Goal: Task Accomplishment & Management: Manage account settings

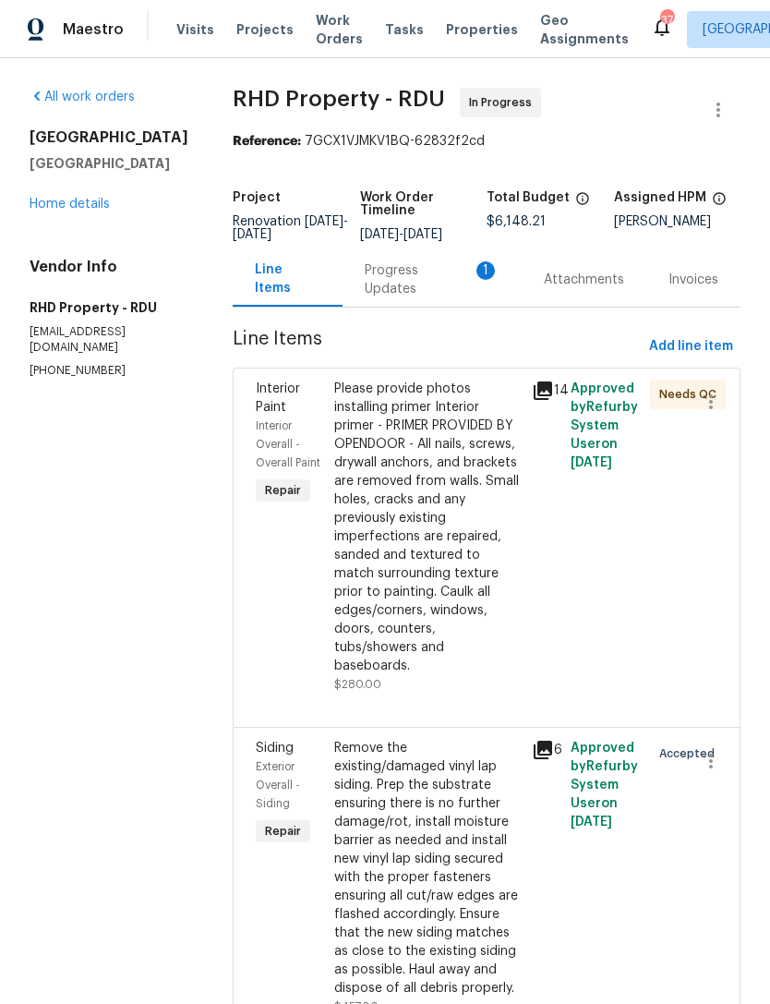
click at [388, 307] on div "Progress Updates 1" at bounding box center [432, 279] width 179 height 54
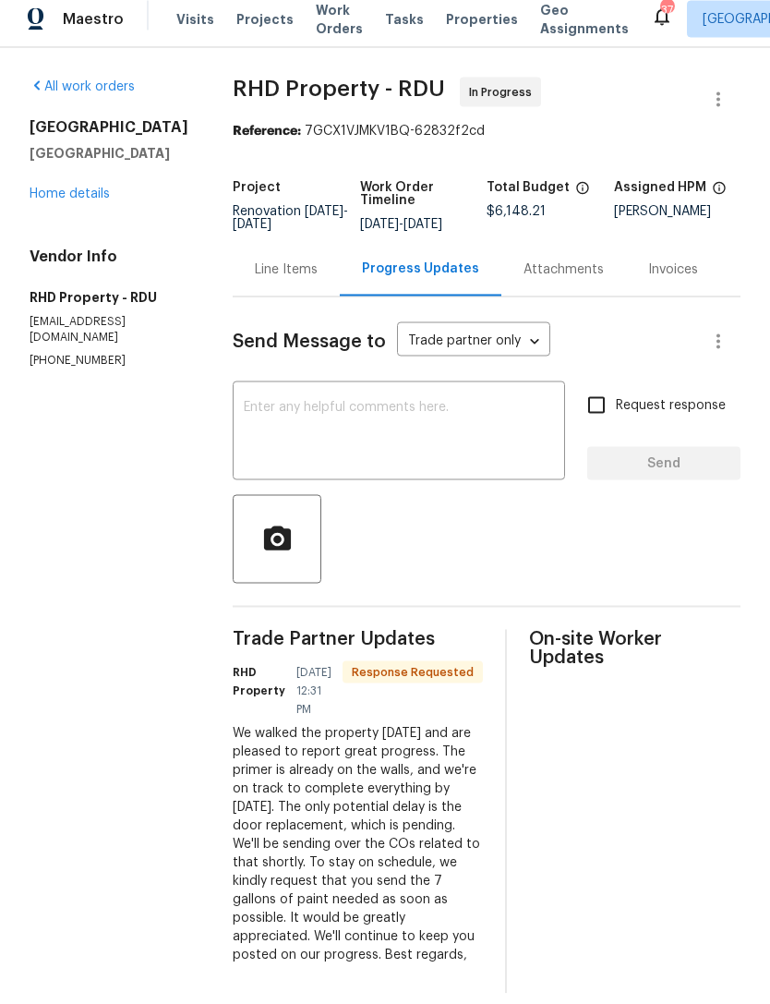
scroll to position [59, 0]
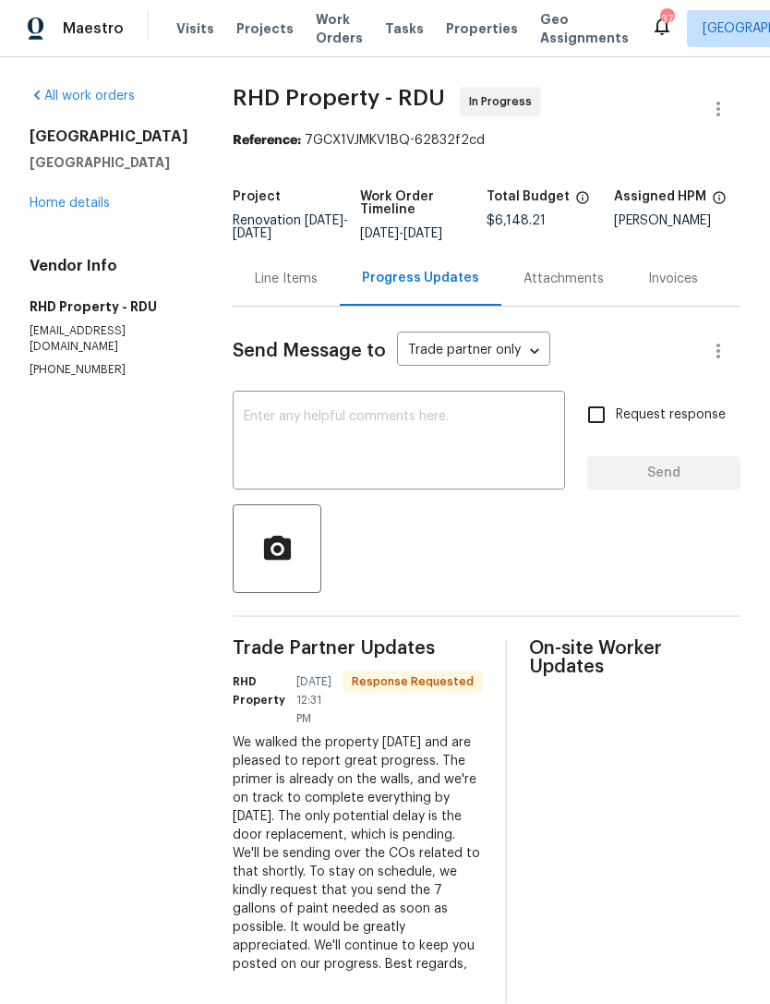
click at [440, 411] on textarea at bounding box center [399, 443] width 310 height 65
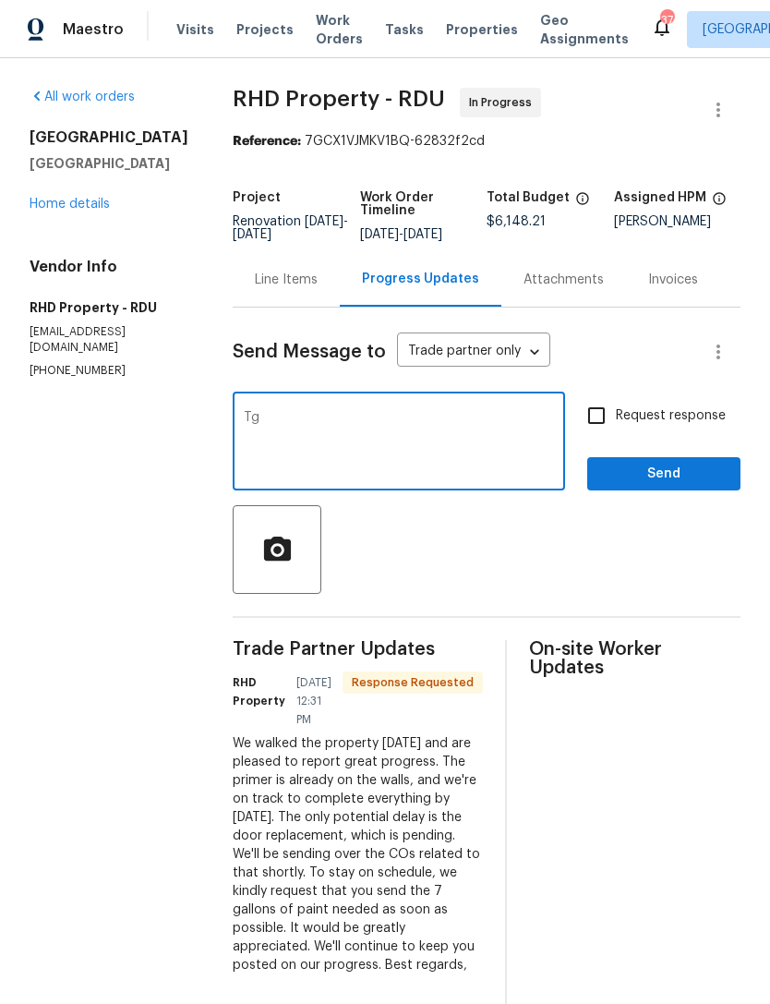
type textarea "T"
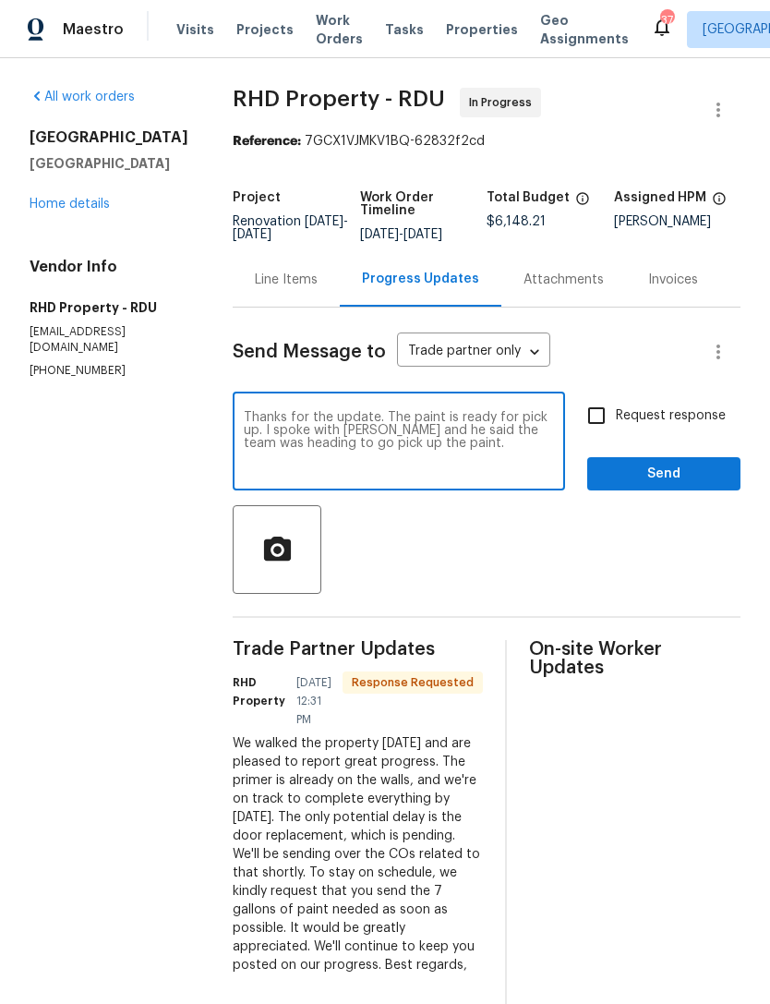
type textarea "Thanks for the update. The paint is ready for pick up. I spoke with Jesus and h…"
click at [605, 396] on input "Request response" at bounding box center [596, 415] width 39 height 39
checkbox input "true"
click at [681, 463] on span "Send" at bounding box center [664, 474] width 124 height 23
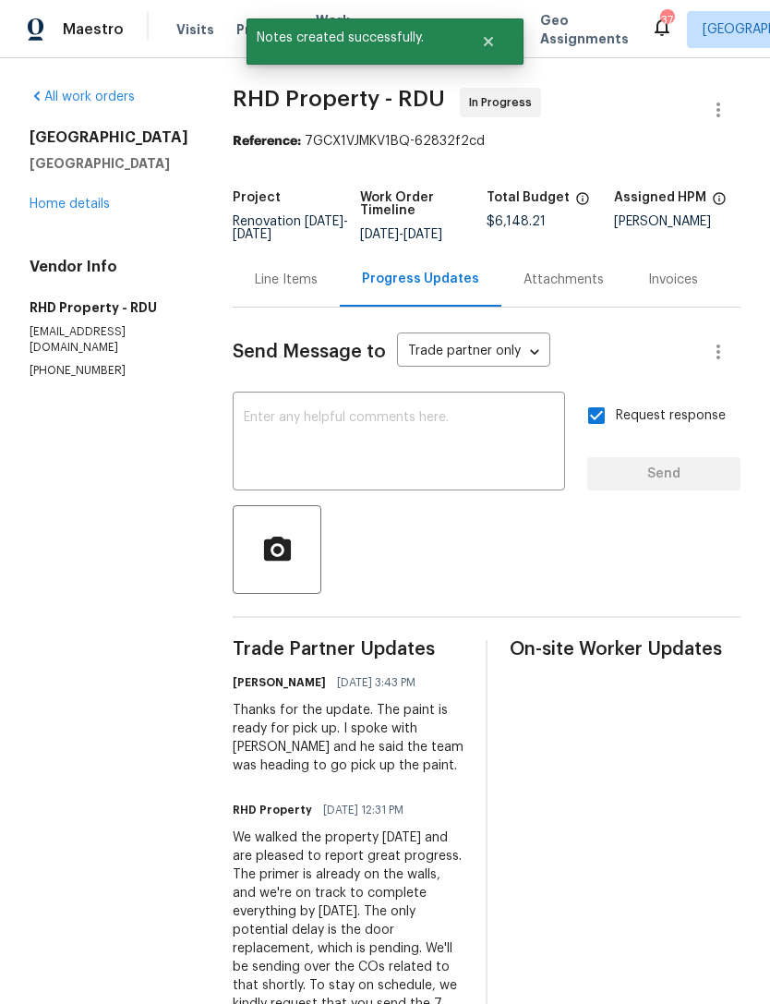
click at [74, 203] on link "Home details" at bounding box center [70, 204] width 80 height 13
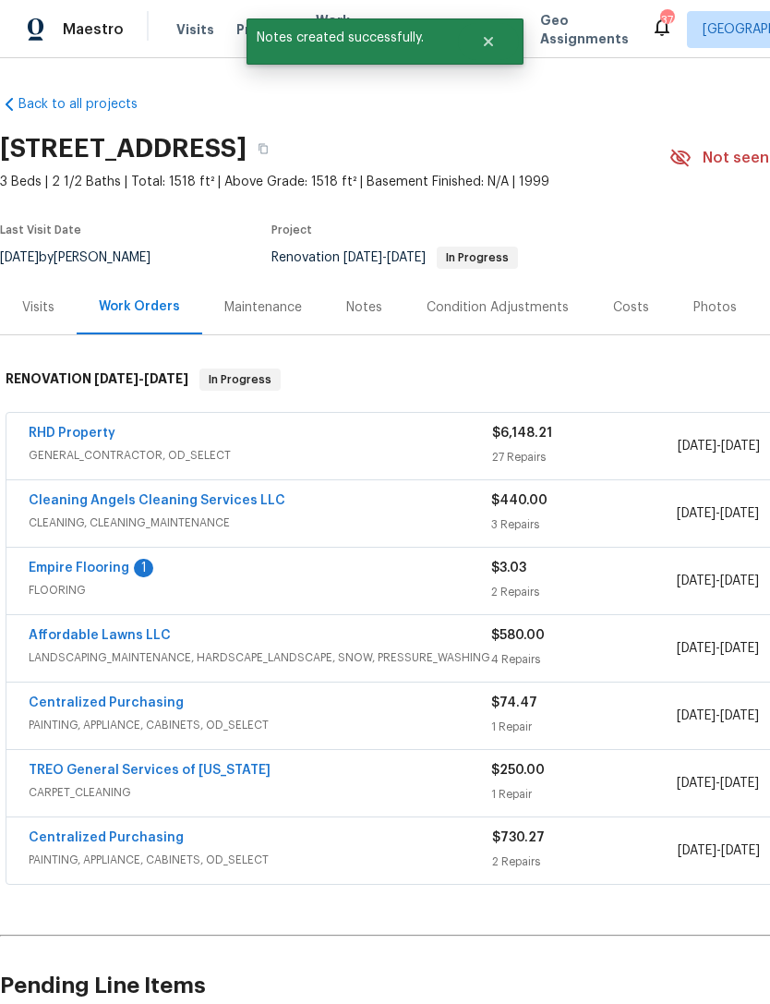
click at [367, 309] on div "Notes" at bounding box center [364, 307] width 36 height 18
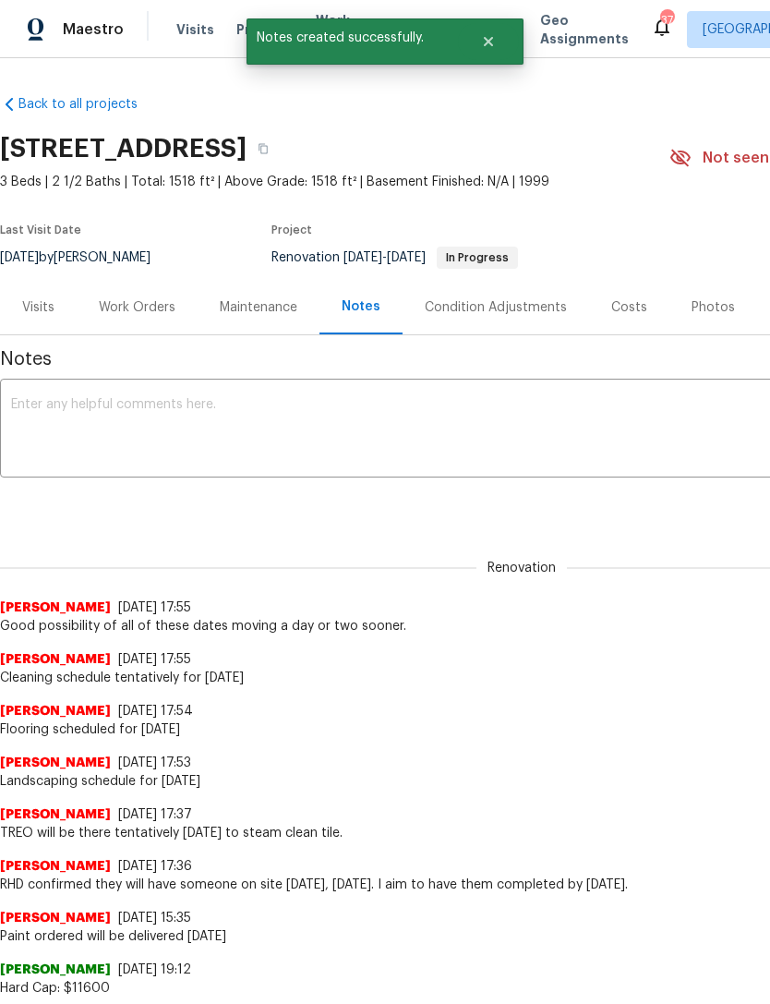
click at [373, 416] on textarea at bounding box center [521, 430] width 1021 height 65
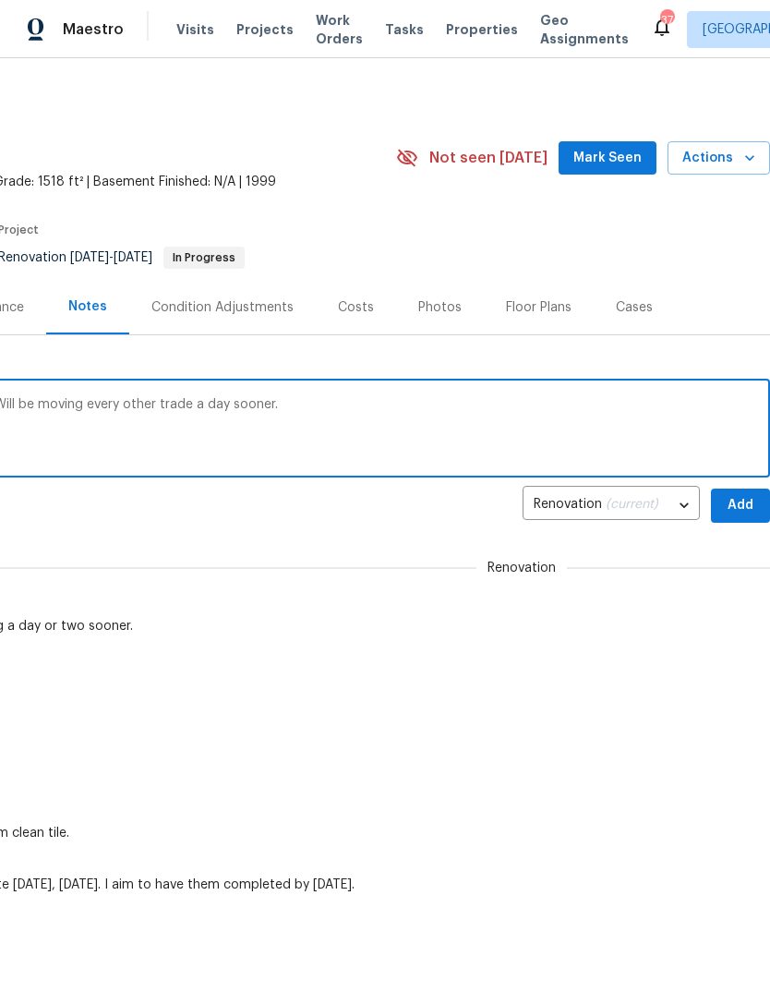
scroll to position [0, 273]
type textarea "RHD says they will be complete by Monday. Will be moving every other trade a da…"
click at [738, 507] on span "Add" at bounding box center [741, 505] width 30 height 23
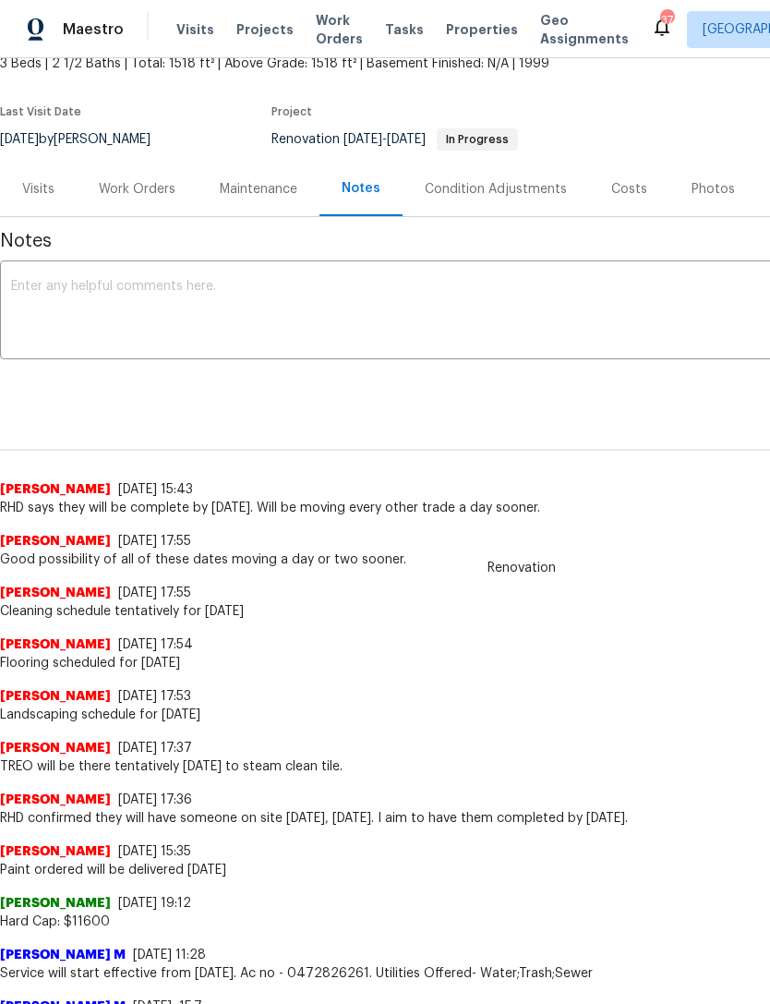
scroll to position [117, 0]
click at [164, 190] on div "Work Orders" at bounding box center [137, 190] width 77 height 18
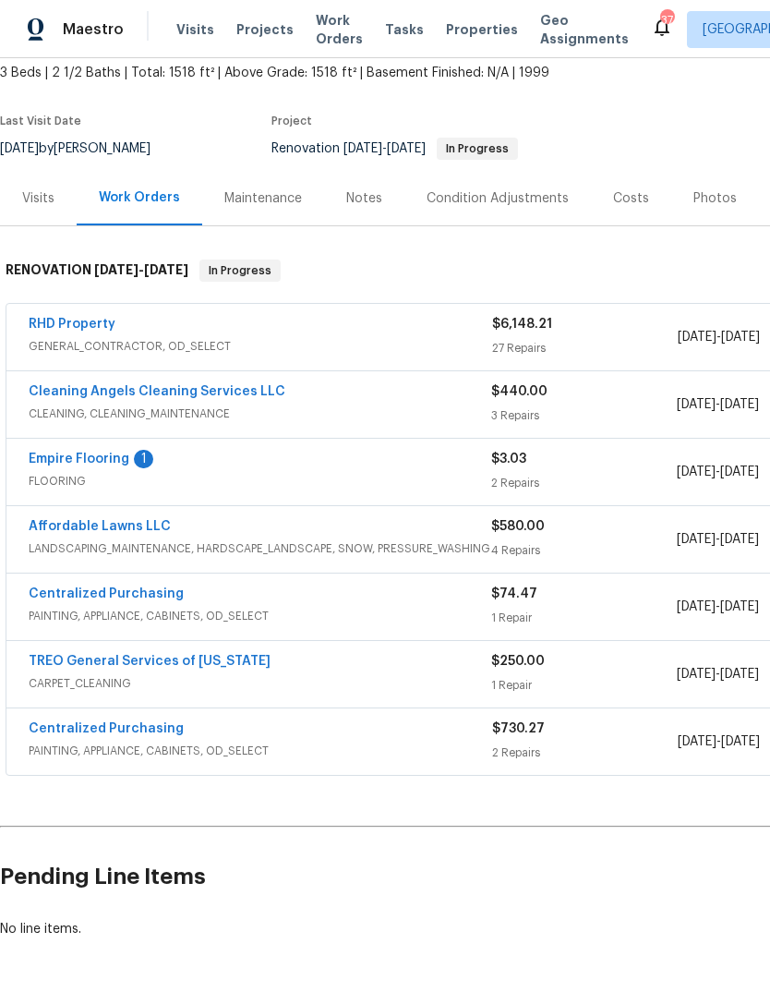
click at [173, 664] on link "TREO General Services of [US_STATE]" at bounding box center [150, 661] width 242 height 13
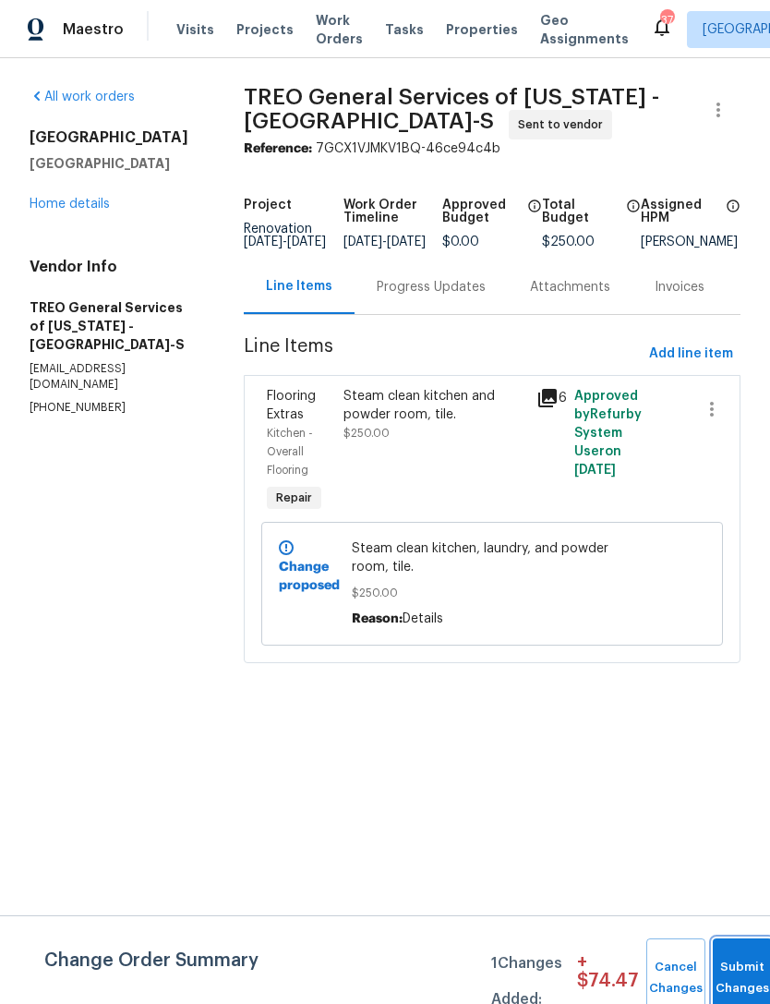
click at [729, 961] on button "Submit Changes" at bounding box center [742, 977] width 59 height 79
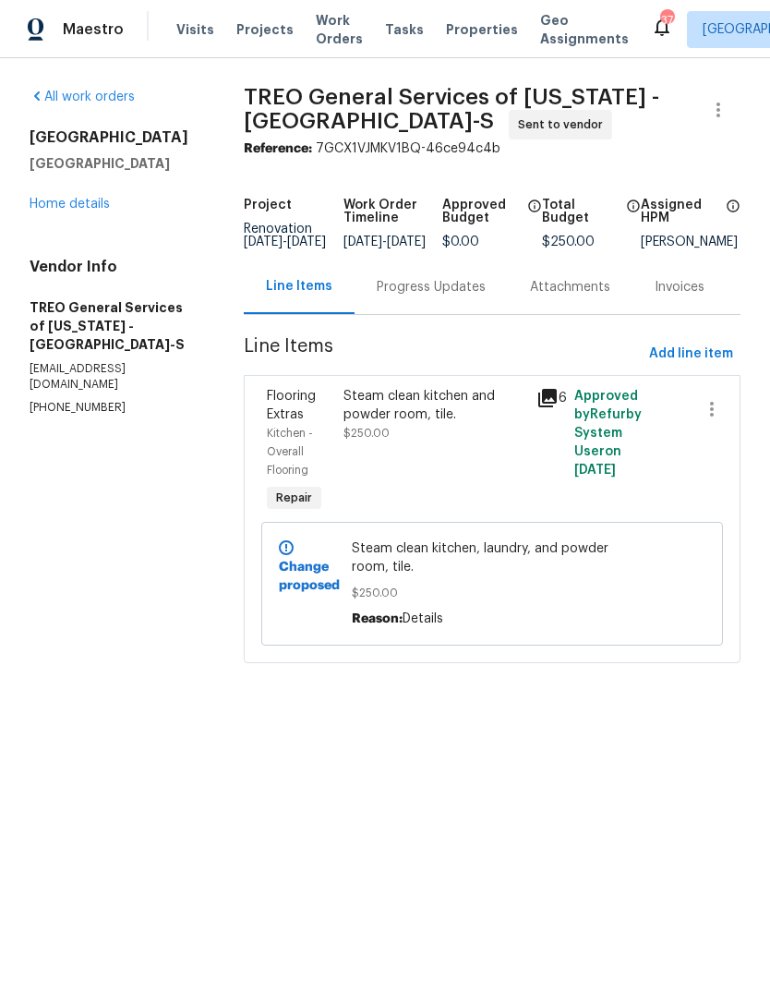
click at [450, 309] on div "Progress Updates" at bounding box center [431, 286] width 153 height 54
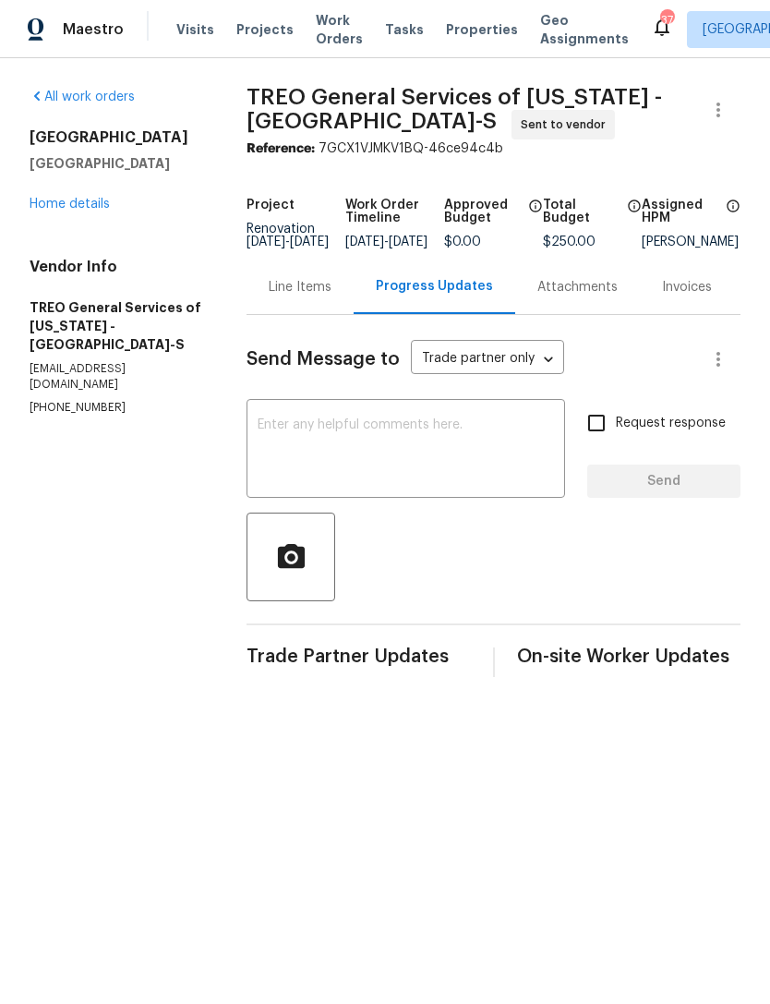
click at [504, 463] on textarea at bounding box center [406, 450] width 296 height 65
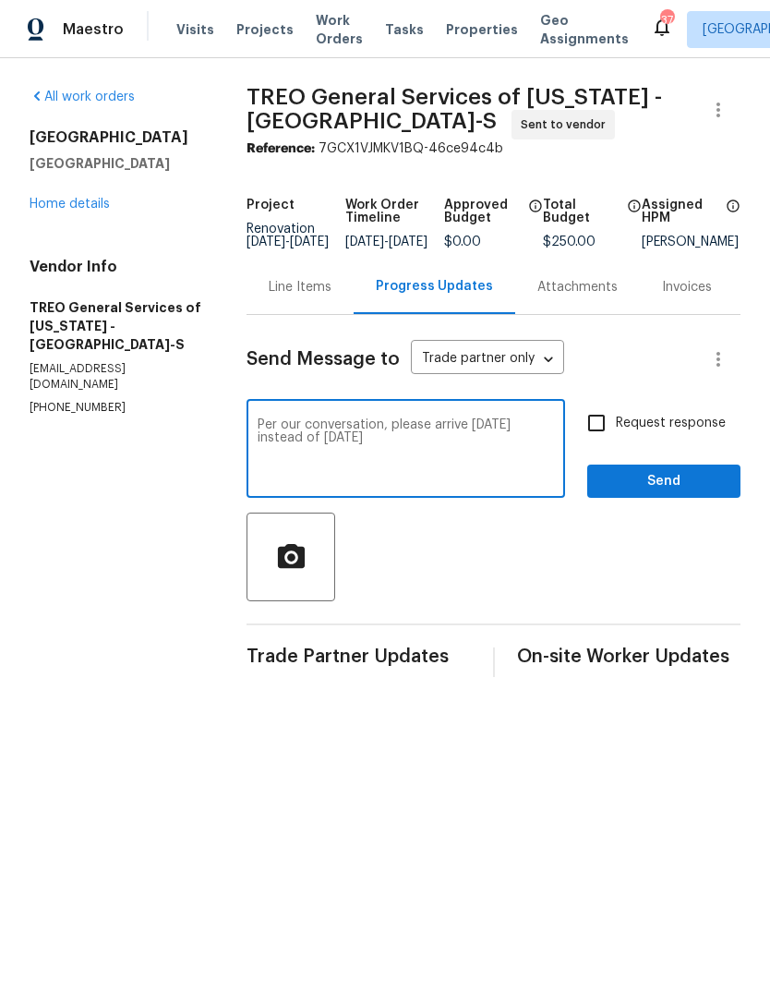
click at [340, 457] on textarea "Per our conversation, please arrive on Tuesday instead of Wednesday" at bounding box center [406, 450] width 296 height 65
click at [536, 456] on textarea "Per our conversation, please arrive on Tuesday October 7 instead of Wednesday" at bounding box center [406, 450] width 296 height 65
type textarea "Per our conversation, please arrive on Tuesday October 7 instead of Wednesday O…"
click at [607, 439] on input "Request response" at bounding box center [596, 423] width 39 height 39
checkbox input "true"
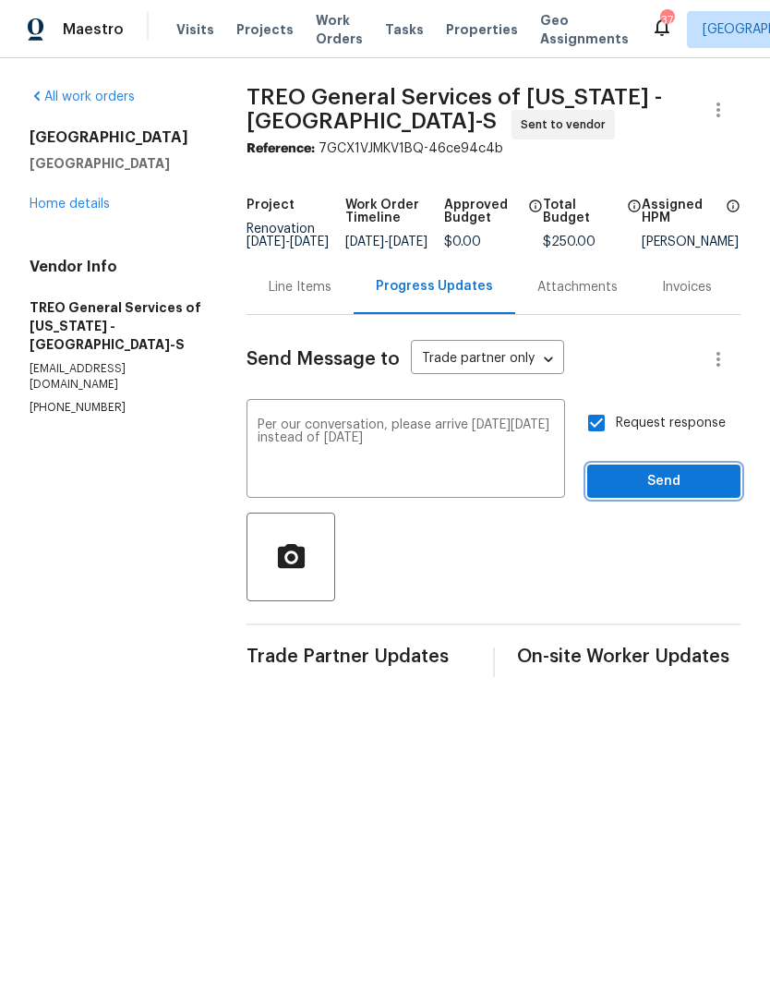
click at [684, 489] on span "Send" at bounding box center [664, 481] width 124 height 23
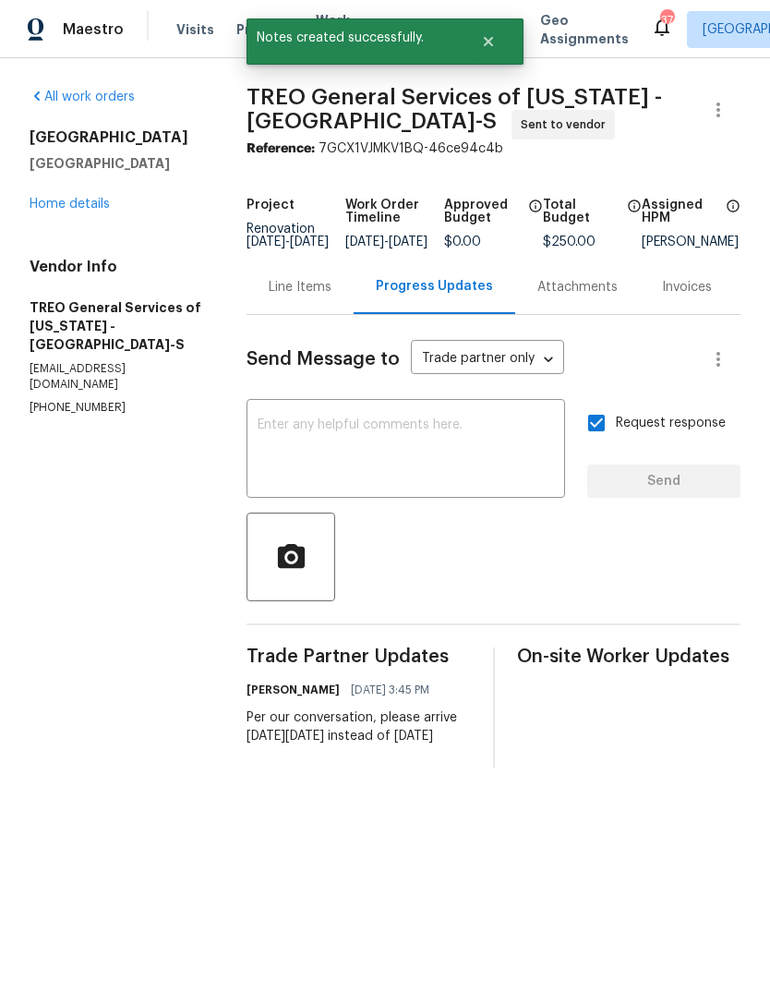
click at [97, 204] on link "Home details" at bounding box center [70, 204] width 80 height 13
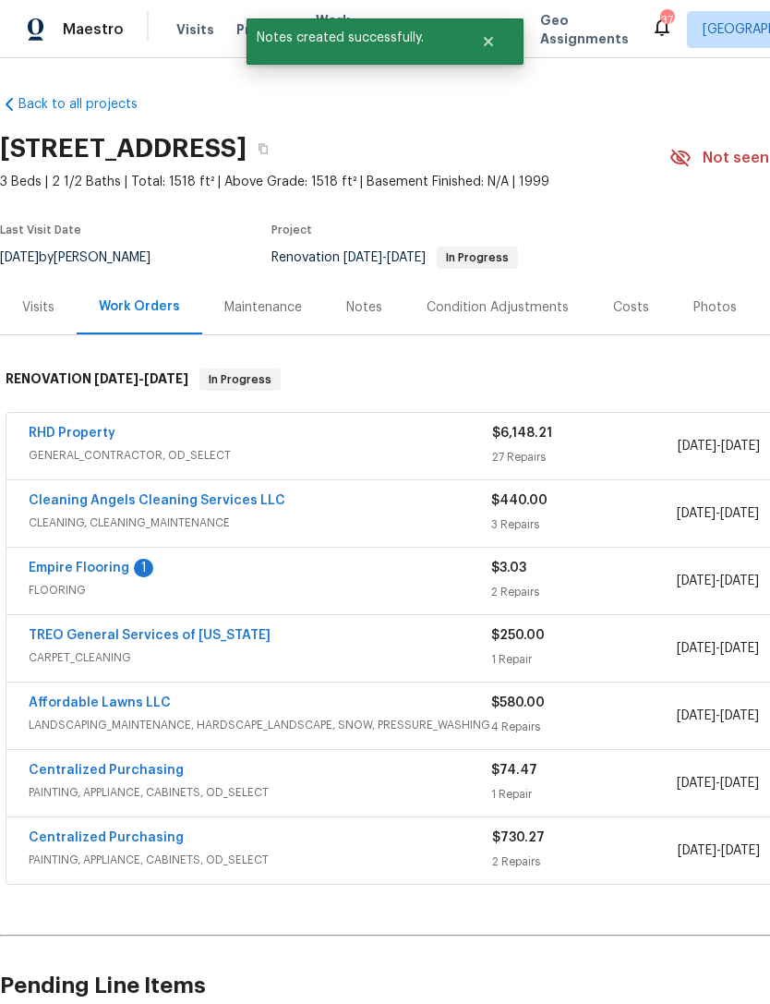
click at [364, 299] on div "Notes" at bounding box center [364, 307] width 36 height 18
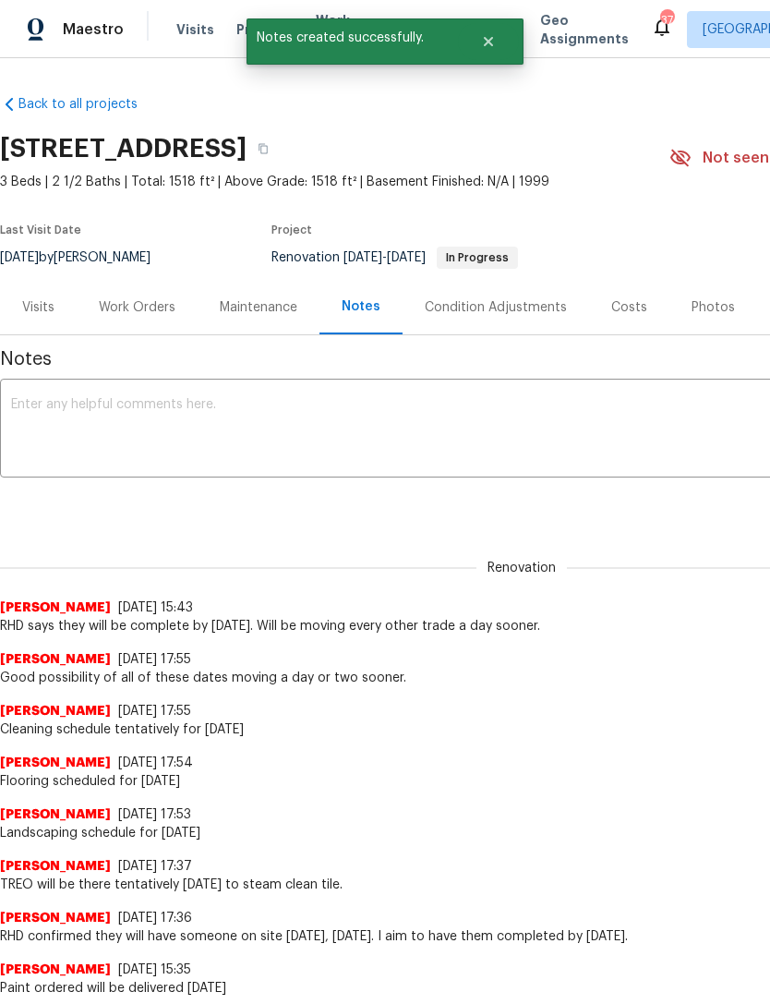
click at [362, 462] on textarea at bounding box center [521, 430] width 1021 height 65
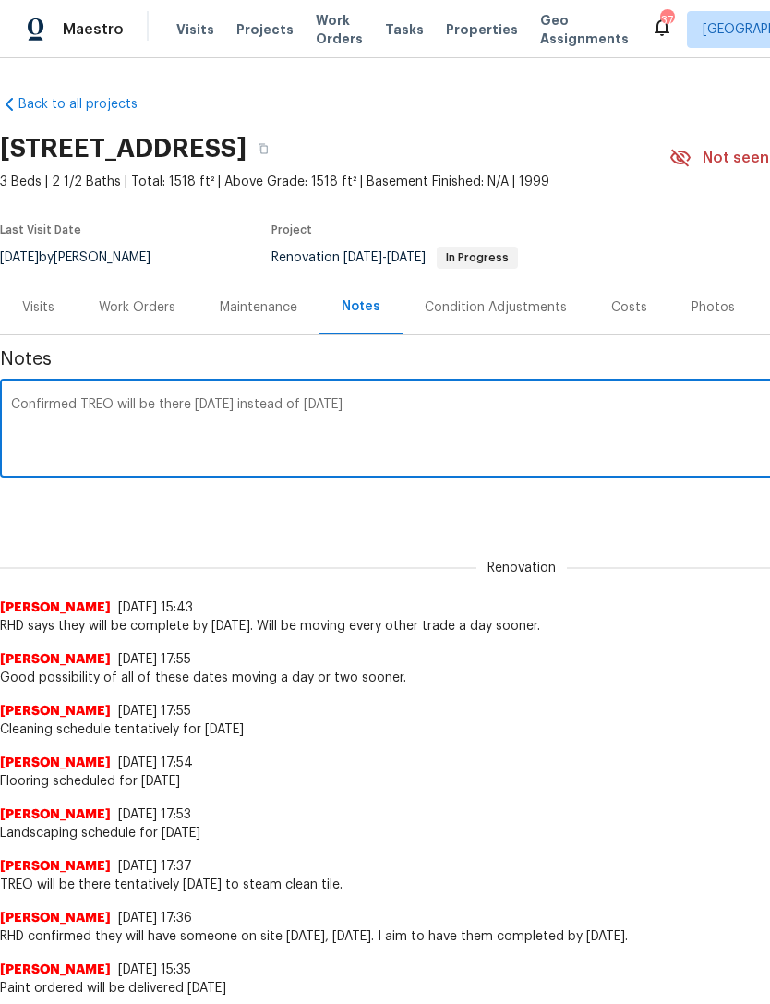
type textarea "Confirmed TREO will be there on Tuesday the seventh instead of Wednesday the ei…"
click at [127, 302] on div "Work Orders" at bounding box center [137, 307] width 77 height 18
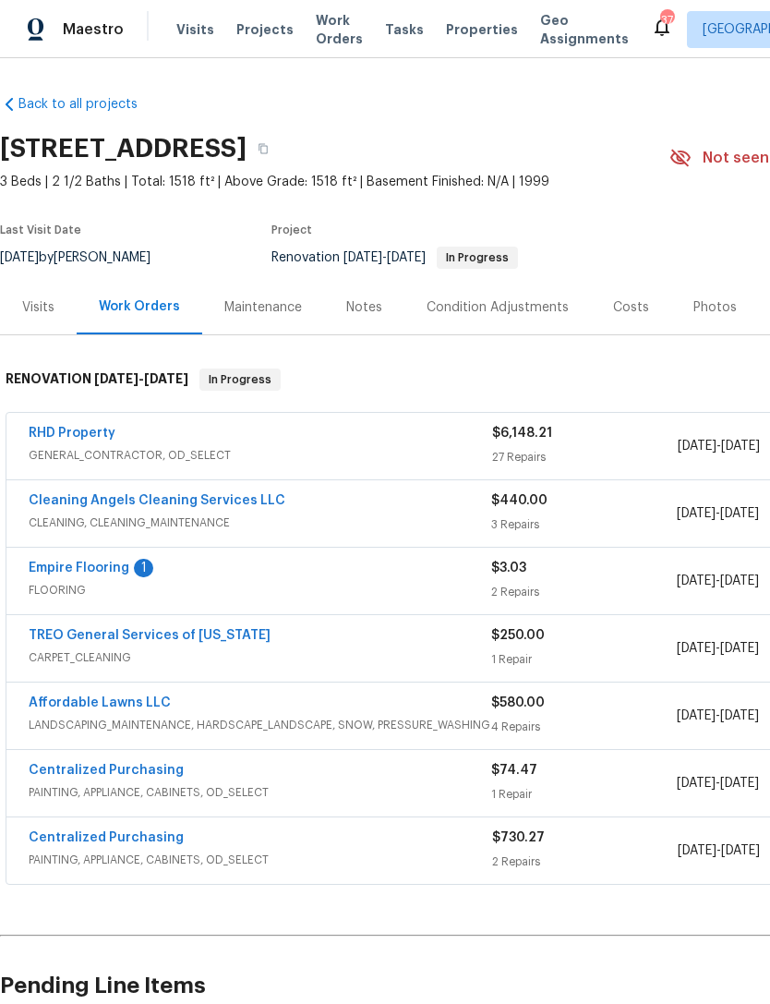
click at [372, 308] on div "Notes" at bounding box center [364, 307] width 36 height 18
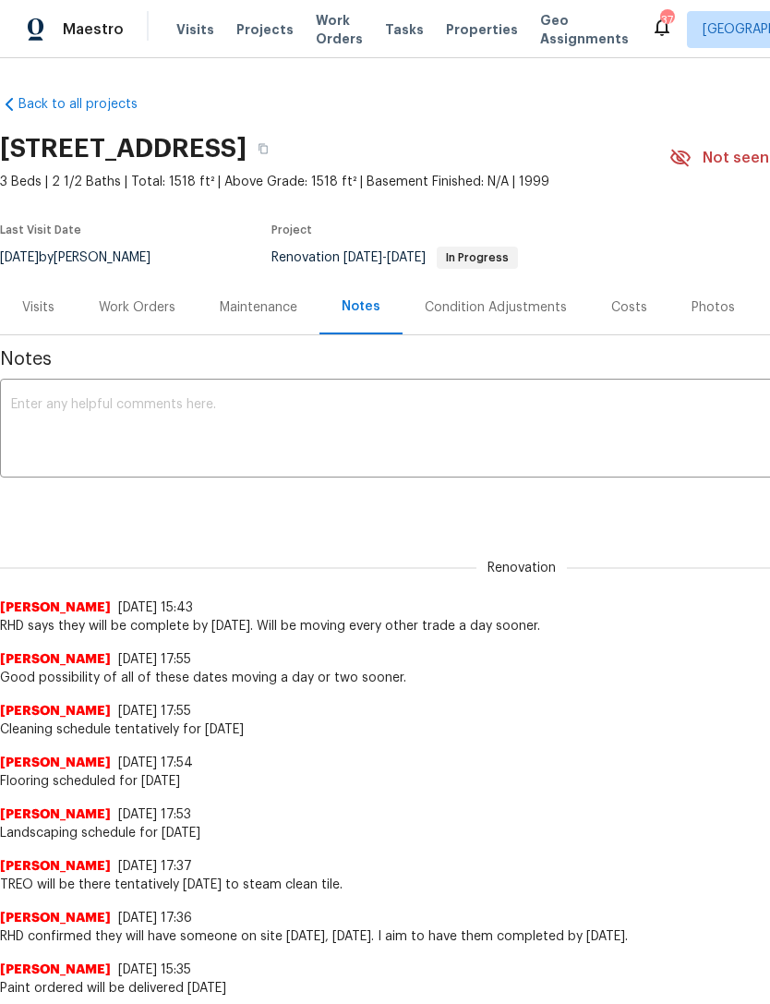
click at [95, 440] on textarea at bounding box center [521, 430] width 1021 height 65
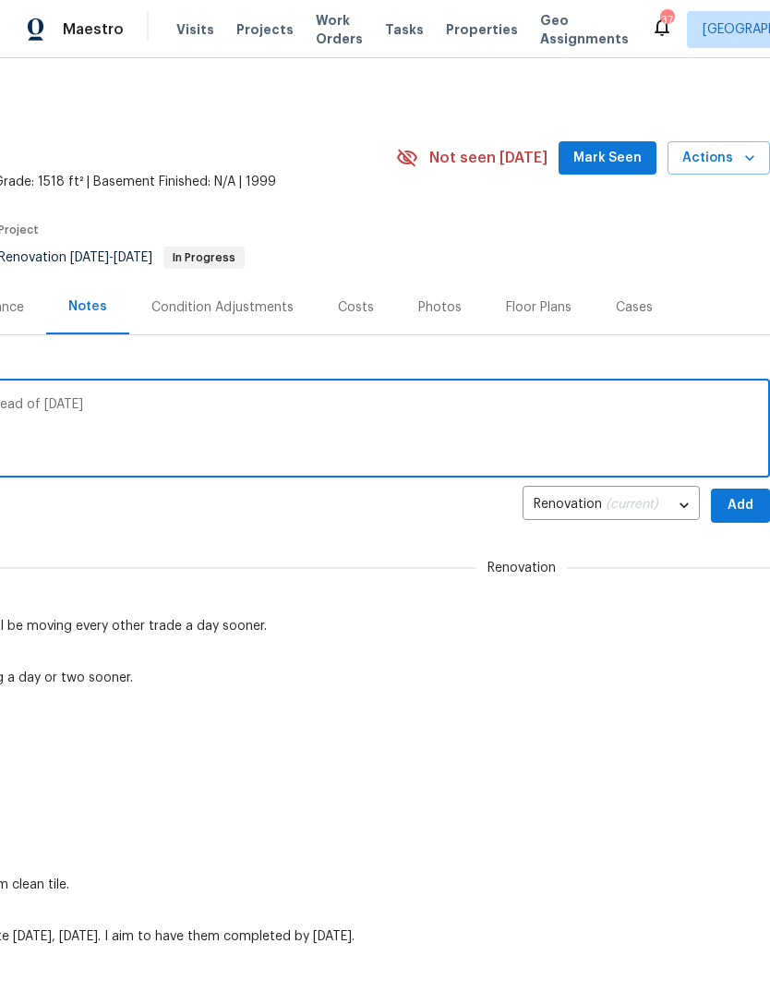
scroll to position [0, 273]
type textarea "Confirm that TREO will be there Tuesday, October 7 instead of Wednesday, Octobe…"
click at [735, 503] on span "Add" at bounding box center [741, 505] width 30 height 23
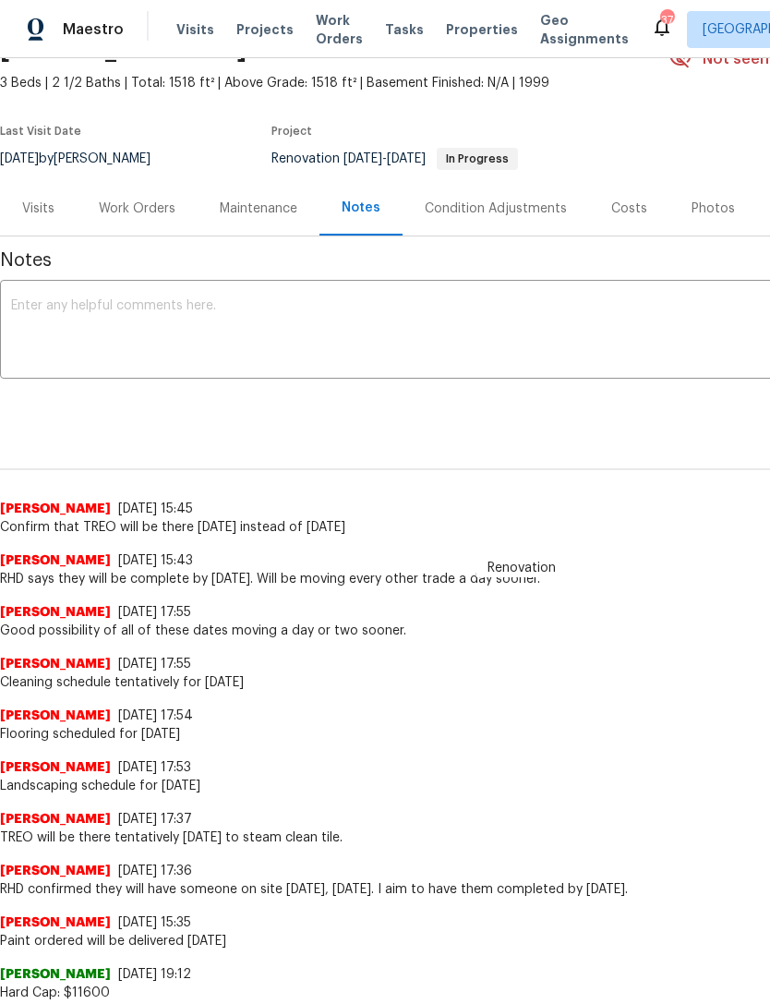
scroll to position [97, 0]
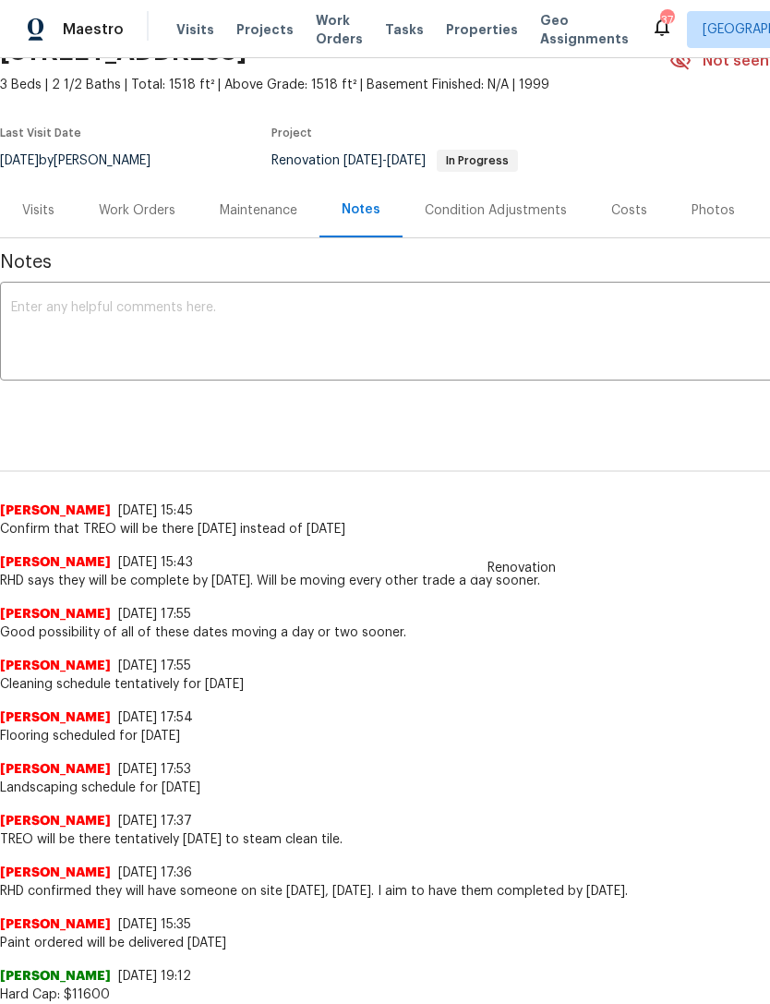
click at [127, 214] on div "Work Orders" at bounding box center [137, 210] width 77 height 18
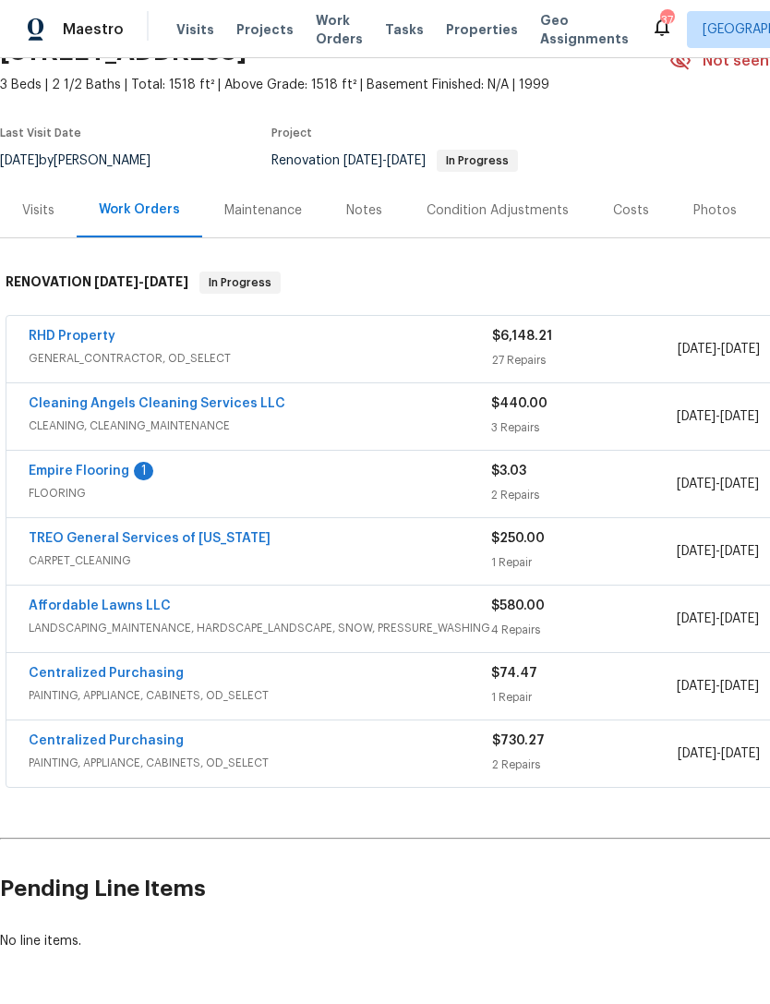
click at [66, 464] on link "Empire Flooring" at bounding box center [79, 470] width 101 height 13
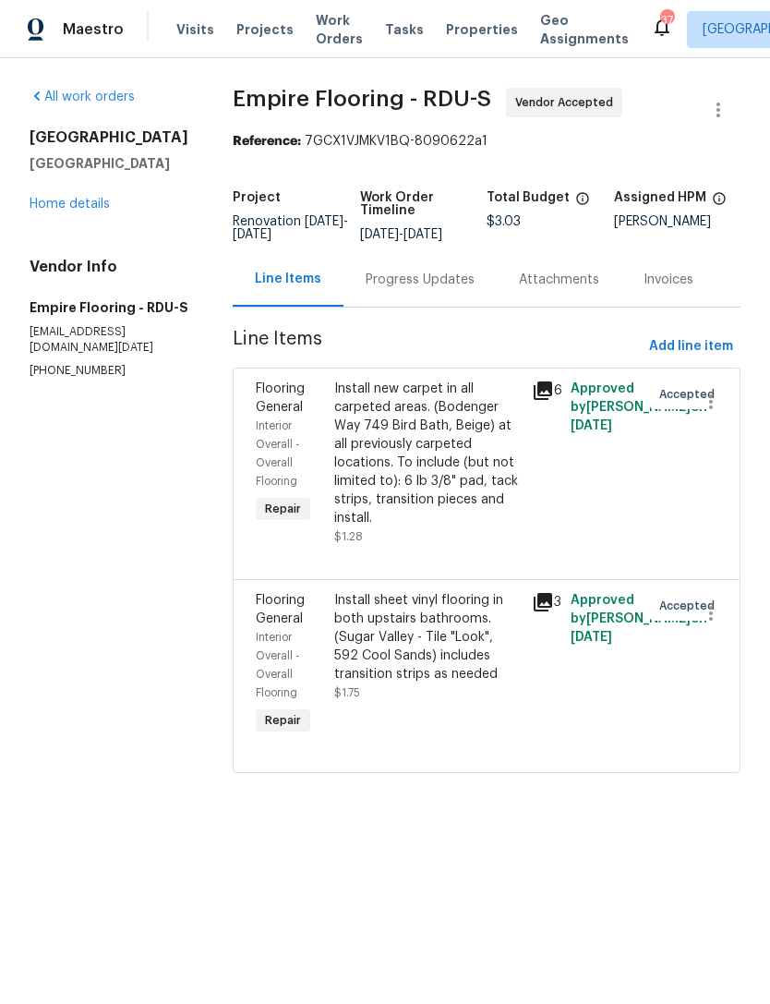
click at [417, 289] on div "Progress Updates" at bounding box center [420, 280] width 109 height 18
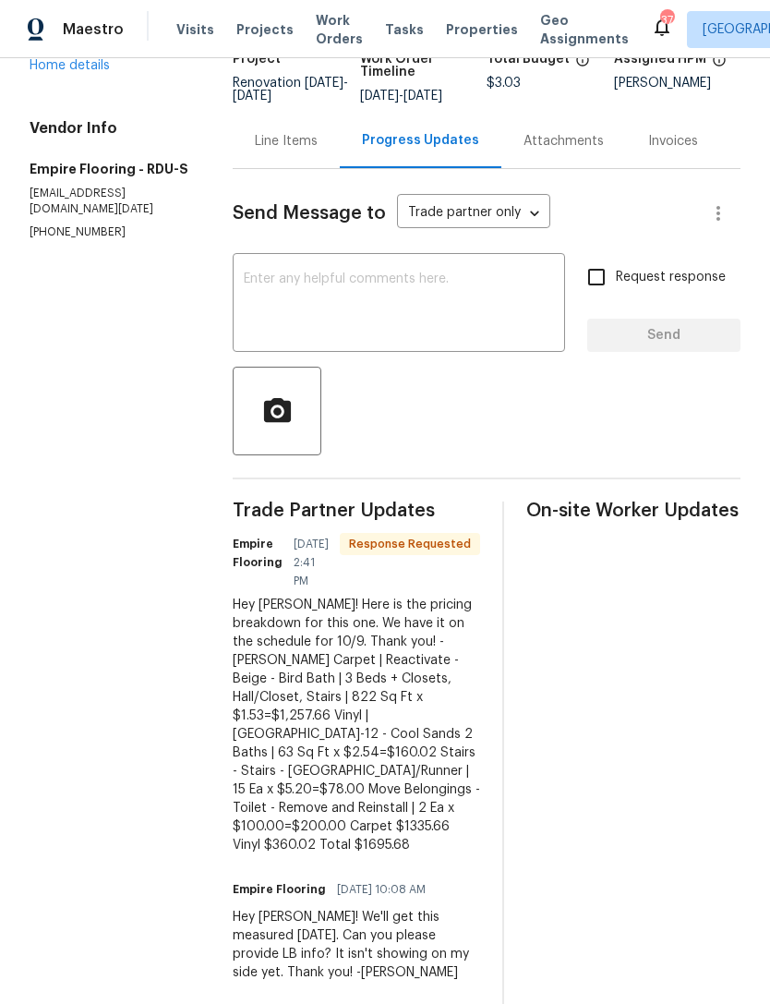
scroll to position [141, 0]
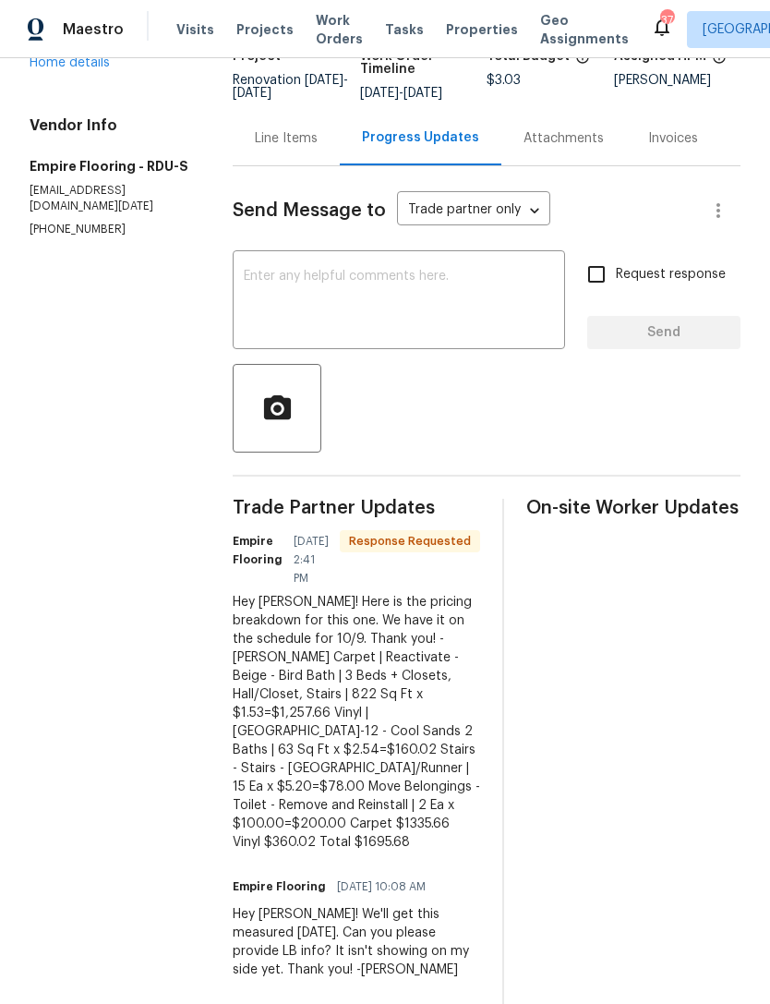
click at [408, 290] on textarea at bounding box center [399, 302] width 310 height 65
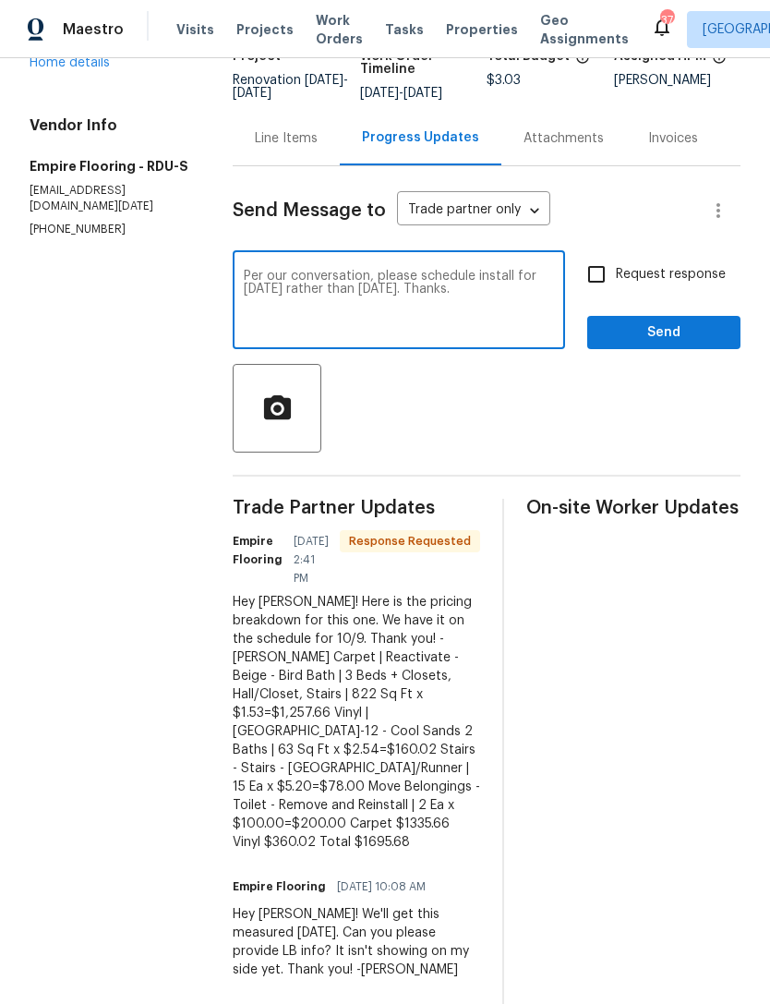
type textarea "Per our conversation, please schedule install for Wednesday, October 8 rather t…"
click at [599, 291] on input "Request response" at bounding box center [596, 274] width 39 height 39
checkbox input "true"
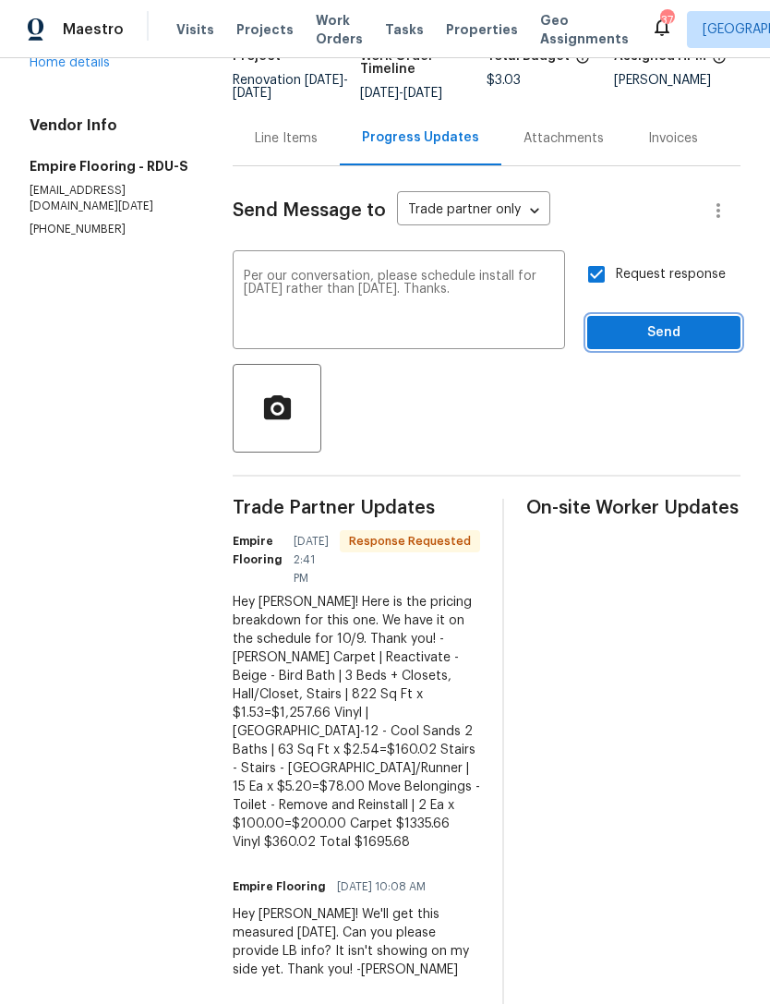
click at [668, 344] on span "Send" at bounding box center [664, 332] width 124 height 23
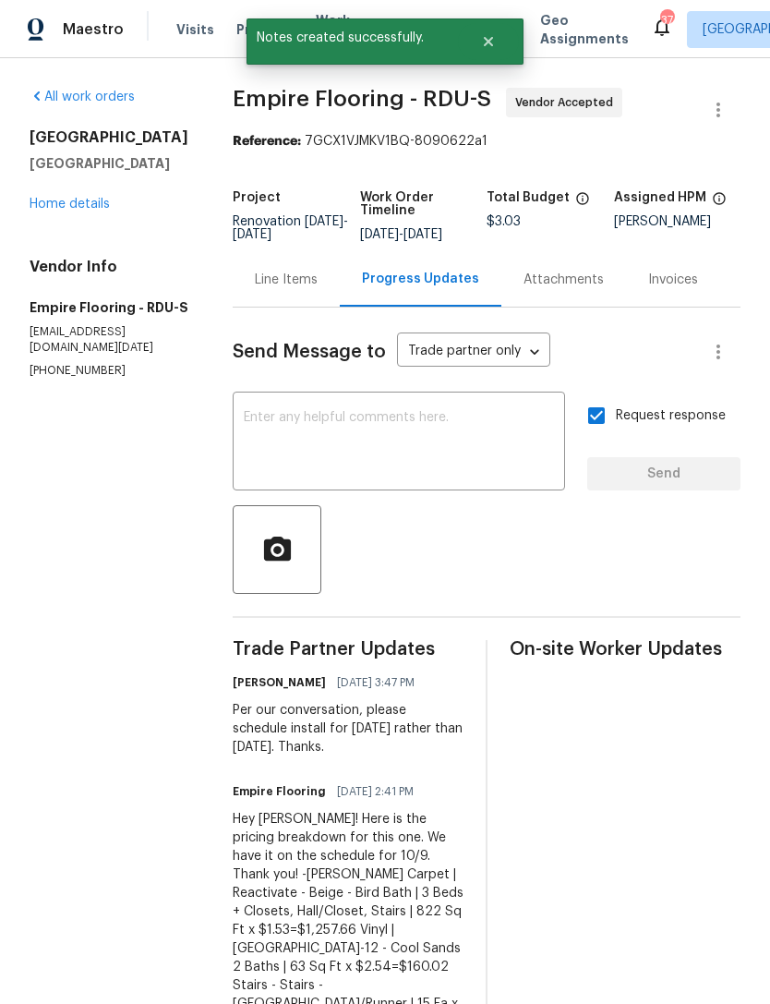
click at [81, 204] on link "Home details" at bounding box center [70, 204] width 80 height 13
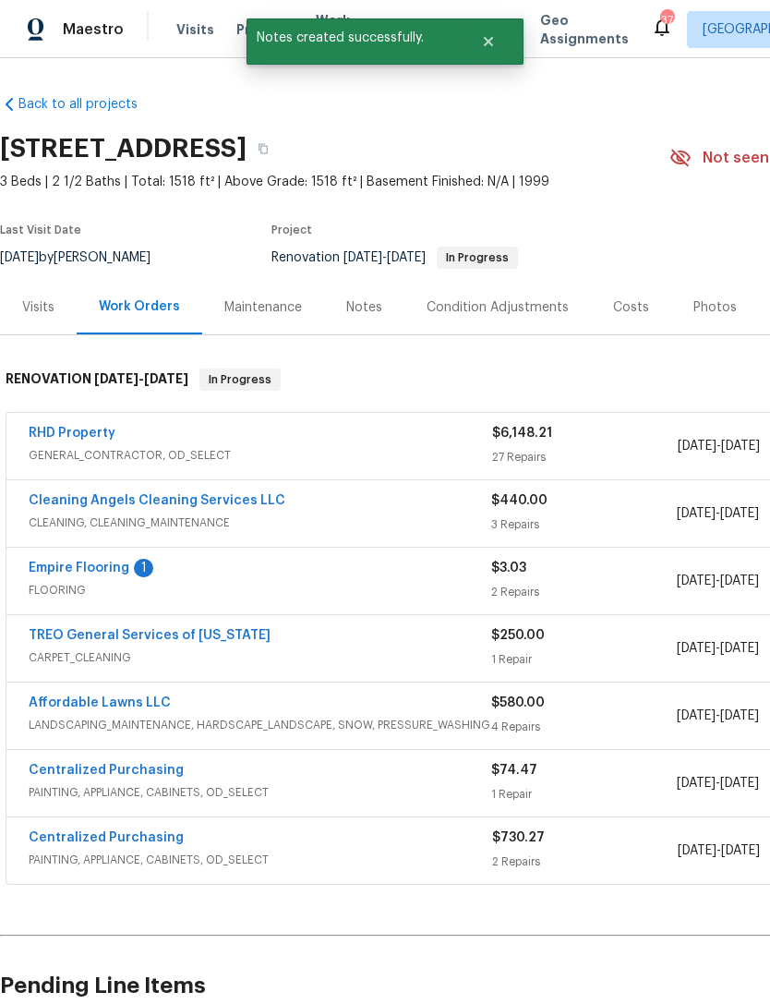
click at [376, 296] on div "Notes" at bounding box center [364, 307] width 80 height 54
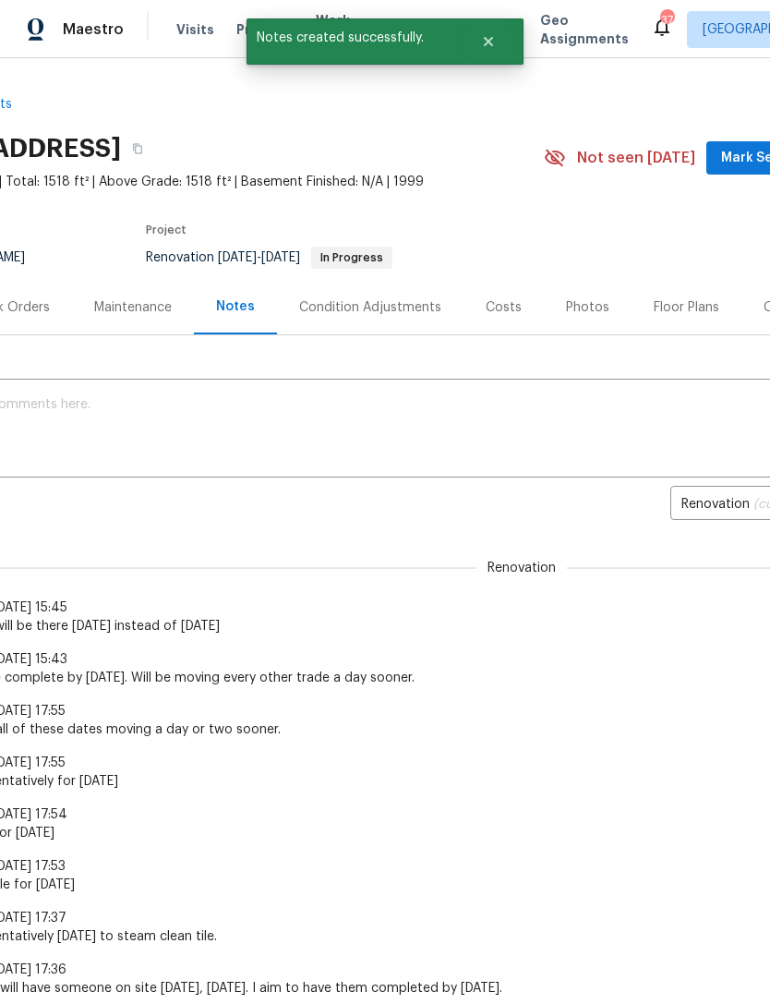
scroll to position [0, 126]
click at [413, 399] on textarea at bounding box center [395, 430] width 1021 height 65
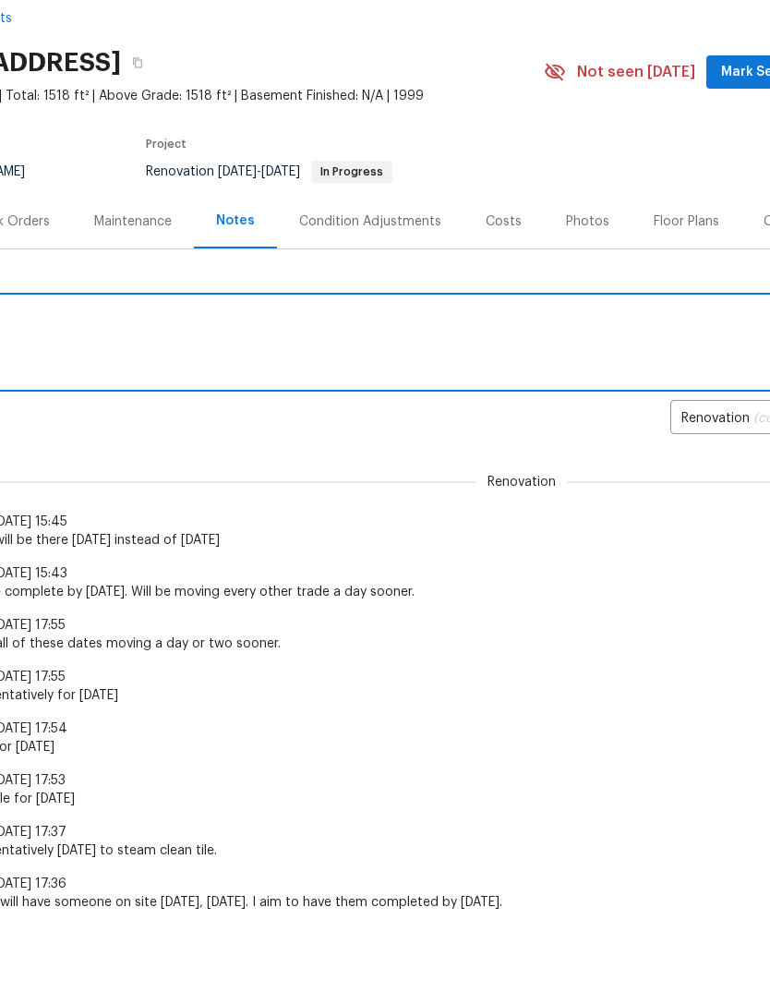
scroll to position [0, 0]
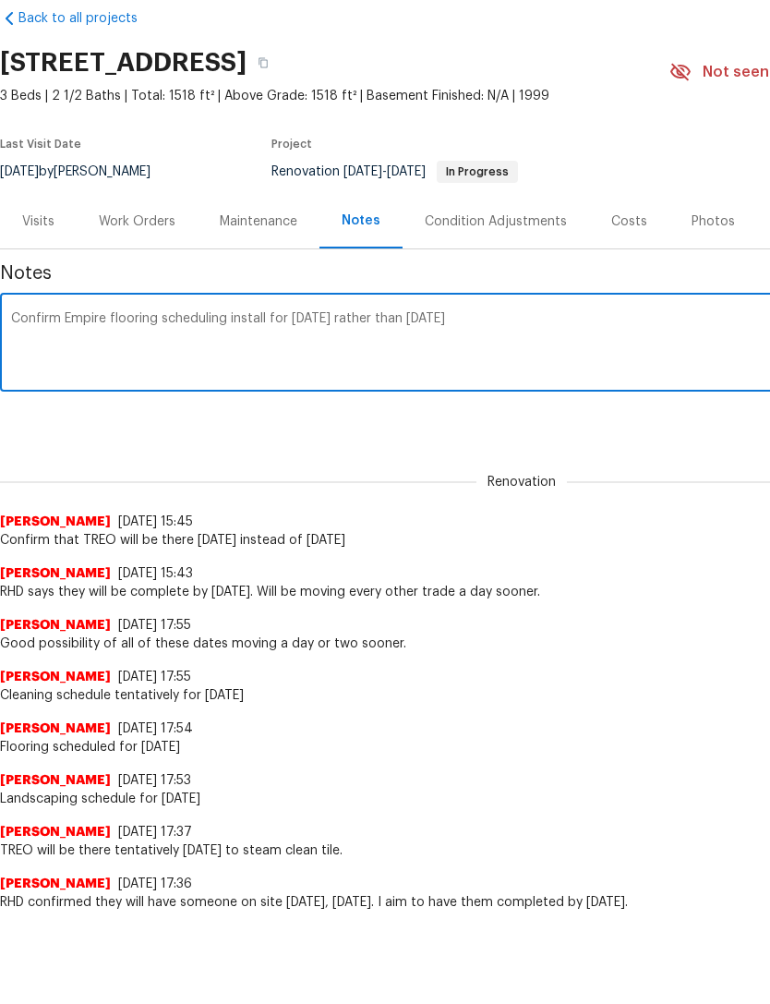
click at [62, 398] on textarea "Confirm Empire flooring scheduling install for Wednesday, October 8 rather than…" at bounding box center [521, 430] width 1021 height 65
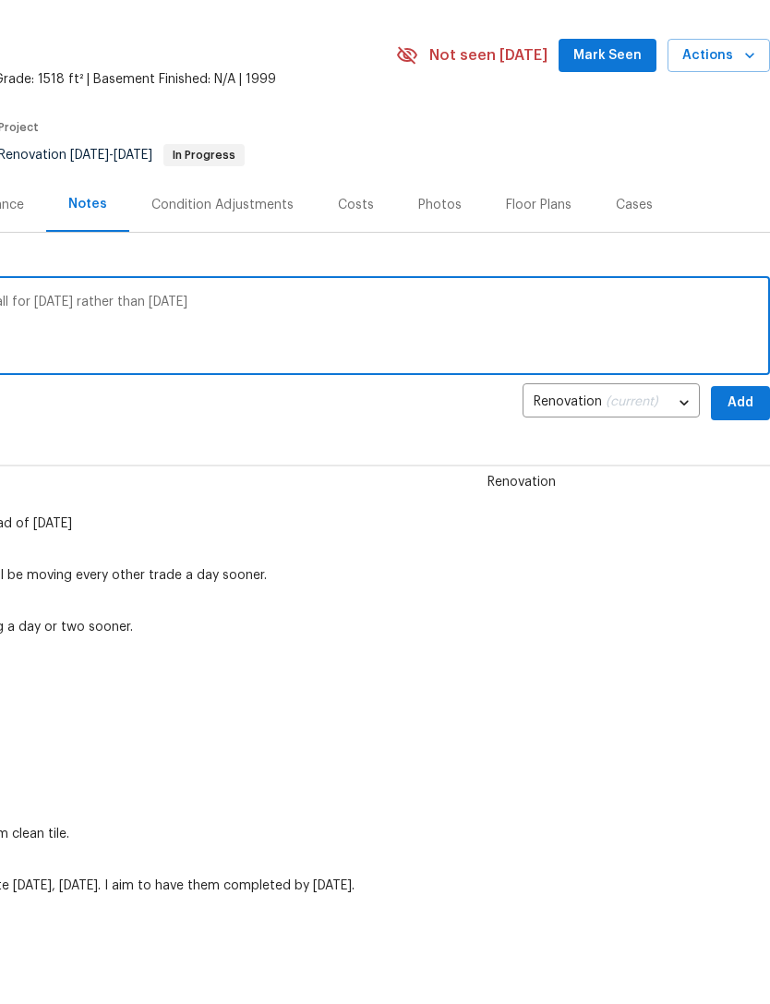
scroll to position [18, 273]
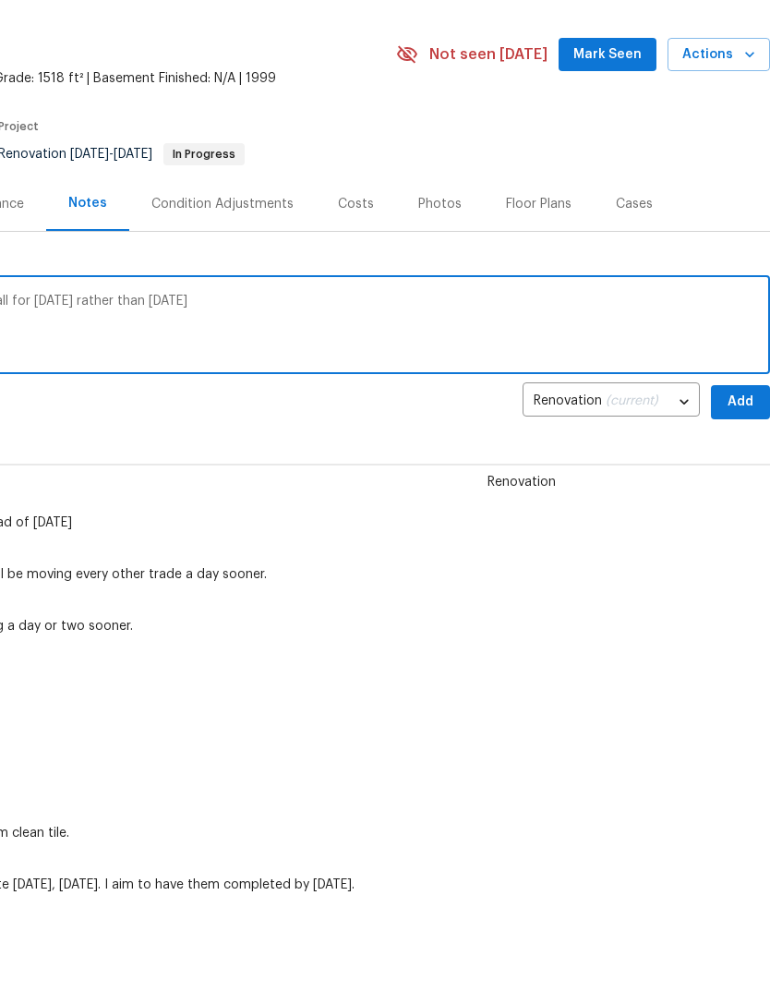
type textarea "Confirmed Empire flooring scheduling install for Wednesday, October 8 rather th…"
click at [740, 476] on span "Add" at bounding box center [741, 487] width 30 height 23
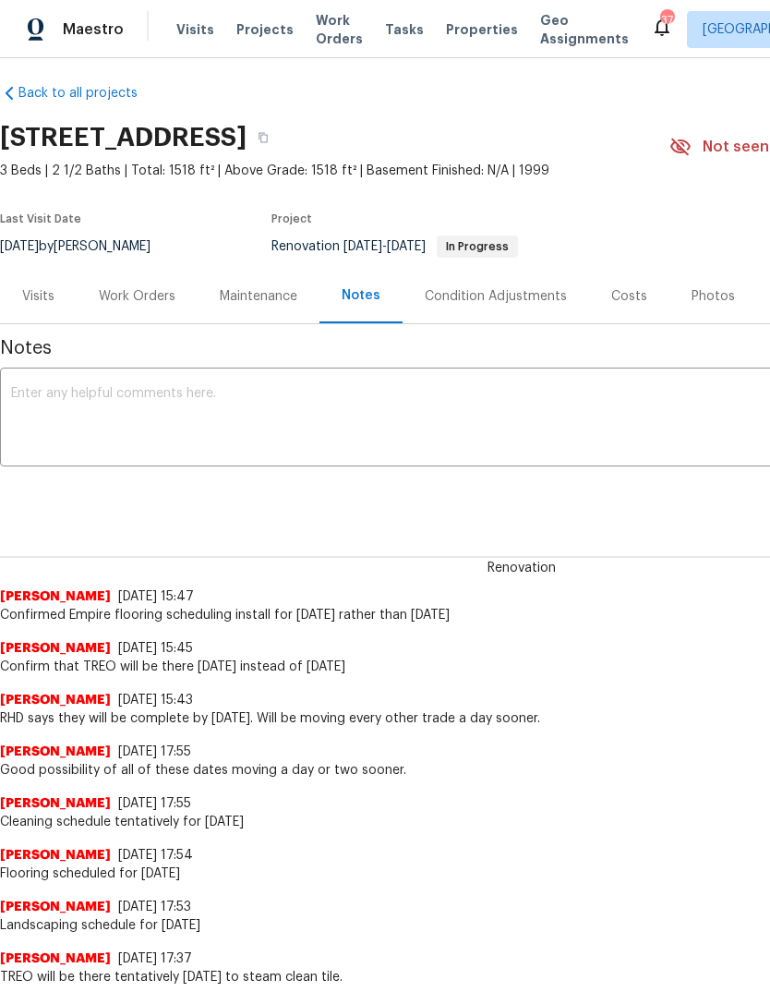
scroll to position [11, 0]
click at [149, 287] on div "Work Orders" at bounding box center [137, 296] width 77 height 18
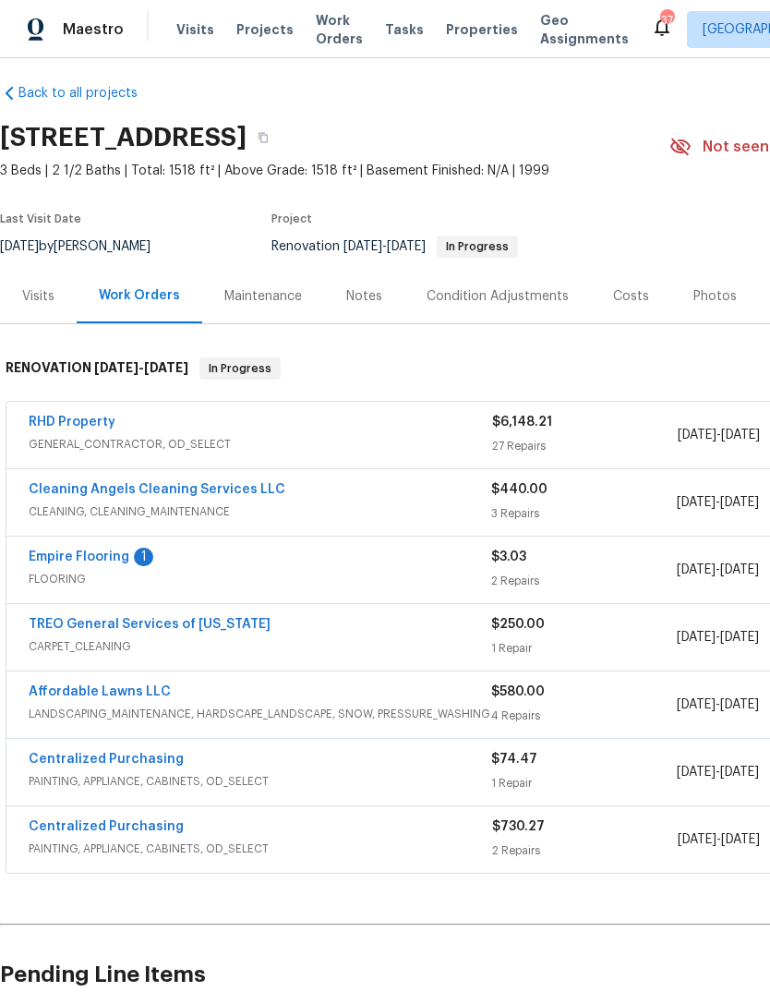
click at [368, 297] on div "Notes" at bounding box center [364, 296] width 36 height 18
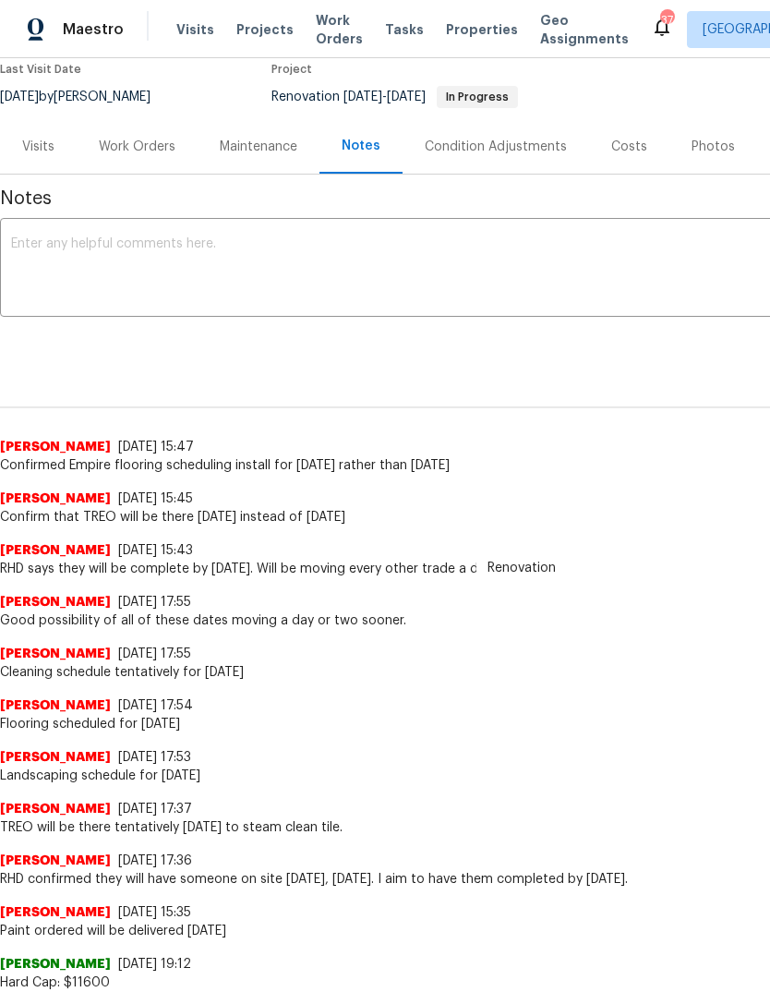
scroll to position [161, -1]
click at [140, 151] on div "Work Orders" at bounding box center [137, 147] width 77 height 18
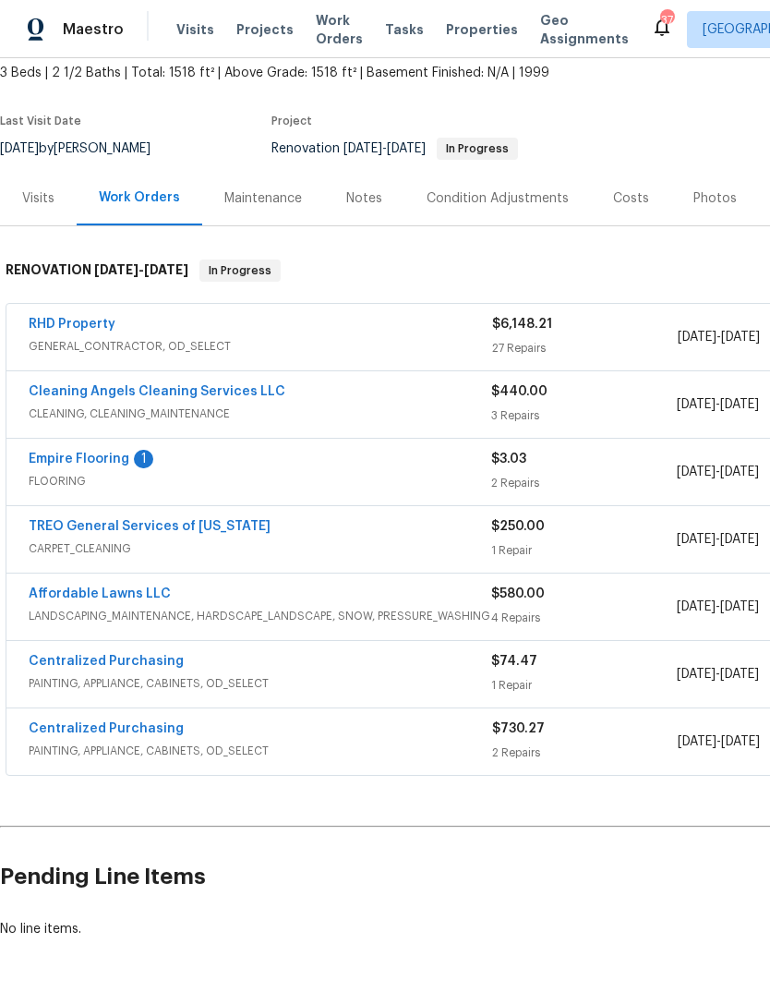
click at [216, 391] on link "Cleaning Angels Cleaning Services LLC" at bounding box center [157, 391] width 257 height 13
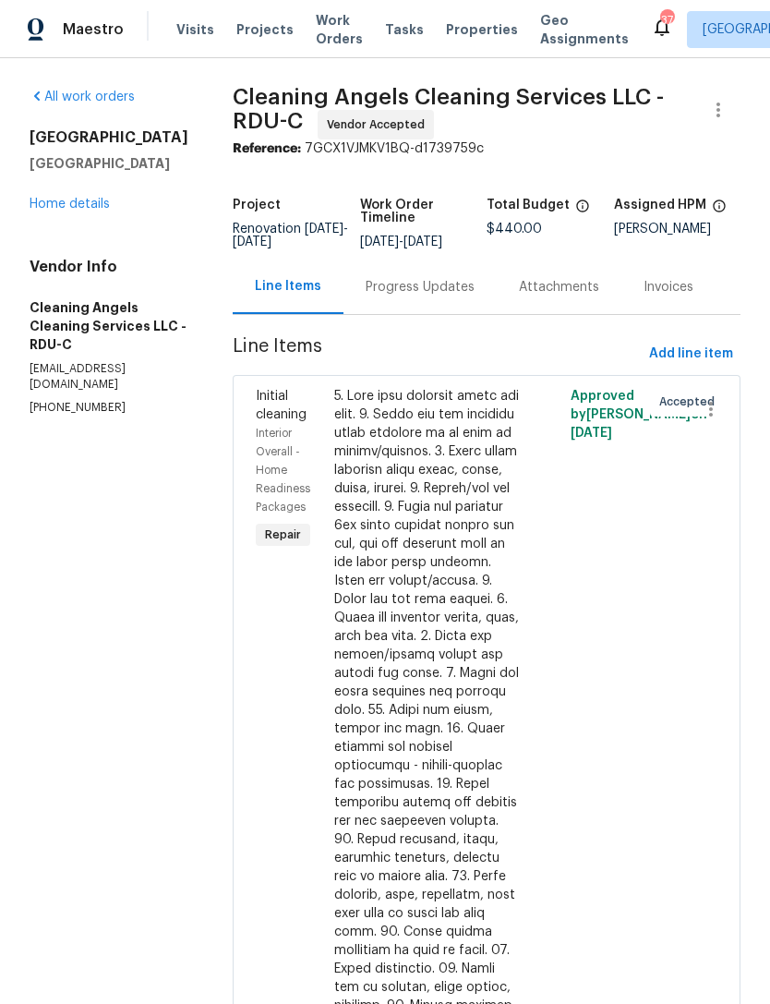
click at [412, 296] on div "Progress Updates" at bounding box center [420, 287] width 109 height 18
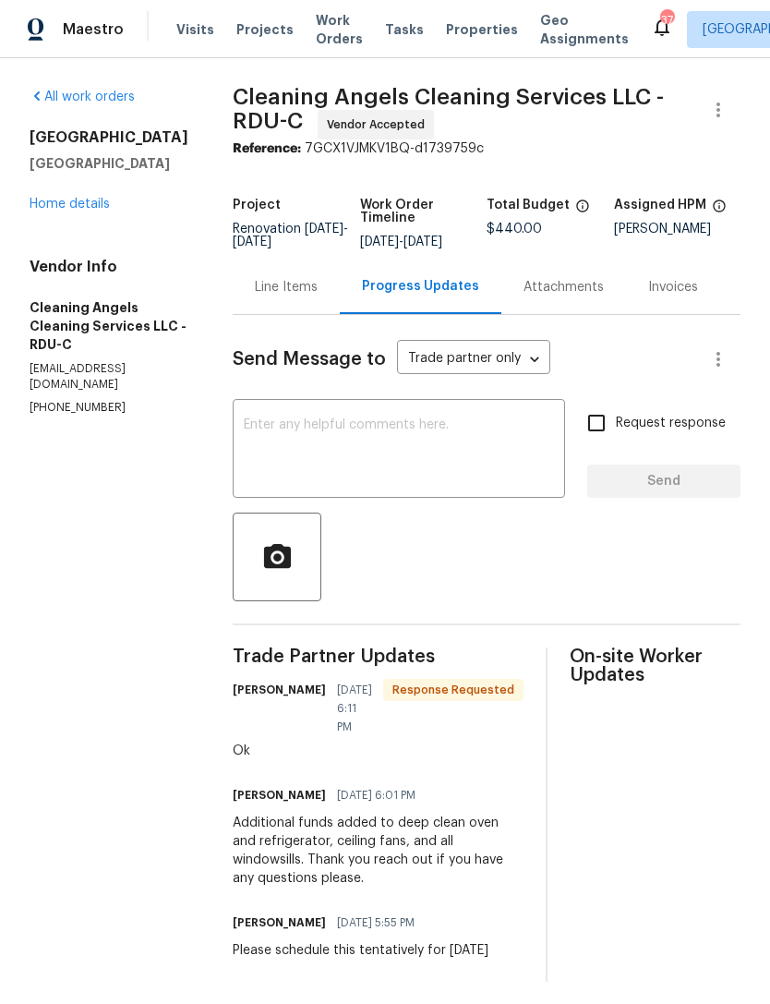
click at [437, 475] on textarea at bounding box center [399, 450] width 310 height 65
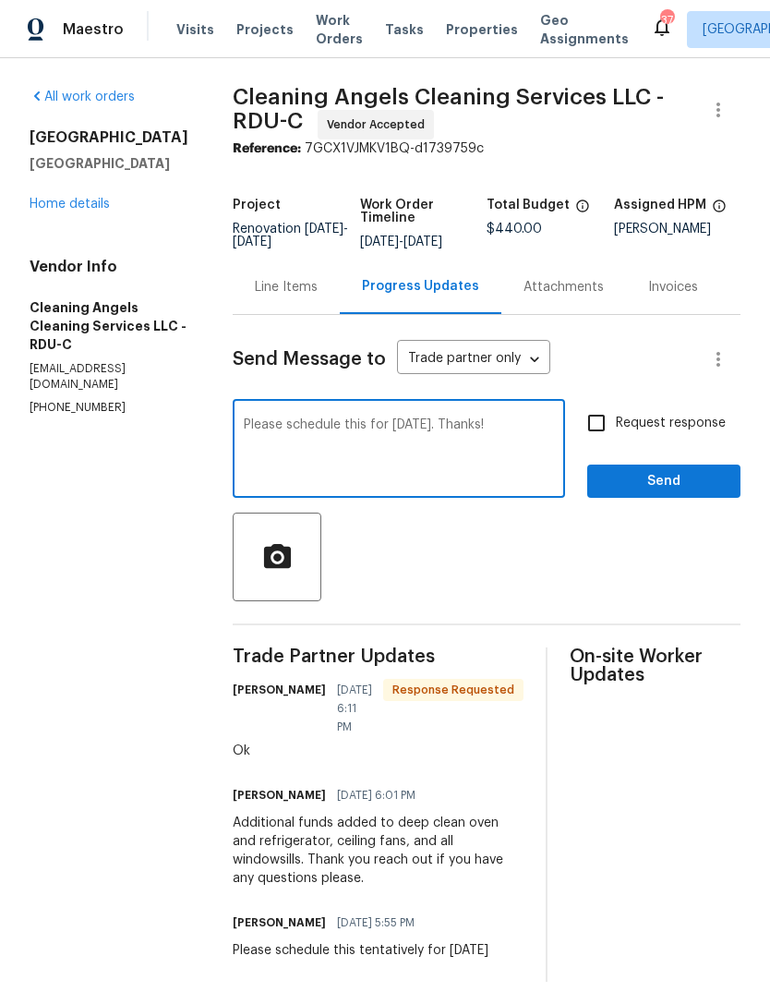
type textarea "Please schedule this for Thursday, October 9. Thanks!"
click at [604, 434] on input "Request response" at bounding box center [596, 423] width 39 height 39
checkbox input "true"
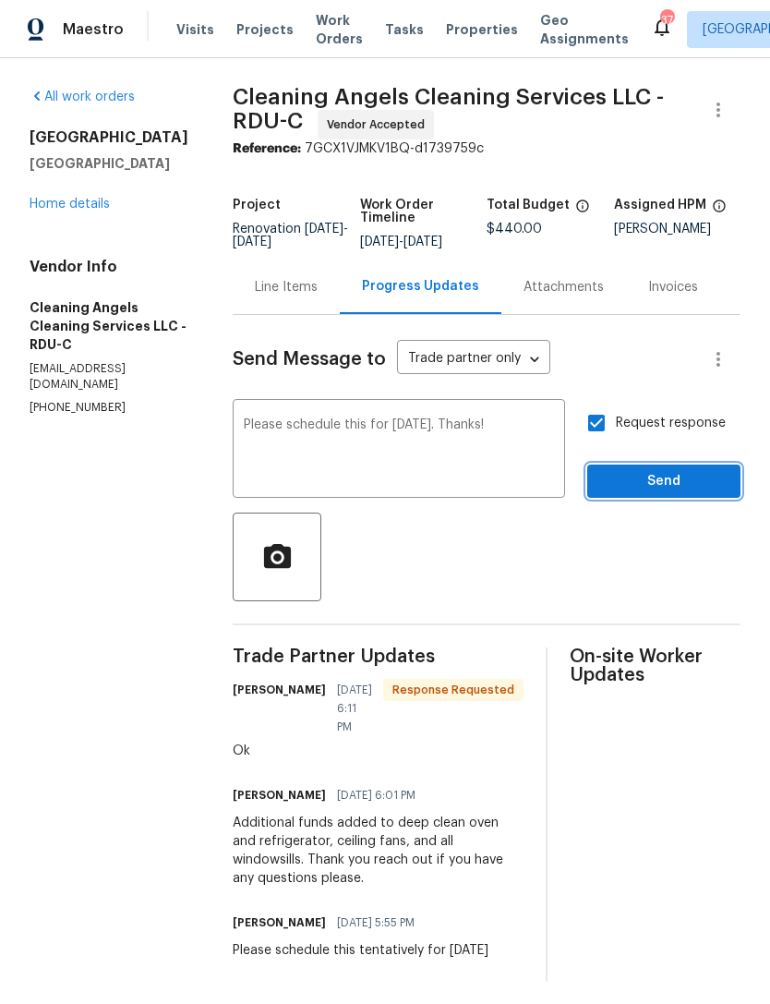
click at [676, 493] on span "Send" at bounding box center [664, 481] width 124 height 23
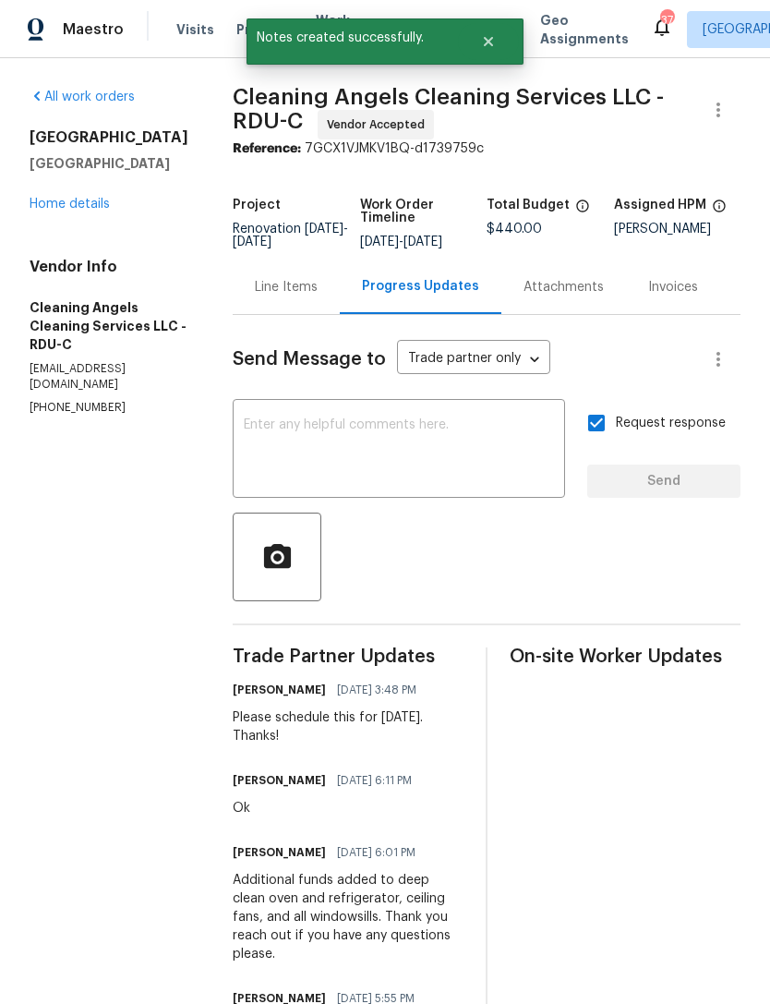
click at [97, 210] on link "Home details" at bounding box center [70, 204] width 80 height 13
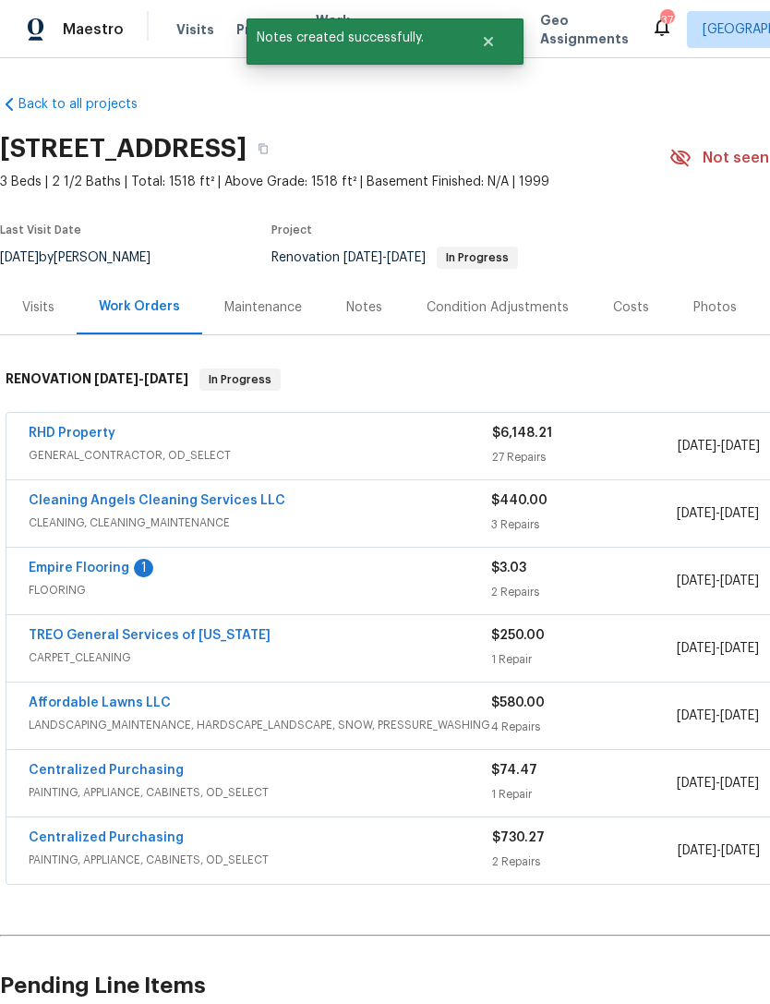
click at [378, 314] on div "Notes" at bounding box center [364, 307] width 36 height 18
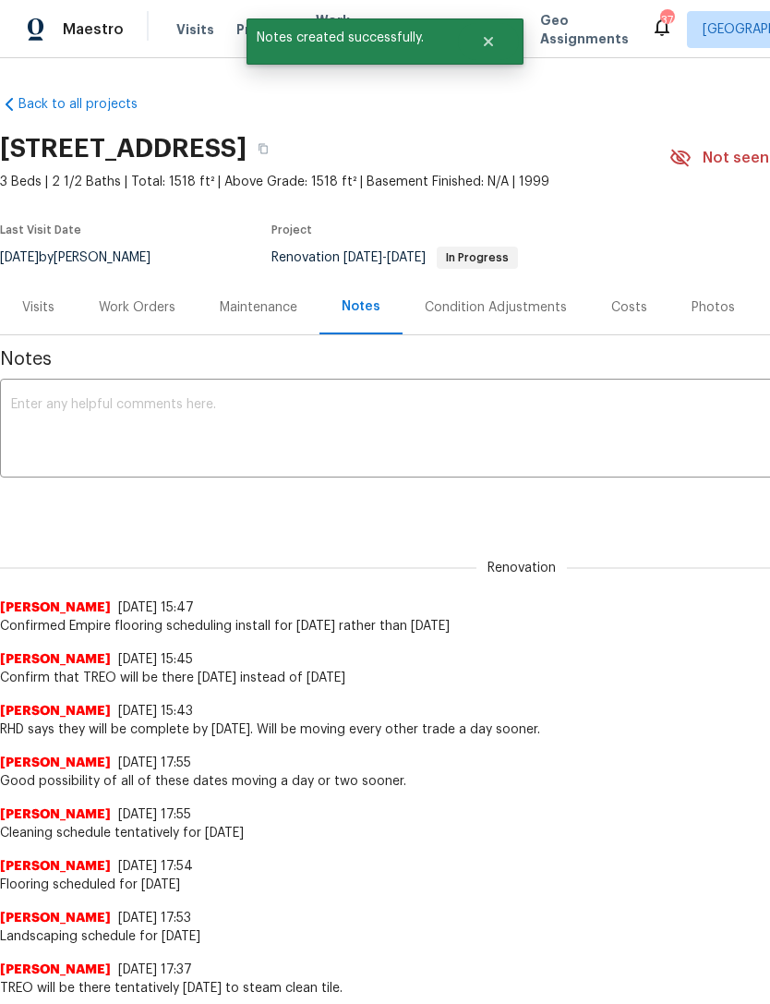
click at [369, 424] on textarea at bounding box center [521, 430] width 1021 height 65
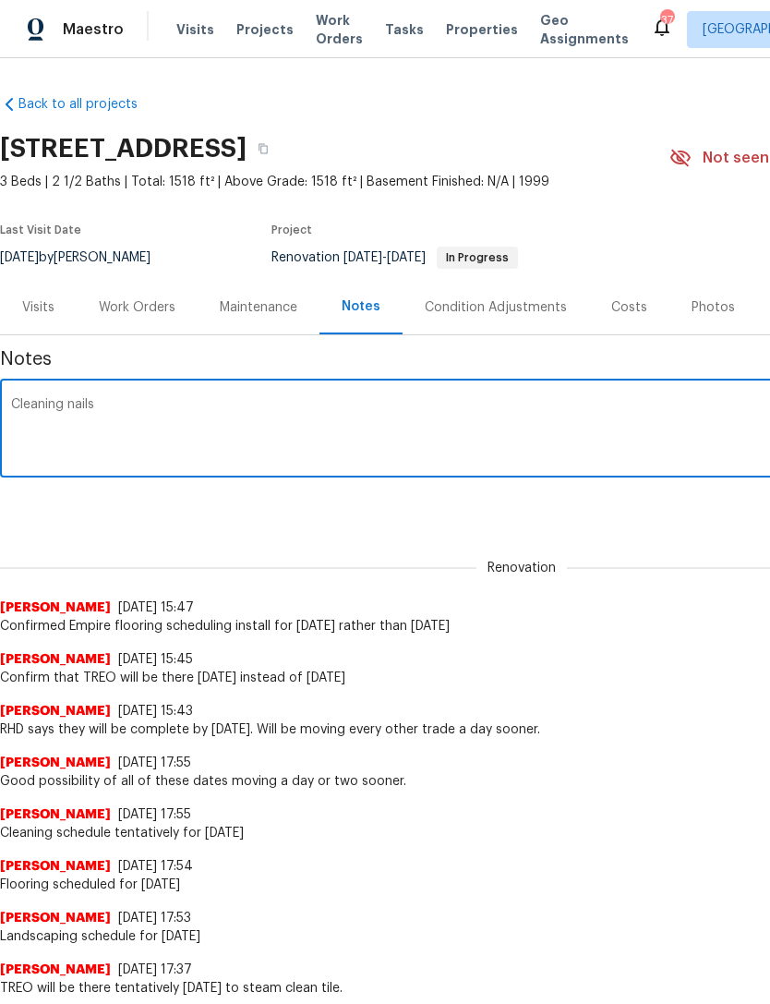
type textarea "Cleaning"
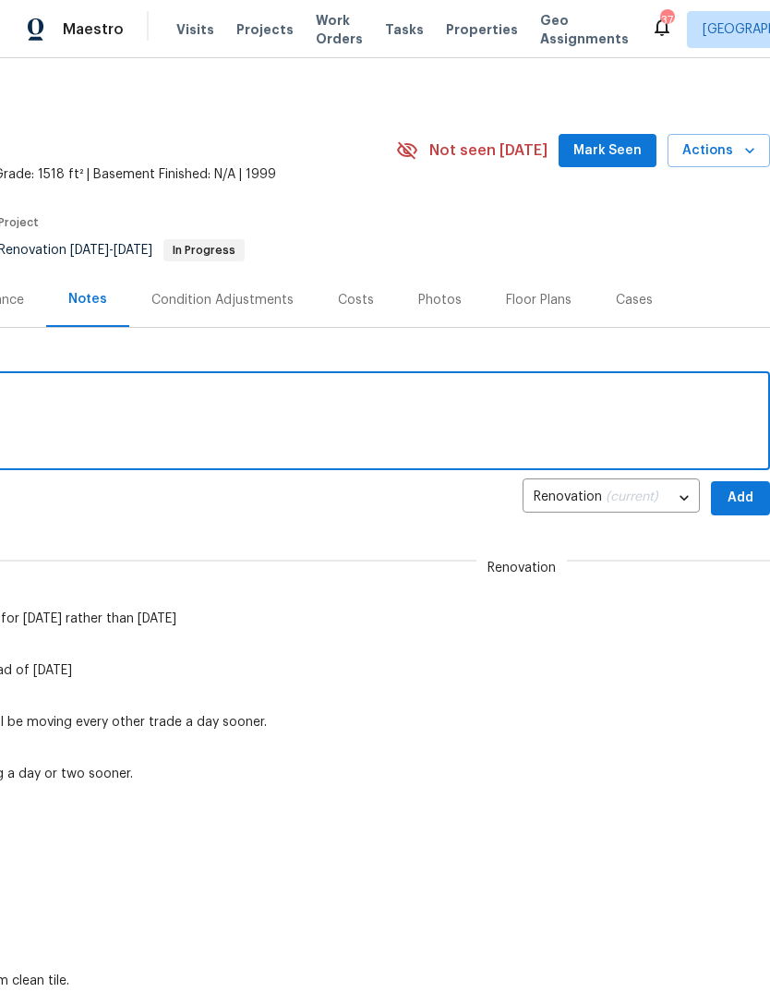
scroll to position [7, 273]
type textarea "Cleaning now scheduled for Thursday, October 9"
click at [739, 500] on span "Add" at bounding box center [741, 498] width 30 height 23
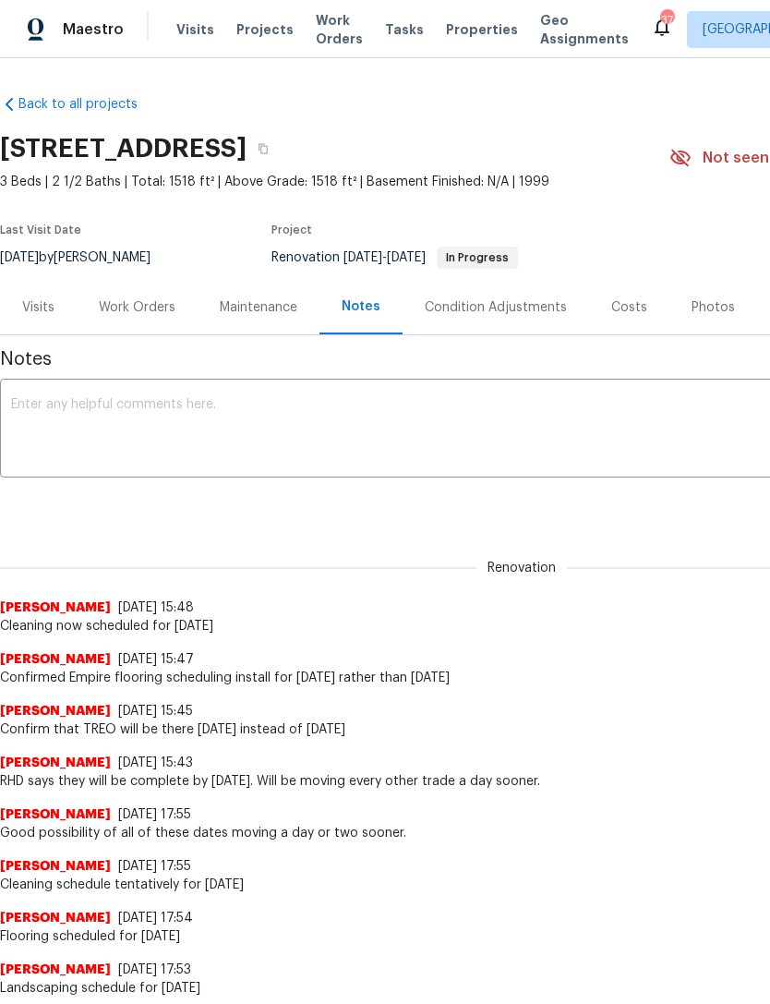
scroll to position [0, 0]
click at [127, 302] on div "Work Orders" at bounding box center [137, 307] width 77 height 18
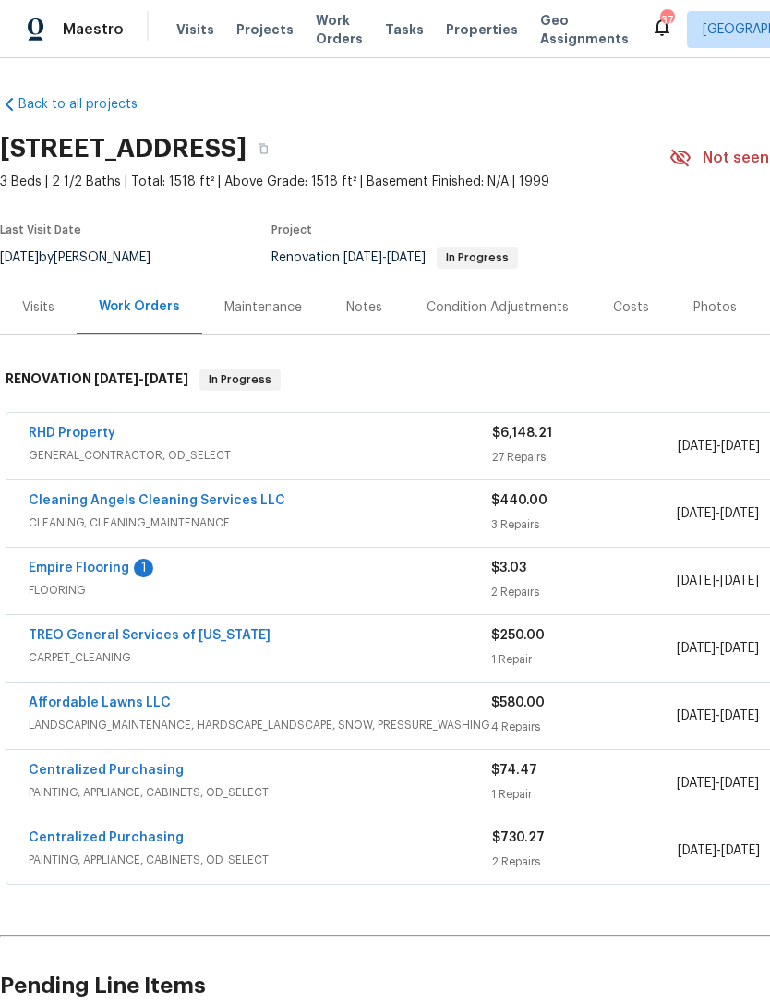
click at [94, 564] on link "Empire Flooring" at bounding box center [79, 567] width 101 height 13
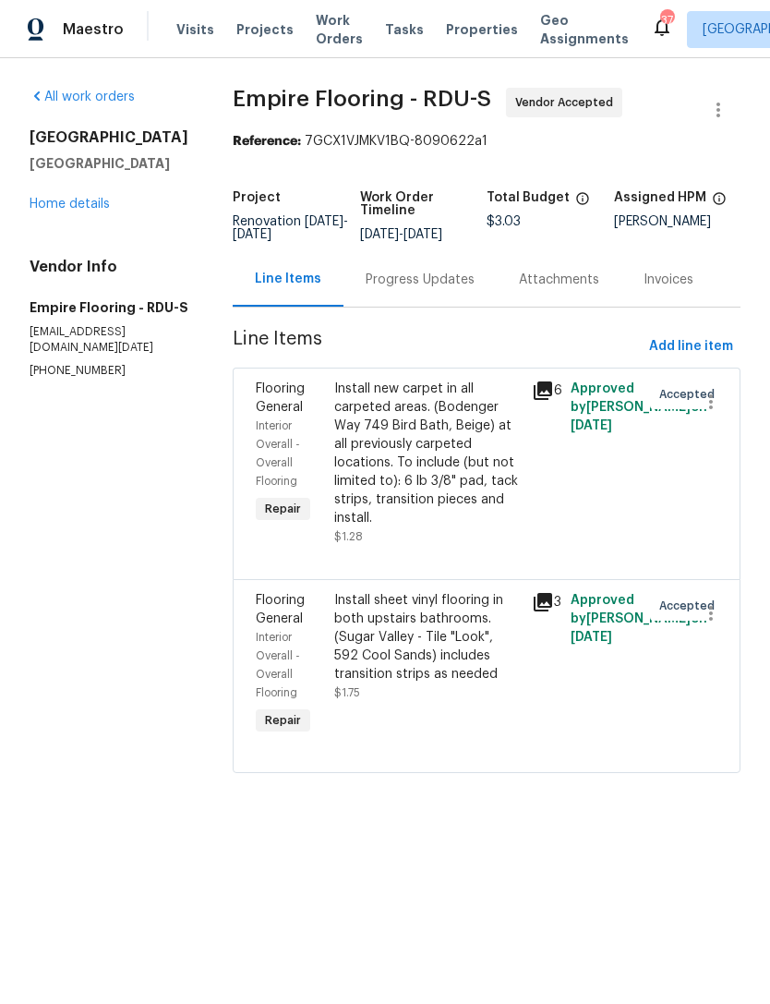
click at [440, 283] on div "Progress Updates" at bounding box center [420, 279] width 153 height 54
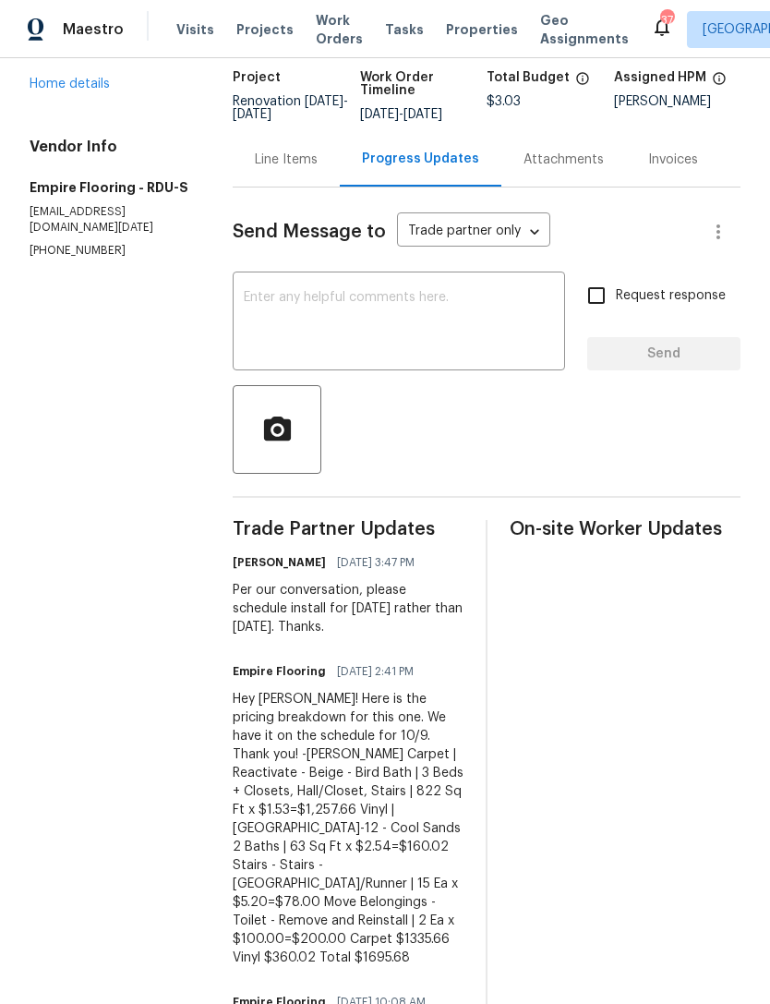
scroll to position [113, 0]
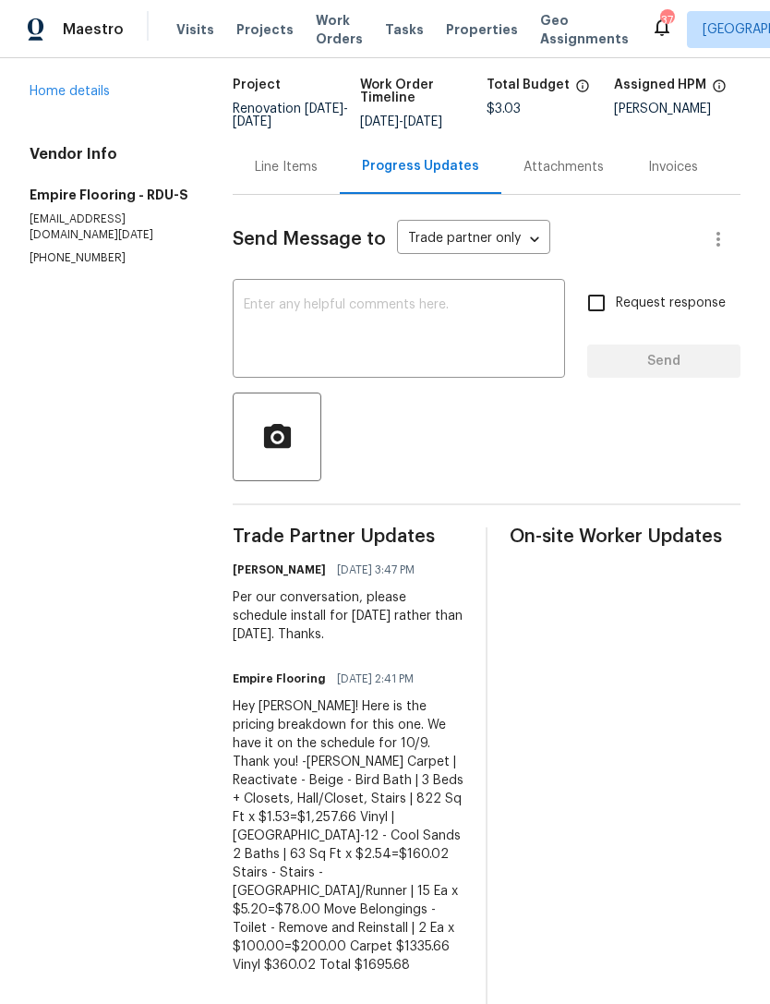
click at [309, 176] on div "Line Items" at bounding box center [286, 167] width 63 height 18
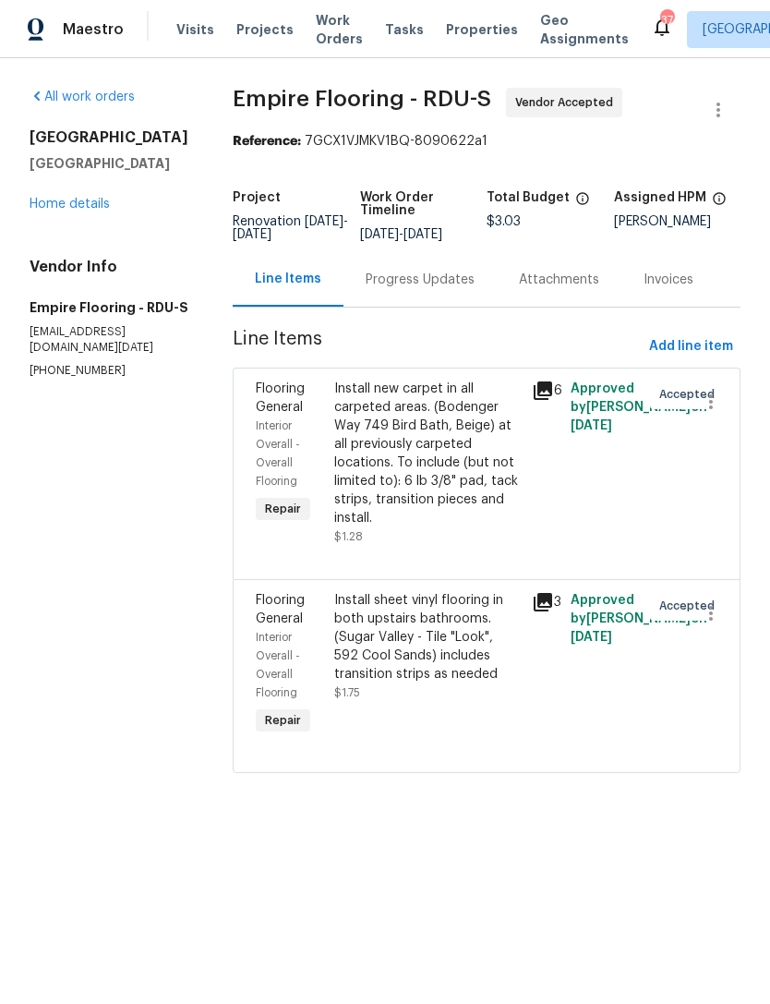
click at [472, 474] on div "Install new carpet in all carpeted areas. (Bodenger Way 749 Bird Bath, Beige) a…" at bounding box center [427, 454] width 186 height 148
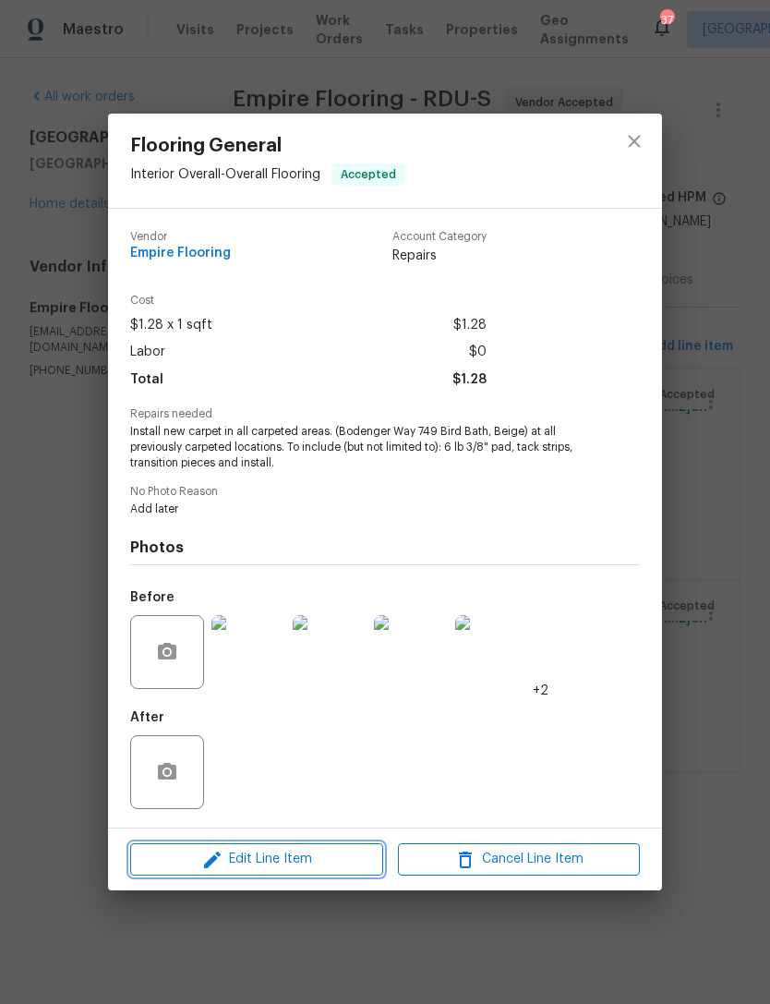
click at [313, 860] on span "Edit Line Item" at bounding box center [257, 859] width 242 height 23
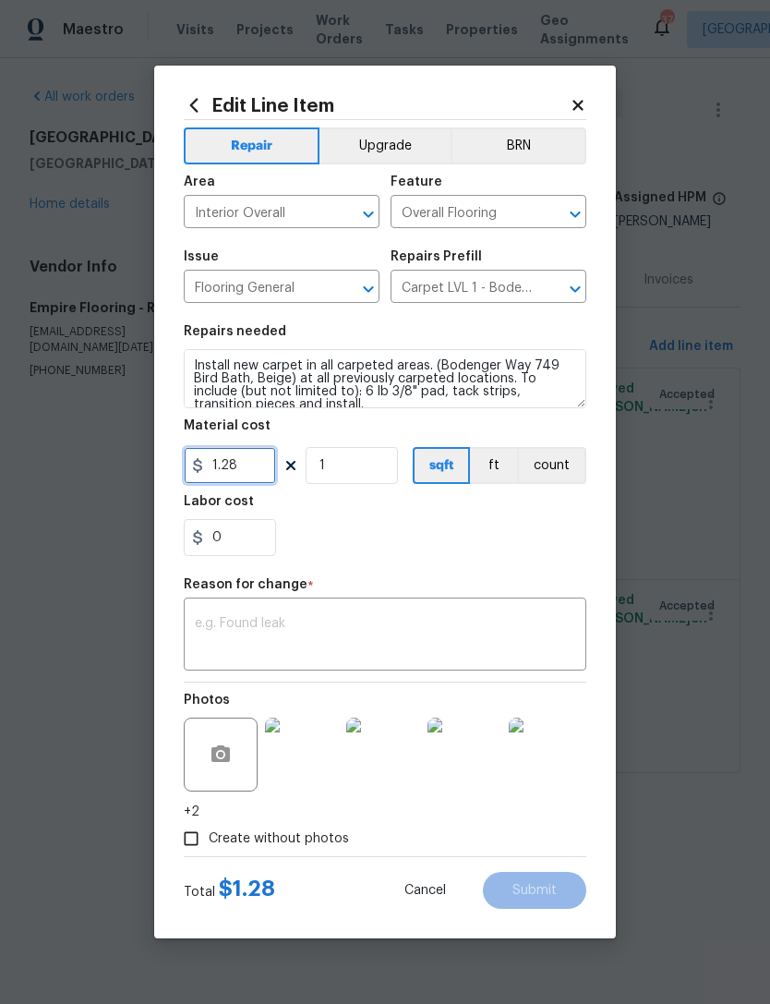
click at [256, 471] on input "1.28" at bounding box center [230, 465] width 92 height 37
type input "1257.66"
click at [411, 552] on div "0" at bounding box center [385, 537] width 403 height 37
click at [387, 631] on textarea at bounding box center [385, 636] width 380 height 39
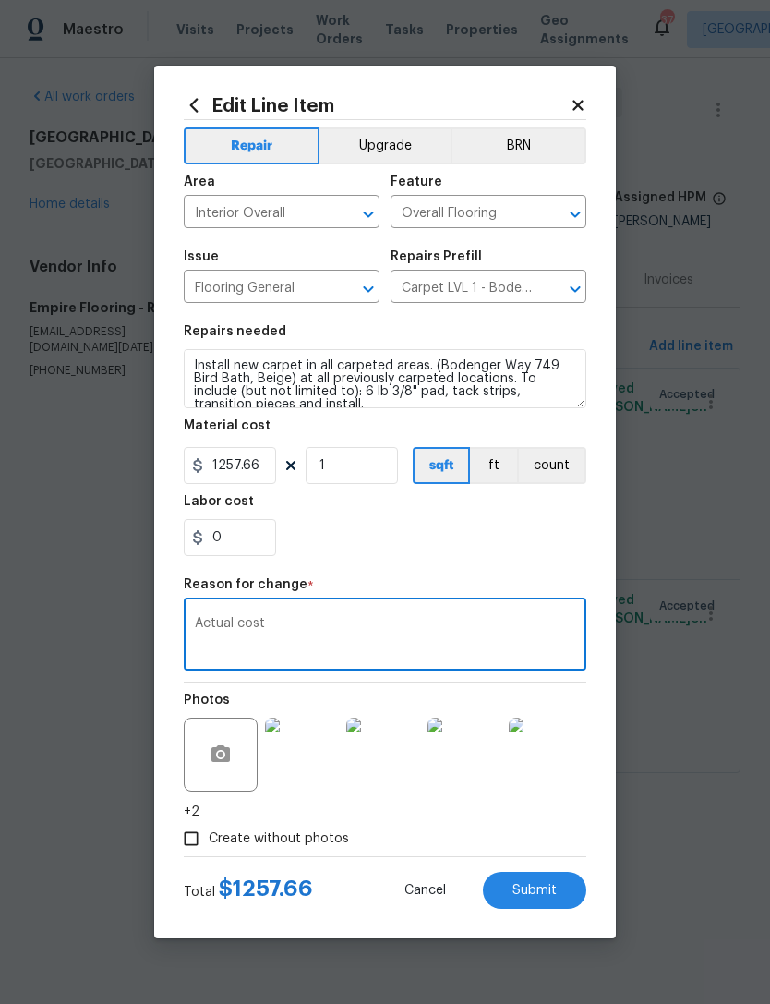
type textarea "Actual cost"
click at [533, 540] on div "0" at bounding box center [385, 537] width 403 height 37
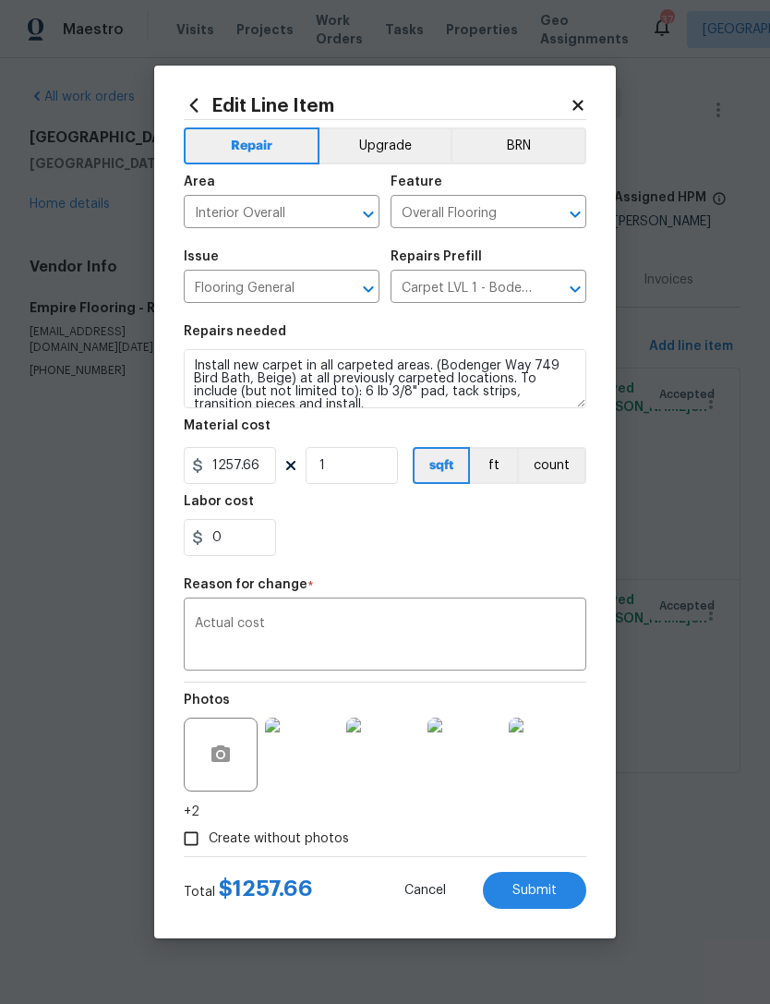
click at [542, 891] on span "Submit" at bounding box center [534, 891] width 44 height 14
type input "1.28"
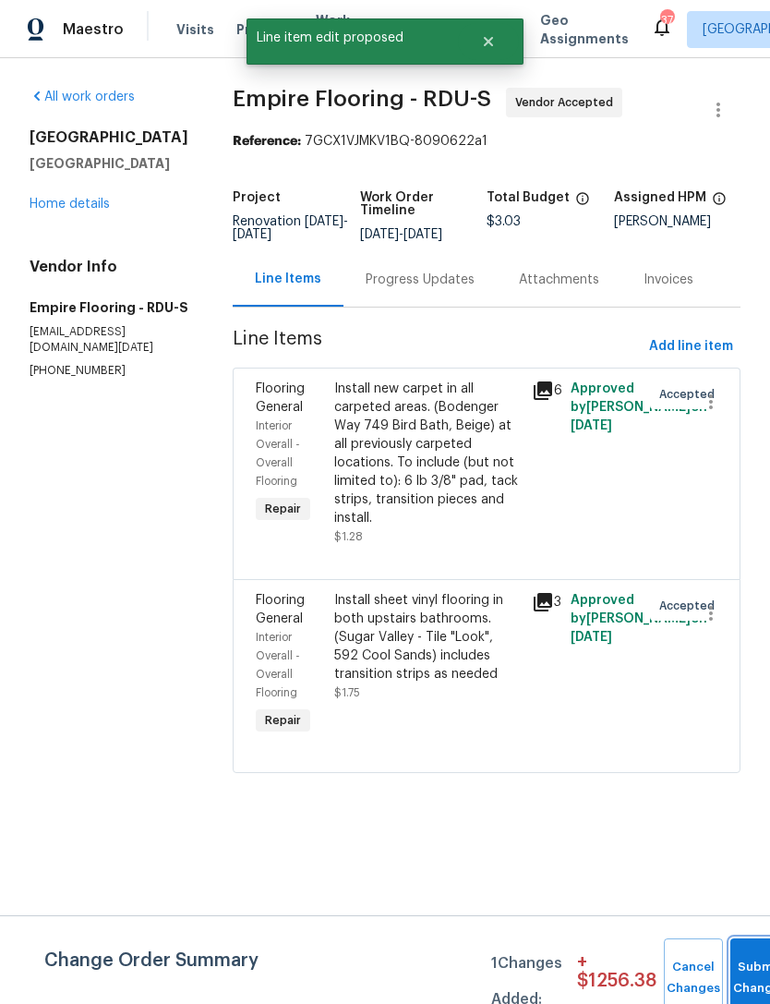
click at [748, 960] on button "Submit Changes" at bounding box center [759, 977] width 59 height 79
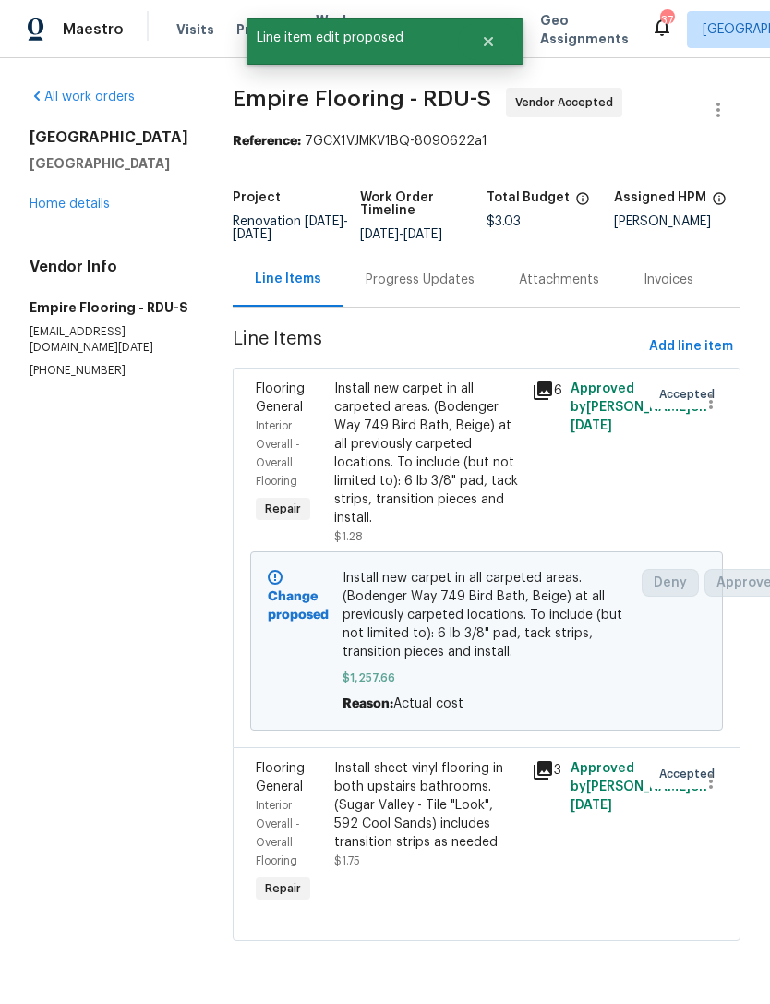
click at [442, 289] on div "Progress Updates" at bounding box center [420, 280] width 109 height 18
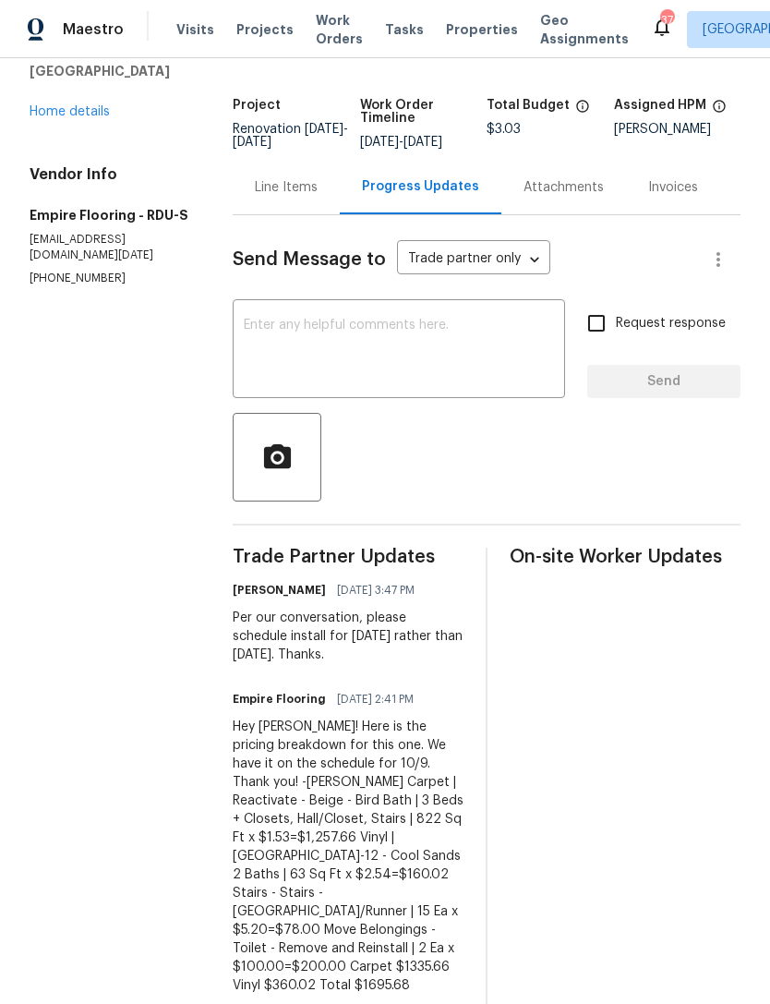
scroll to position [135, 0]
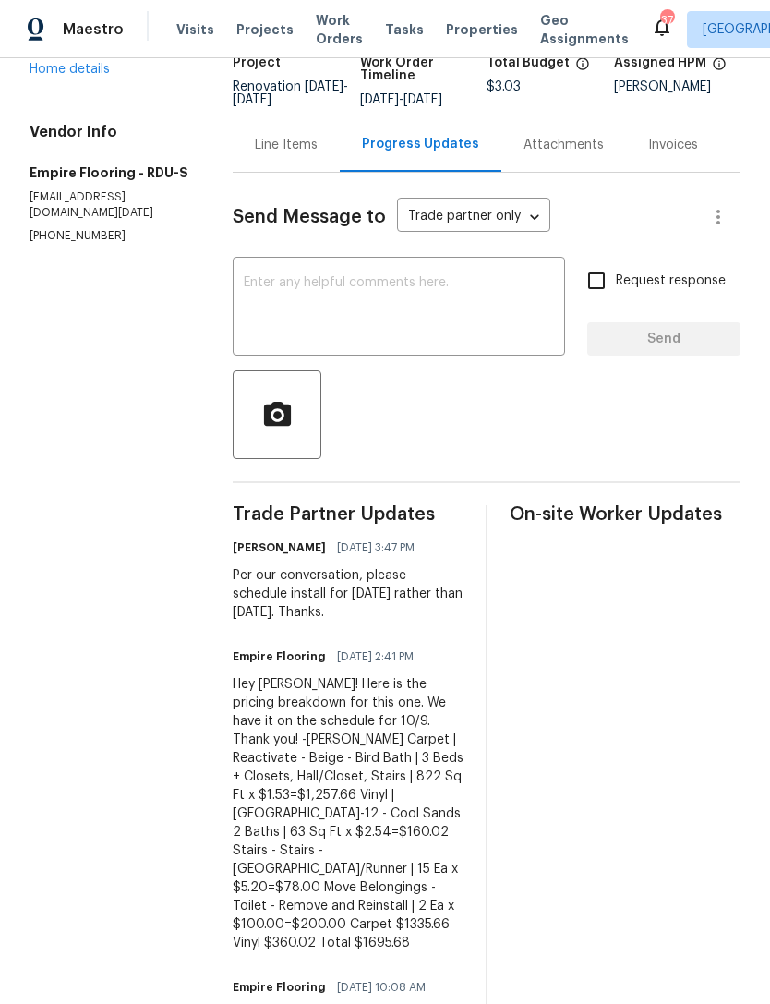
click at [298, 151] on div "Line Items" at bounding box center [286, 145] width 63 height 18
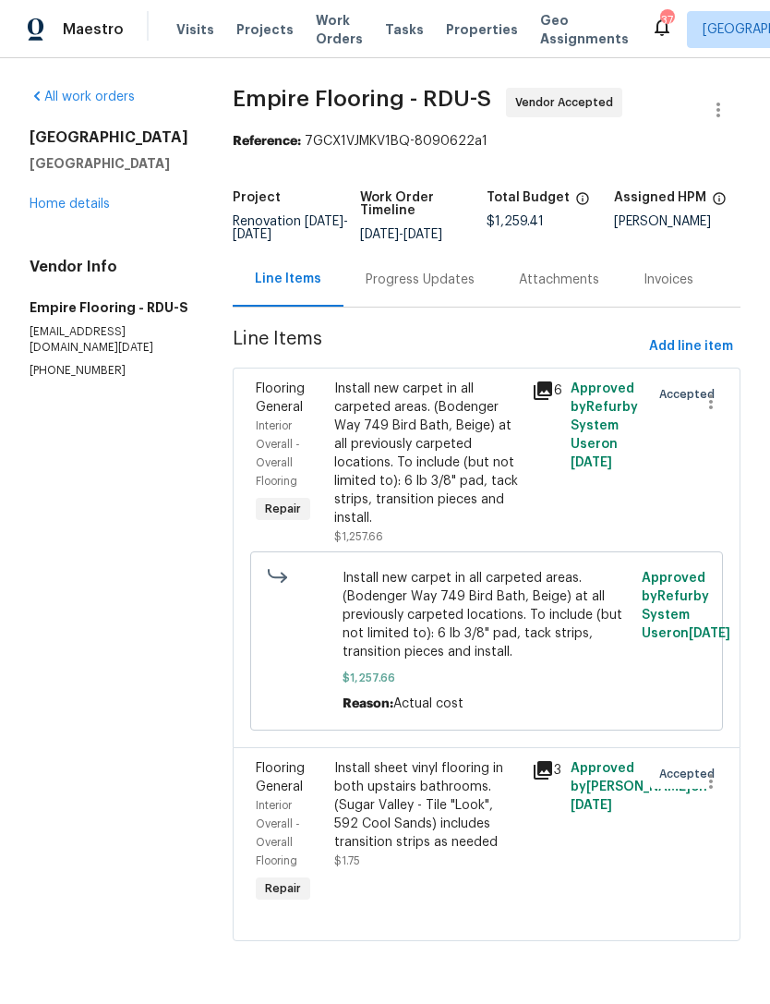
click at [489, 499] on div "Install new carpet in all carpeted areas. (Bodenger Way 749 Bird Bath, Beige) a…" at bounding box center [427, 454] width 186 height 148
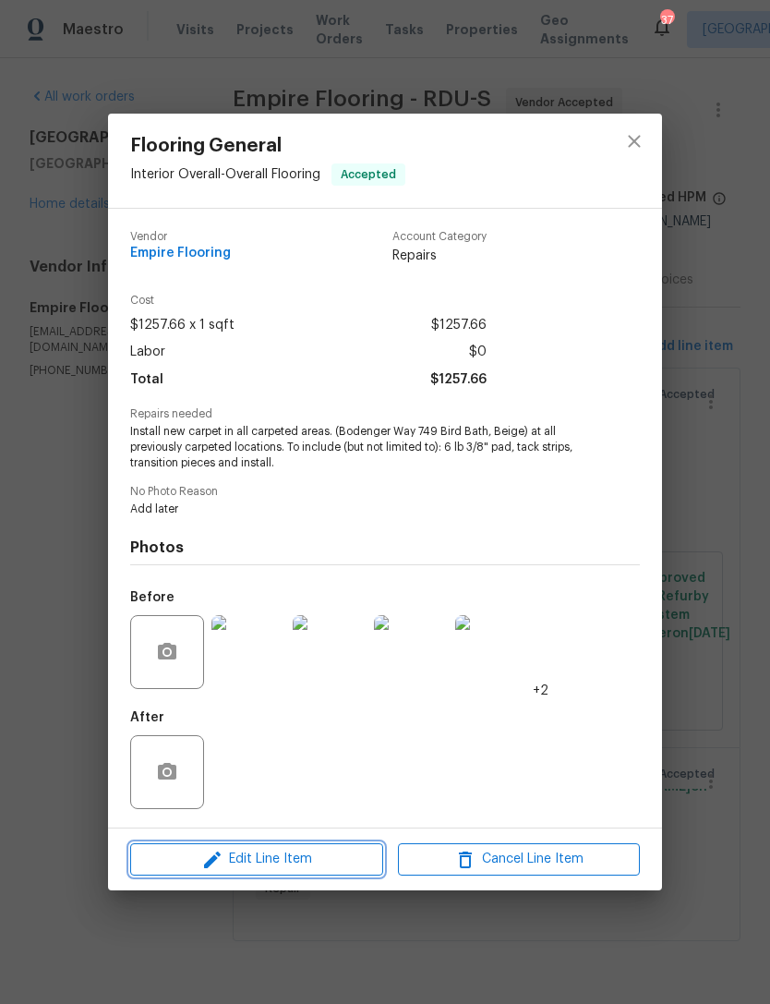
click at [315, 866] on span "Edit Line Item" at bounding box center [257, 859] width 242 height 23
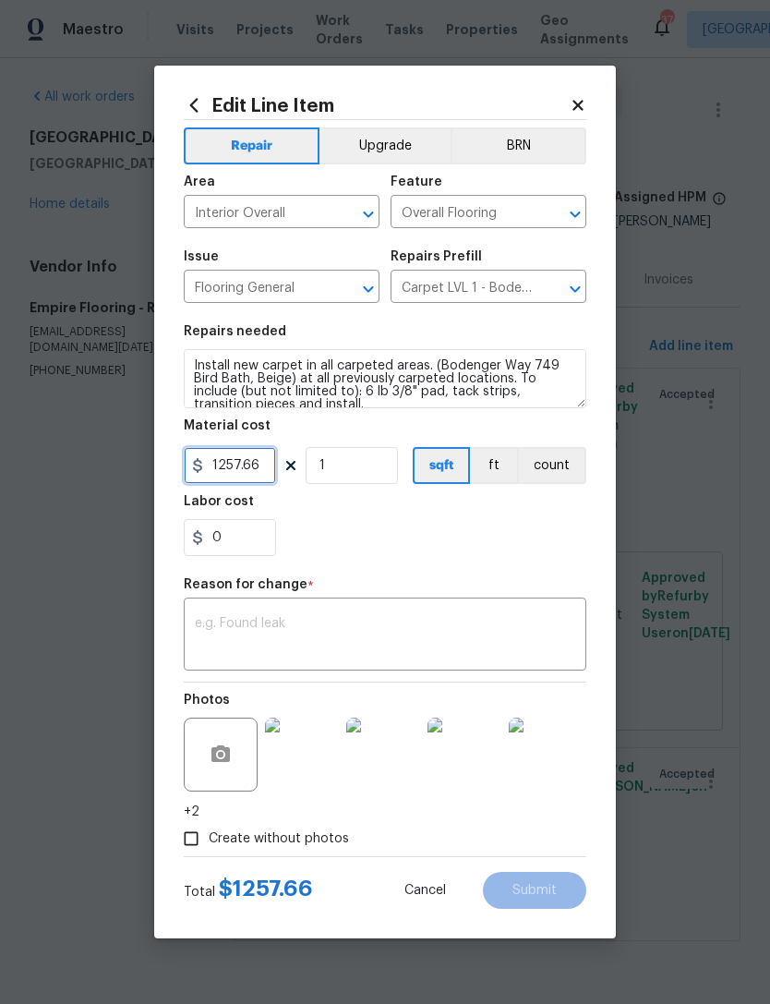
click at [264, 471] on input "1257.66" at bounding box center [230, 465] width 92 height 37
type input "1335.66"
click at [422, 527] on div "0" at bounding box center [385, 537] width 403 height 37
click at [385, 611] on div "x ​" at bounding box center [385, 636] width 403 height 68
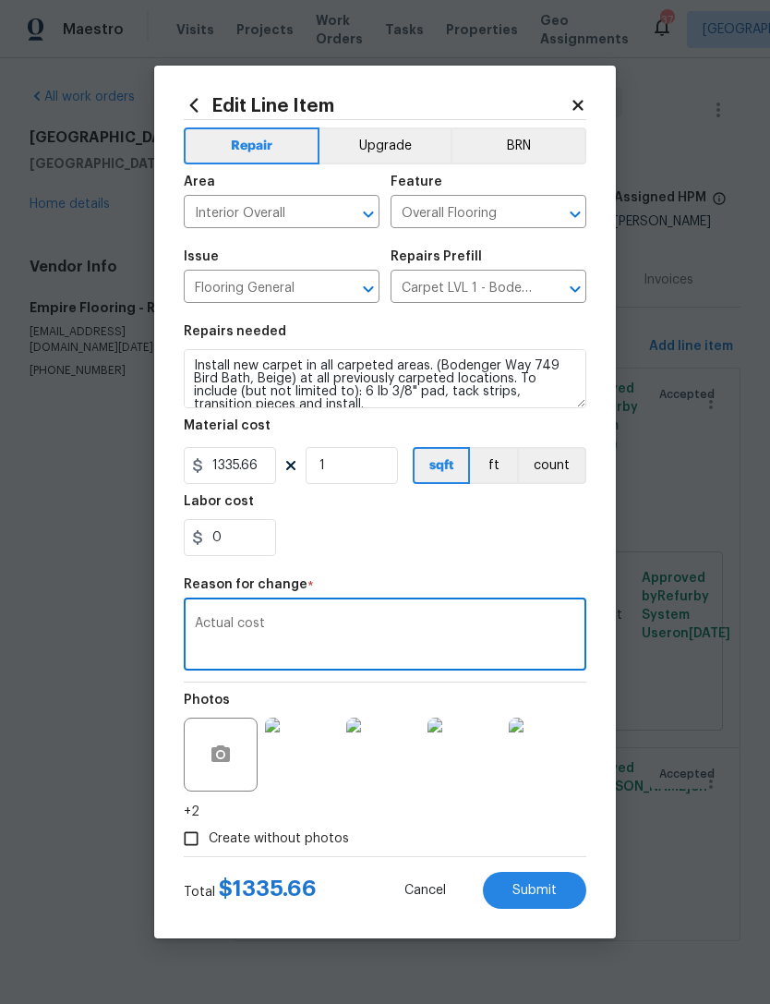
type textarea "Actual cost"
click at [549, 886] on span "Submit" at bounding box center [534, 891] width 44 height 14
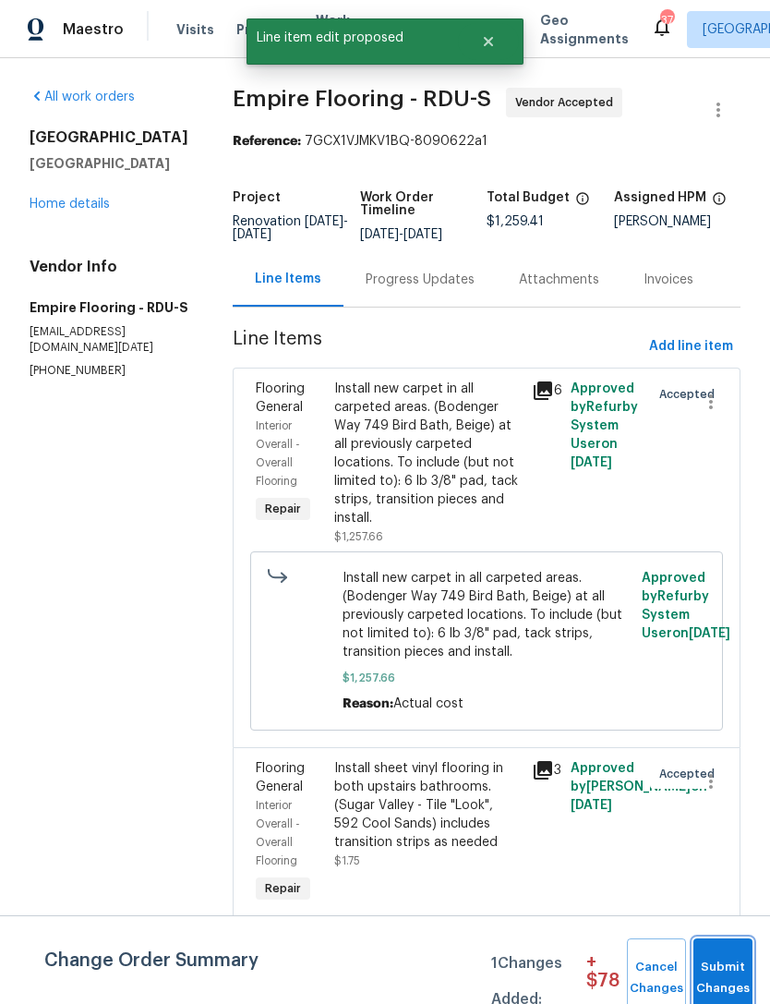
click at [715, 972] on span "Submit Changes" at bounding box center [723, 978] width 41 height 42
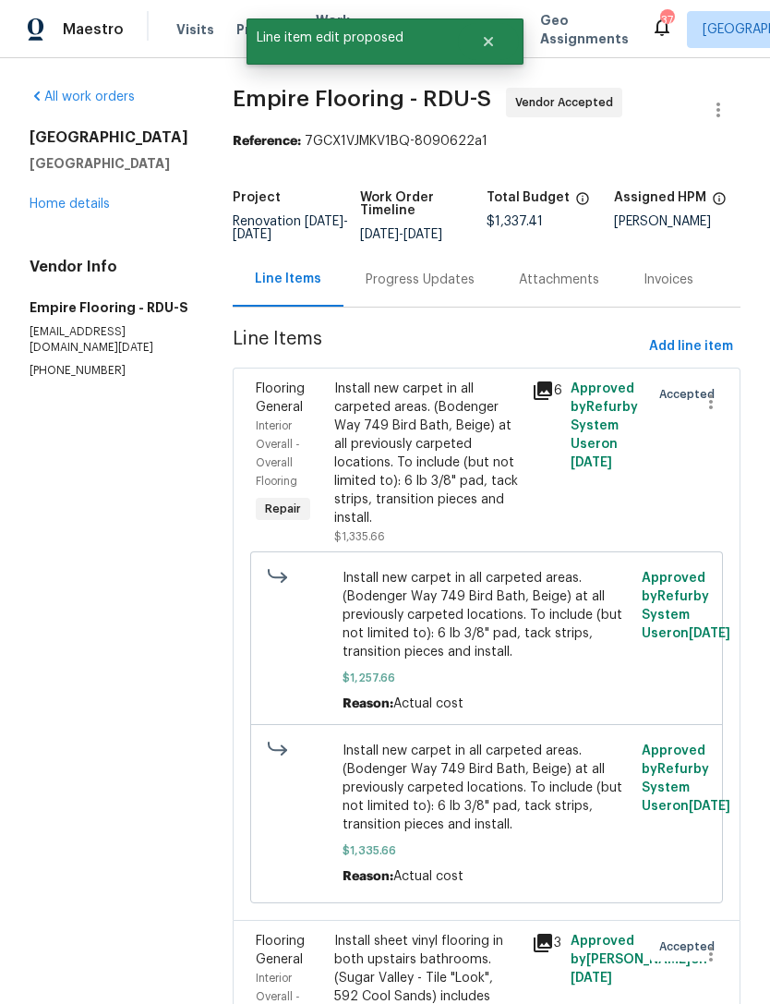
click at [437, 289] on div "Progress Updates" at bounding box center [420, 280] width 109 height 18
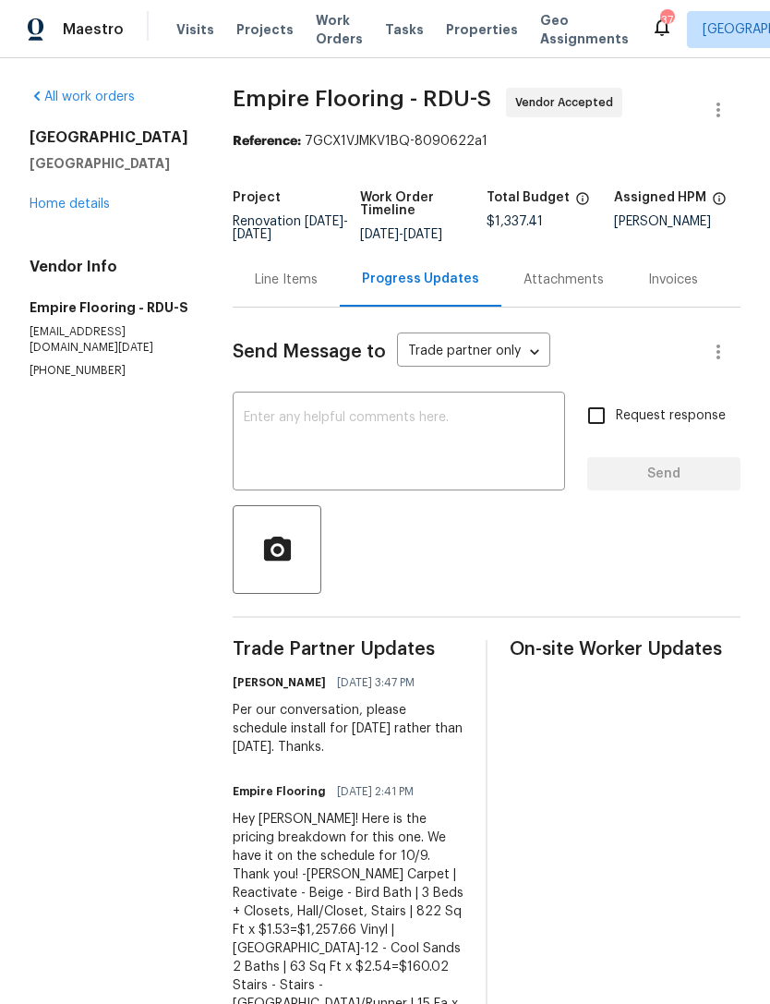
click at [298, 289] on div "Line Items" at bounding box center [286, 280] width 63 height 18
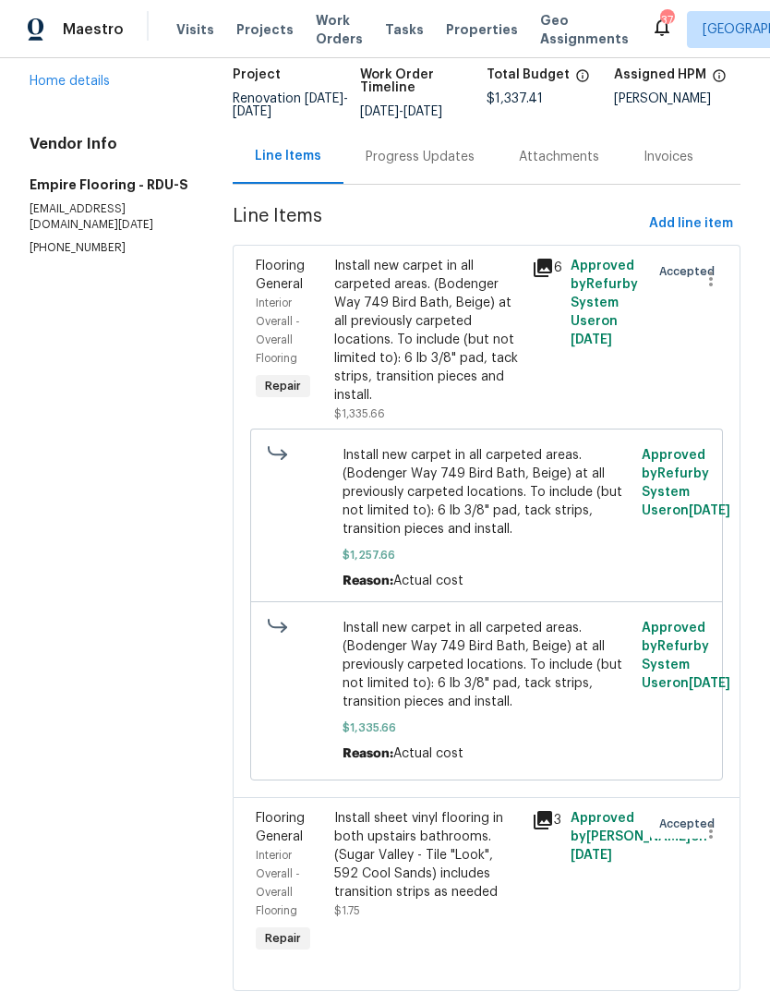
scroll to position [122, 0]
click at [474, 875] on div "Install sheet vinyl flooring in both upstairs bathrooms. (Sugar Valley - Tile "…" at bounding box center [427, 856] width 186 height 92
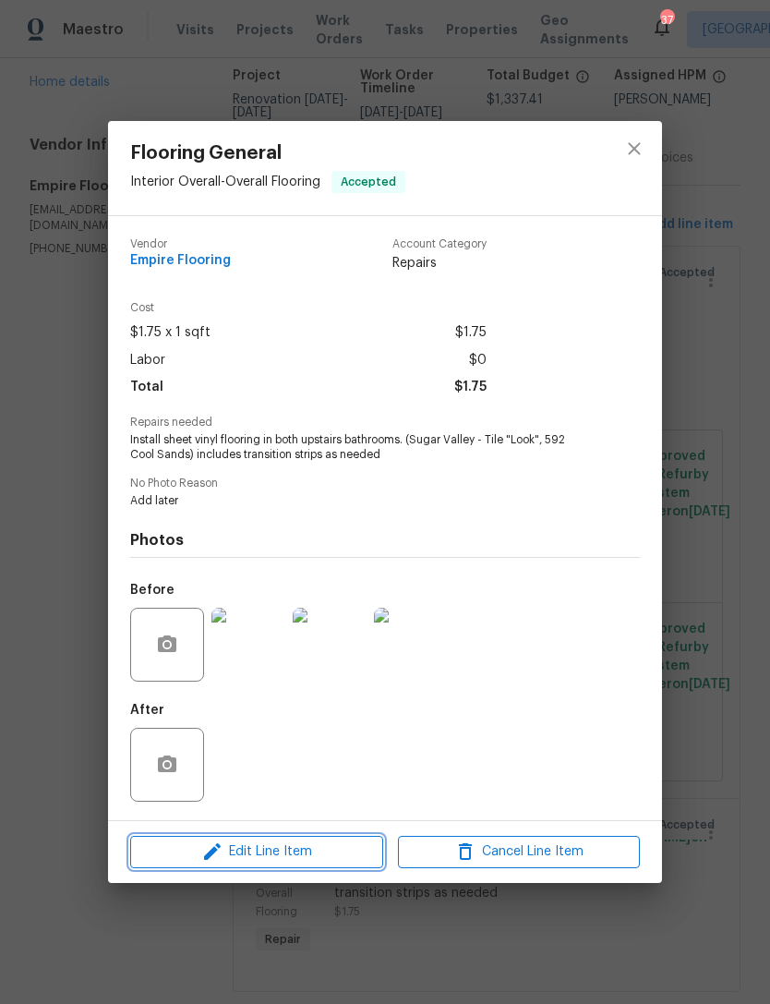
click at [289, 862] on span "Edit Line Item" at bounding box center [257, 851] width 242 height 23
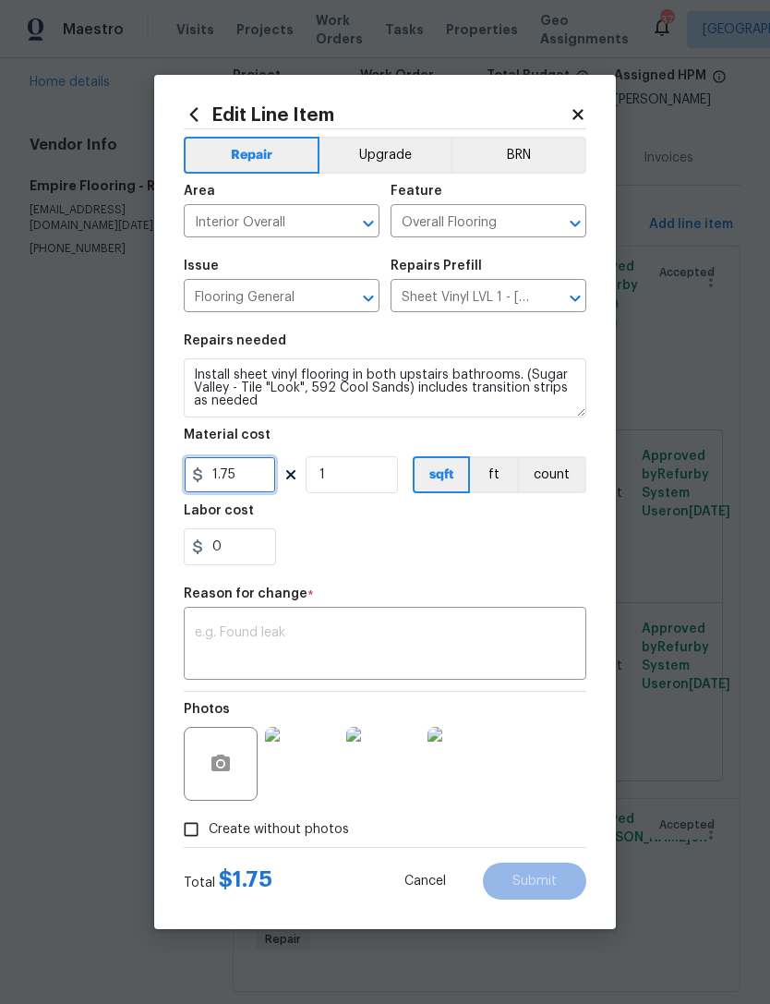
click at [256, 484] on input "1.75" at bounding box center [230, 474] width 92 height 37
type input "1695.68"
click at [431, 556] on div "0" at bounding box center [385, 546] width 403 height 37
click at [331, 640] on textarea at bounding box center [385, 645] width 380 height 39
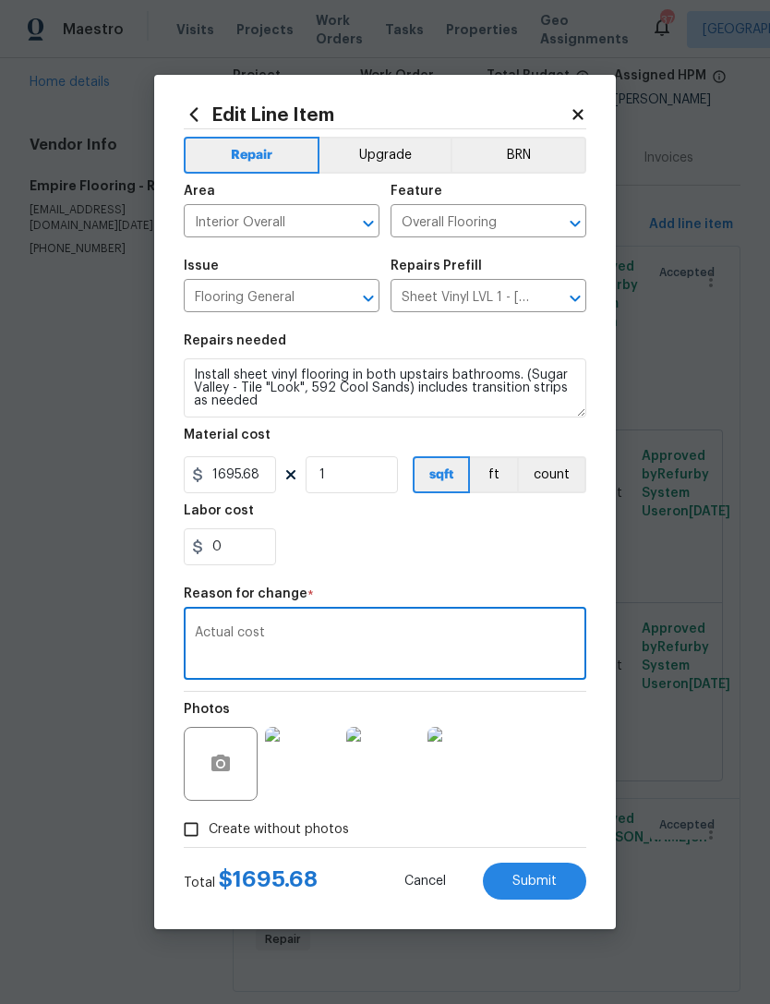
type textarea "Actual cost"
click at [553, 882] on span "Submit" at bounding box center [534, 881] width 44 height 14
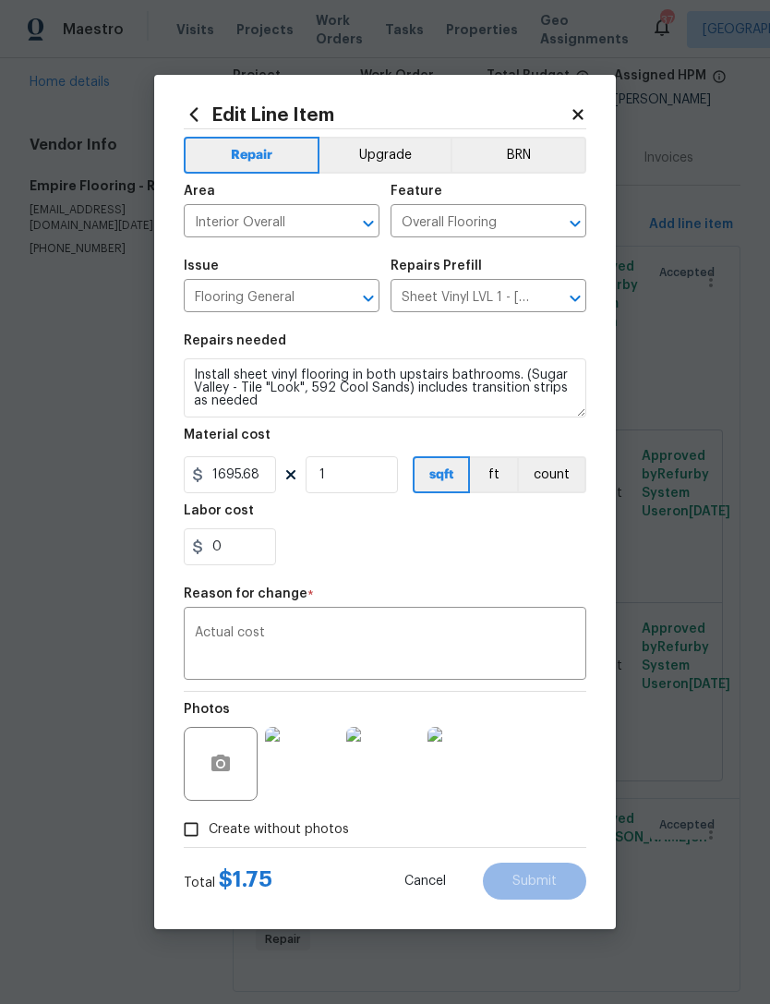
type input "1.75"
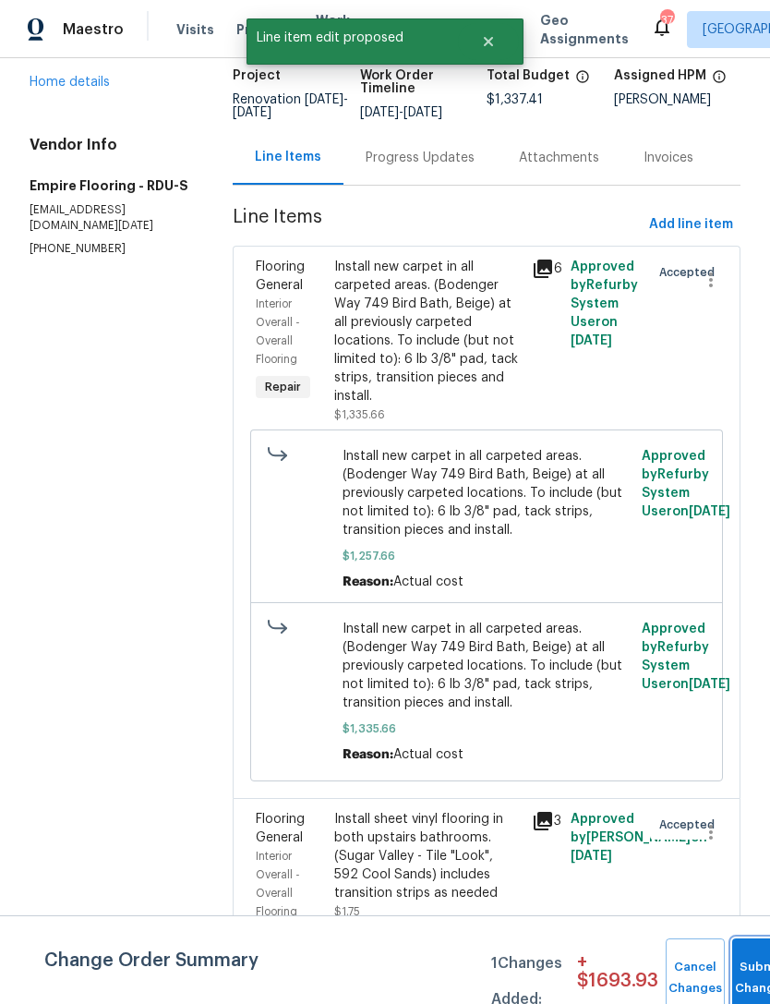
click at [759, 972] on button "Submit Changes" at bounding box center [761, 977] width 59 height 79
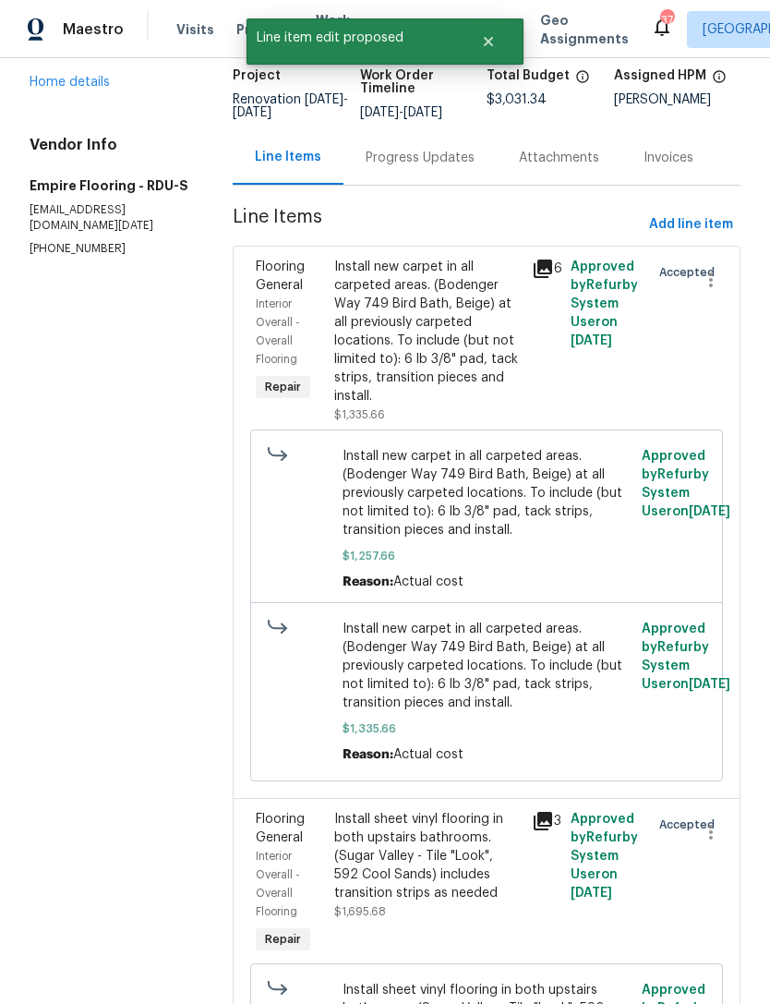
click at [87, 86] on link "Home details" at bounding box center [70, 82] width 80 height 13
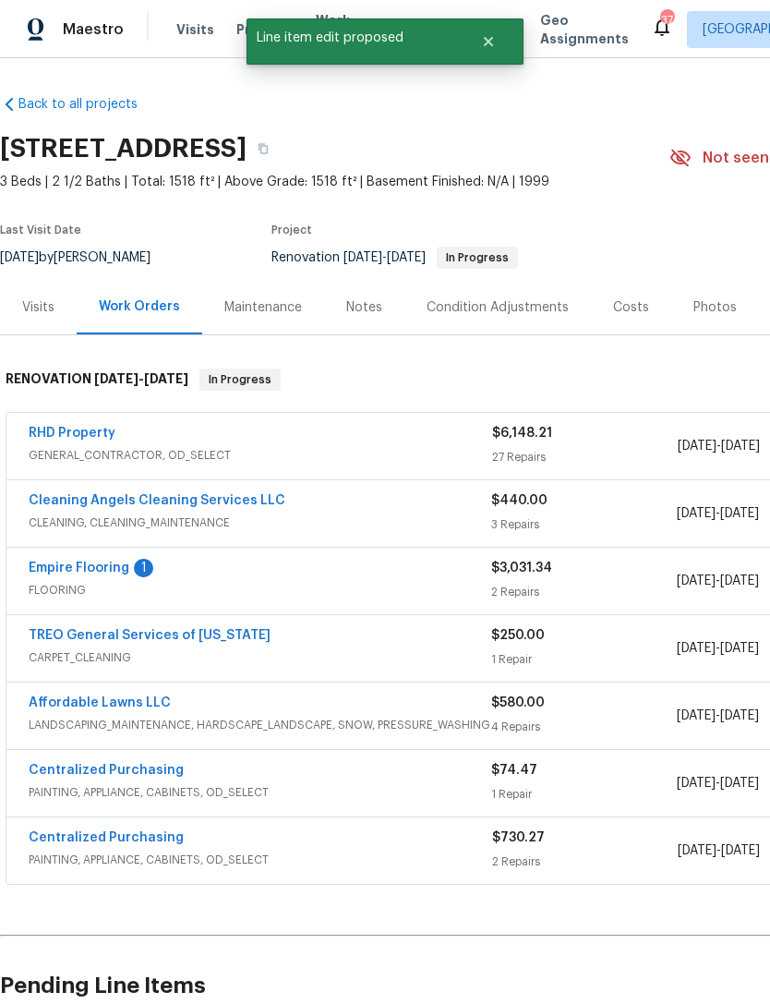
click at [367, 312] on div "Notes" at bounding box center [364, 307] width 36 height 18
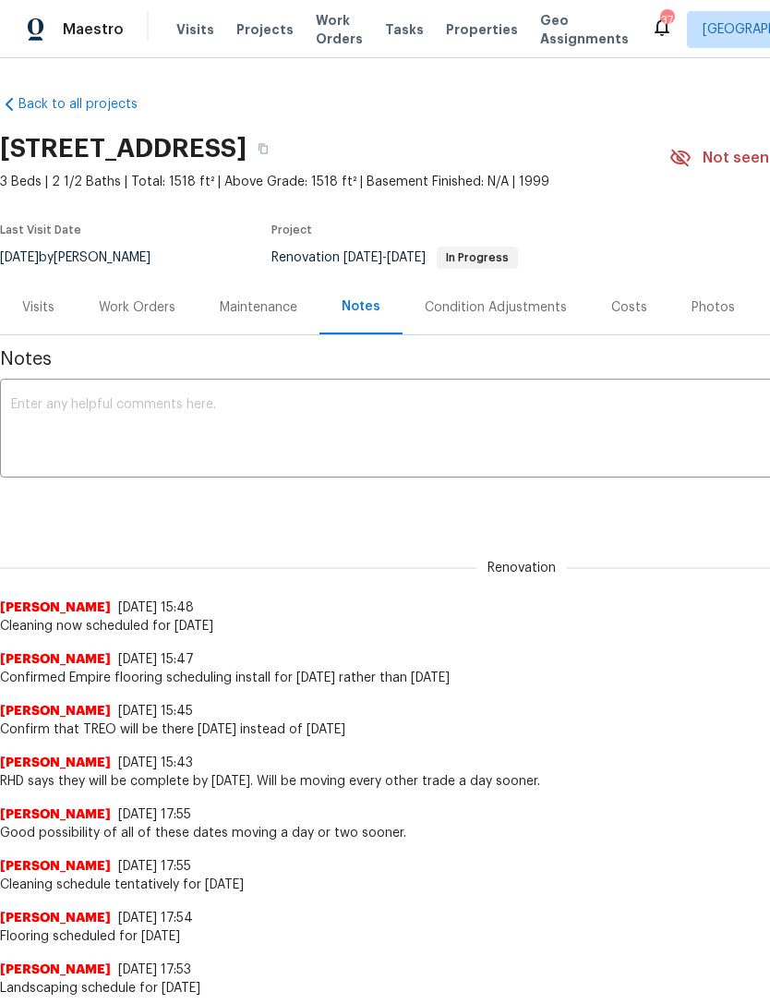
click at [148, 298] on div "Work Orders" at bounding box center [137, 307] width 77 height 18
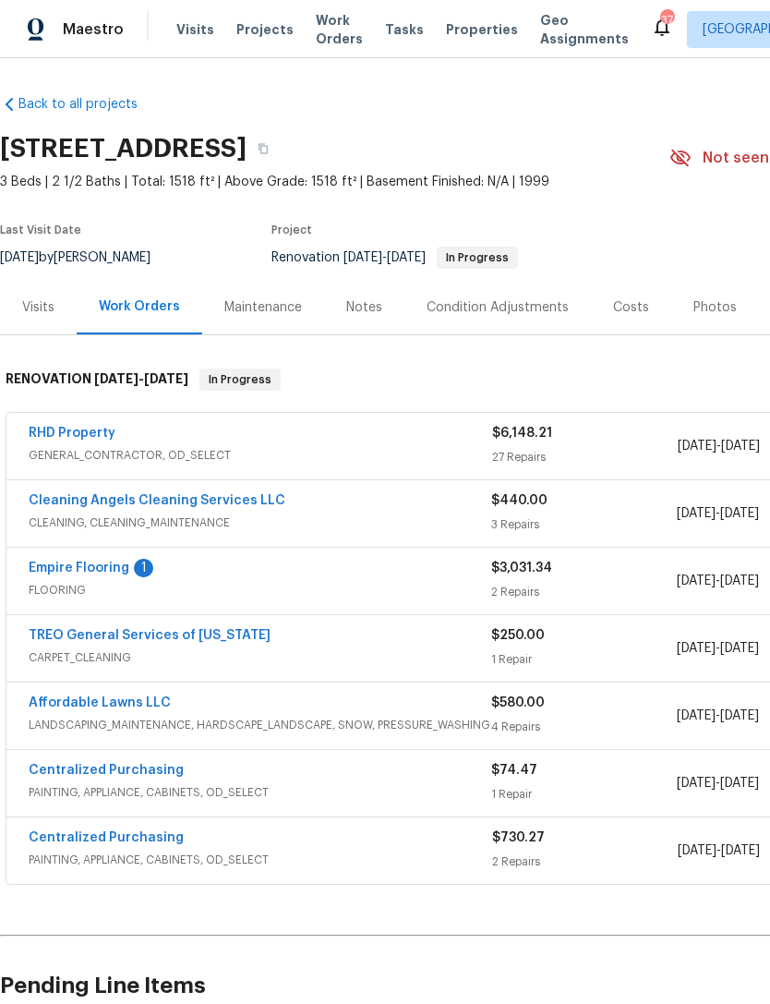
click at [356, 309] on div "Notes" at bounding box center [364, 307] width 36 height 18
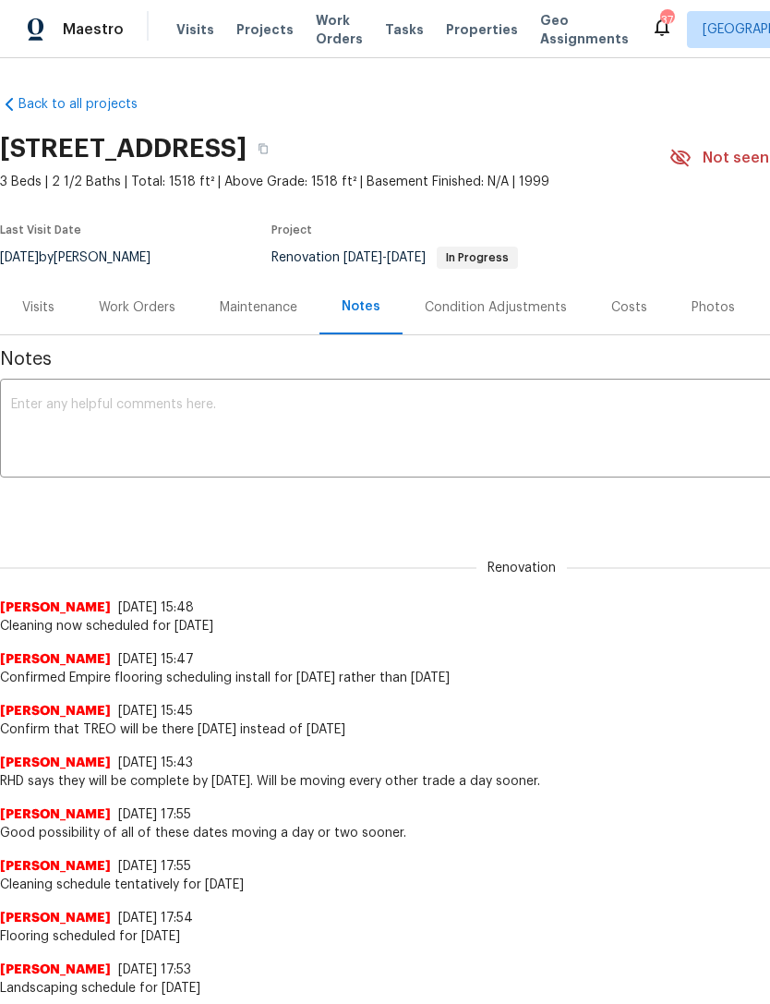
click at [128, 307] on div "Work Orders" at bounding box center [137, 307] width 77 height 18
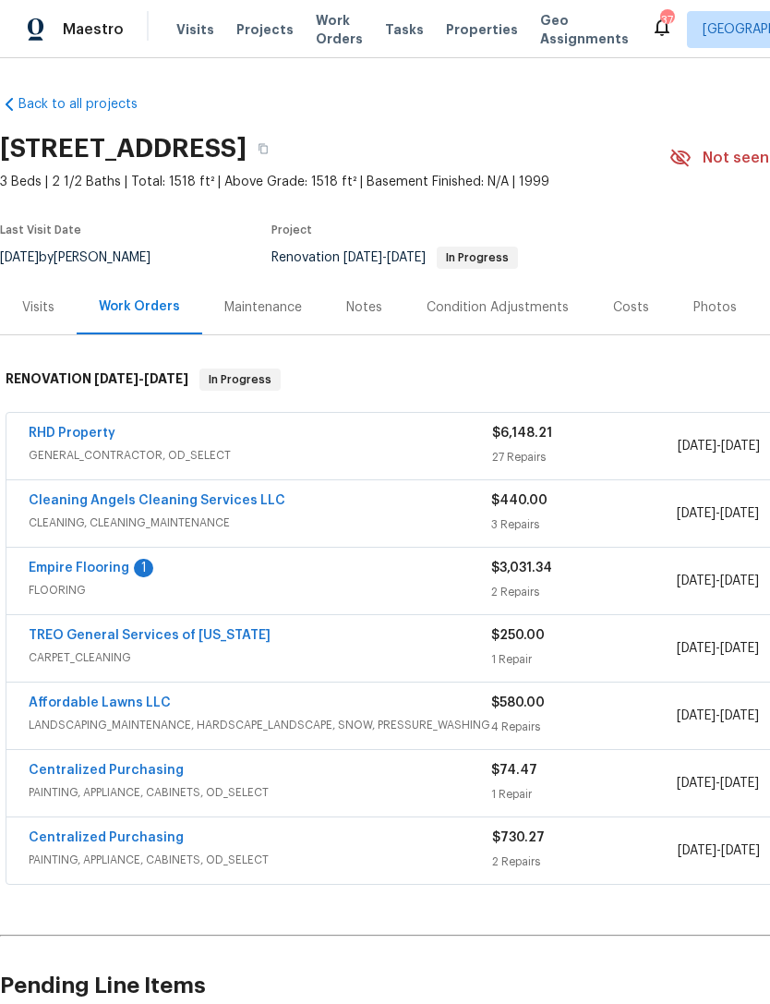
click at [61, 430] on link "RHD Property" at bounding box center [72, 433] width 87 height 13
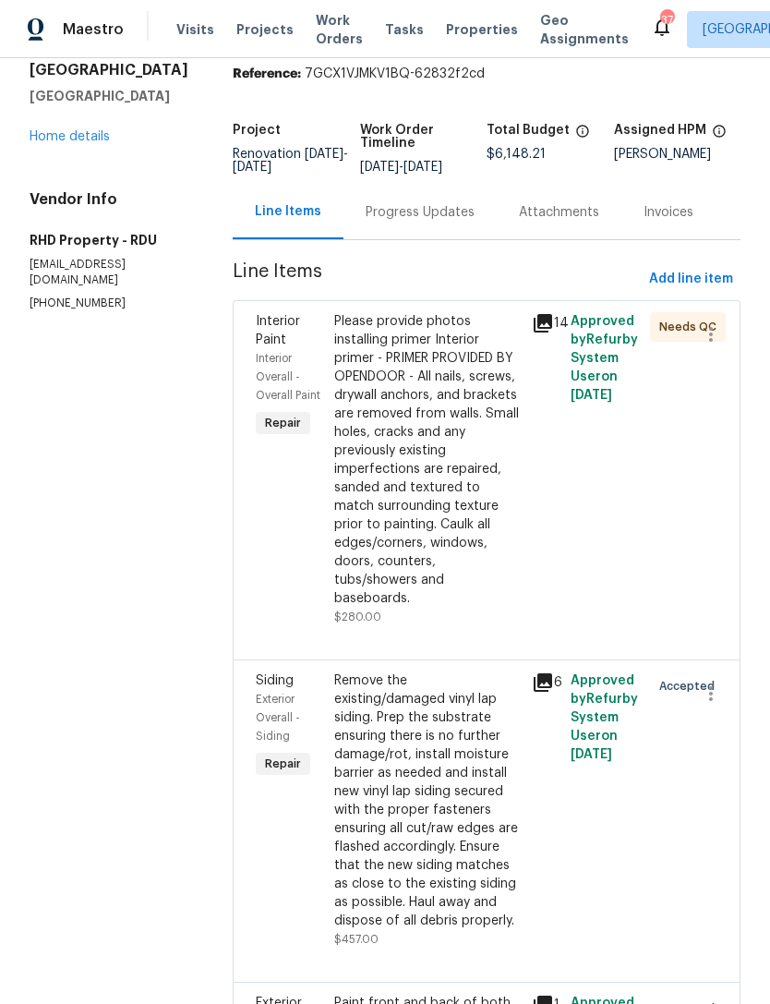
scroll to position [87, 0]
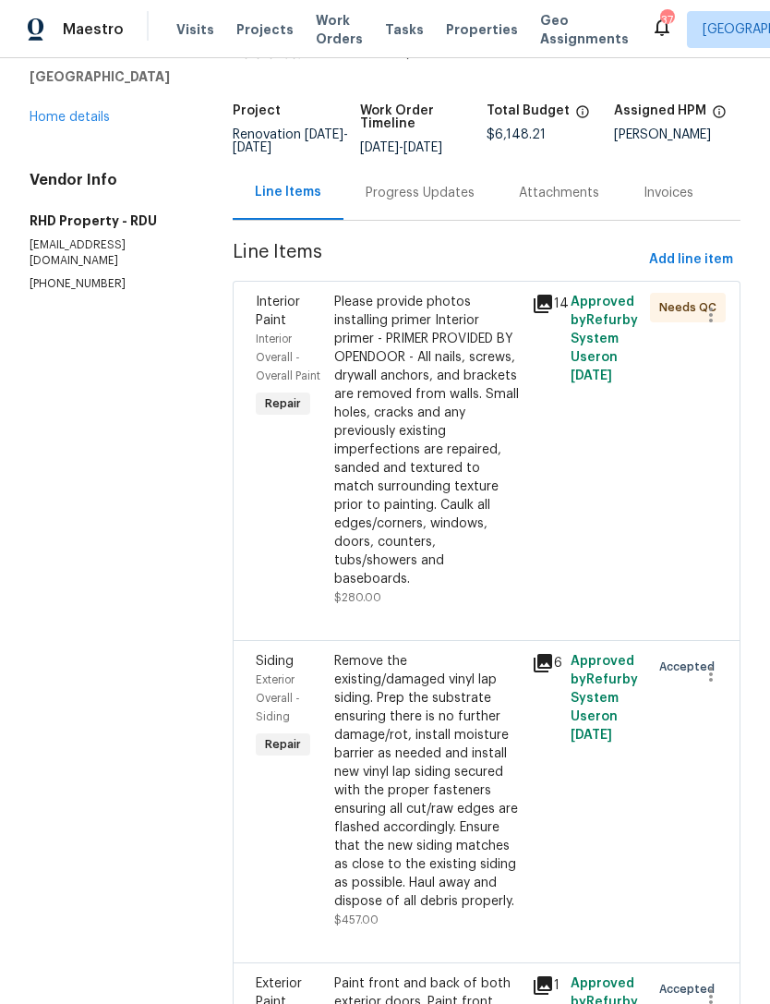
click at [459, 219] on div "Progress Updates" at bounding box center [420, 192] width 153 height 54
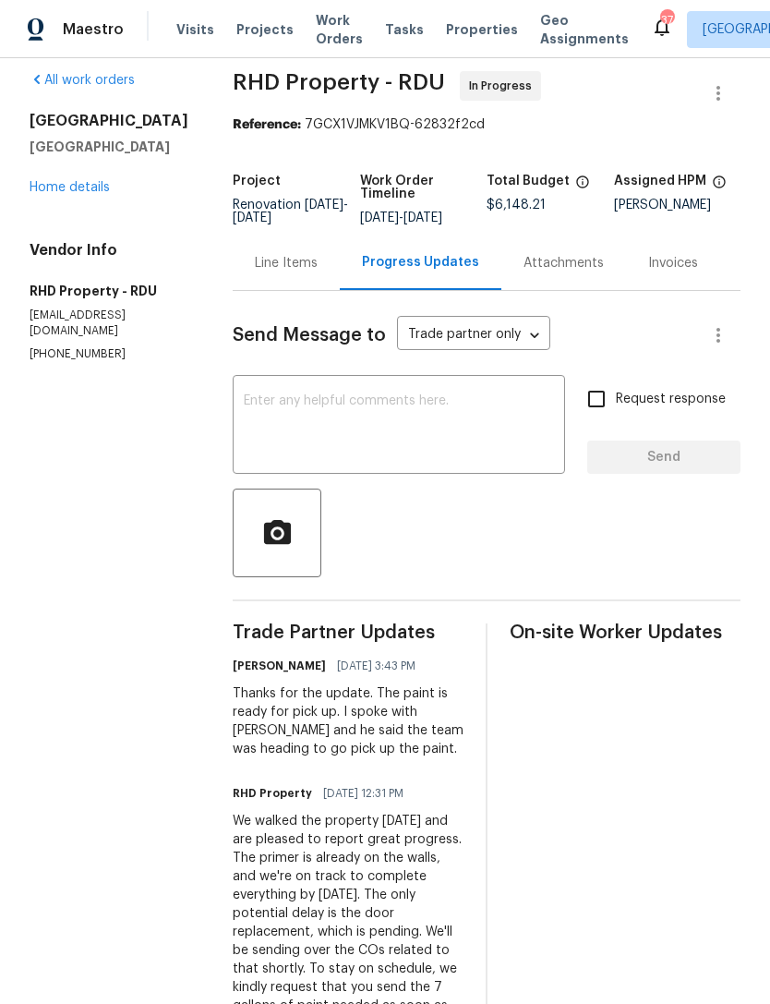
scroll to position [21, 0]
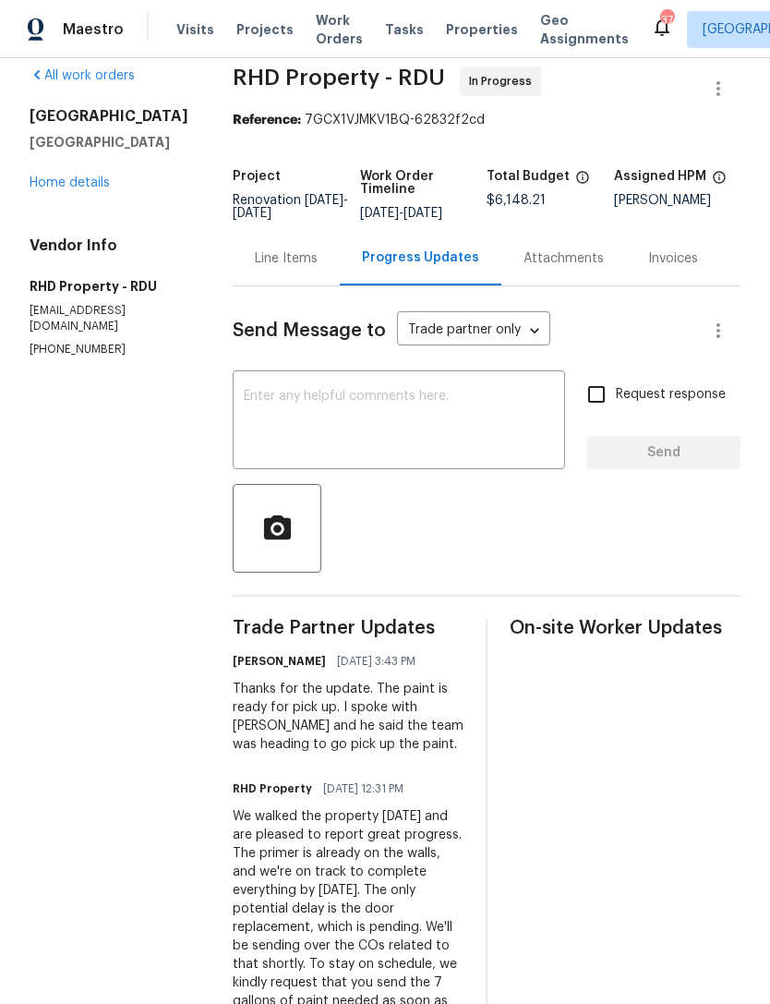
click at [78, 176] on link "Home details" at bounding box center [70, 182] width 80 height 13
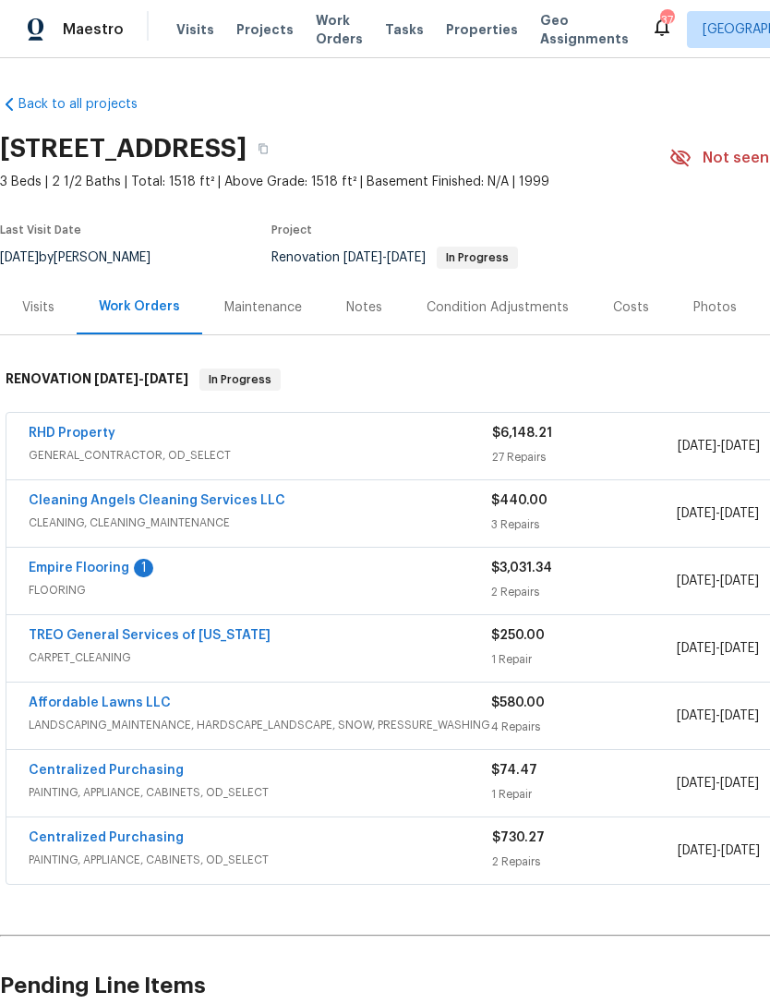
click at [61, 567] on link "Empire Flooring" at bounding box center [79, 567] width 101 height 13
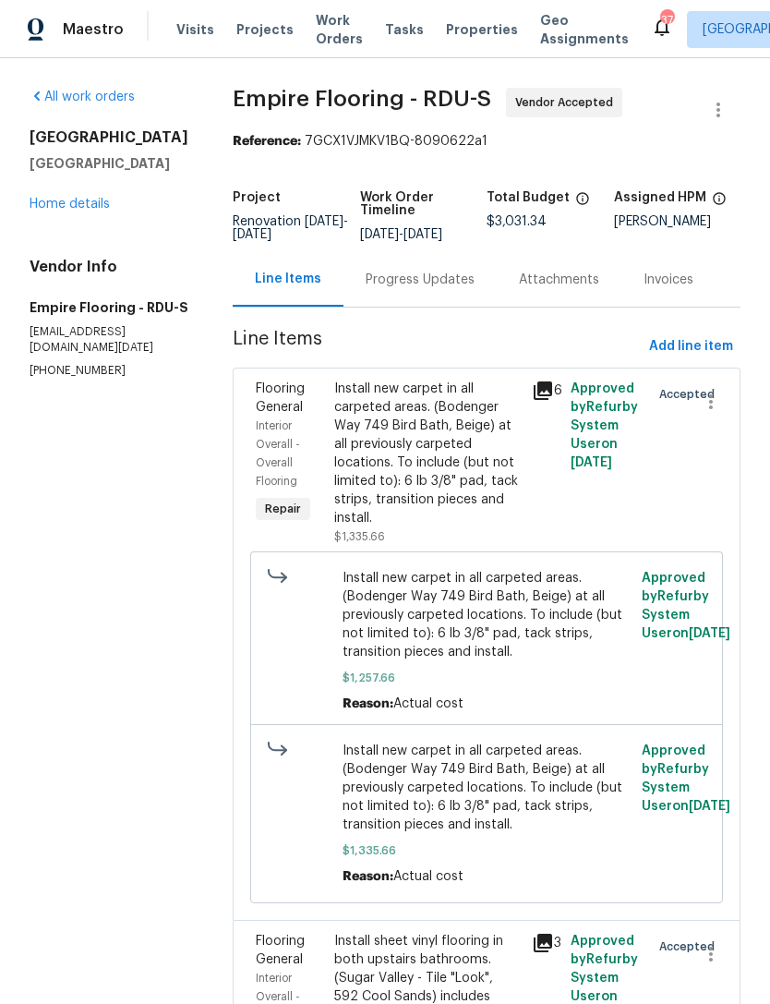
click at [62, 198] on link "Home details" at bounding box center [70, 204] width 80 height 13
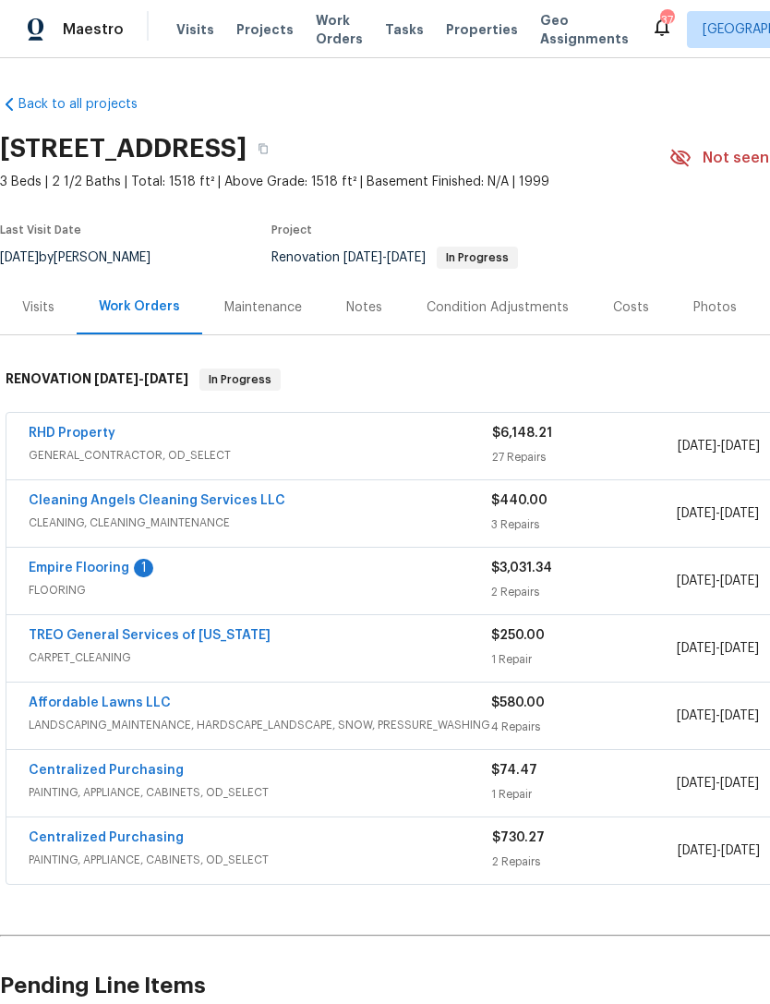
click at [72, 561] on link "Empire Flooring" at bounding box center [79, 567] width 101 height 13
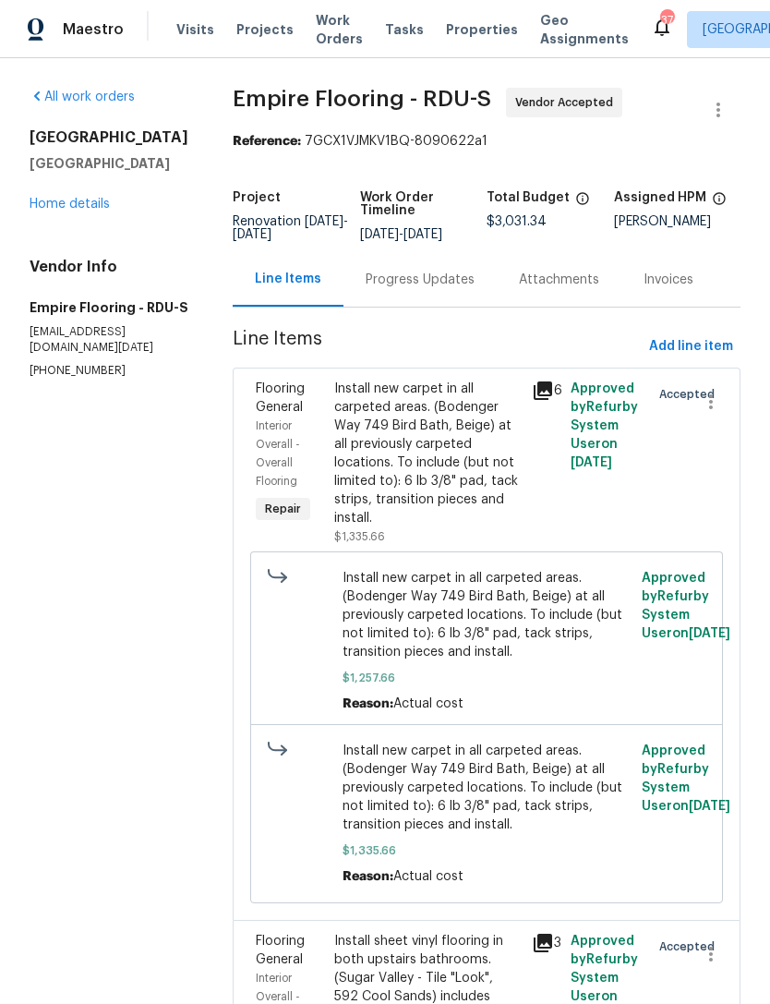
click at [432, 303] on div "Progress Updates" at bounding box center [420, 279] width 153 height 54
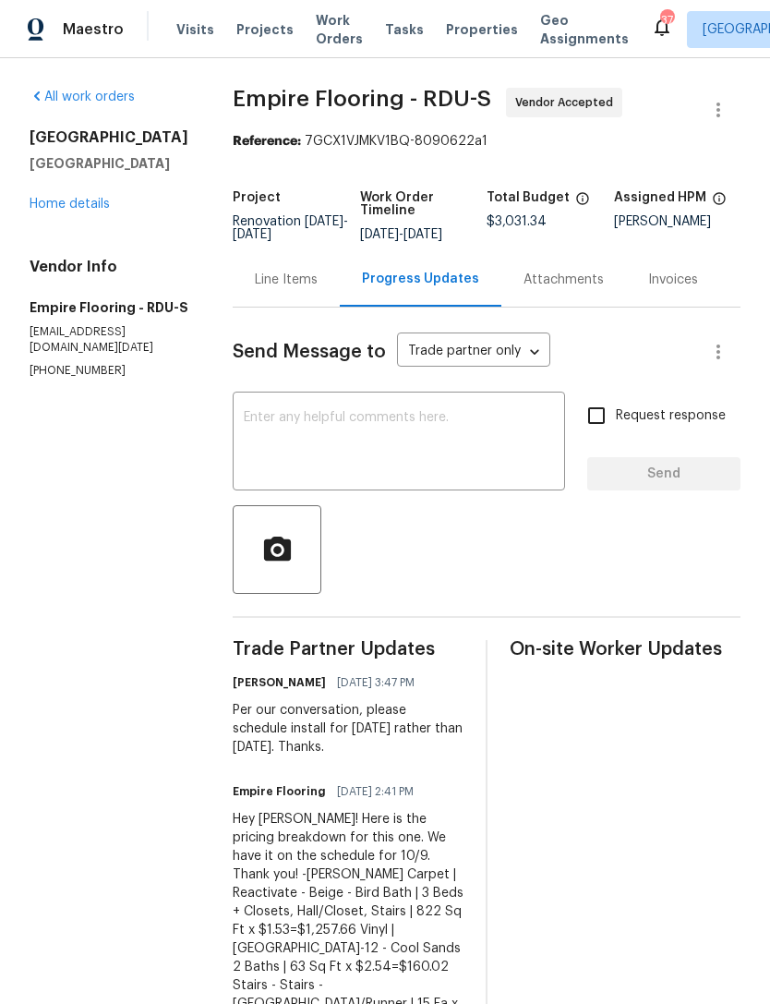
click at [289, 289] on div "Line Items" at bounding box center [286, 280] width 63 height 18
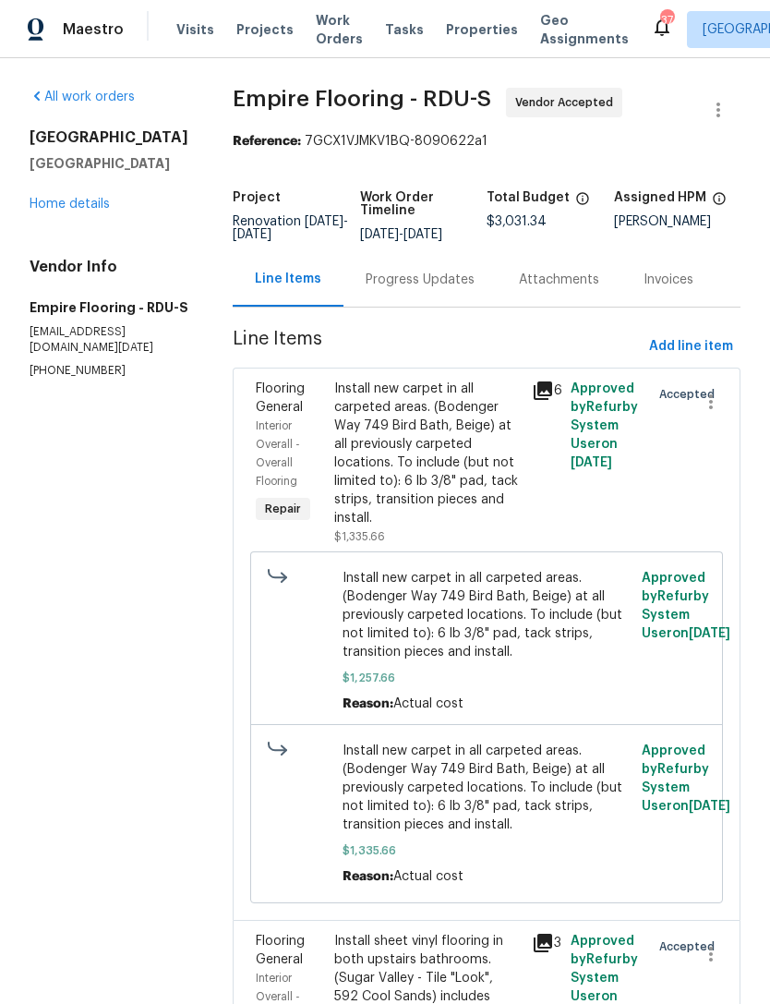
click at [73, 209] on link "Home details" at bounding box center [70, 204] width 80 height 13
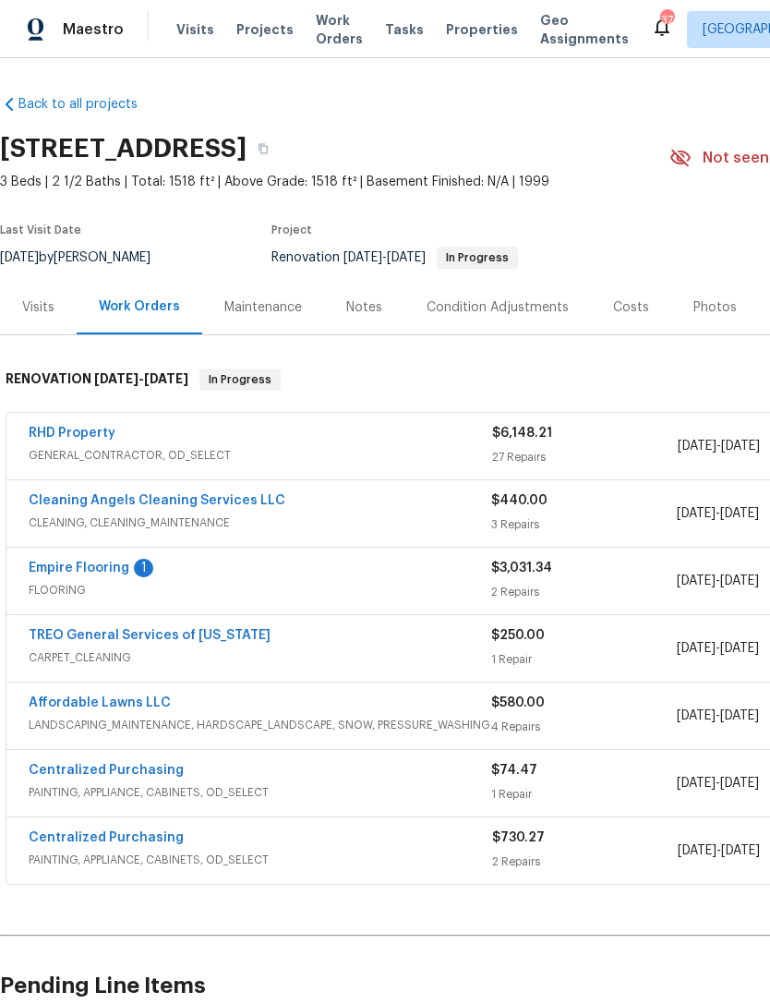
click at [54, 563] on link "Empire Flooring" at bounding box center [79, 567] width 101 height 13
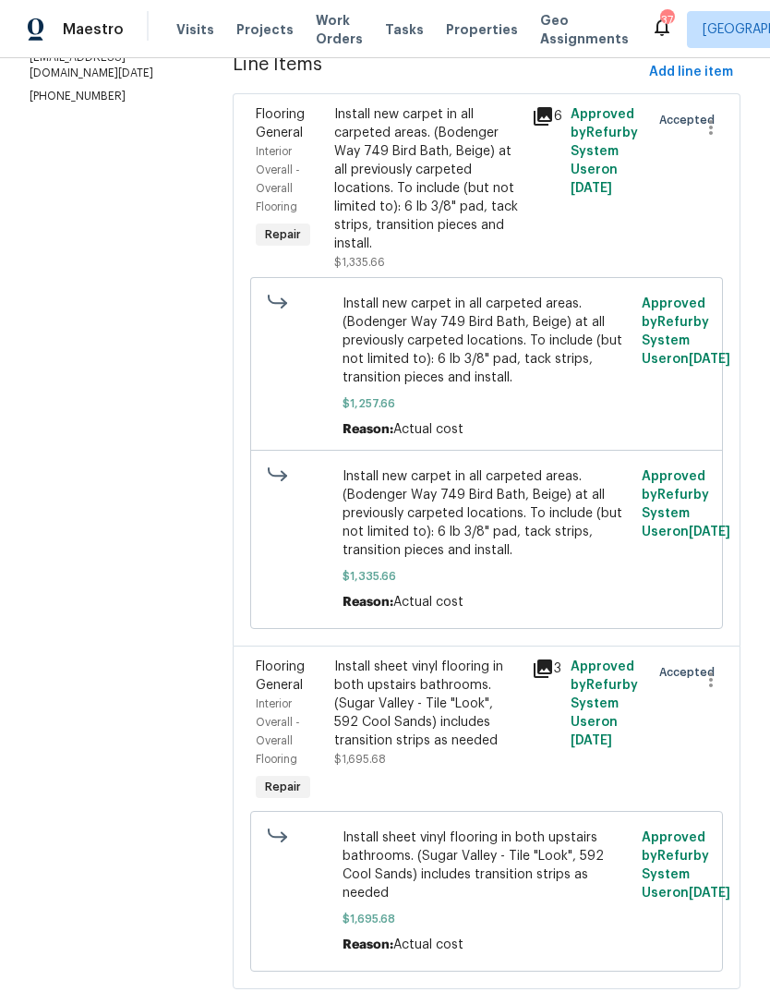
scroll to position [272, 0]
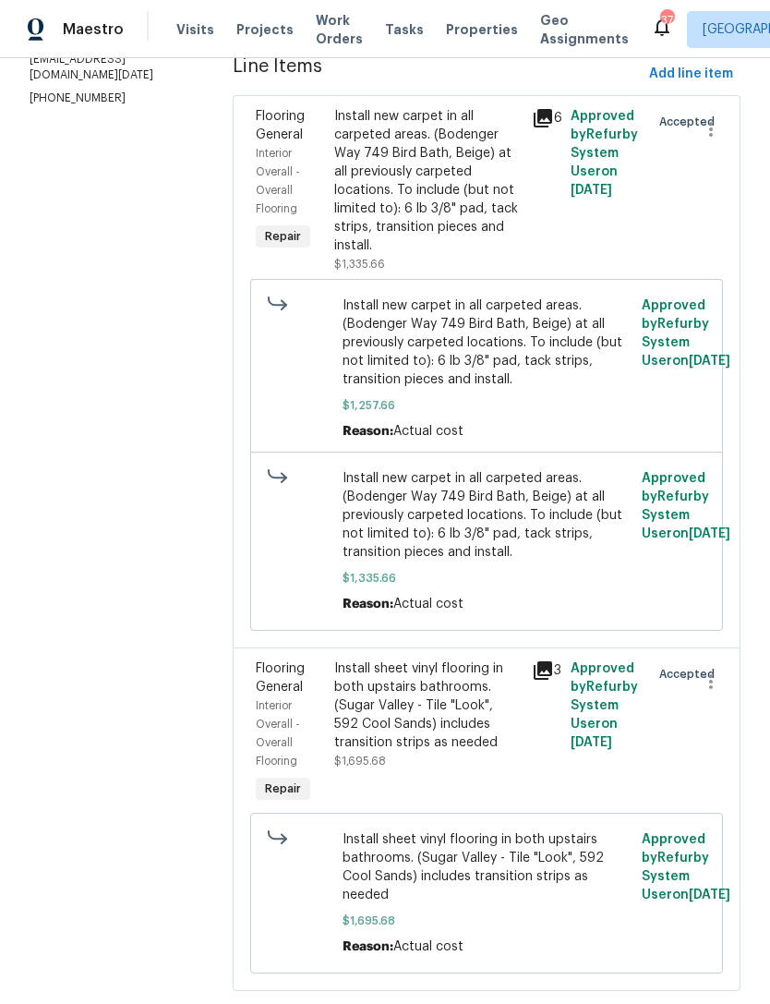
click at [462, 752] on div "Install sheet vinyl flooring in both upstairs bathrooms. (Sugar Valley - Tile "…" at bounding box center [427, 705] width 186 height 92
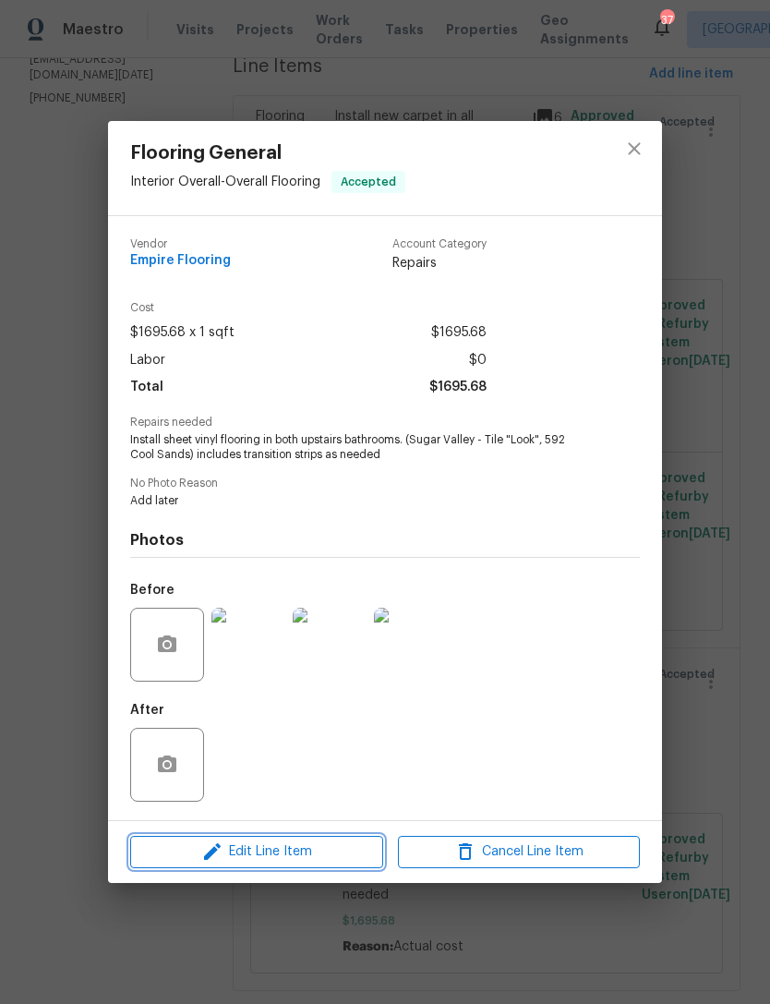
click at [307, 858] on span "Edit Line Item" at bounding box center [257, 851] width 242 height 23
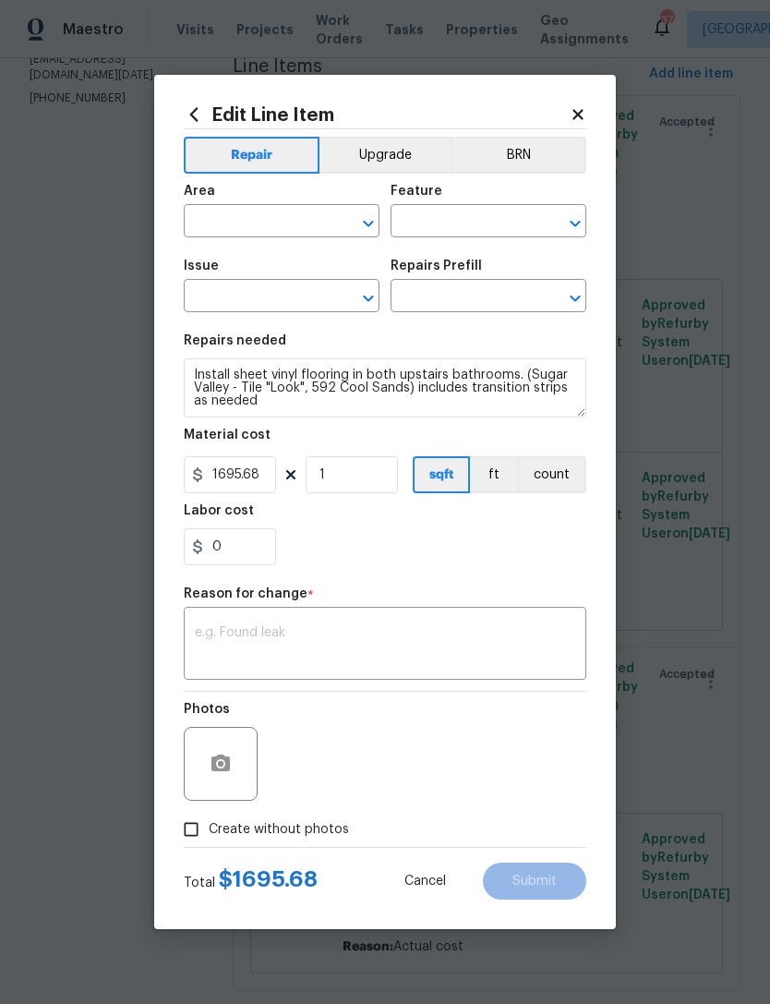
type input "Interior Overall"
type input "Overall Flooring"
type input "Flooring General"
type input "Sheet Vinyl LVL 1 - Sugar Valley (Tile) $1.75"
click at [557, 115] on h2 "Edit Line Item" at bounding box center [377, 114] width 386 height 20
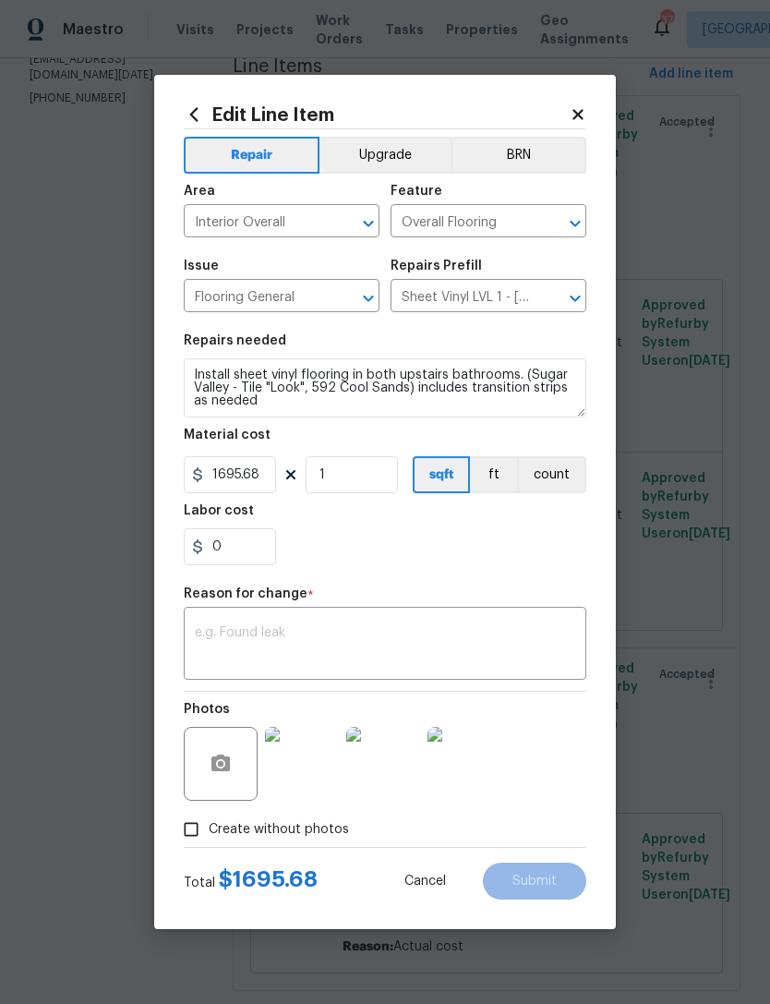
click at [573, 106] on icon at bounding box center [578, 114] width 17 height 17
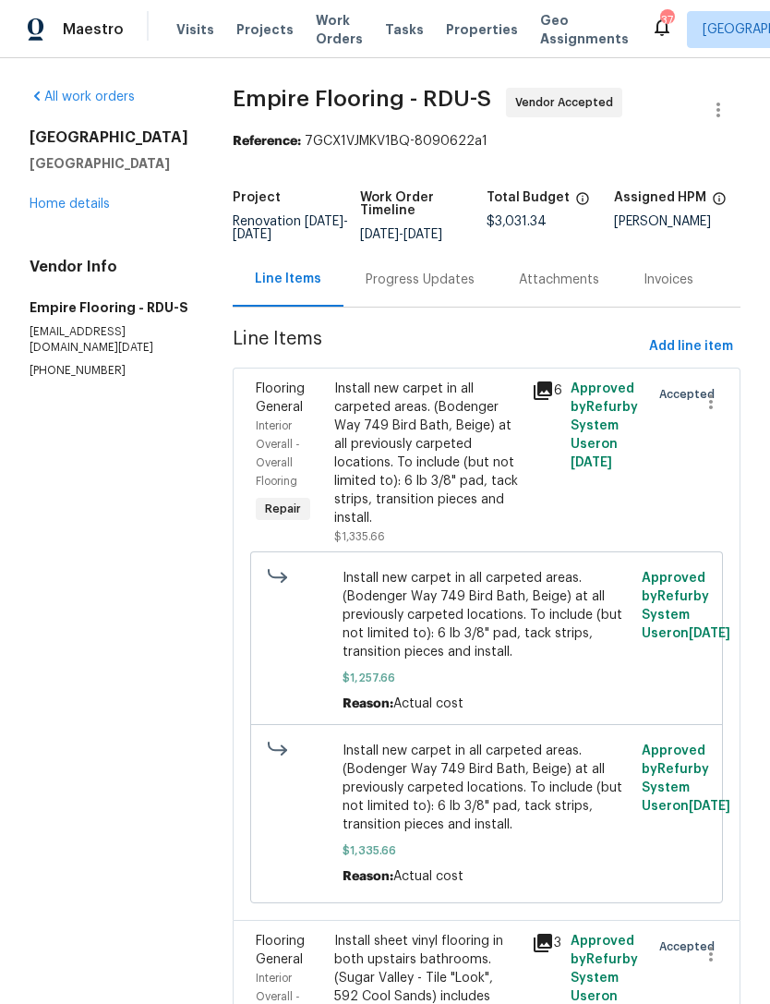
scroll to position [0, 0]
click at [87, 200] on link "Home details" at bounding box center [70, 204] width 80 height 13
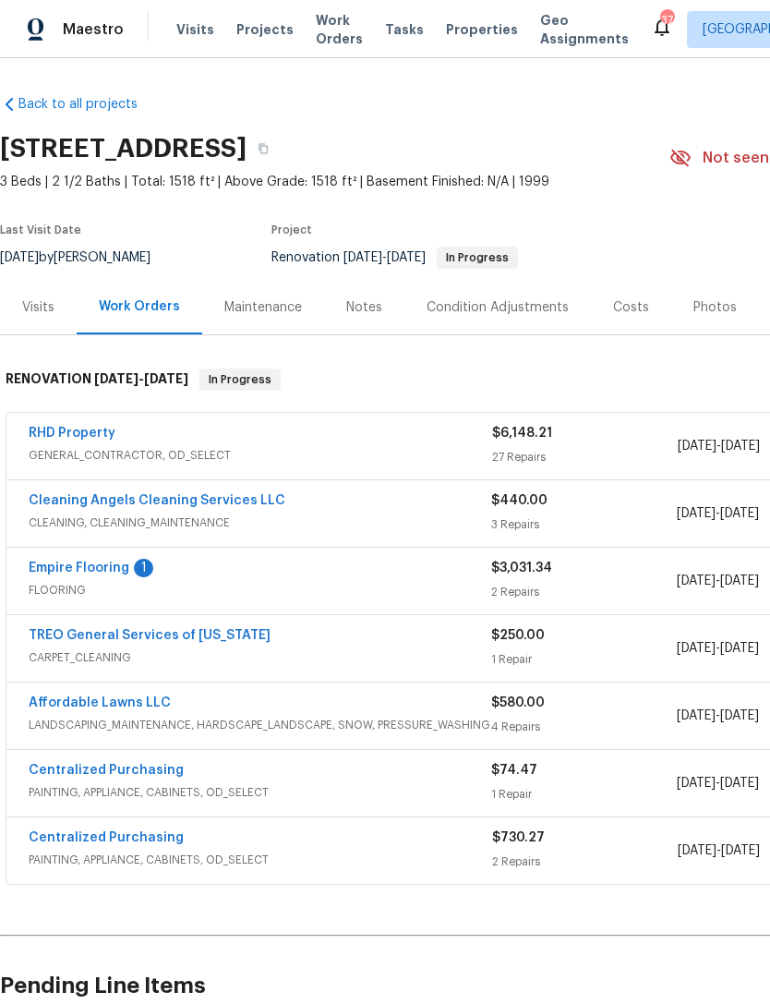
click at [73, 561] on link "Empire Flooring" at bounding box center [79, 567] width 101 height 13
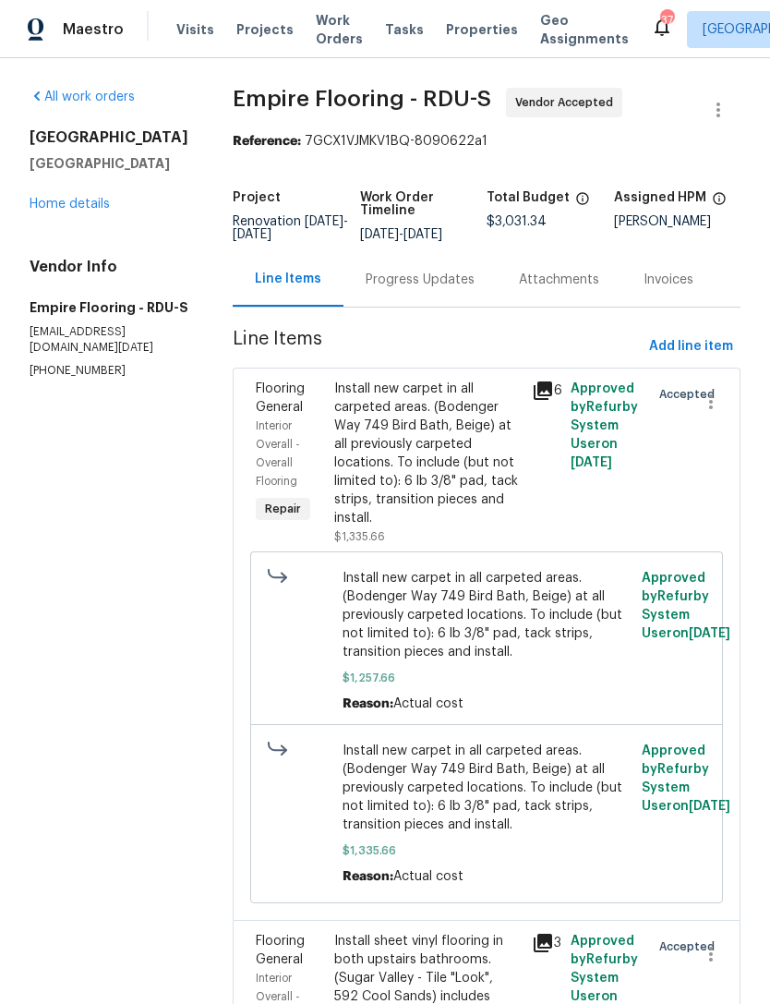
click at [447, 289] on div "Progress Updates" at bounding box center [420, 280] width 109 height 18
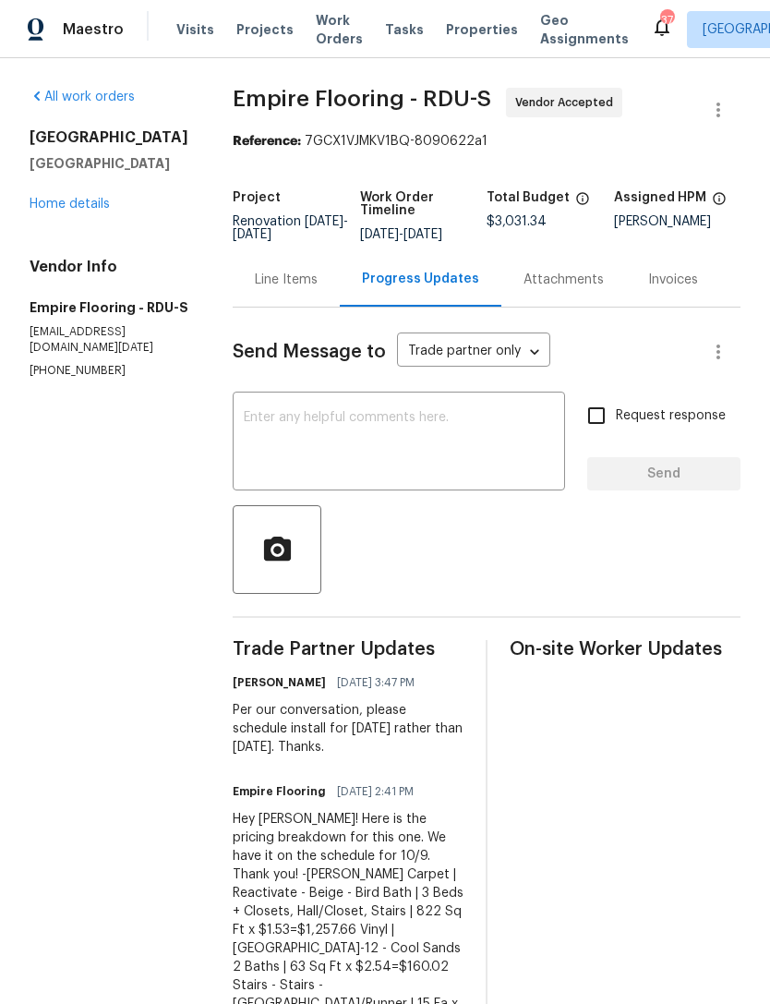
click at [286, 289] on div "Line Items" at bounding box center [286, 280] width 63 height 18
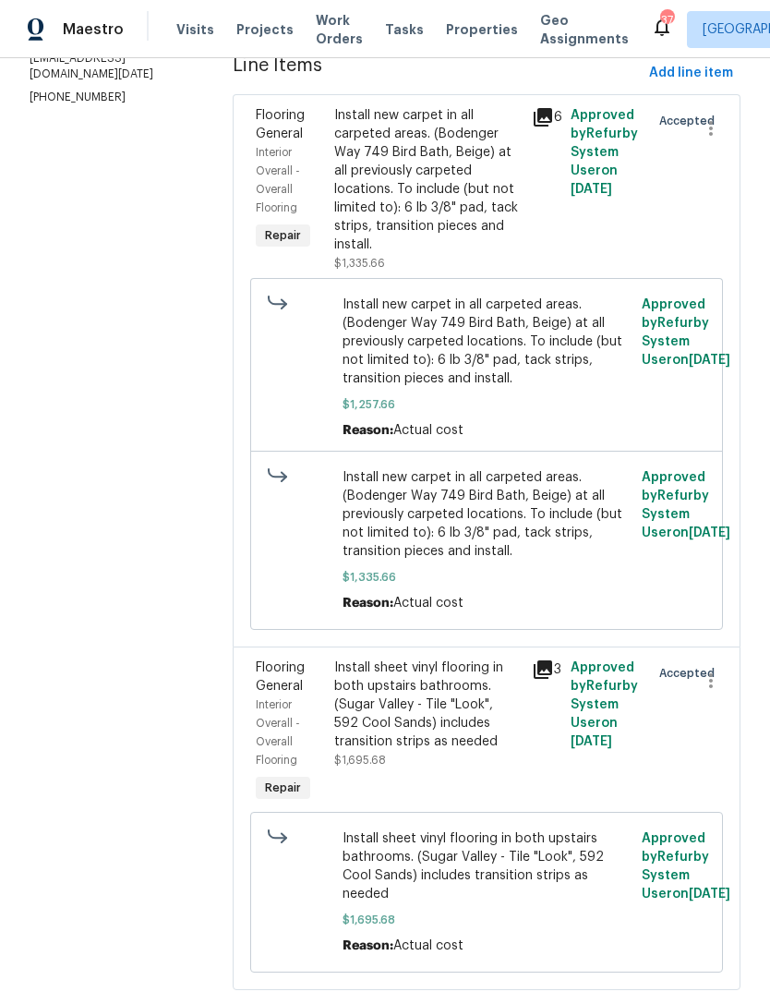
scroll to position [272, 0]
click at [531, 892] on span "Install sheet vinyl flooring in both upstairs bathrooms. (Sugar Valley - Tile "…" at bounding box center [487, 867] width 288 height 74
click at [497, 752] on div "Install sheet vinyl flooring in both upstairs bathrooms. (Sugar Valley - Tile "…" at bounding box center [427, 705] width 186 height 92
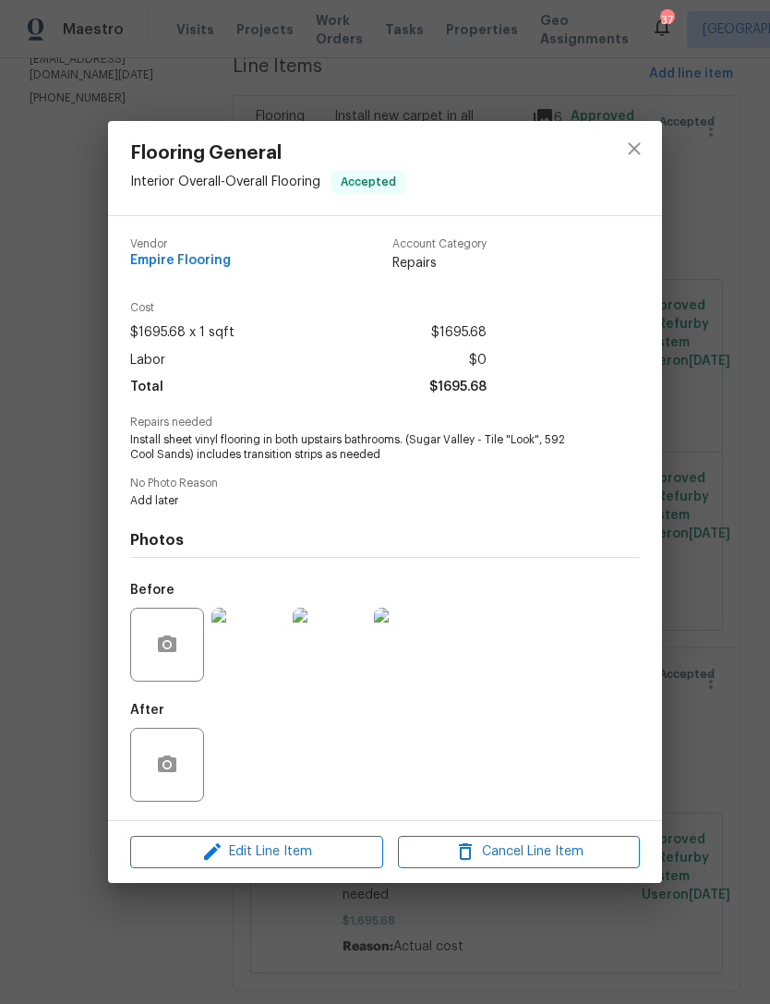
click at [286, 879] on div "Edit Line Item Cancel Line Item" at bounding box center [385, 852] width 554 height 62
click at [285, 878] on div "Edit Line Item Cancel Line Item" at bounding box center [385, 852] width 554 height 62
click at [307, 863] on span "Edit Line Item" at bounding box center [257, 851] width 242 height 23
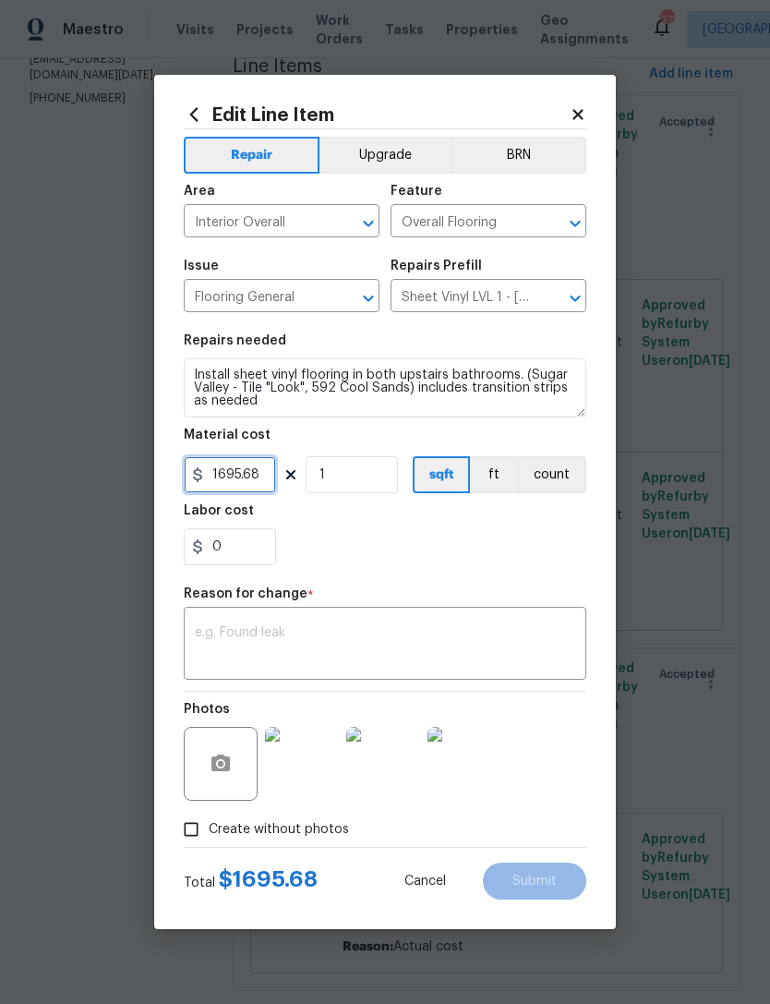
click at [258, 488] on input "1695.68" at bounding box center [230, 474] width 92 height 37
type input "300"
click at [712, 631] on body "Maestro Visits Projects Work Orders Tasks Properties Geo Assignments 37 Raleigh…" at bounding box center [385, 502] width 770 height 1004
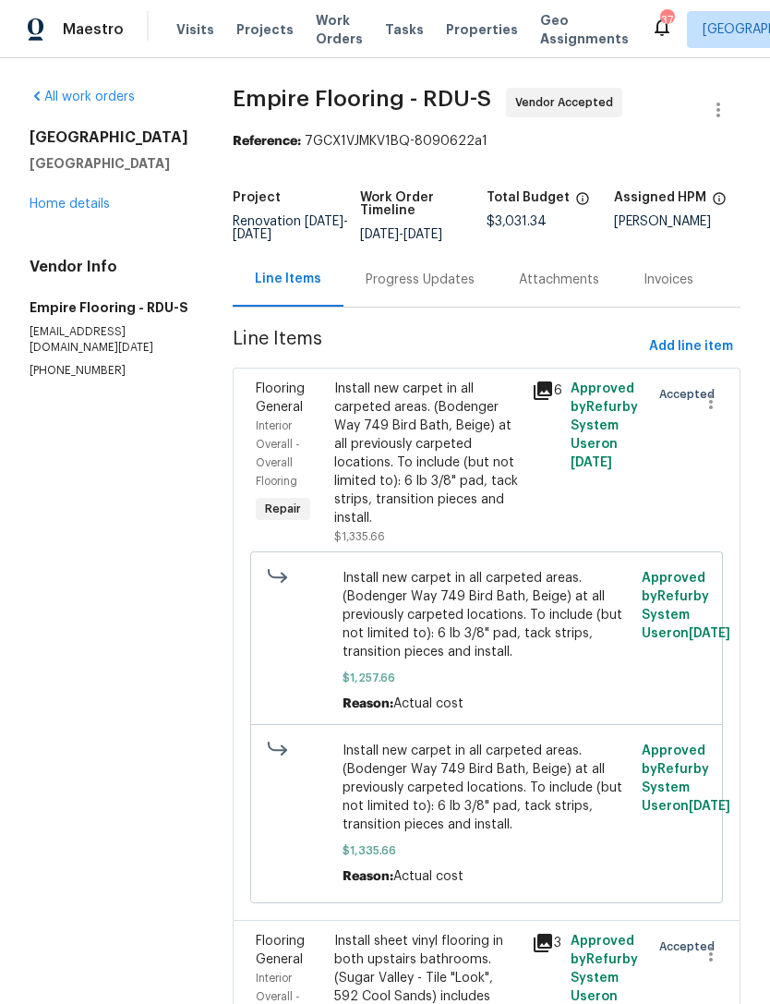
scroll to position [0, 0]
click at [402, 289] on div "Progress Updates" at bounding box center [420, 280] width 109 height 18
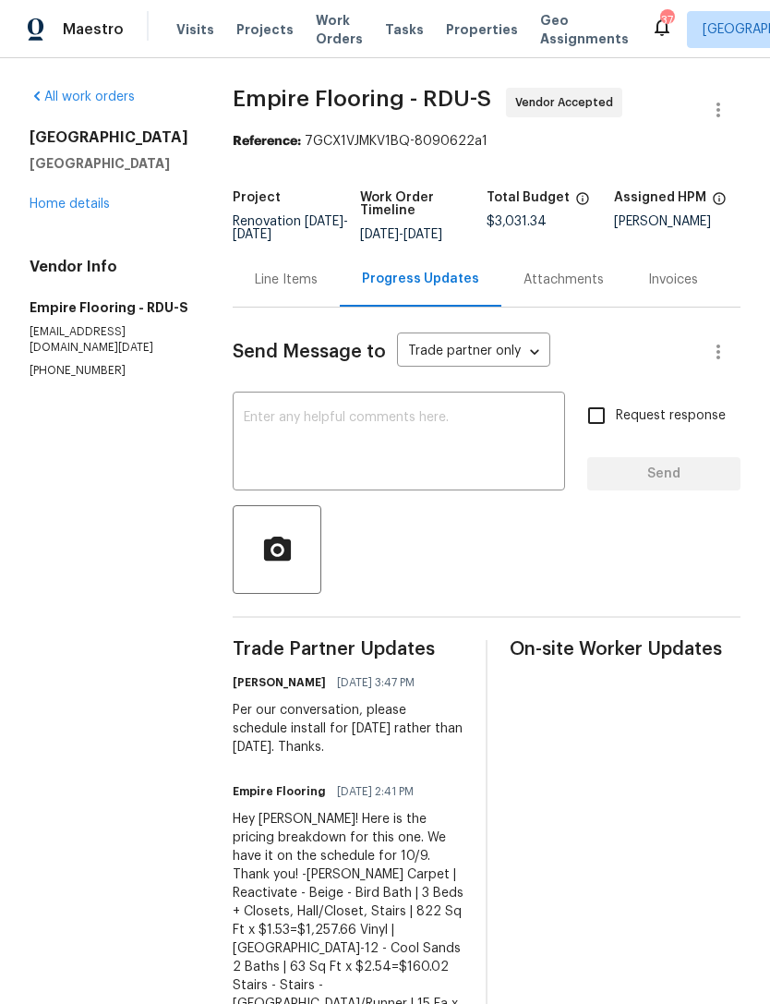
click at [282, 289] on div "Line Items" at bounding box center [286, 280] width 63 height 18
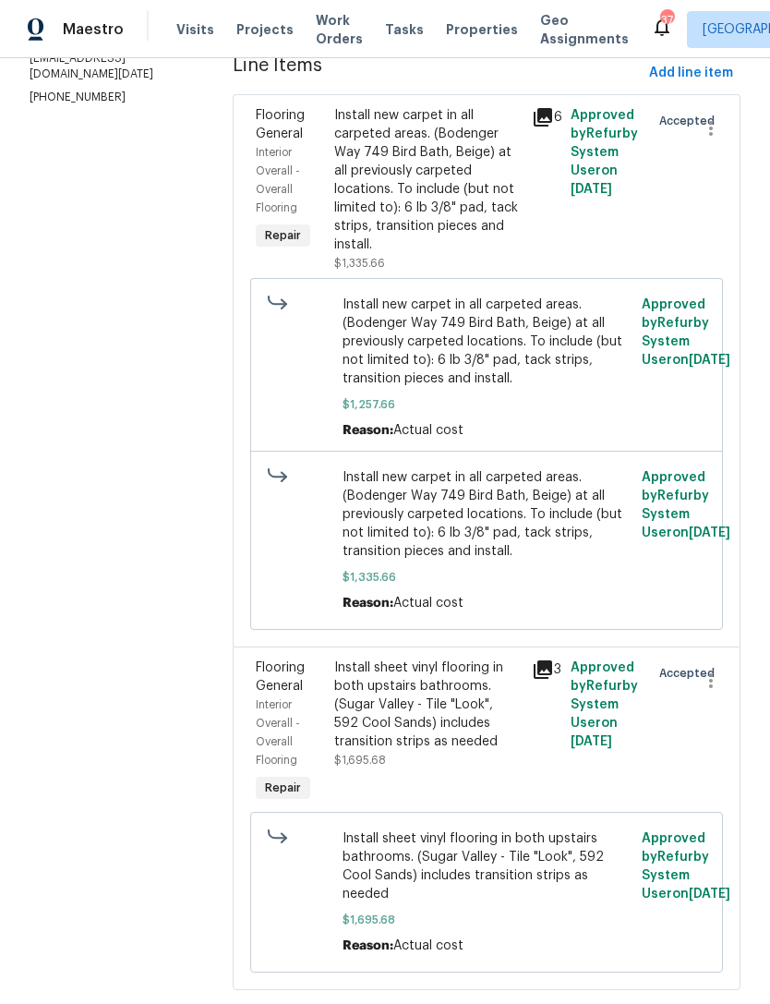
scroll to position [272, 0]
click at [471, 737] on div "Install sheet vinyl flooring in both upstairs bathrooms. (Sugar Valley - Tile "…" at bounding box center [427, 705] width 186 height 92
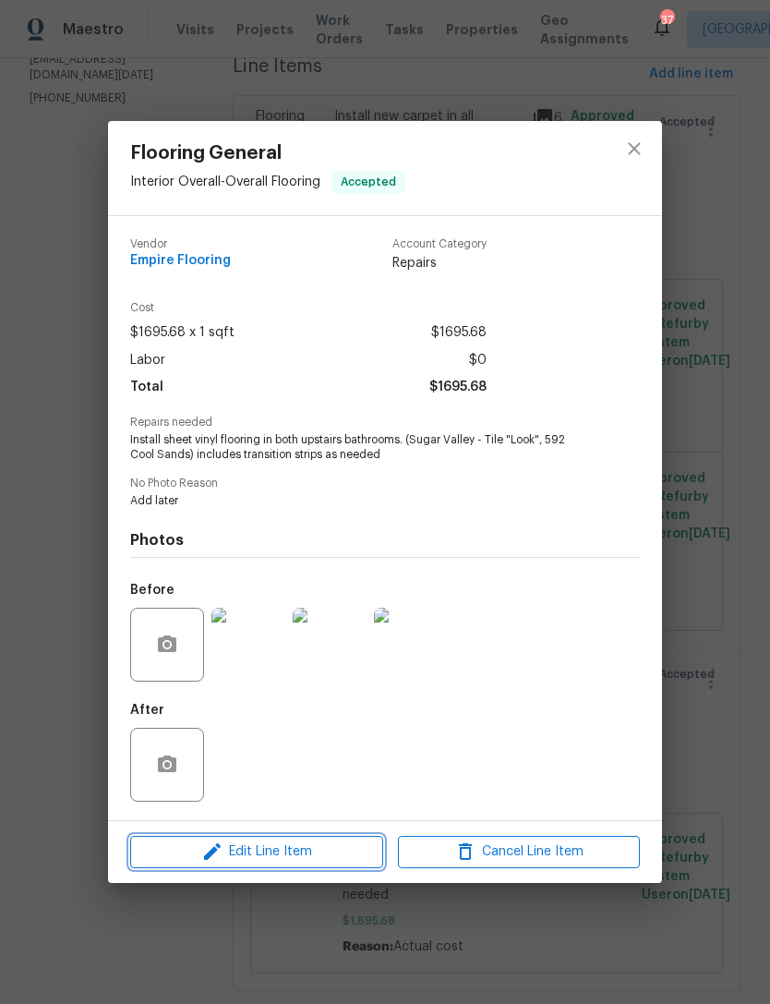
click at [320, 860] on span "Edit Line Item" at bounding box center [257, 851] width 242 height 23
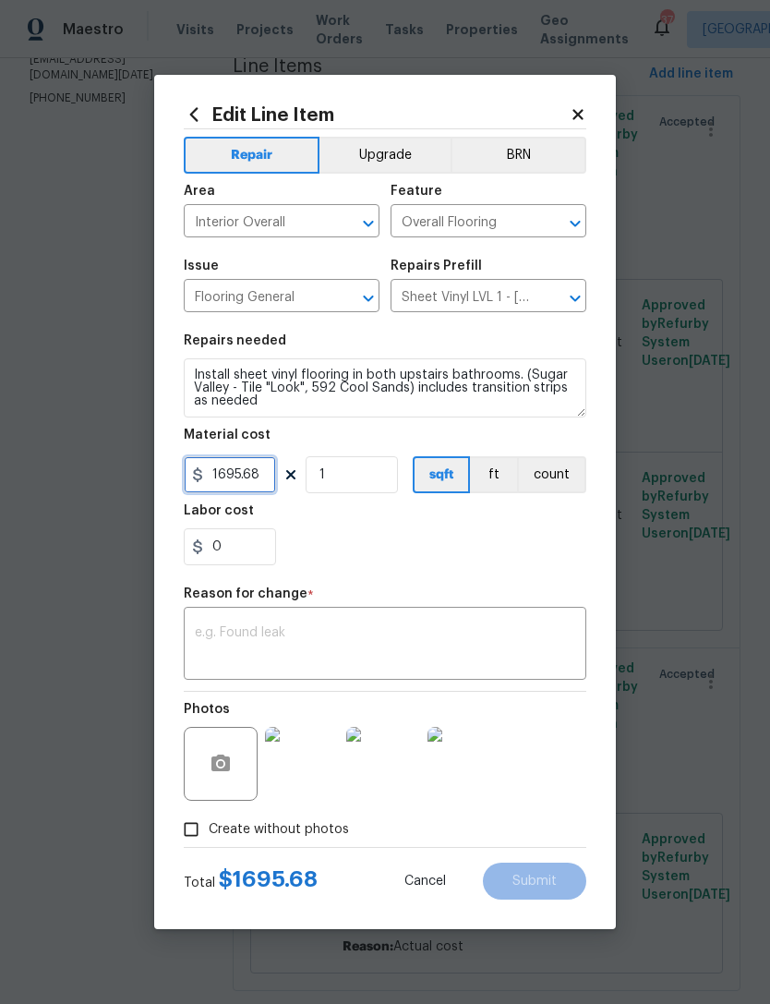
click at [256, 470] on input "1695.68" at bounding box center [230, 474] width 92 height 37
type input "360.02"
click at [511, 535] on div "0" at bounding box center [385, 546] width 403 height 37
click at [443, 643] on textarea at bounding box center [385, 645] width 380 height 39
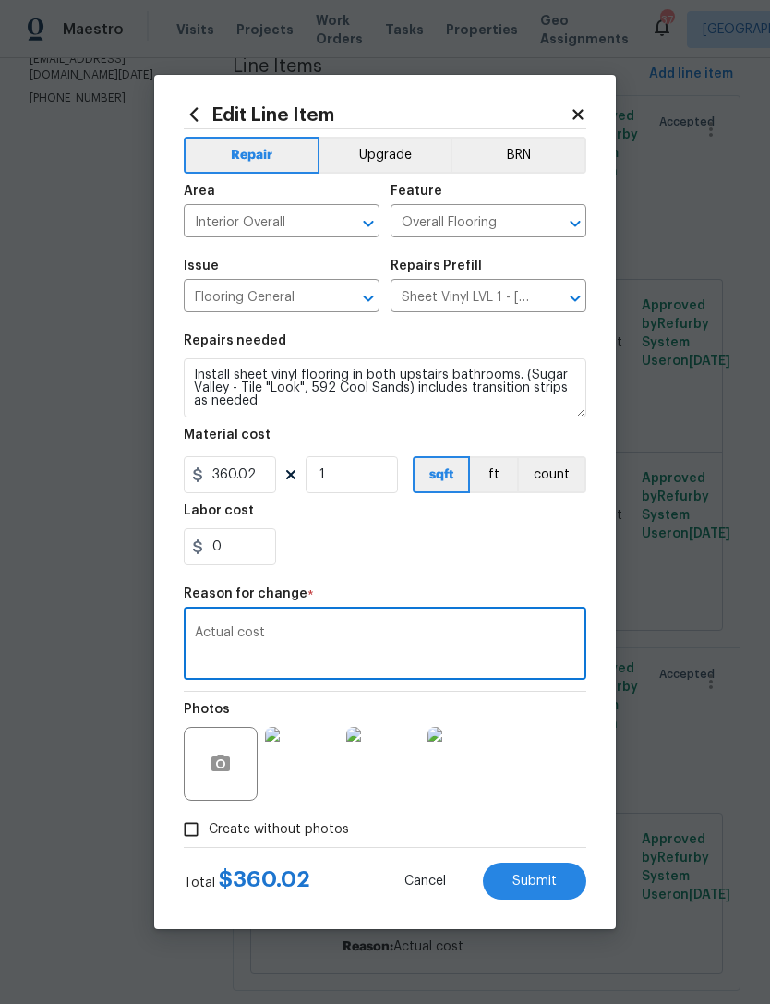
type textarea "Actual cost"
click at [554, 882] on span "Submit" at bounding box center [534, 881] width 44 height 14
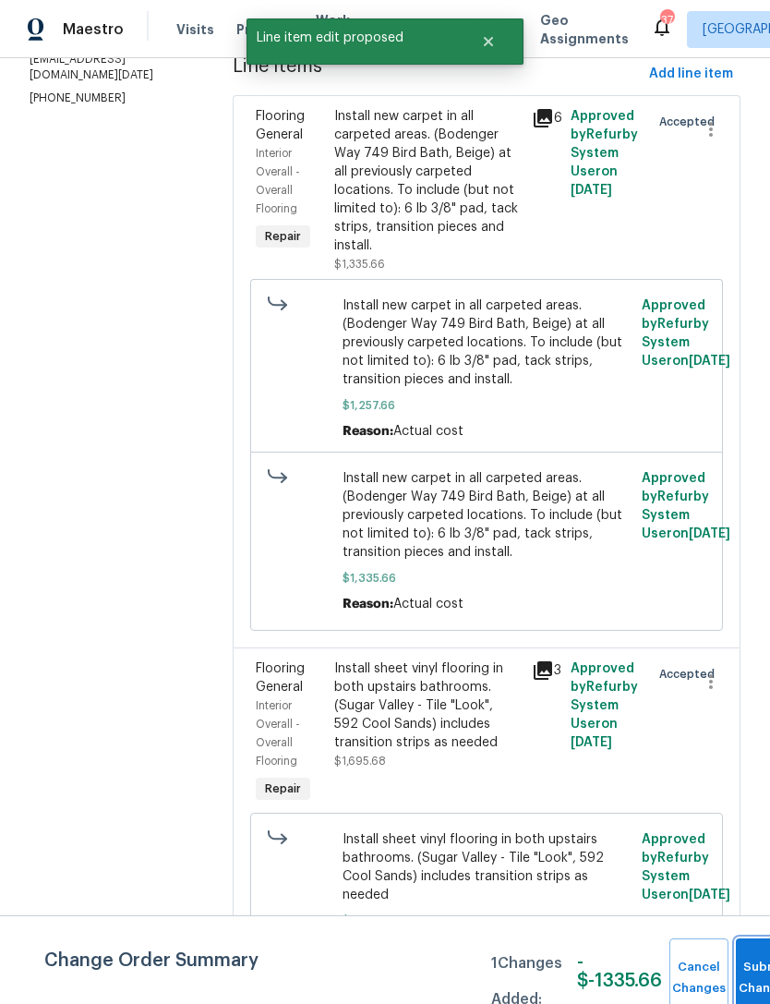
click at [754, 979] on span "Submit Changes" at bounding box center [765, 978] width 41 height 42
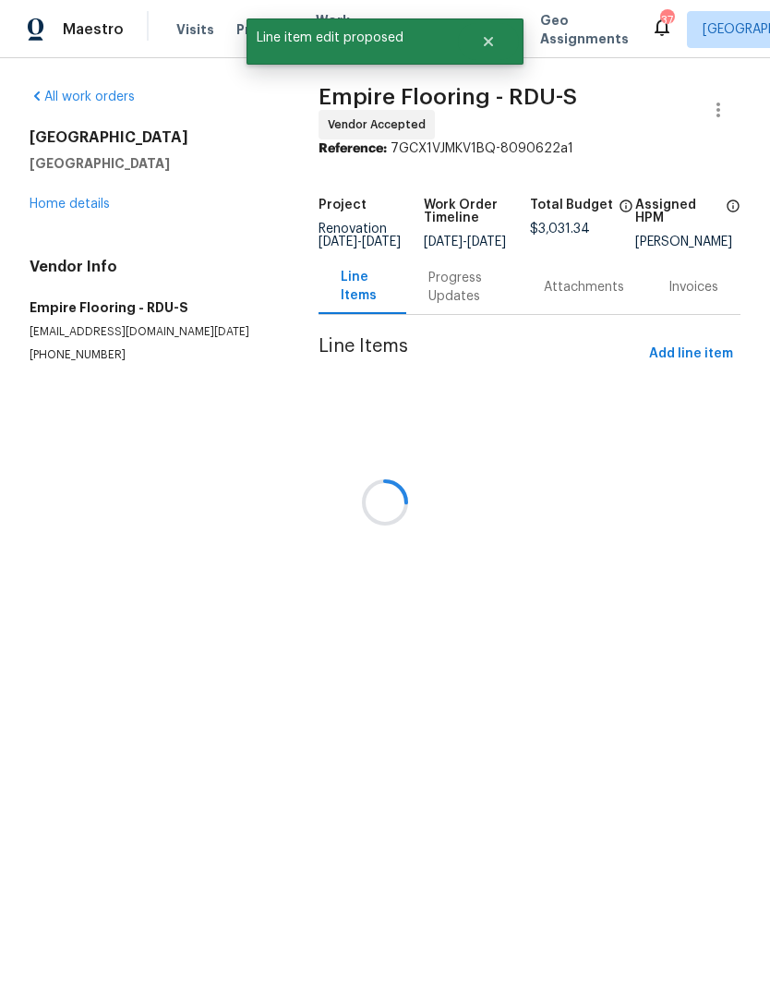
scroll to position [0, 0]
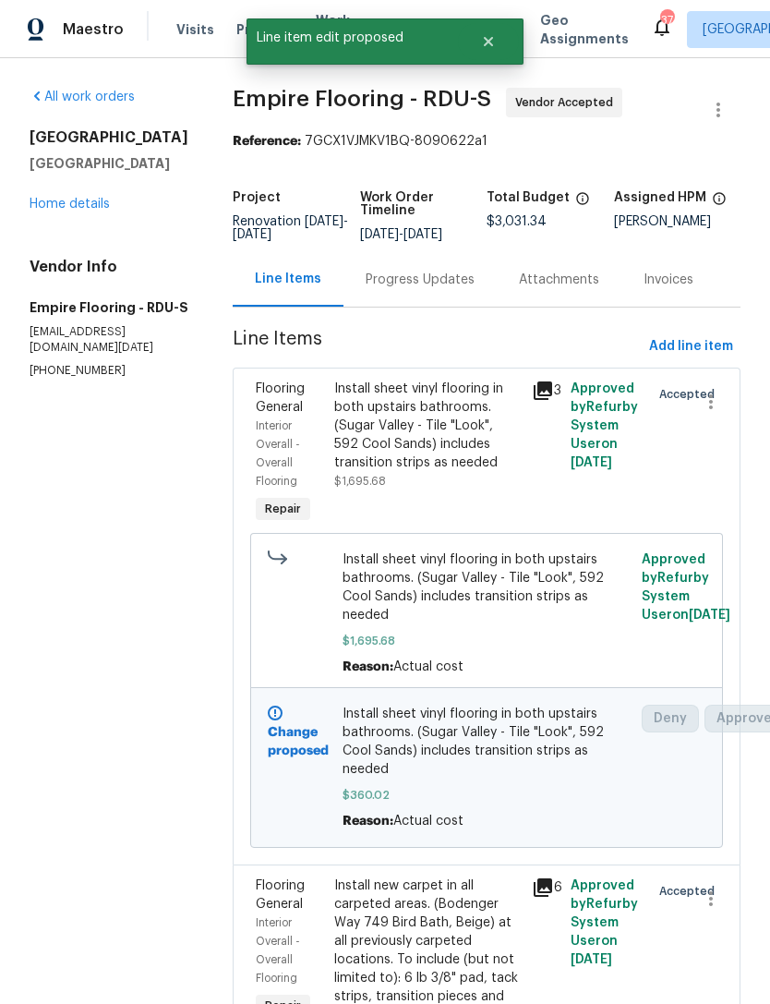
click at [344, 992] on div "Install new carpet in all carpeted areas. (Bodenger Way 749 Bird Bath, Beige) a…" at bounding box center [427, 950] width 186 height 148
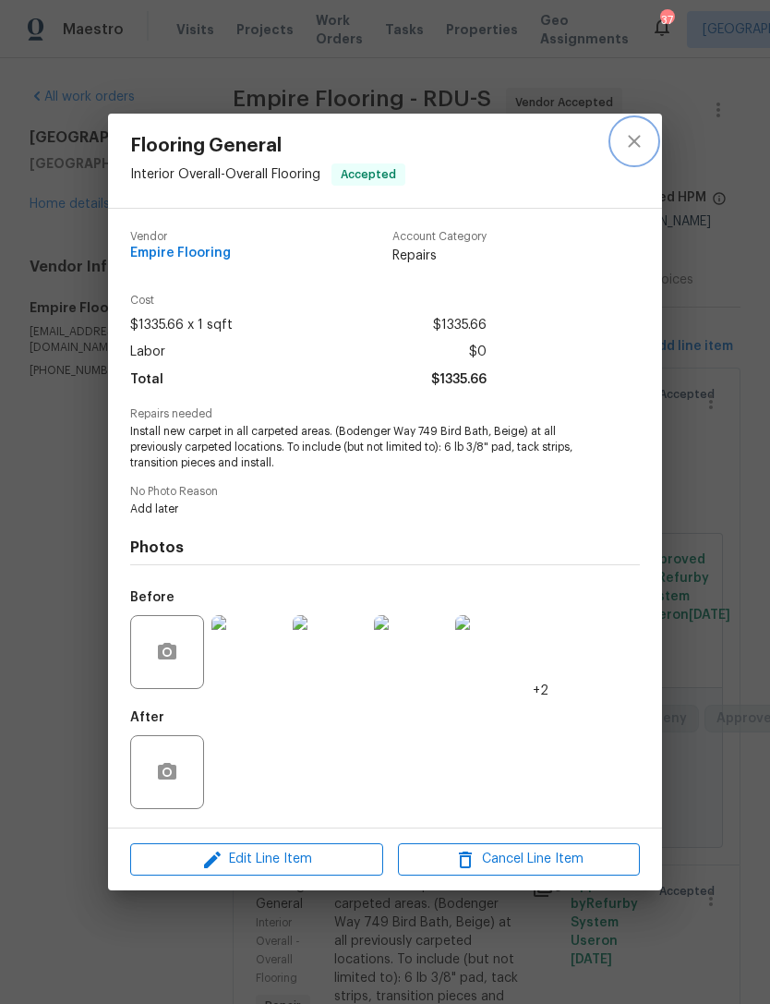
click at [644, 143] on icon "close" at bounding box center [634, 141] width 22 height 22
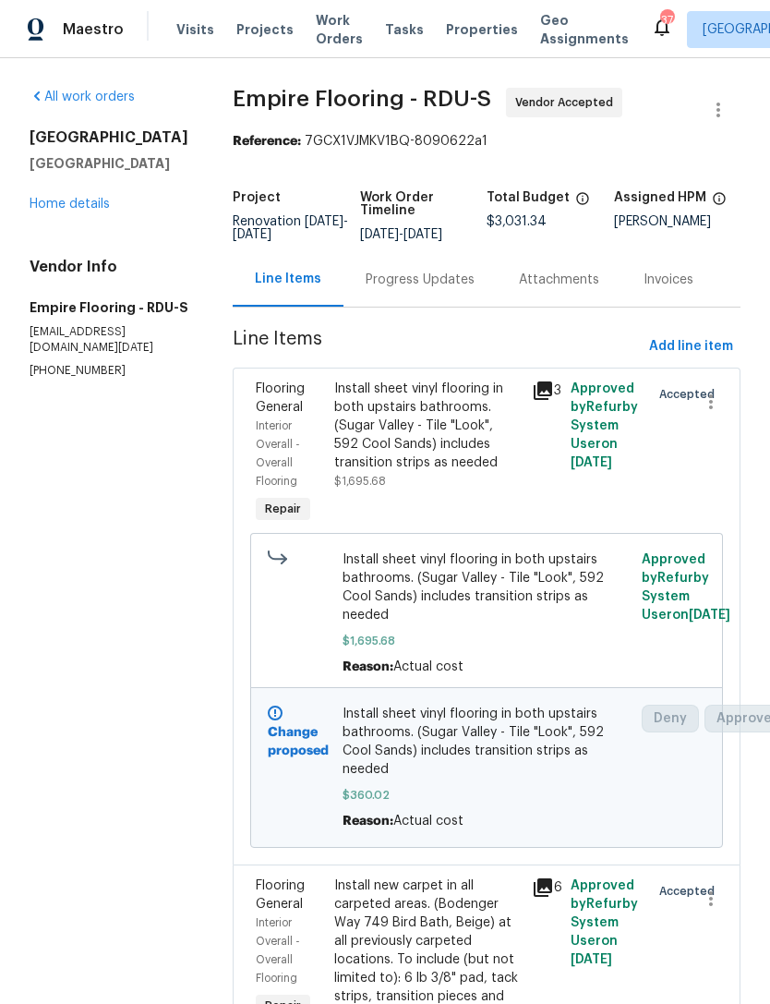
click at [70, 206] on link "Home details" at bounding box center [70, 204] width 80 height 13
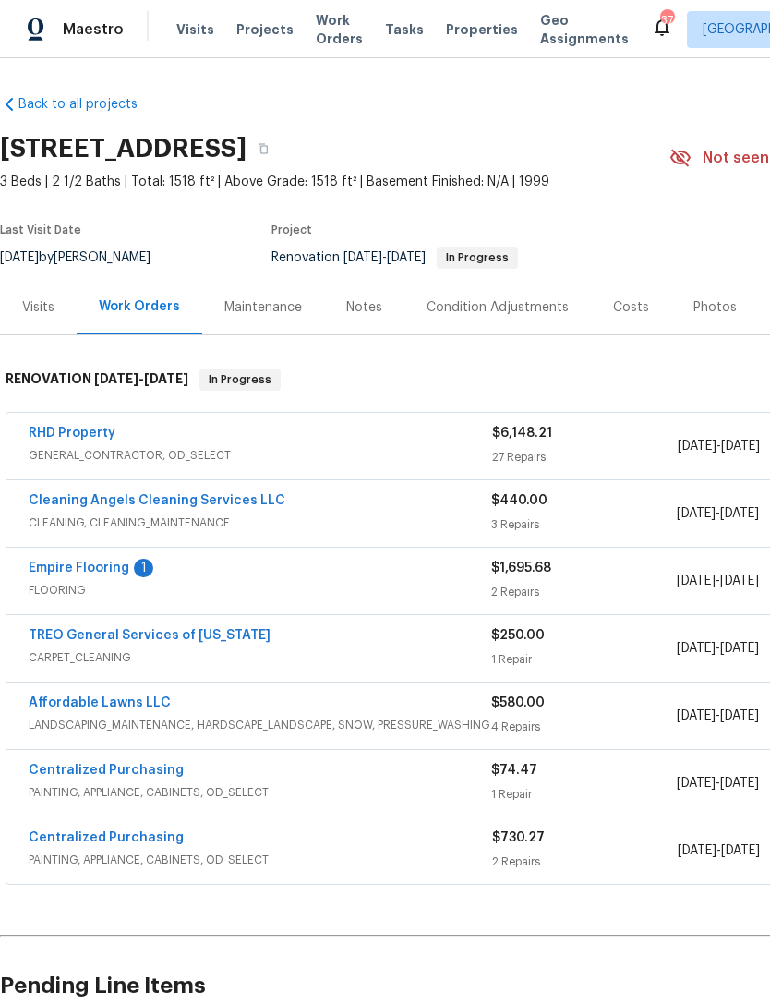
click at [70, 704] on link "Affordable Lawns LLC" at bounding box center [100, 702] width 142 height 13
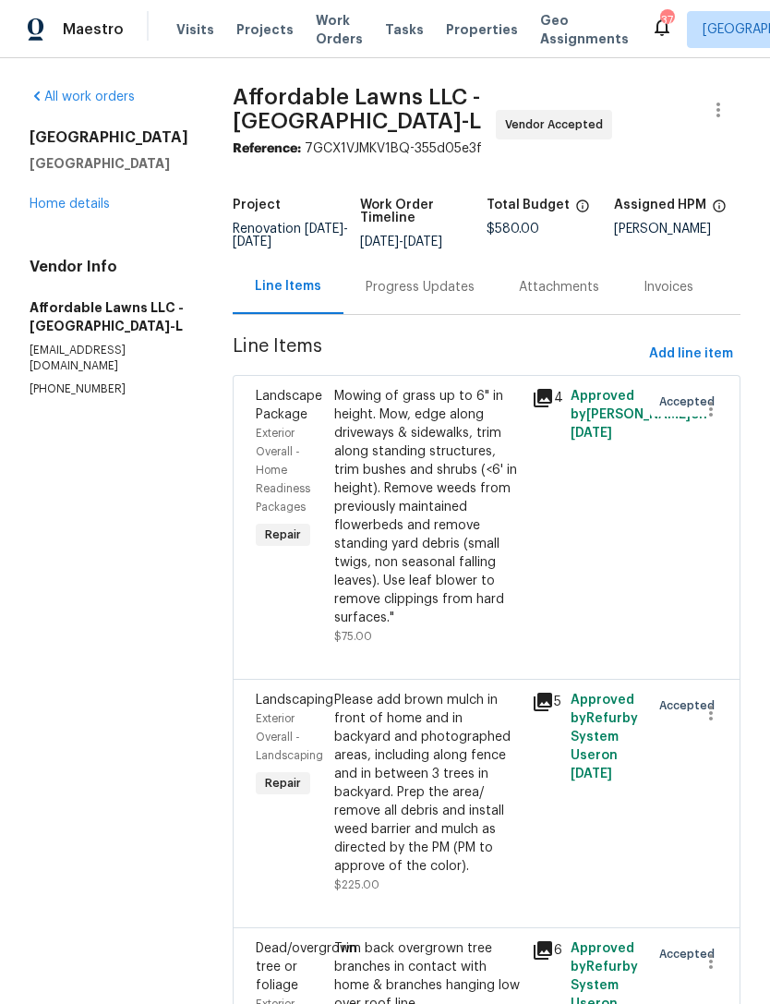
click at [401, 280] on div "Progress Updates" at bounding box center [420, 286] width 153 height 54
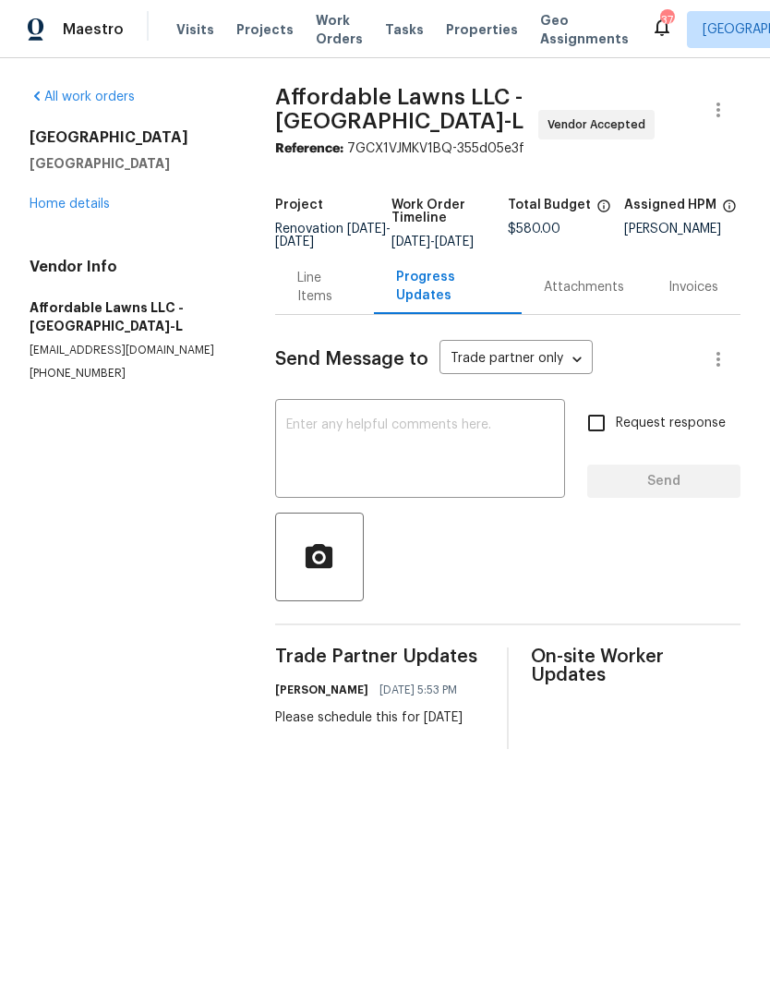
click at [66, 205] on link "Home details" at bounding box center [70, 204] width 80 height 13
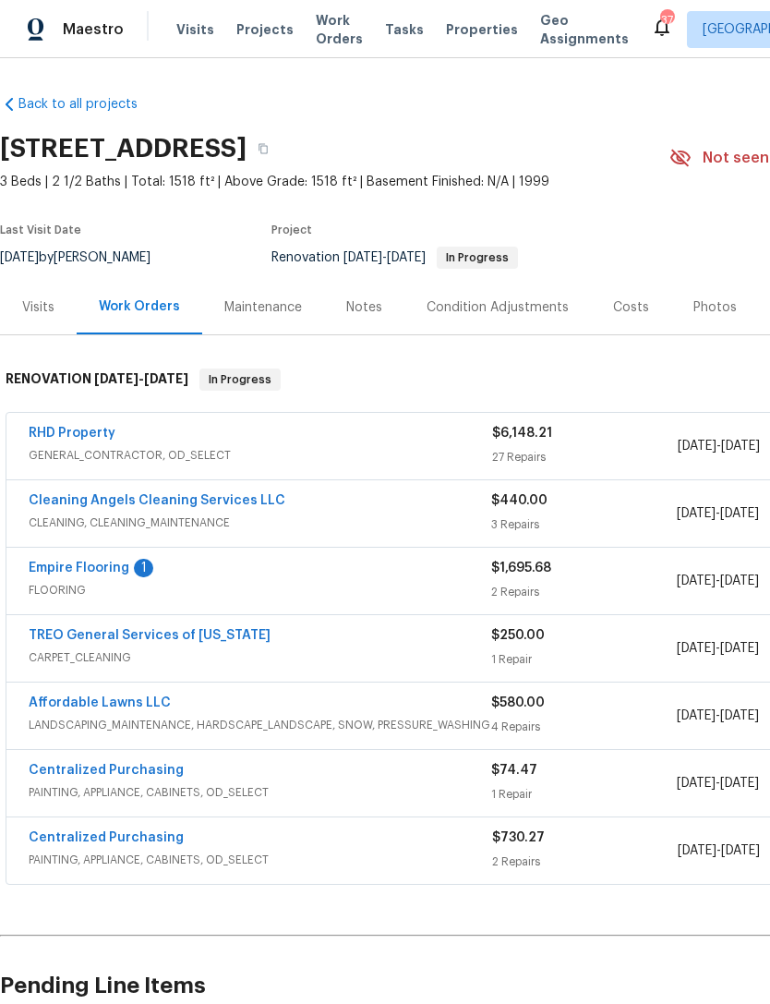
click at [355, 316] on div "Notes" at bounding box center [364, 307] width 36 height 18
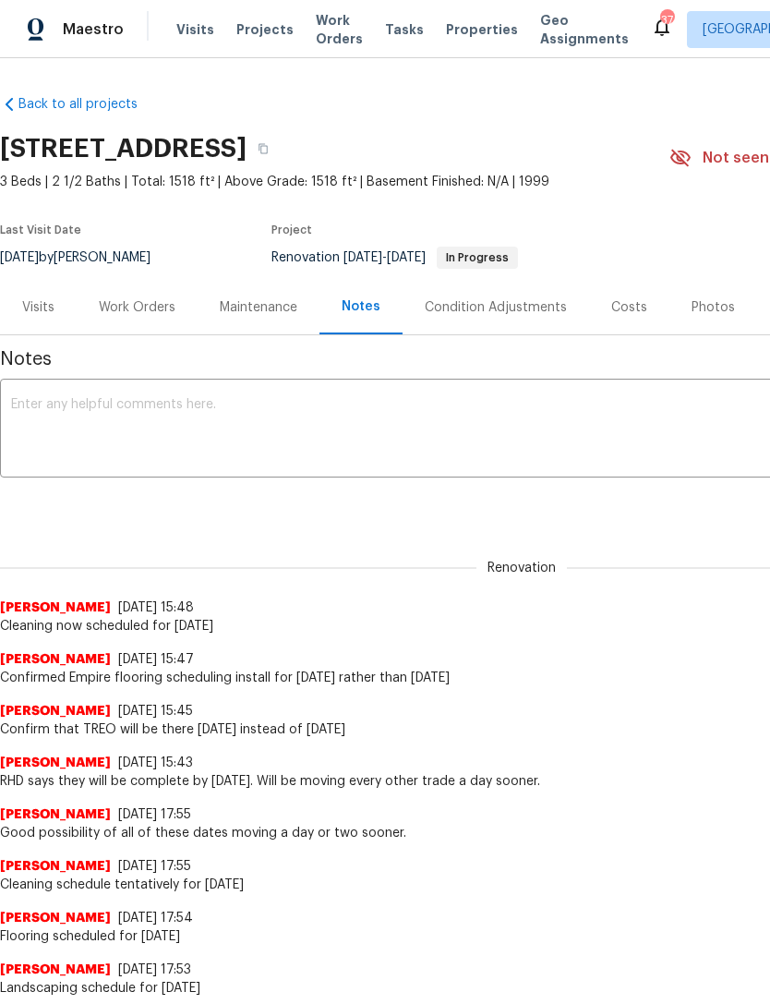
click at [134, 310] on div "Work Orders" at bounding box center [137, 307] width 77 height 18
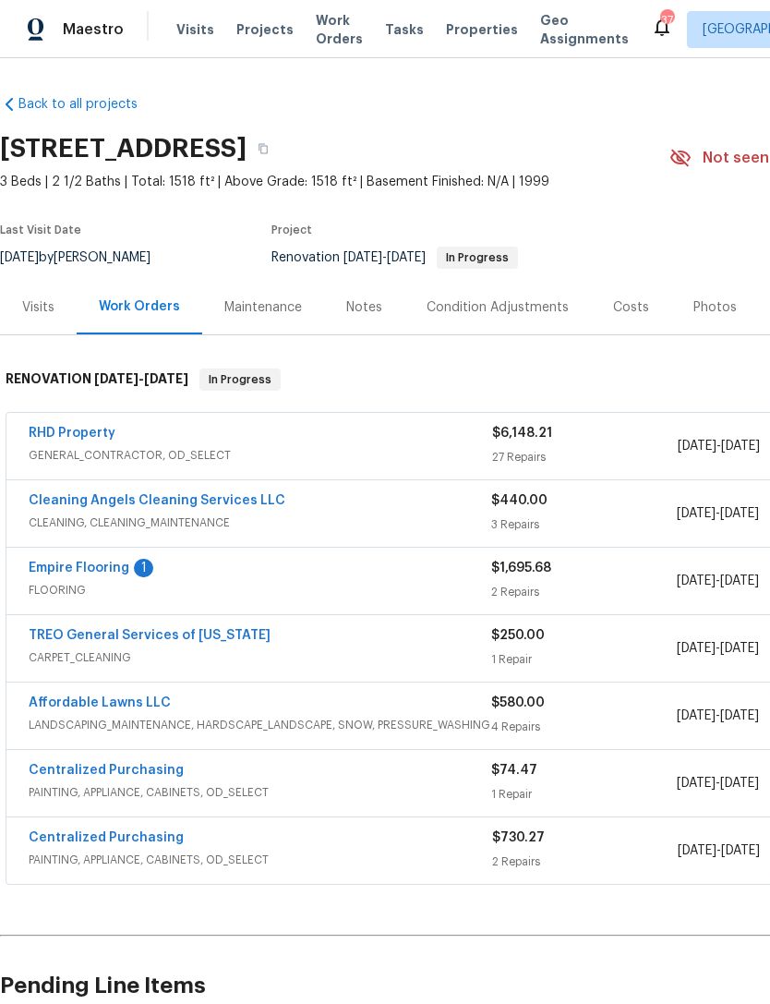
click at [68, 702] on link "Affordable Lawns LLC" at bounding box center [100, 702] width 142 height 13
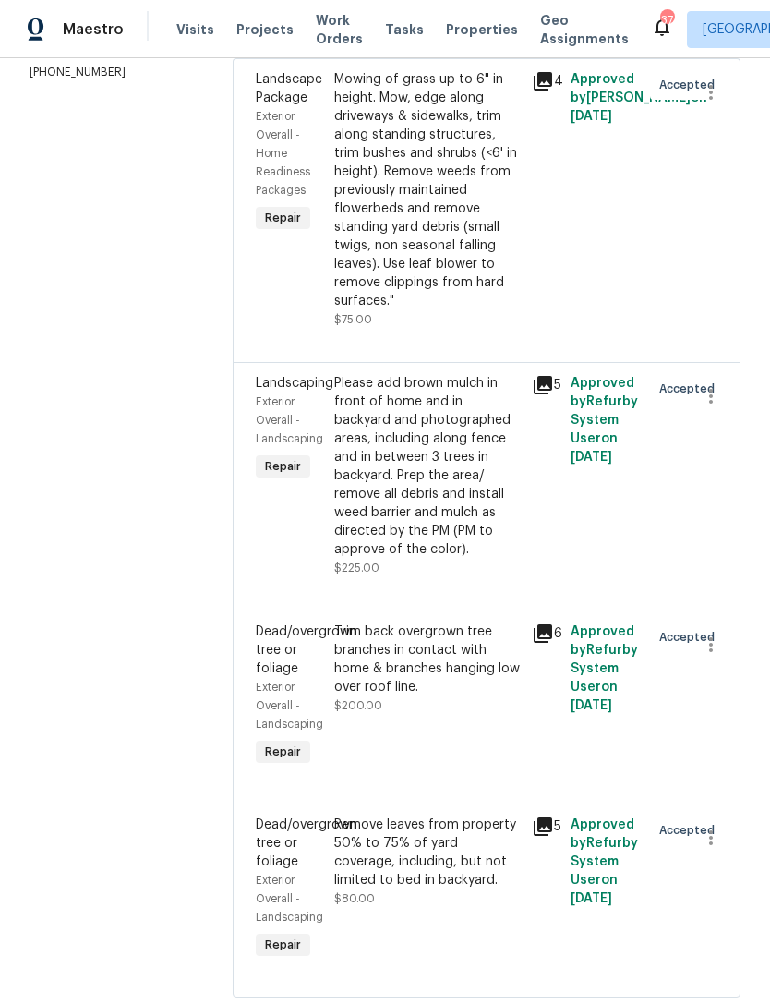
scroll to position [316, 0]
click at [469, 716] on div "Trim back overgrown tree branches in contact with home & branches hanging low o…" at bounding box center [427, 669] width 186 height 92
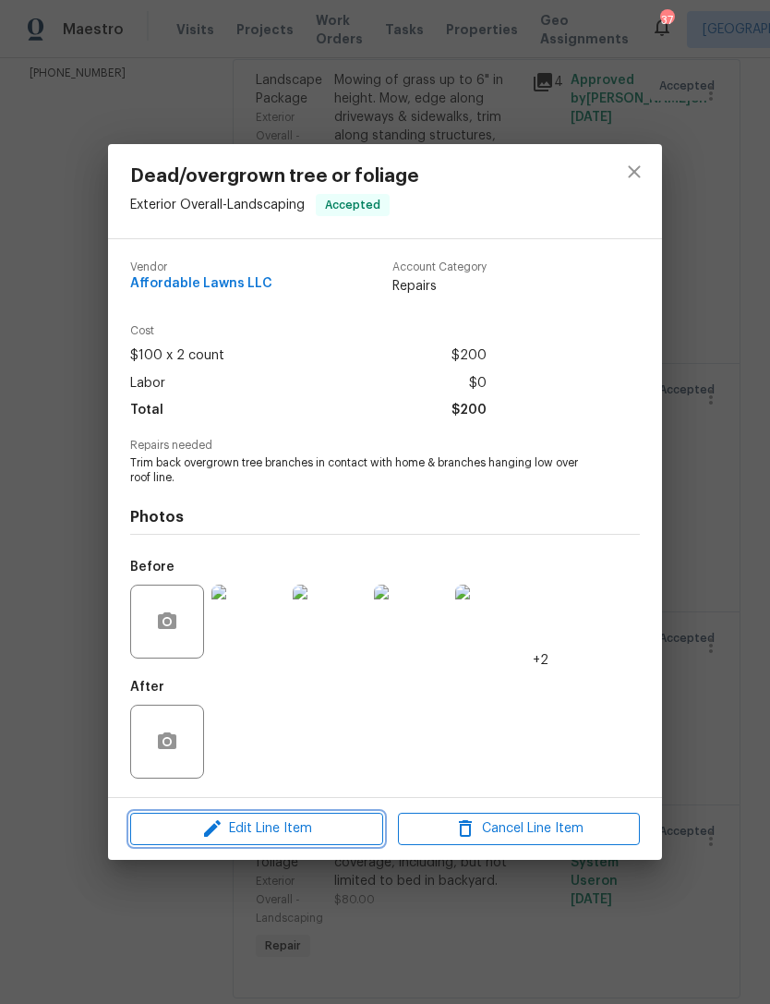
click at [293, 831] on span "Edit Line Item" at bounding box center [257, 828] width 242 height 23
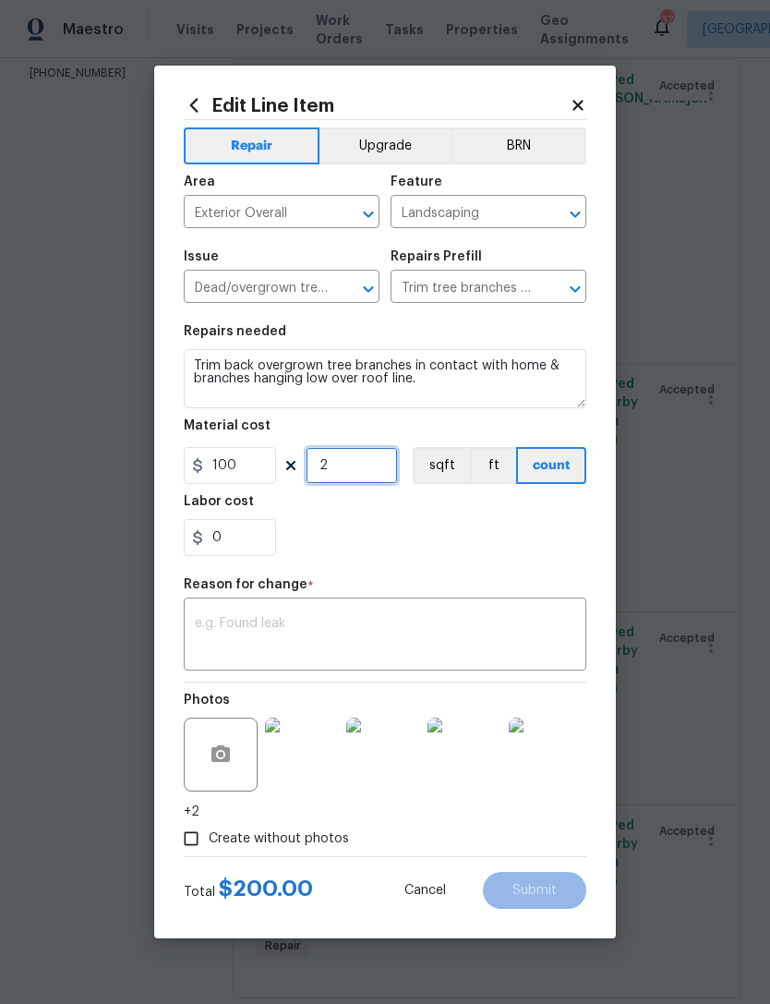
click at [339, 462] on input "2" at bounding box center [352, 465] width 92 height 37
type input "0"
click at [504, 547] on div "0" at bounding box center [385, 537] width 403 height 37
click at [507, 644] on textarea at bounding box center [385, 636] width 380 height 39
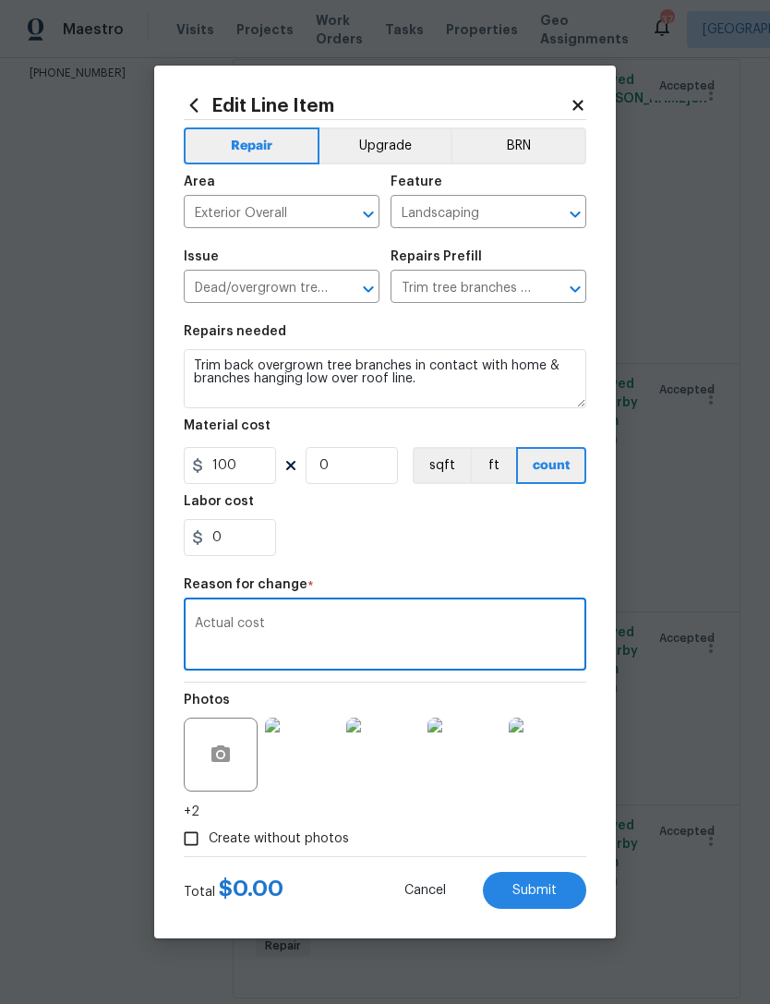
type textarea "Actual cost"
click at [502, 554] on div "0" at bounding box center [385, 537] width 403 height 37
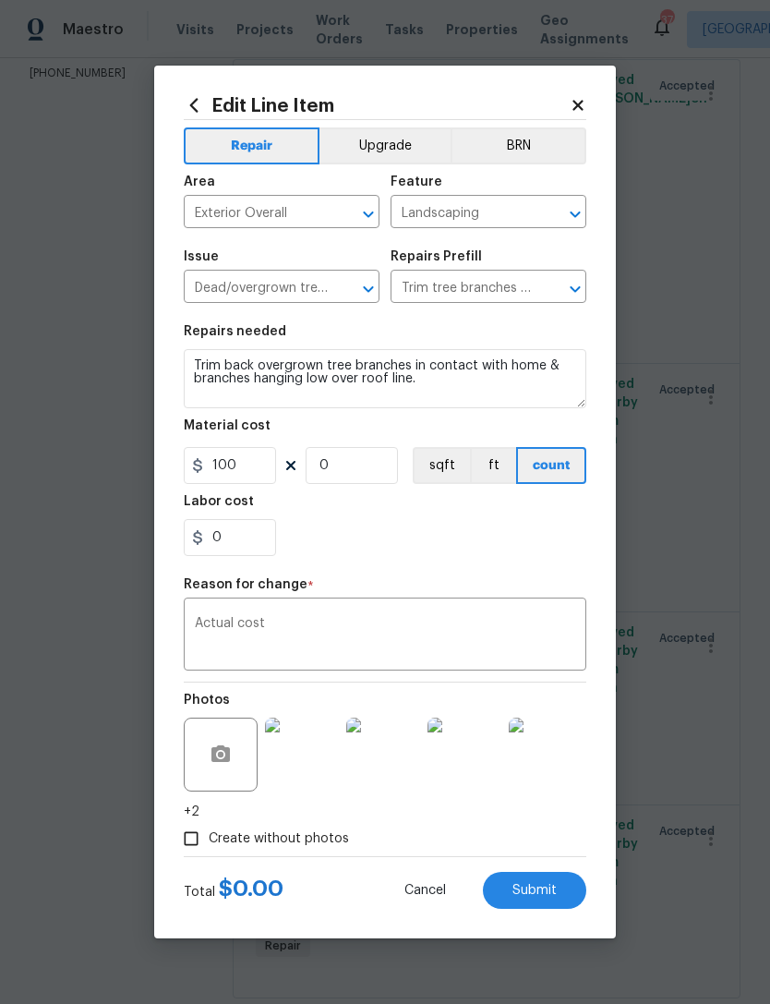
click at [550, 901] on button "Submit" at bounding box center [534, 890] width 103 height 37
type input "2"
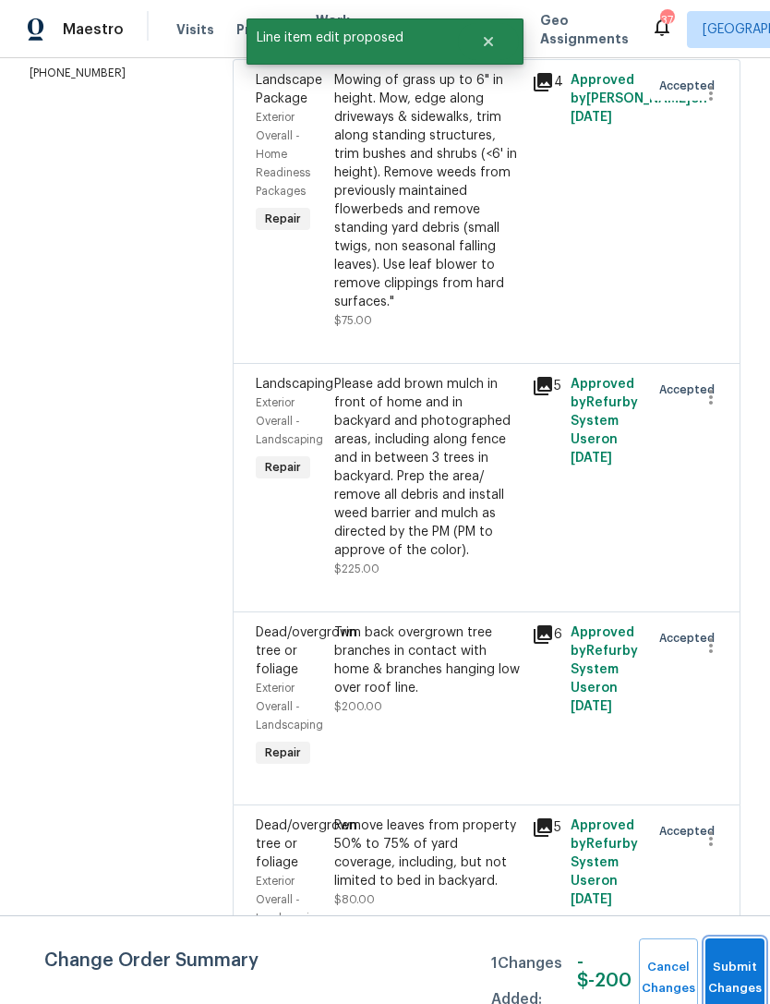
click at [727, 976] on span "Submit Changes" at bounding box center [735, 978] width 41 height 42
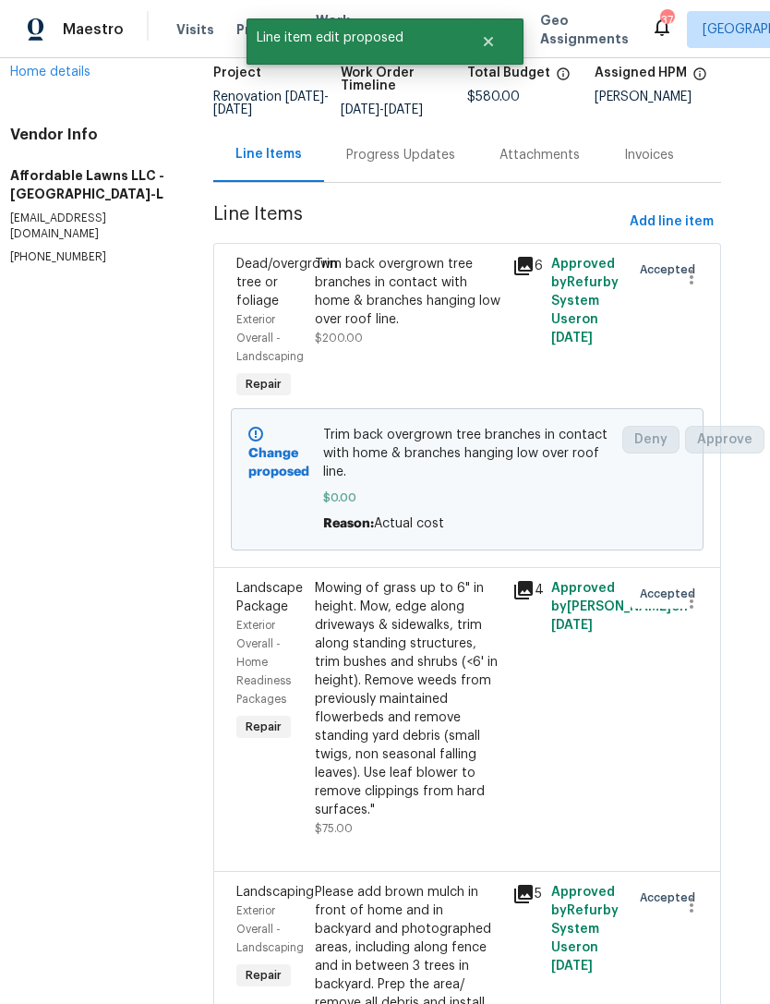
scroll to position [130, 22]
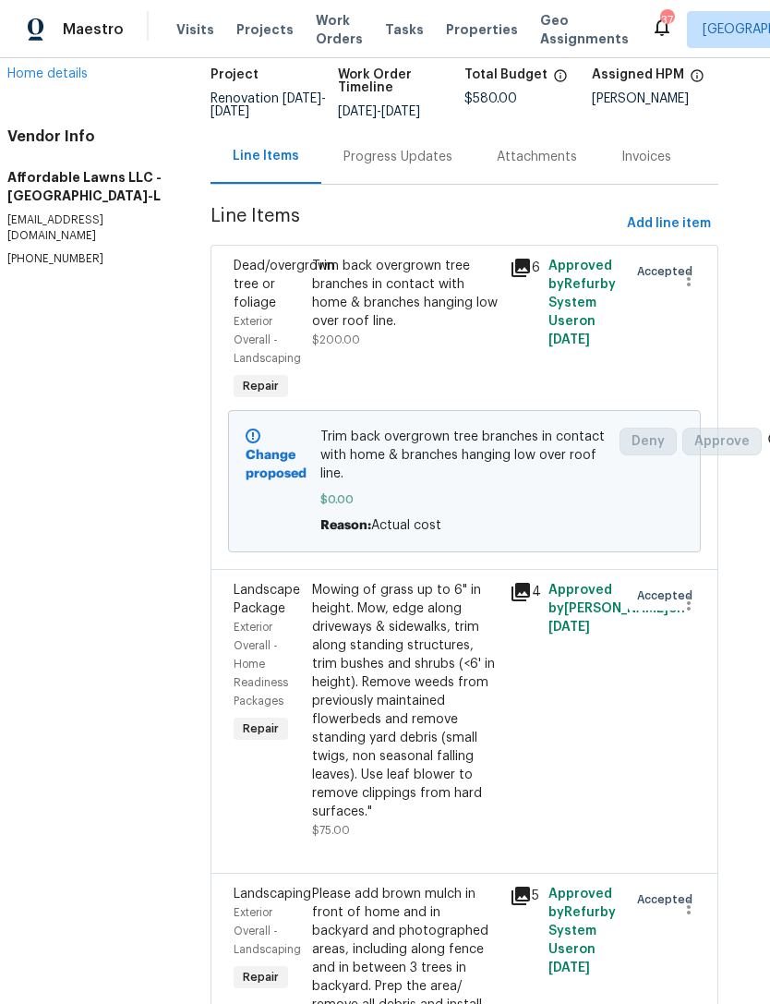
click at [451, 358] on div "Trim back overgrown tree branches in contact with home & branches hanging low o…" at bounding box center [405, 330] width 197 height 159
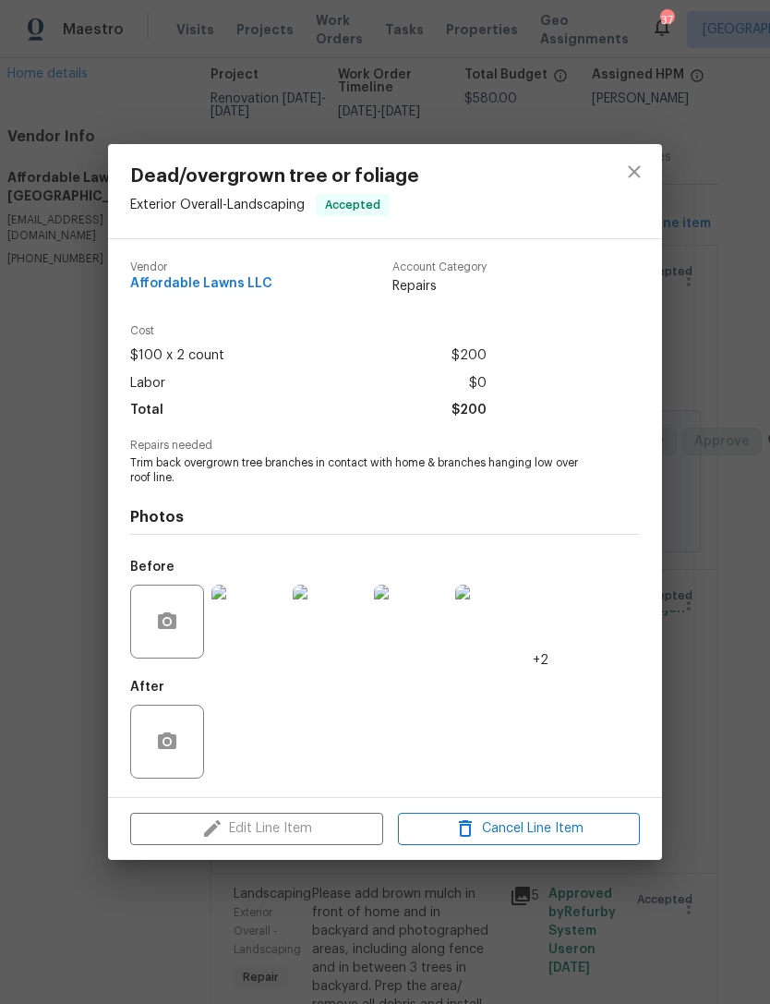
click at [342, 831] on div "Edit Line Item Cancel Line Item" at bounding box center [385, 829] width 554 height 62
click at [653, 159] on button "close" at bounding box center [634, 172] width 44 height 44
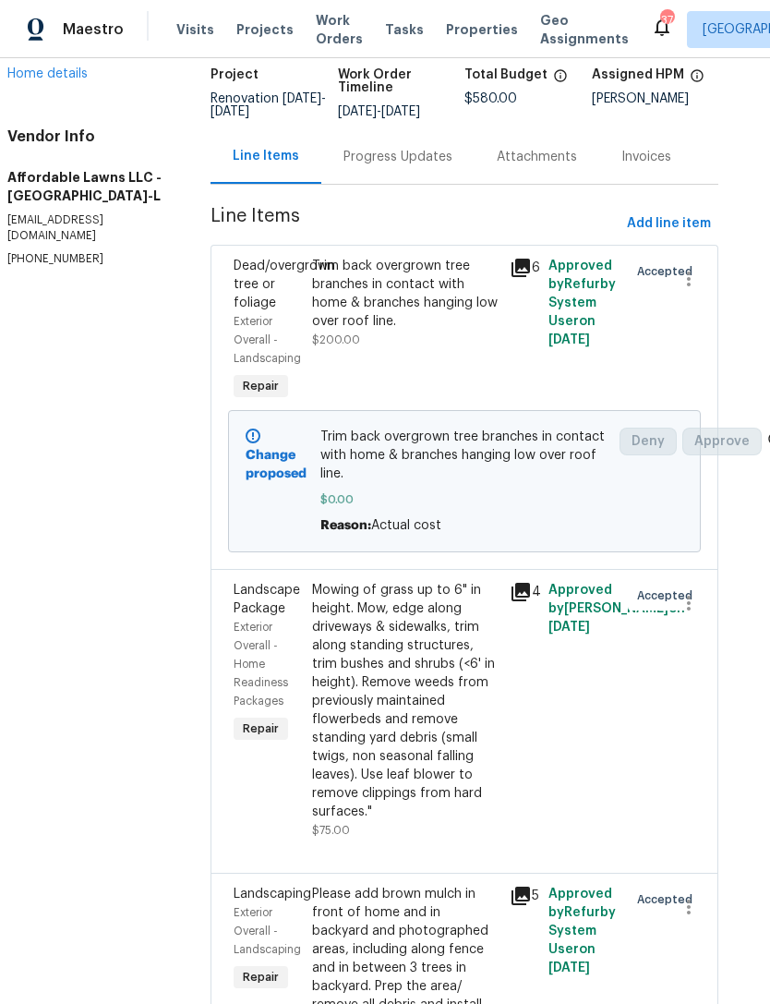
click at [444, 325] on div "Trim back overgrown tree branches in contact with home & branches hanging low o…" at bounding box center [405, 294] width 186 height 74
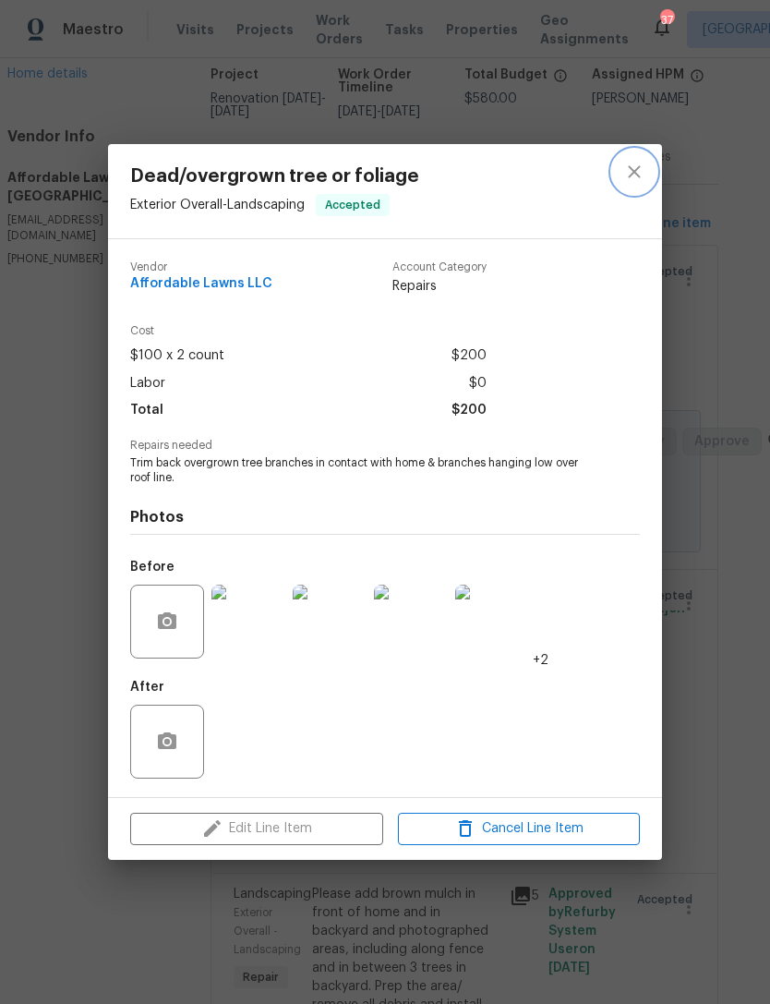
click at [631, 175] on icon "close" at bounding box center [634, 172] width 12 height 12
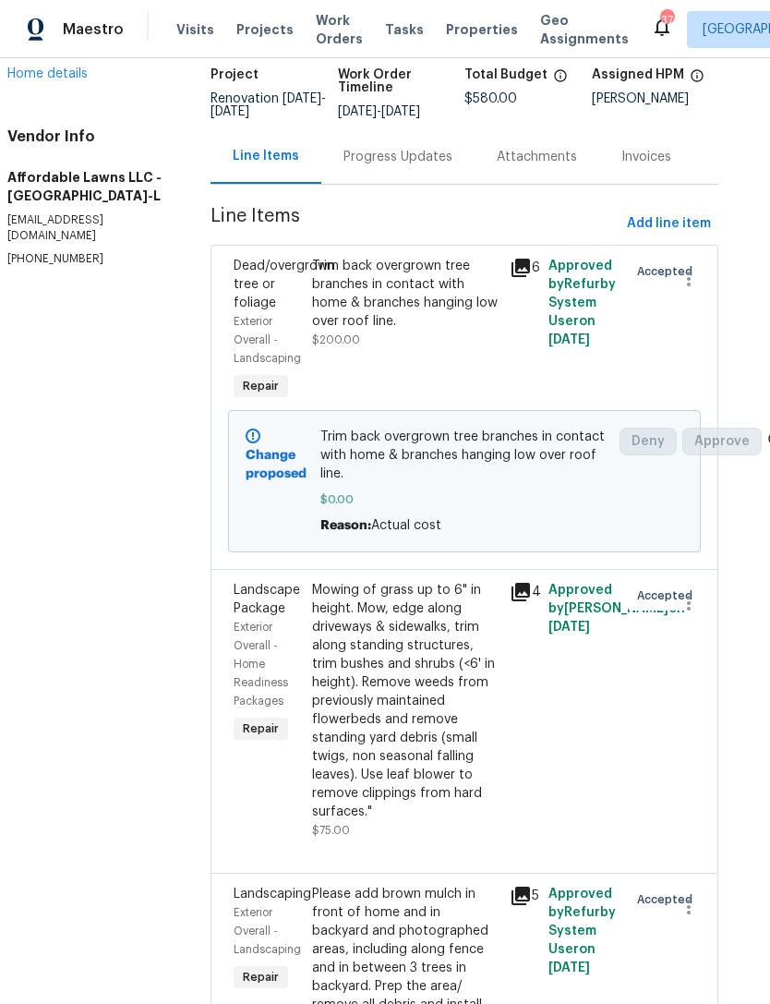
click at [527, 498] on div "Trim back overgrown tree branches in contact with home & branches hanging low o…" at bounding box center [464, 481] width 288 height 107
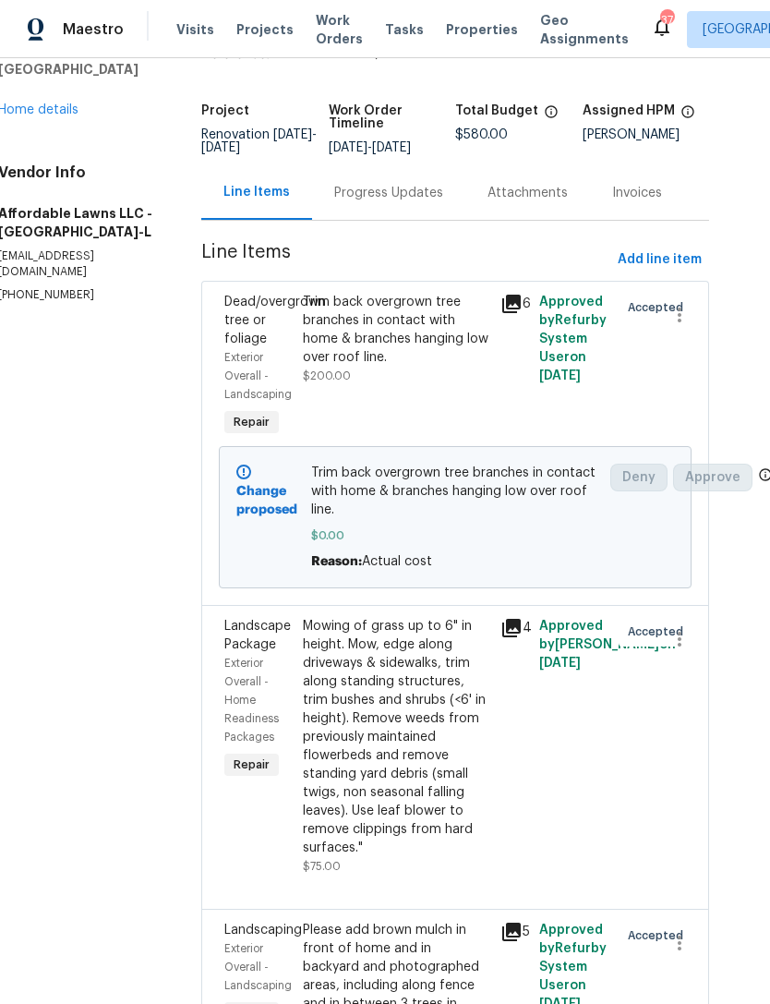
scroll to position [93, 31]
click at [479, 374] on div "Trim back overgrown tree branches in contact with home & branches hanging low o…" at bounding box center [396, 340] width 186 height 92
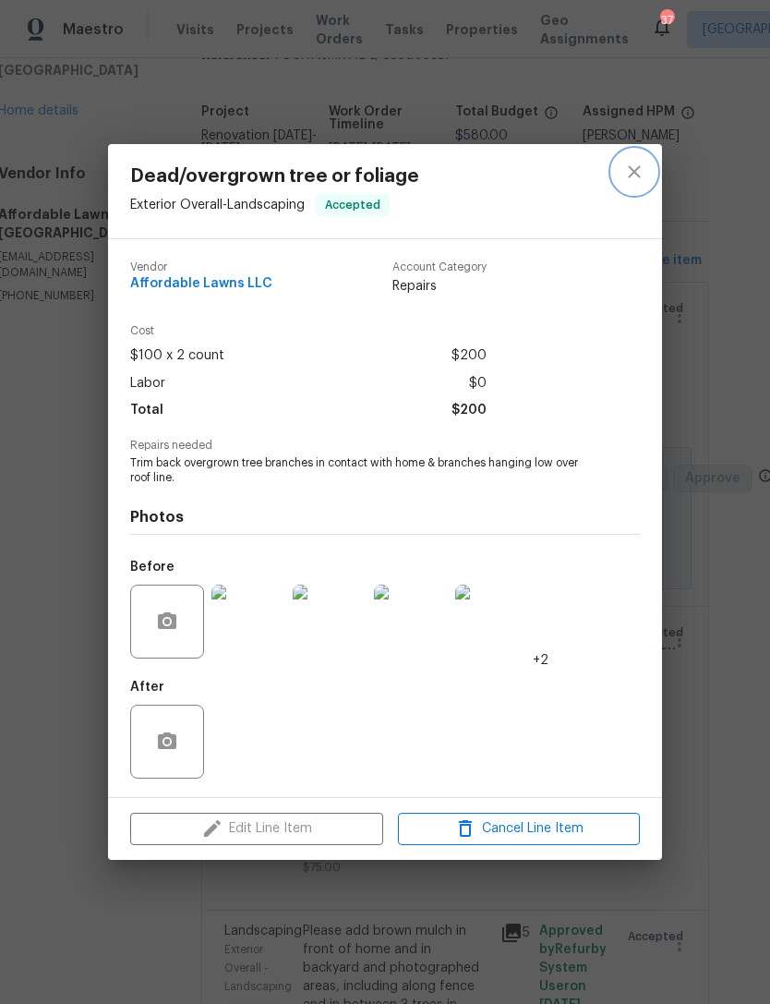
click at [633, 171] on icon "close" at bounding box center [634, 172] width 22 height 22
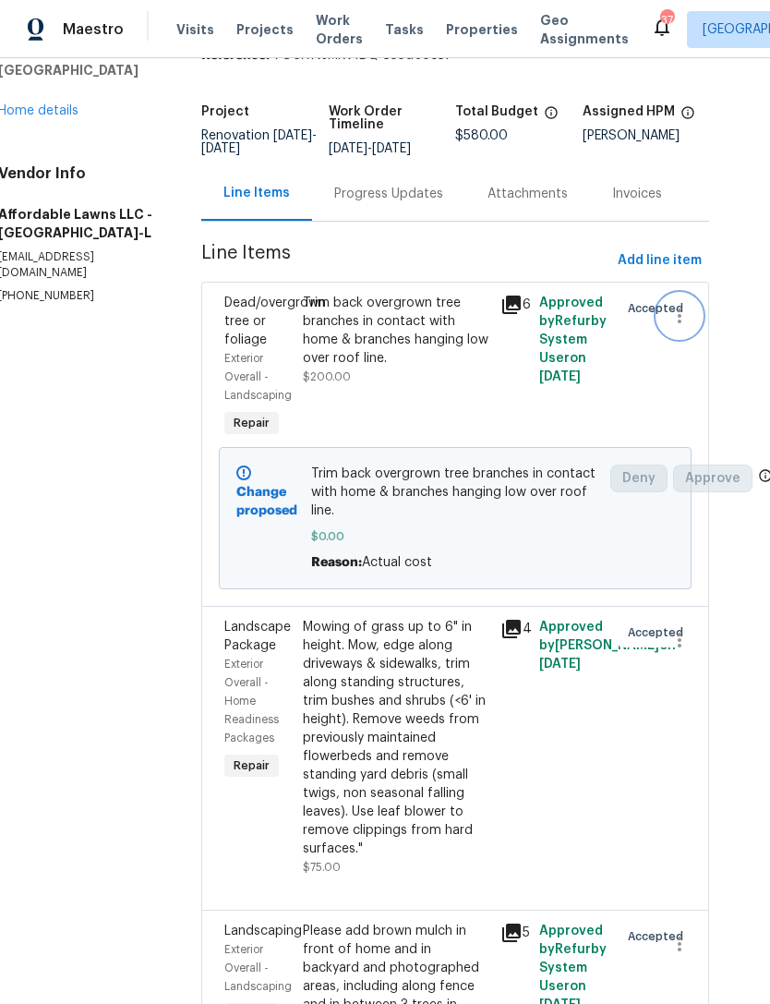
click at [677, 320] on icon "button" at bounding box center [680, 316] width 22 height 22
click at [697, 320] on li "Cancel" at bounding box center [693, 322] width 71 height 30
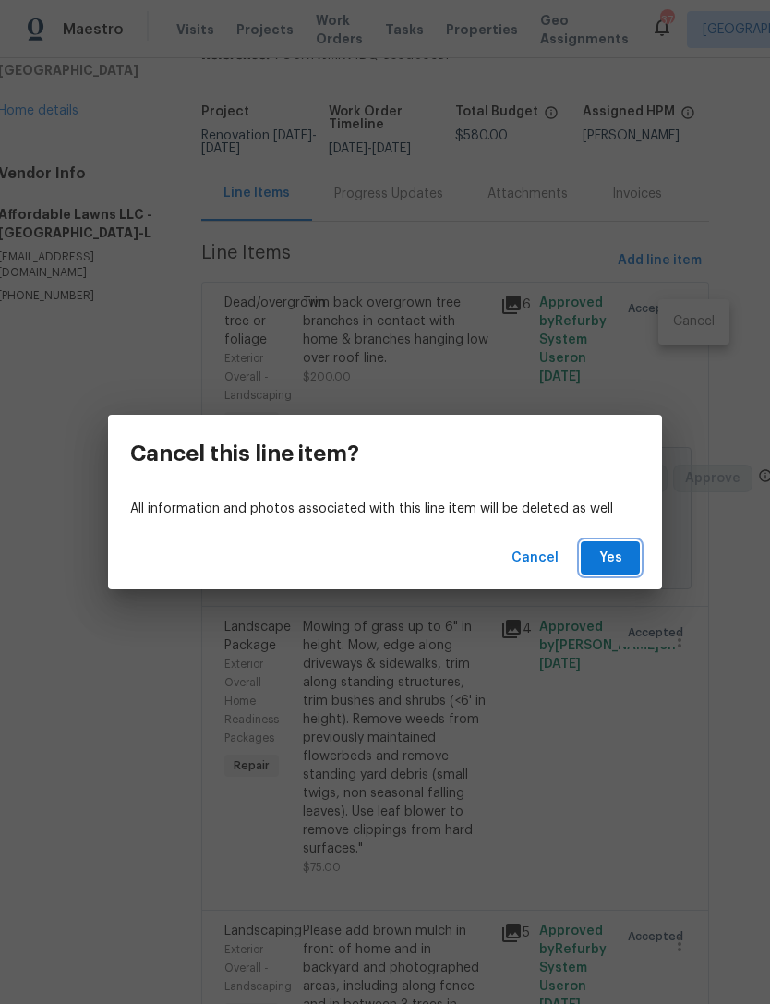
click at [605, 558] on span "Yes" at bounding box center [611, 558] width 30 height 23
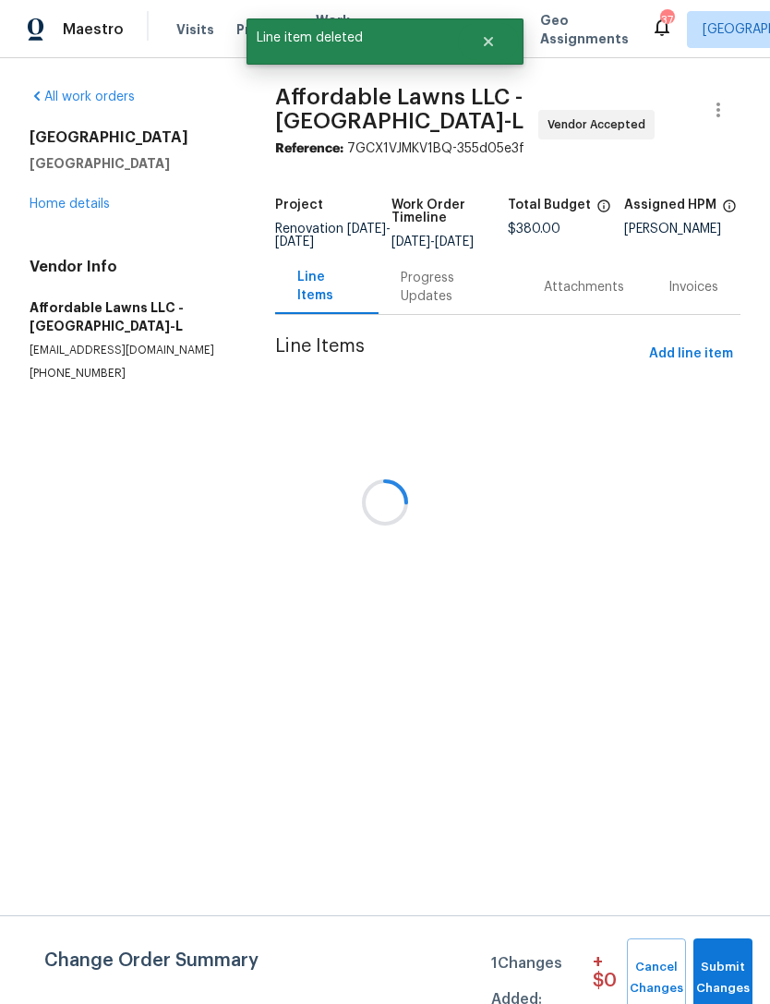
scroll to position [0, 0]
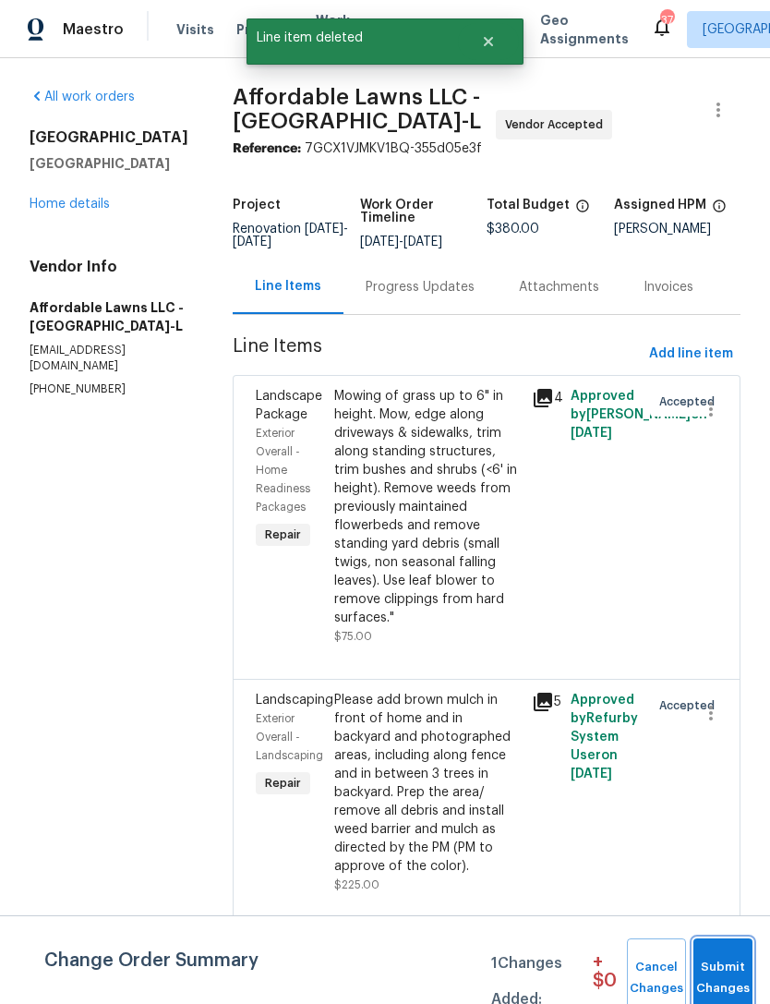
click at [743, 969] on span "Submit Changes" at bounding box center [723, 978] width 41 height 42
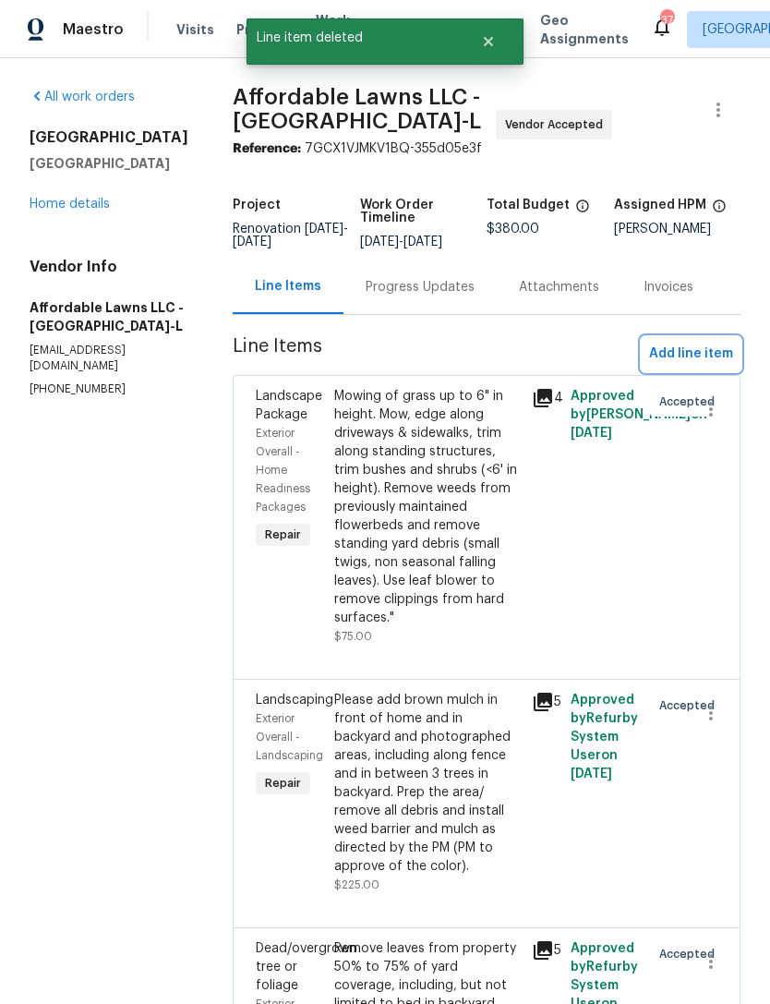
click at [698, 354] on span "Add line item" at bounding box center [691, 354] width 84 height 23
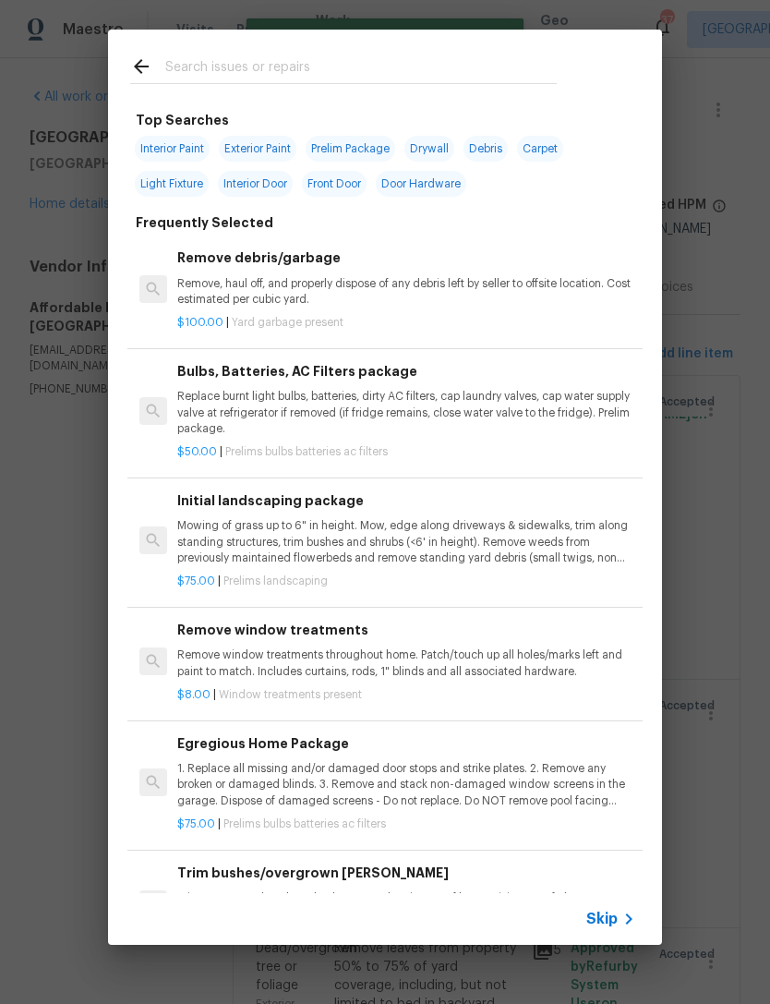
click at [310, 66] on input "text" at bounding box center [361, 69] width 392 height 28
type input "Tree tr"
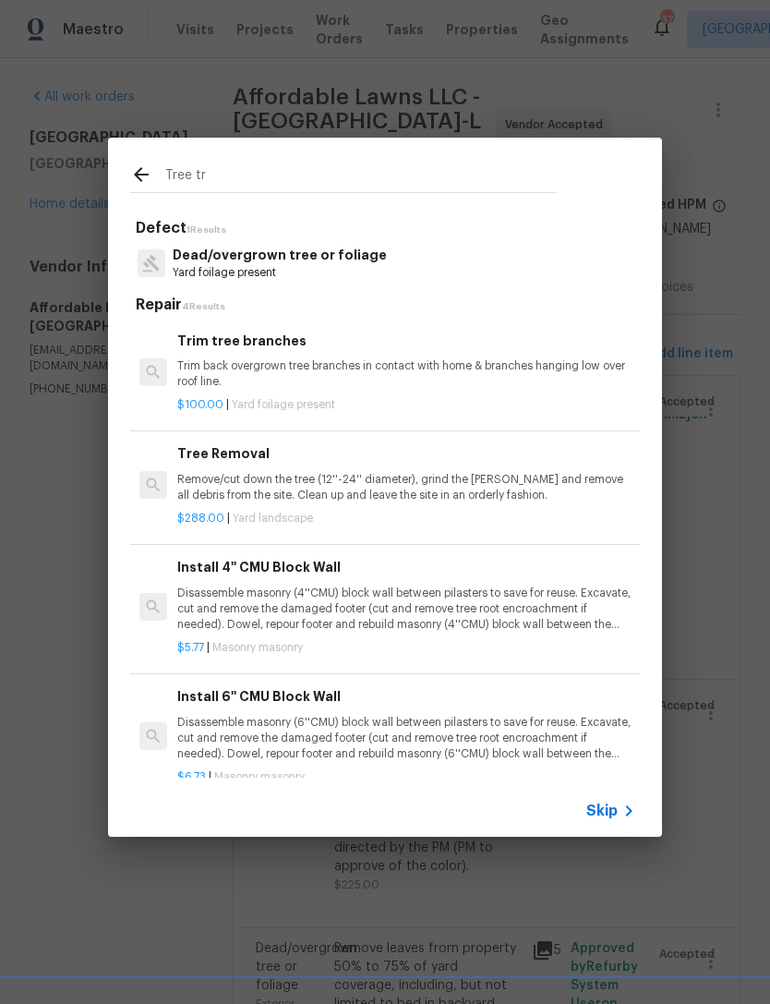
click at [507, 394] on div "$100.00 | Yard foilage present" at bounding box center [406, 401] width 458 height 23
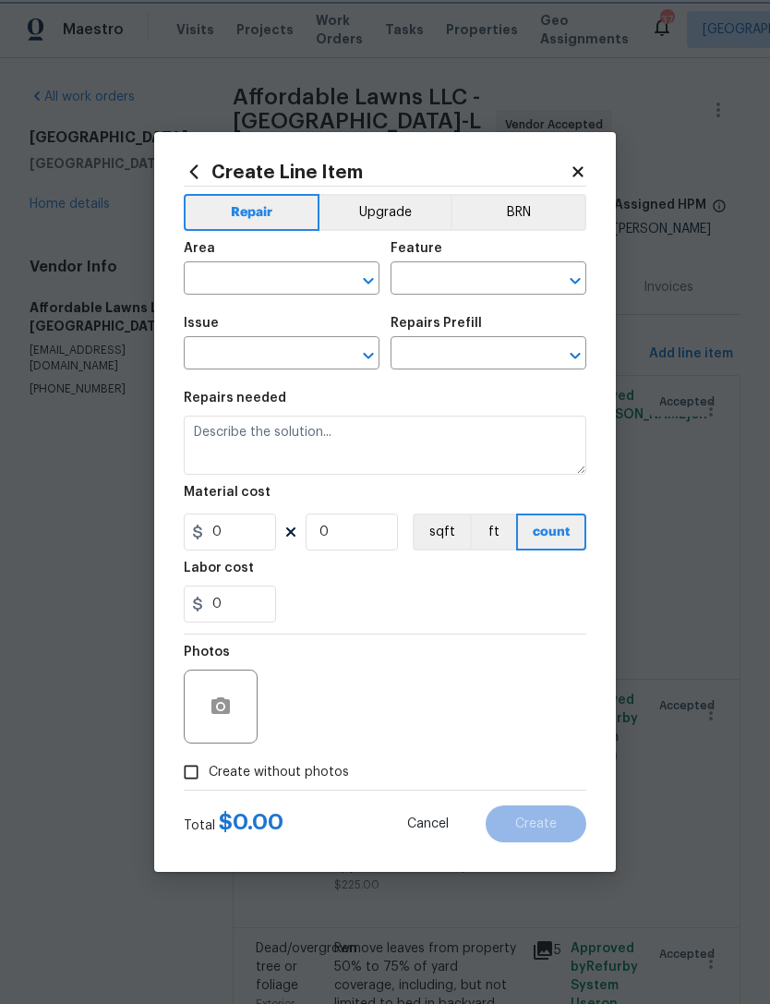
type input "Dead/overgrown tree or foliage"
type input "Trim tree branches $100.00"
type textarea "Trim back overgrown tree branches in contact with home & branches hanging low o…"
type input "100"
type input "1"
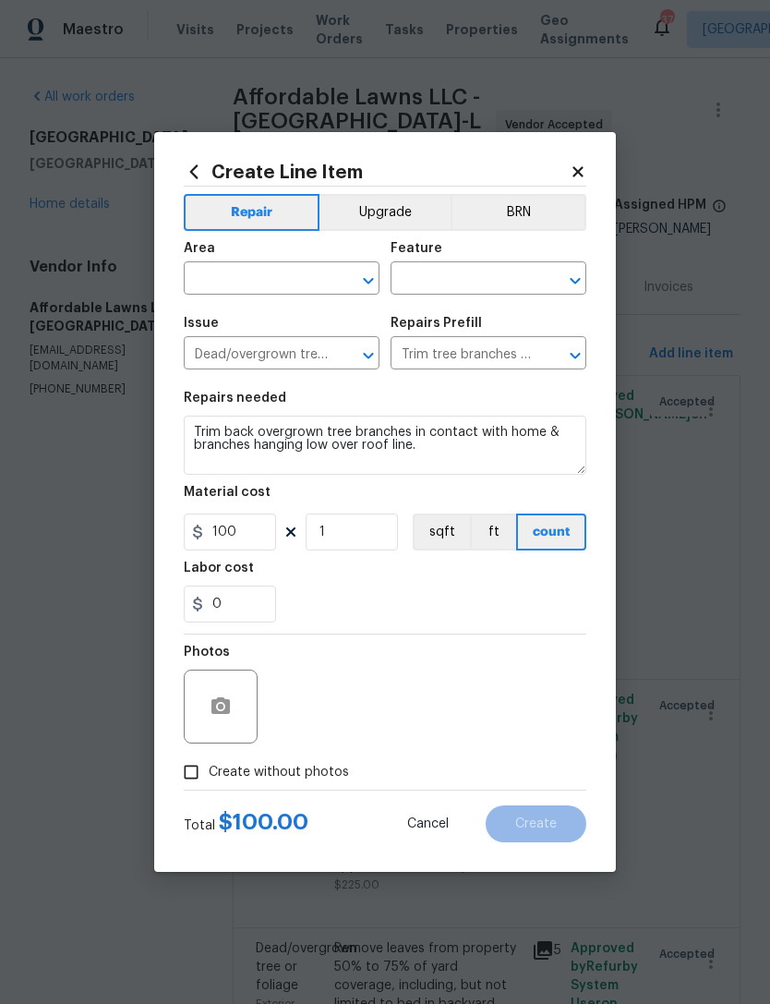
click at [268, 283] on input "text" at bounding box center [256, 280] width 144 height 29
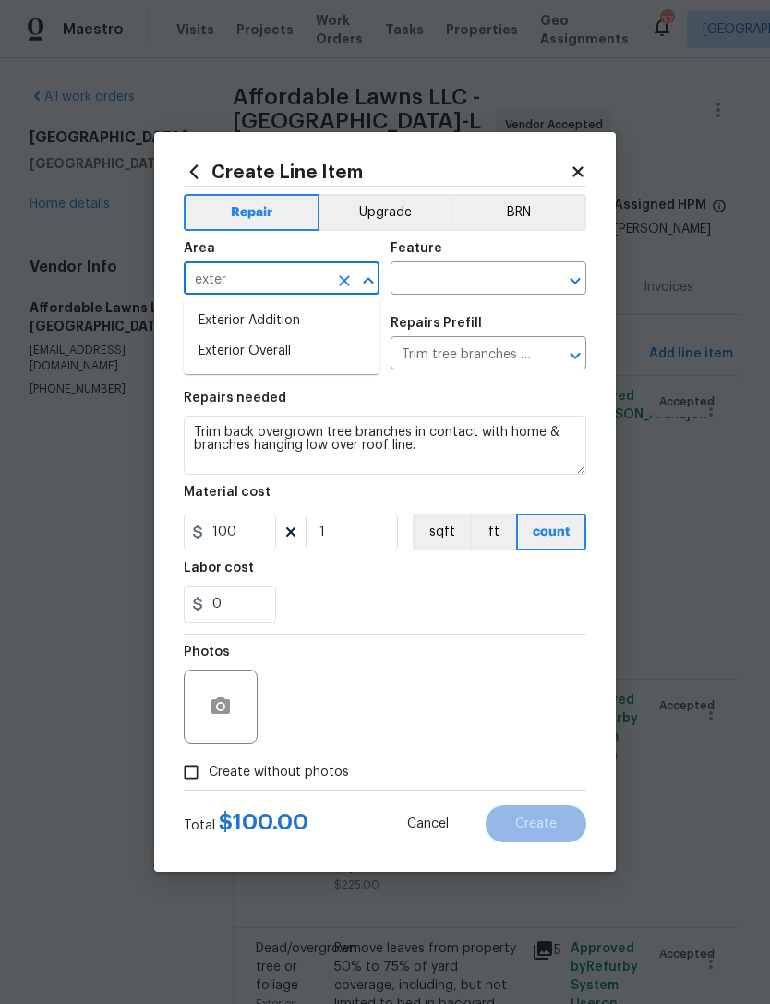
click at [307, 345] on li "Exterior Overall" at bounding box center [282, 351] width 196 height 30
type input "Exterior Overall"
click at [485, 280] on input "text" at bounding box center [463, 280] width 144 height 29
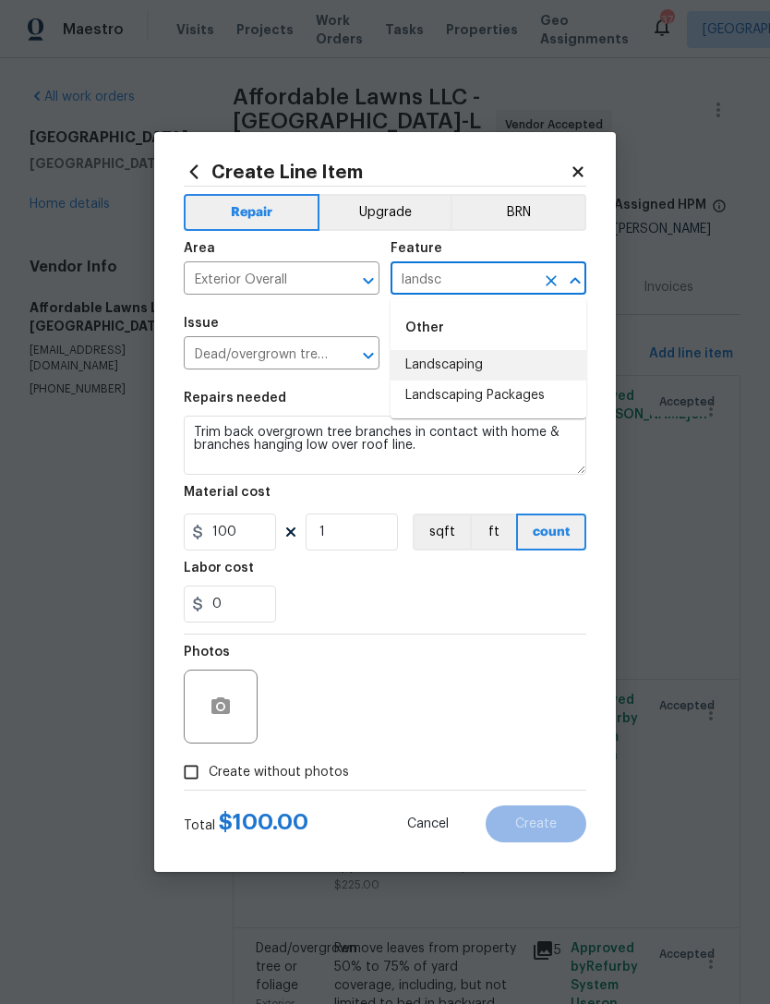
click at [479, 362] on li "Landscaping" at bounding box center [489, 365] width 196 height 30
type input "Landscaping"
click at [512, 401] on div "Repairs needed" at bounding box center [385, 404] width 403 height 24
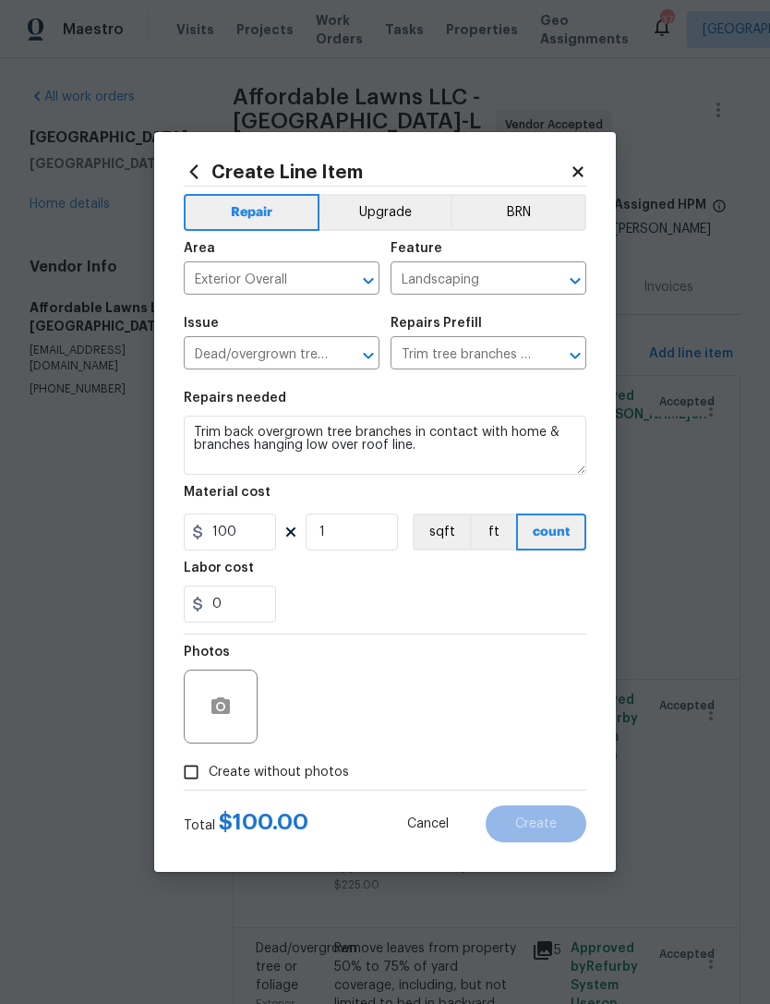
click at [464, 628] on section "Repairs needed Trim back overgrown tree branches in contact with home & branche…" at bounding box center [385, 506] width 403 height 253
click at [391, 693] on div "Photos" at bounding box center [385, 694] width 403 height 120
click at [289, 781] on span "Create without photos" at bounding box center [279, 772] width 140 height 19
click at [209, 781] on input "Create without photos" at bounding box center [191, 771] width 35 height 35
checkbox input "true"
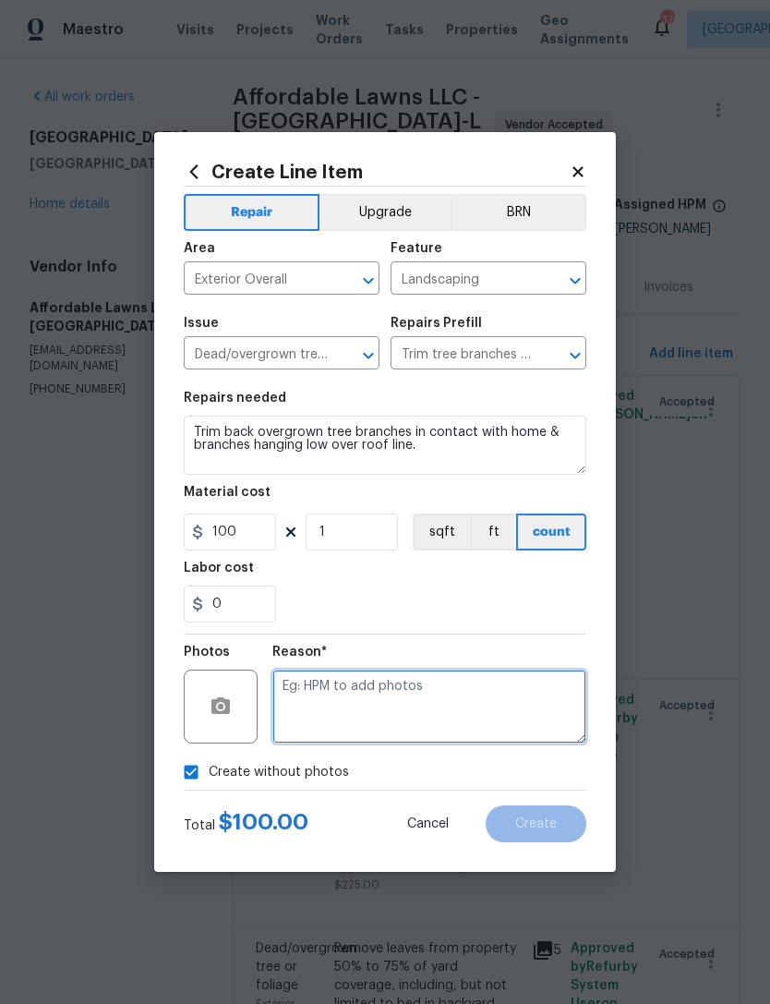
click at [360, 700] on textarea at bounding box center [429, 706] width 314 height 74
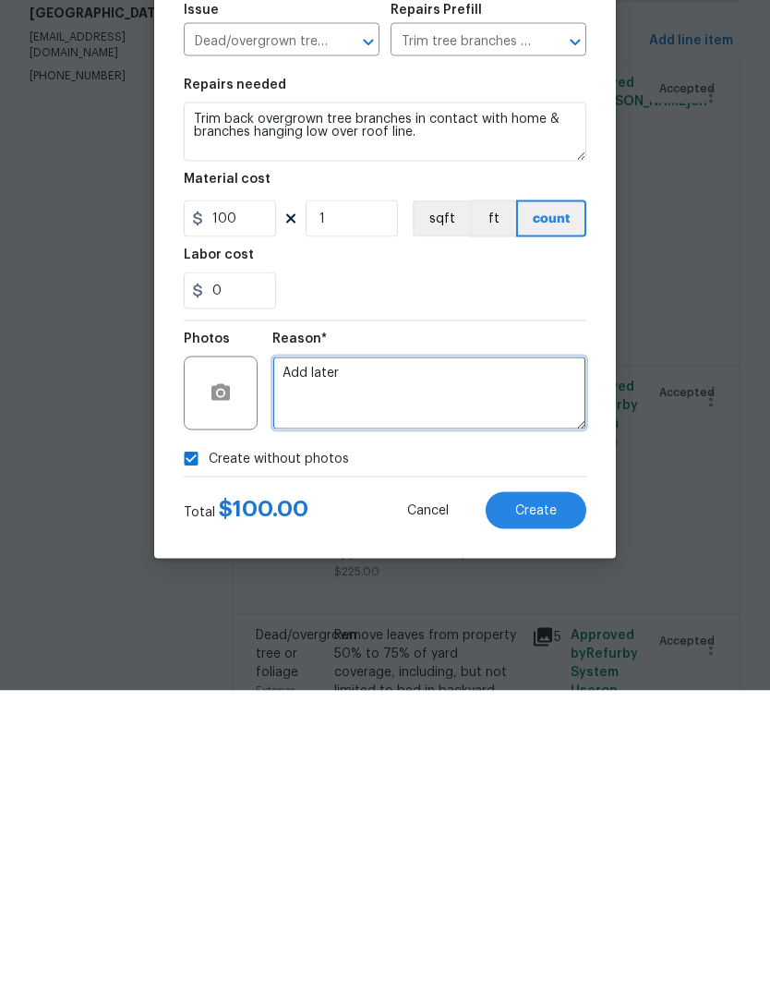
type textarea "Add later"
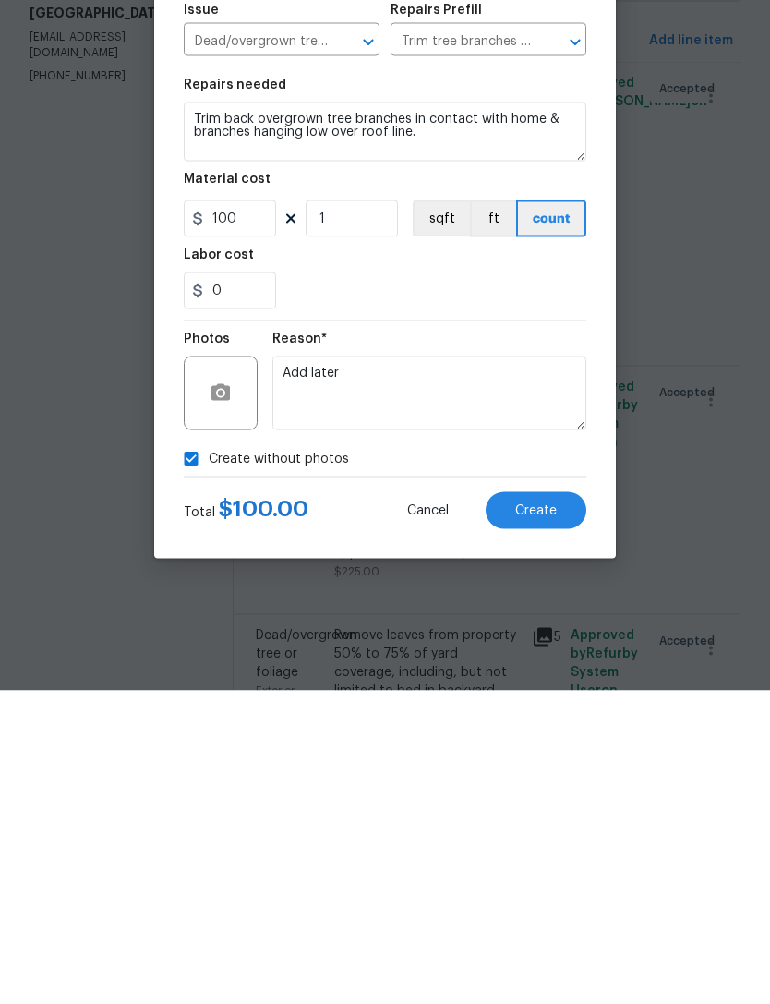
click at [538, 817] on span "Create" at bounding box center [536, 824] width 42 height 14
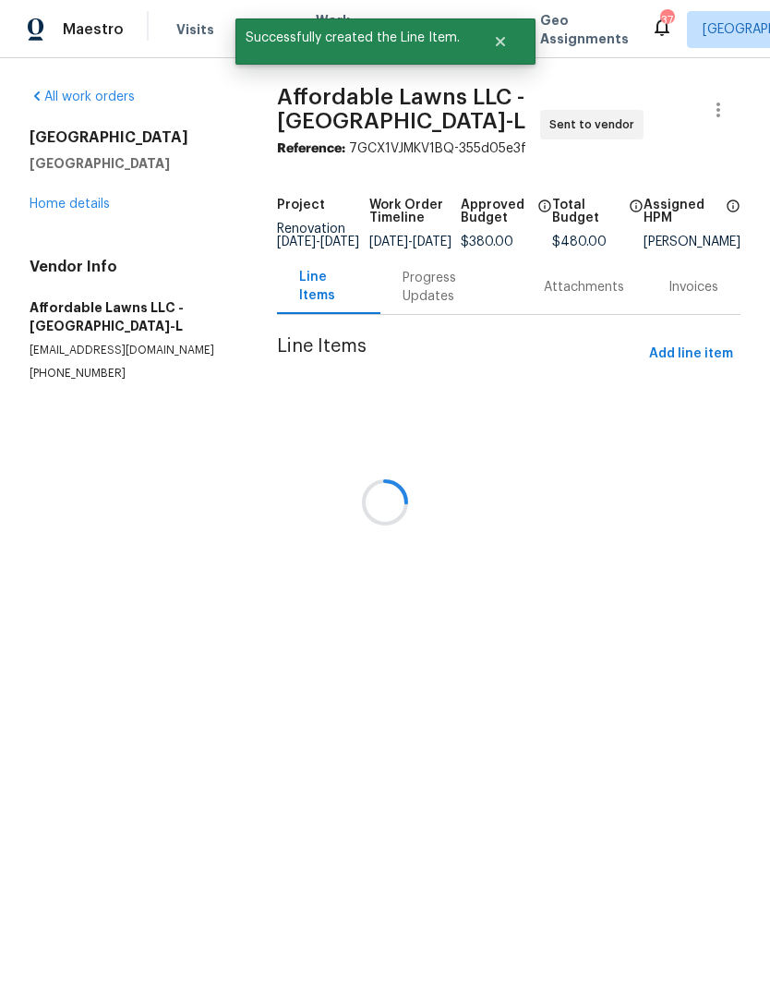
scroll to position [0, 0]
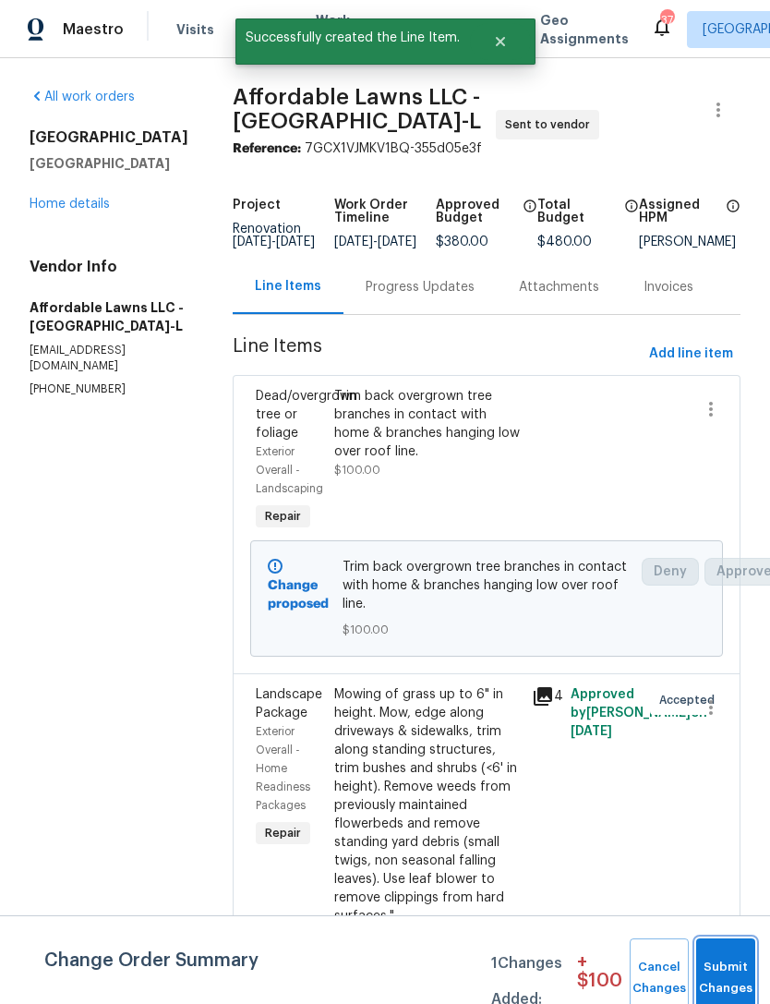
click at [732, 972] on button "Submit Changes" at bounding box center [725, 977] width 59 height 79
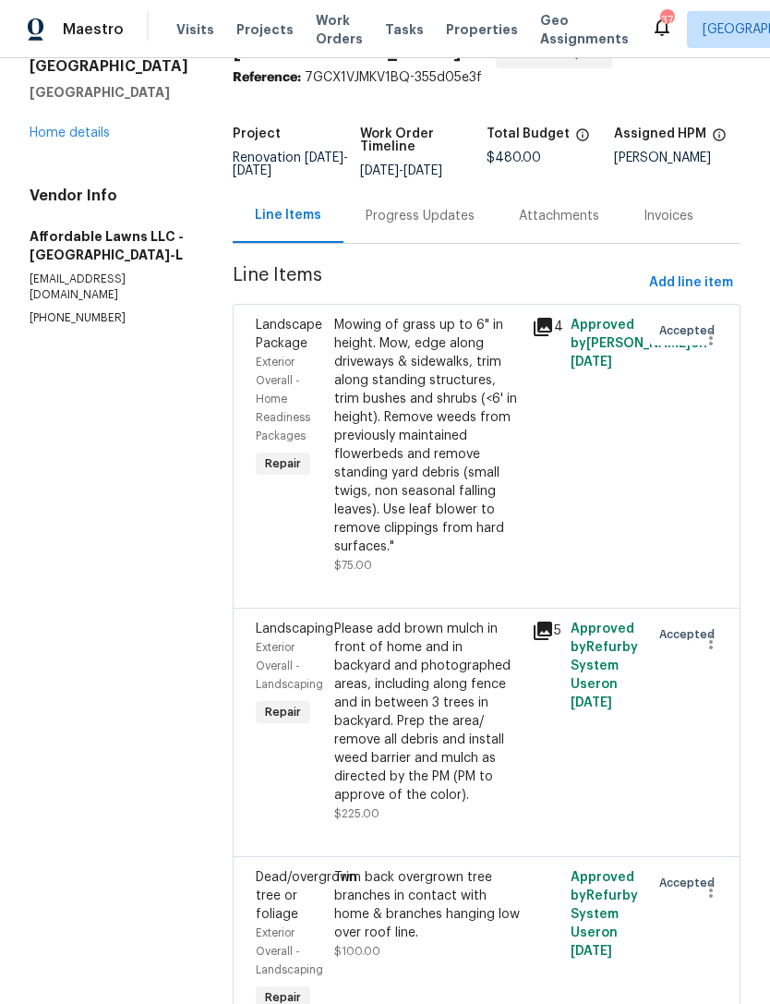
scroll to position [101, 0]
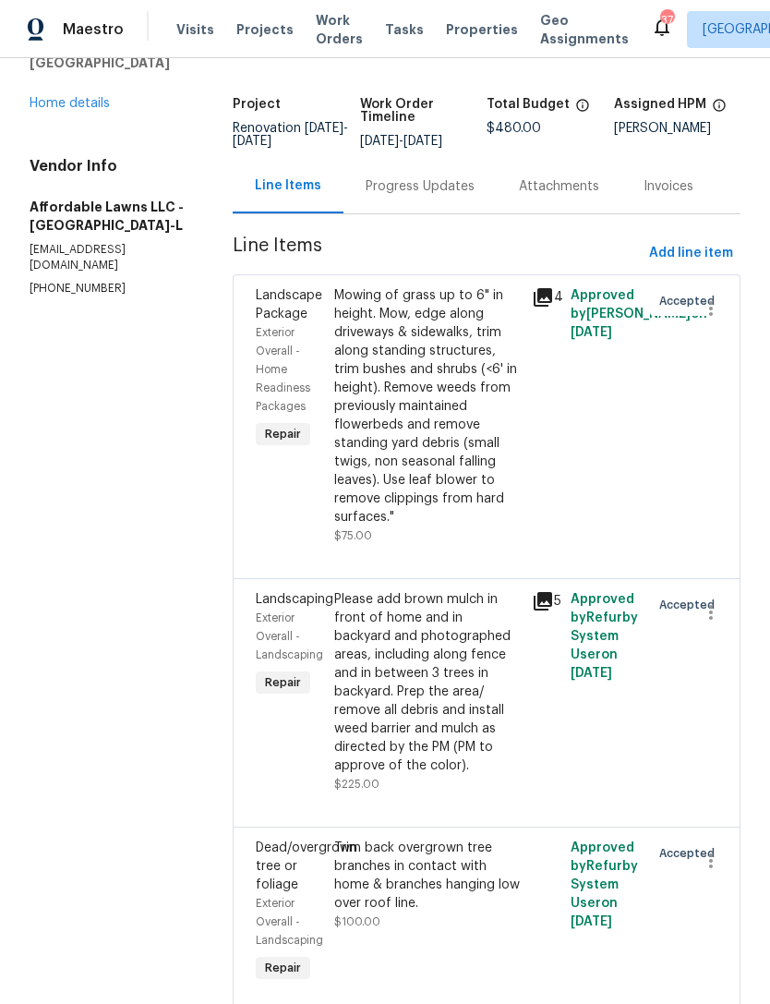
click at [707, 527] on div at bounding box center [703, 416] width 40 height 270
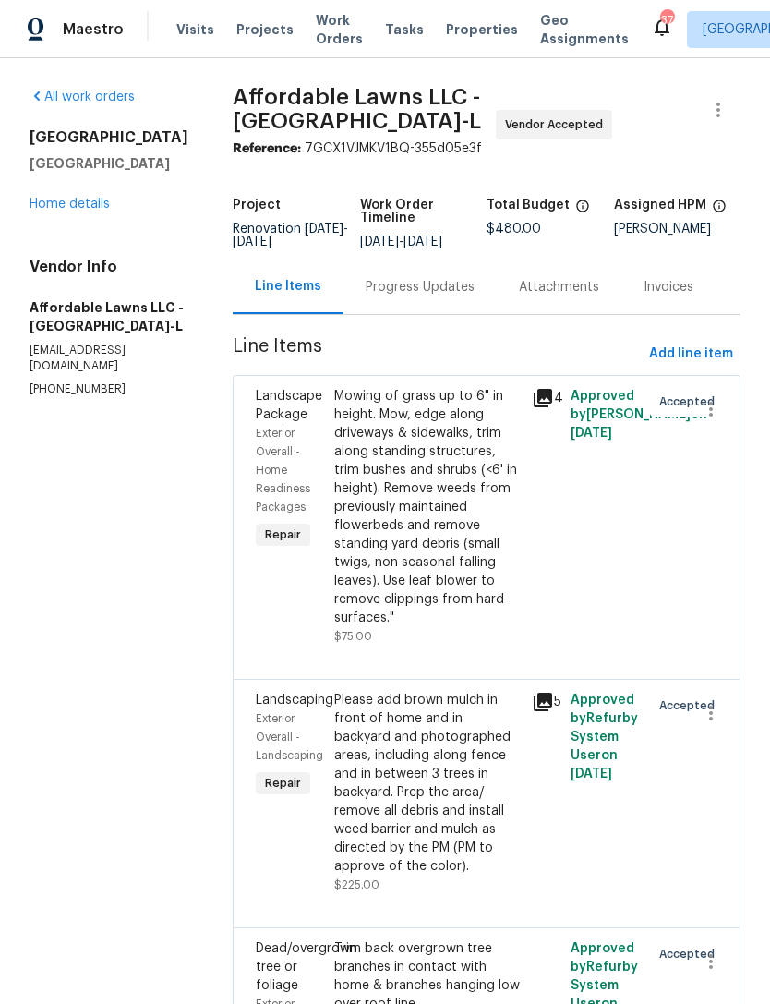
scroll to position [0, 0]
click at [99, 198] on link "Home details" at bounding box center [70, 204] width 80 height 13
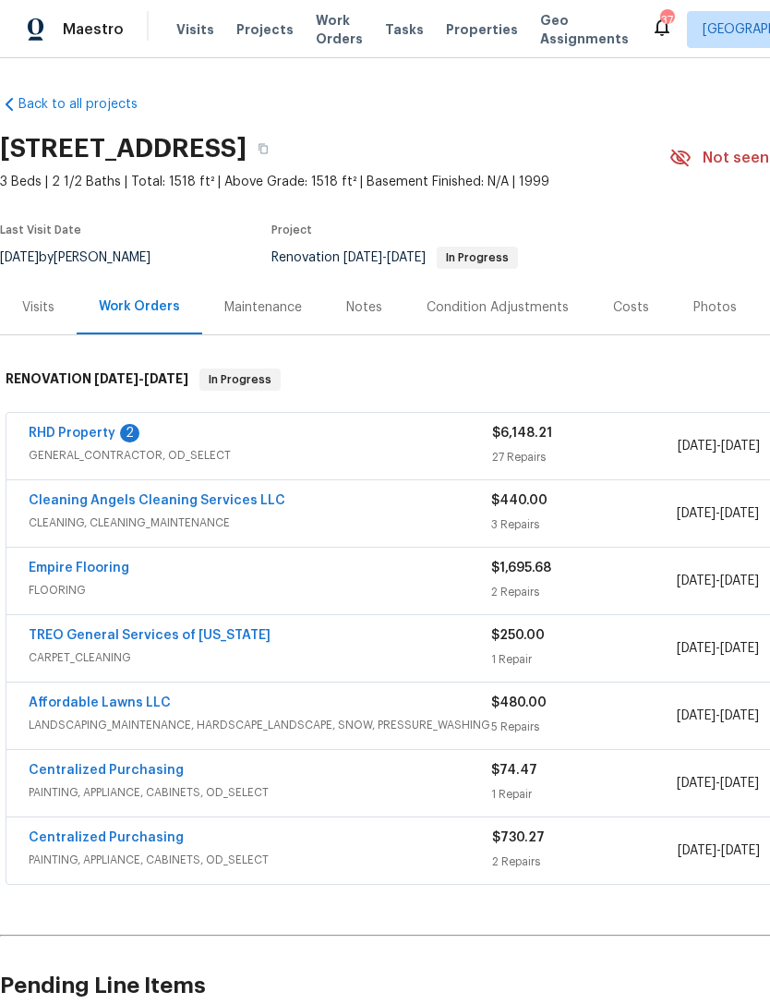
click at [134, 701] on link "Affordable Lawns LLC" at bounding box center [100, 702] width 142 height 13
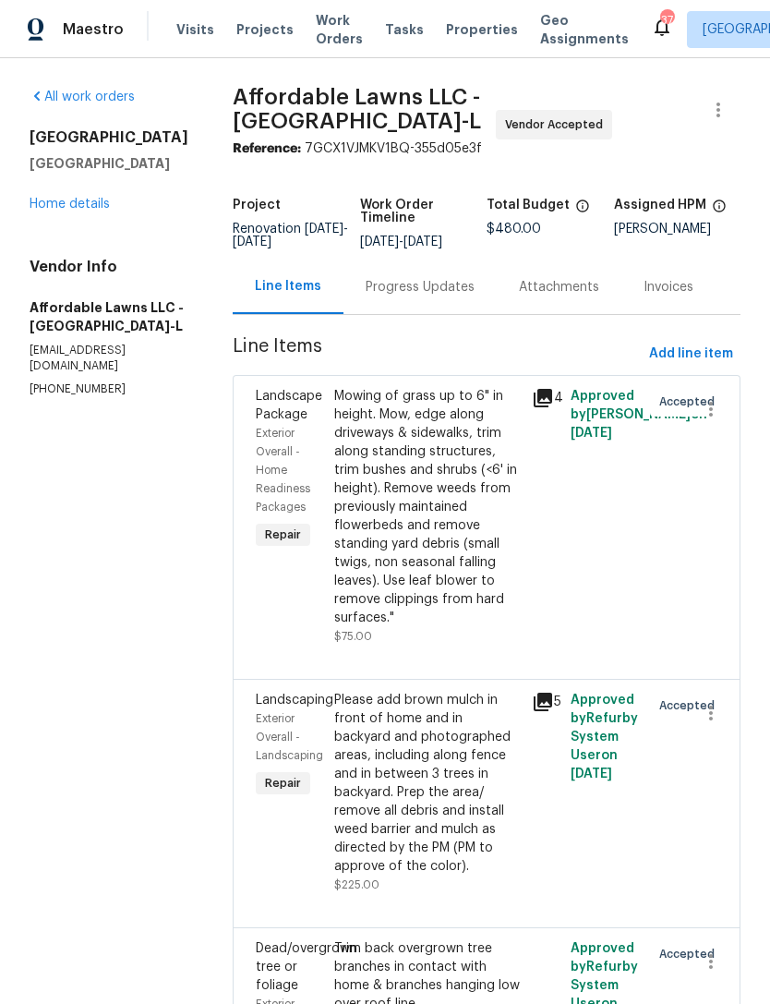
click at [447, 295] on div "Progress Updates" at bounding box center [420, 287] width 109 height 18
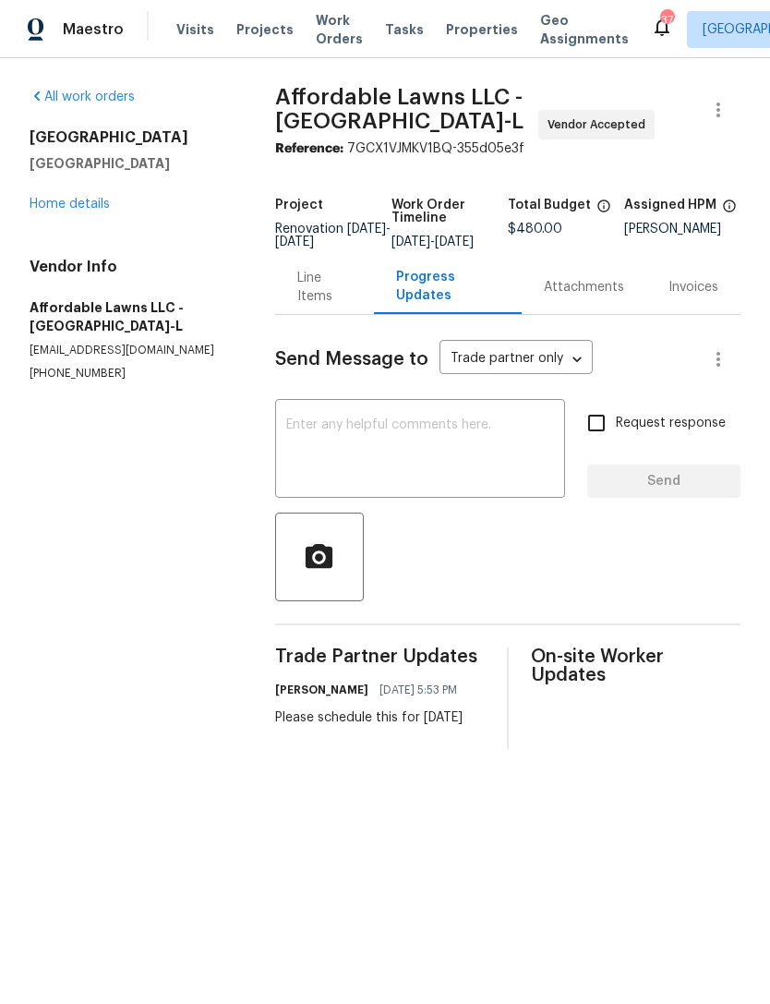
click at [438, 440] on textarea at bounding box center [420, 450] width 269 height 65
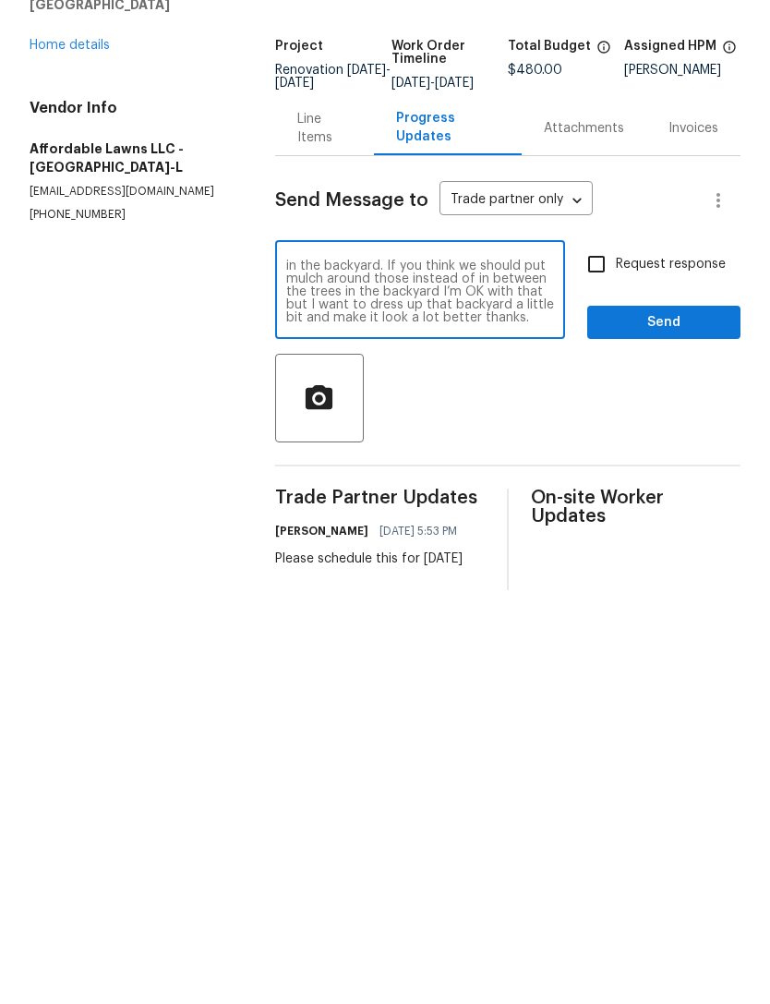
scroll to position [26, 0]
type textarea "Please clean up around the patio neighbors in the backyard. If you think we sho…"
click at [610, 404] on input "Request response" at bounding box center [596, 423] width 39 height 39
checkbox input "true"
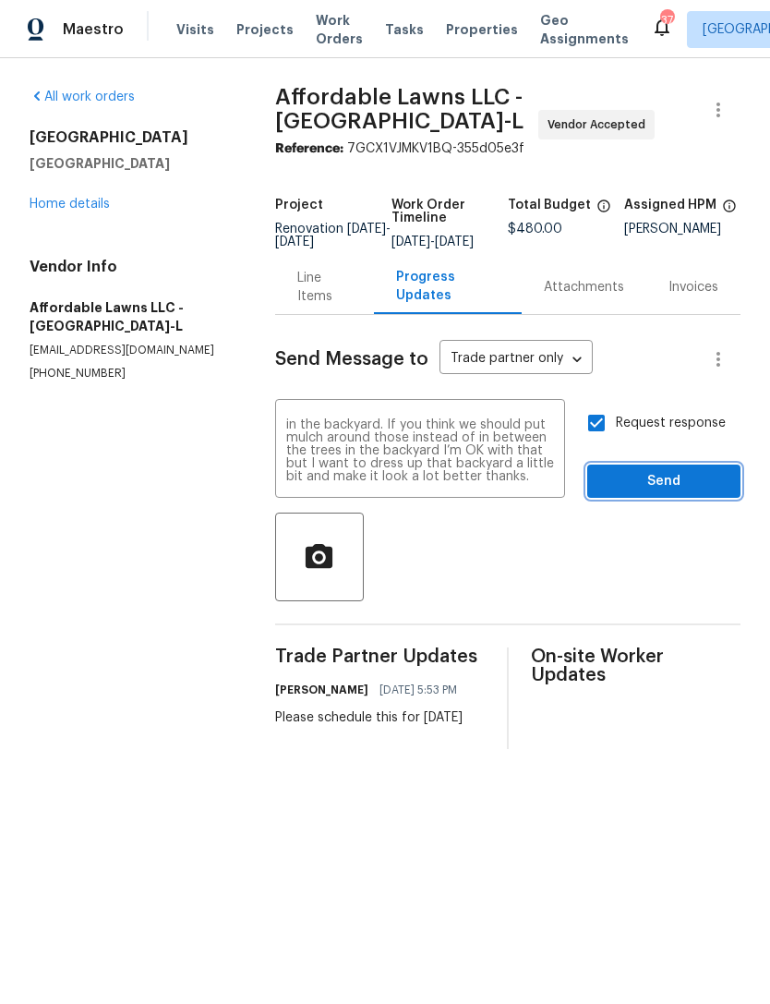
click at [681, 488] on span "Send" at bounding box center [664, 481] width 124 height 23
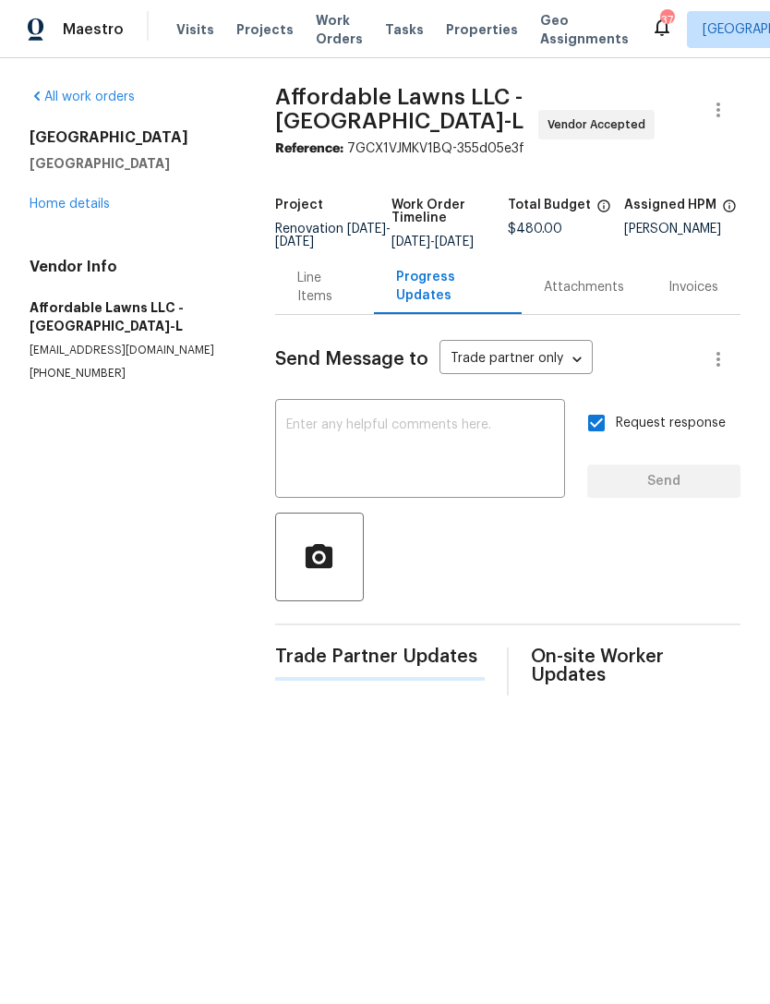
scroll to position [0, 0]
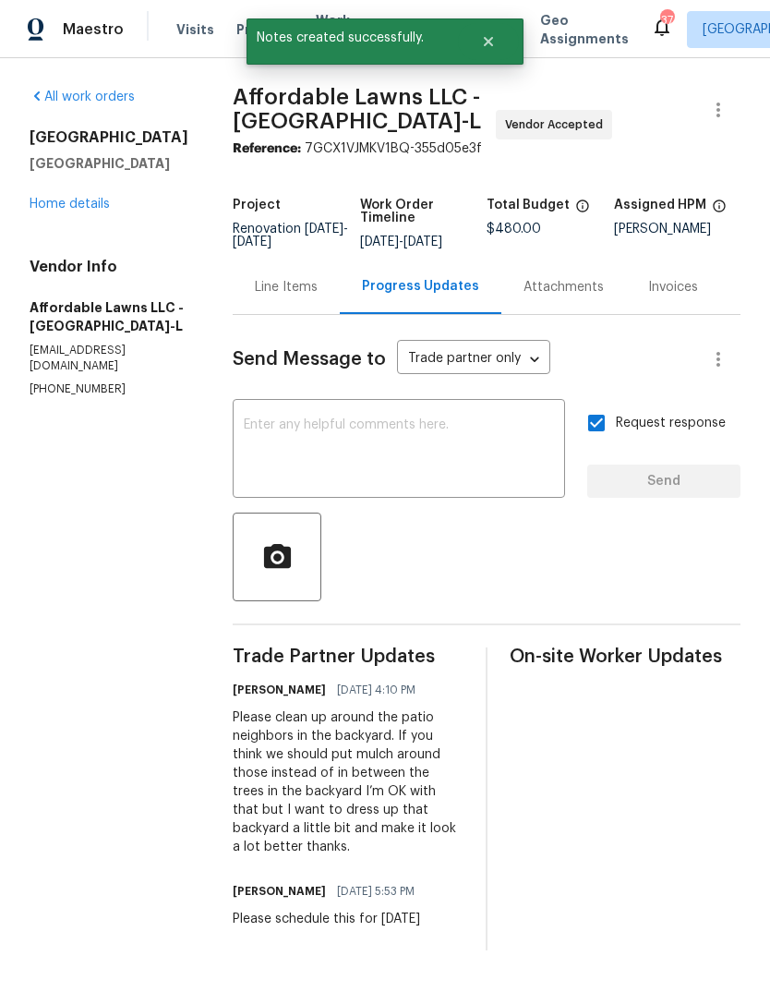
click at [67, 208] on link "Home details" at bounding box center [70, 204] width 80 height 13
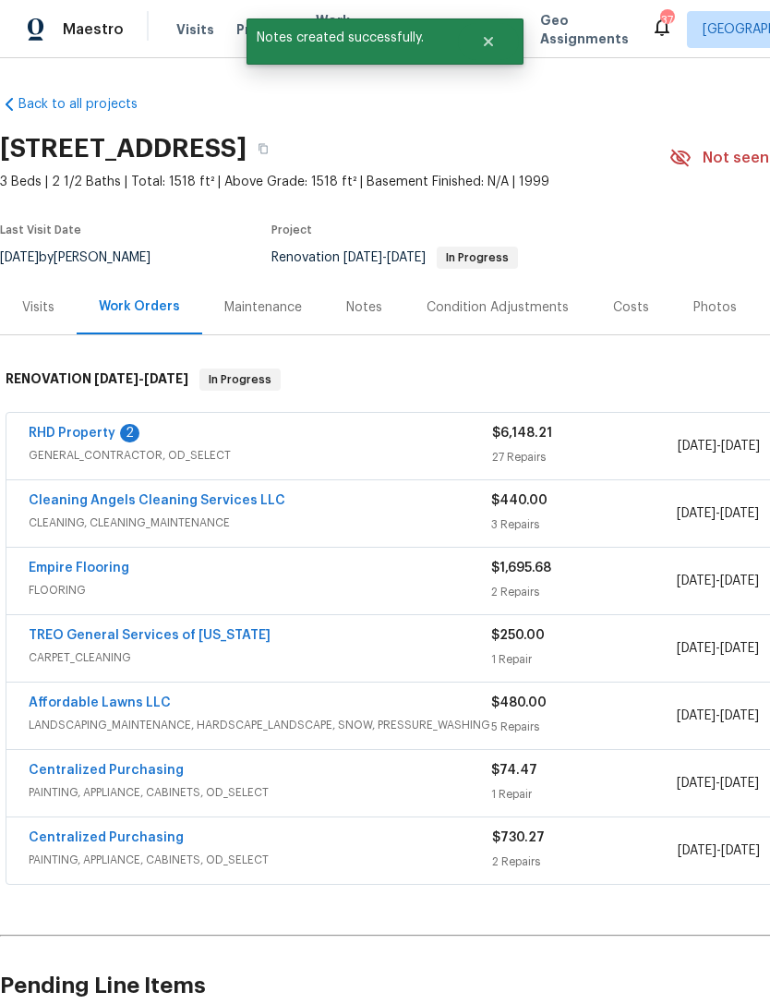
click at [59, 432] on link "RHD Property" at bounding box center [72, 433] width 87 height 13
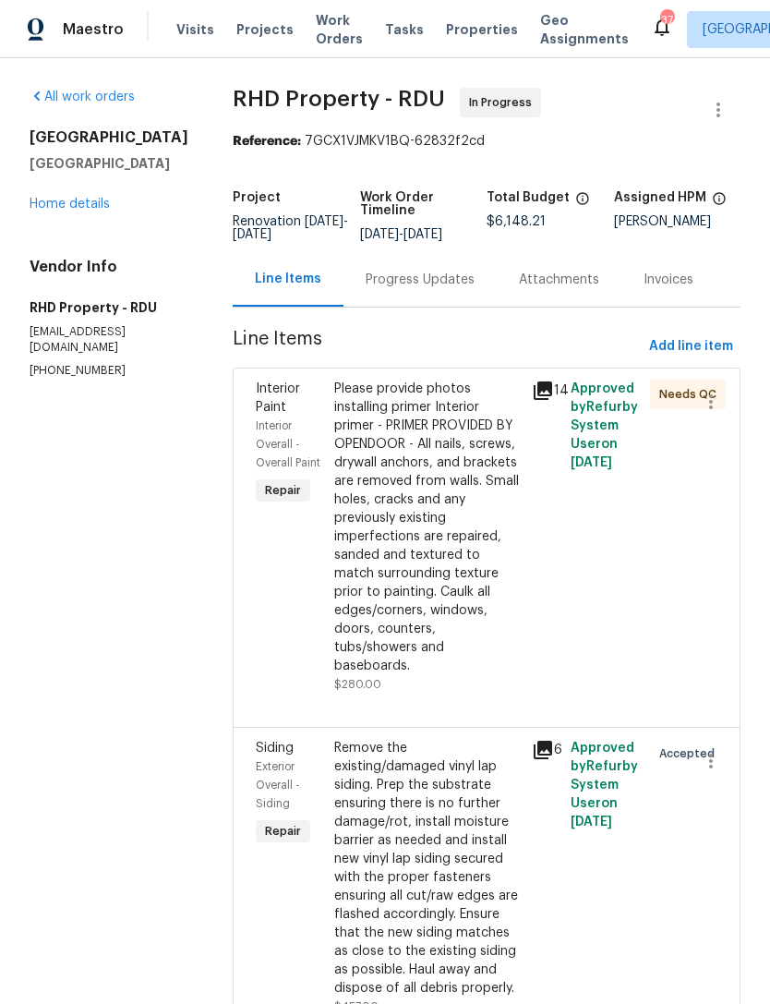
click at [67, 198] on link "Home details" at bounding box center [70, 204] width 80 height 13
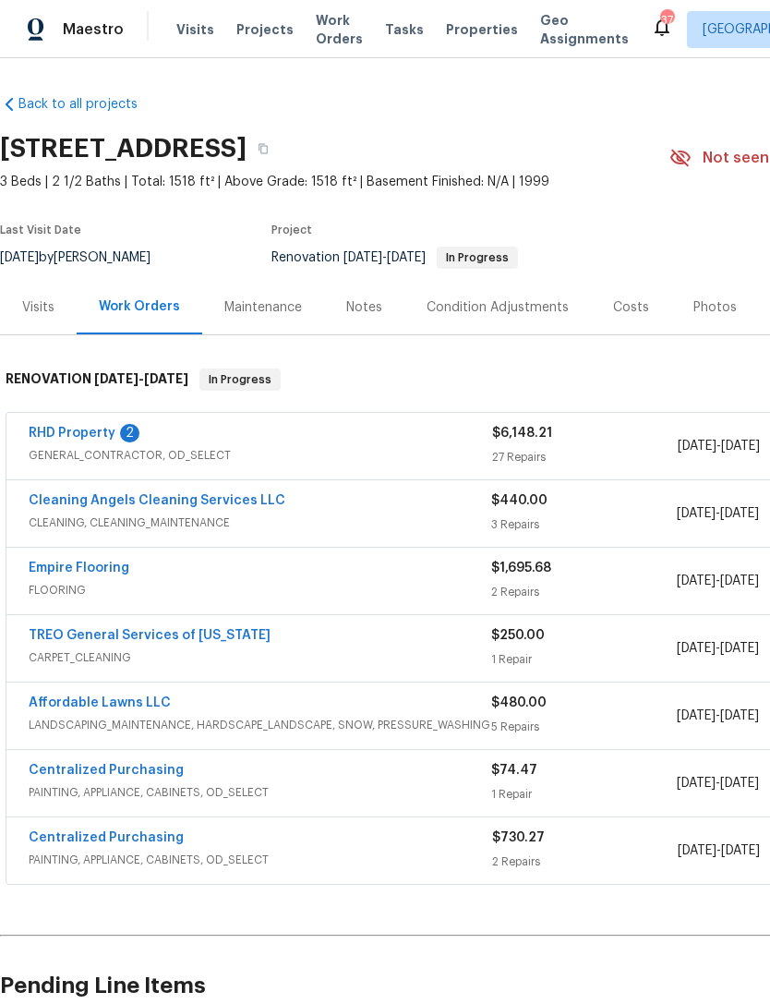
click at [66, 433] on link "RHD Property" at bounding box center [72, 433] width 87 height 13
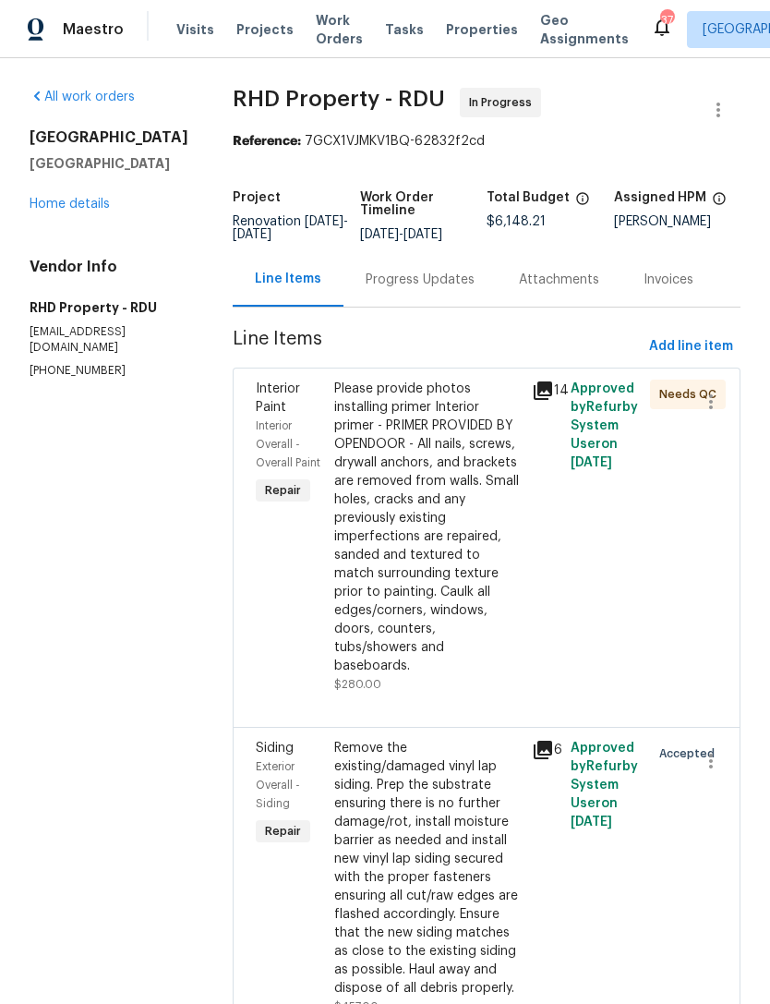
click at [453, 289] on div "Progress Updates" at bounding box center [420, 280] width 109 height 18
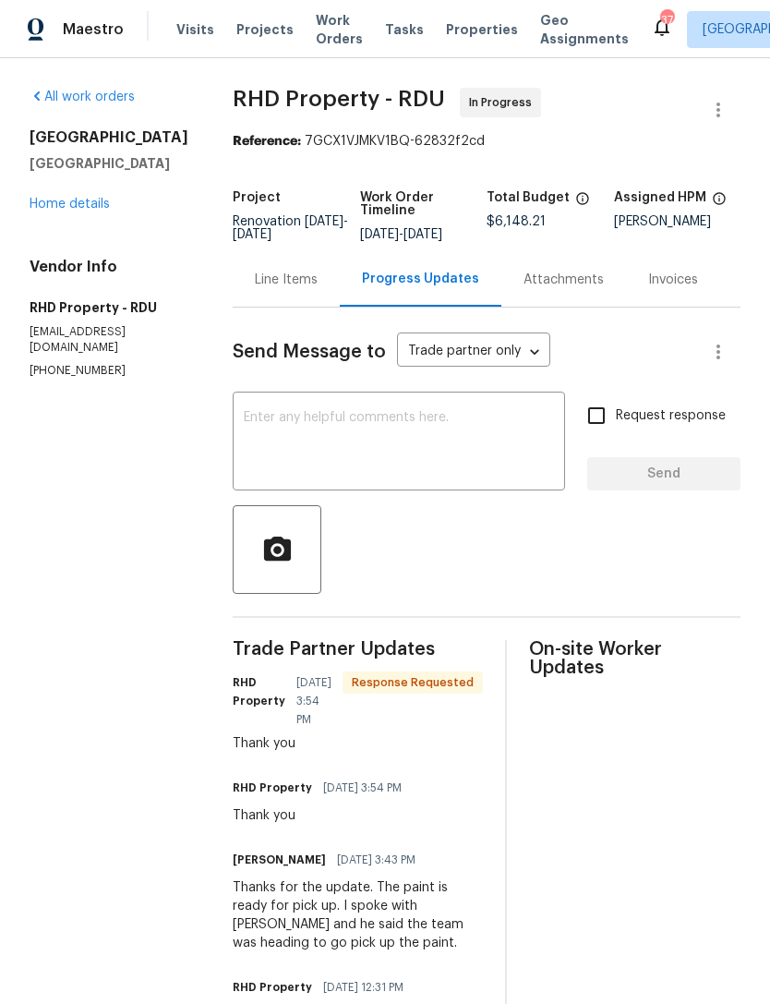
click at [88, 208] on link "Home details" at bounding box center [70, 204] width 80 height 13
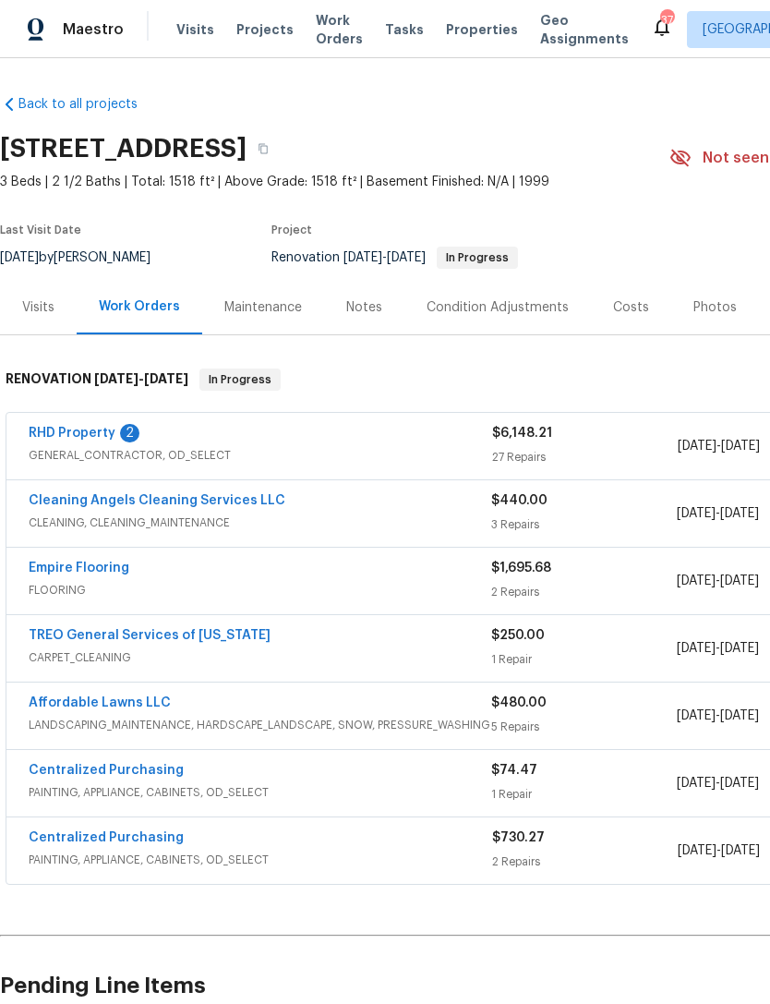
click at [72, 428] on link "RHD Property" at bounding box center [72, 433] width 87 height 13
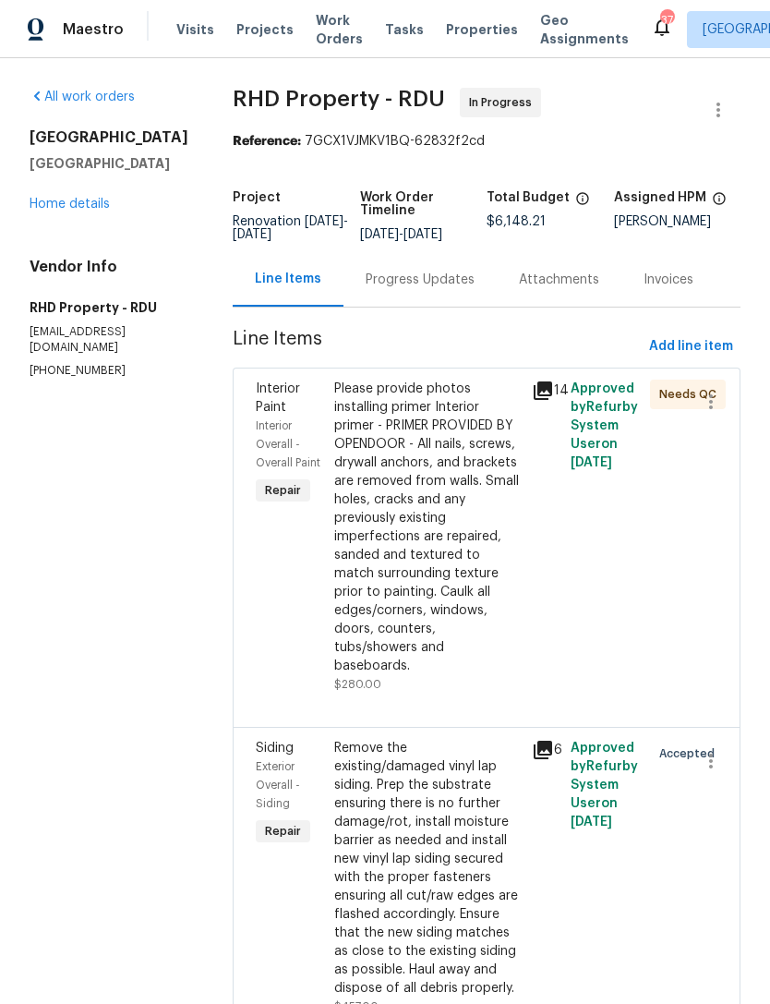
click at [448, 274] on div "Progress Updates" at bounding box center [420, 279] width 153 height 54
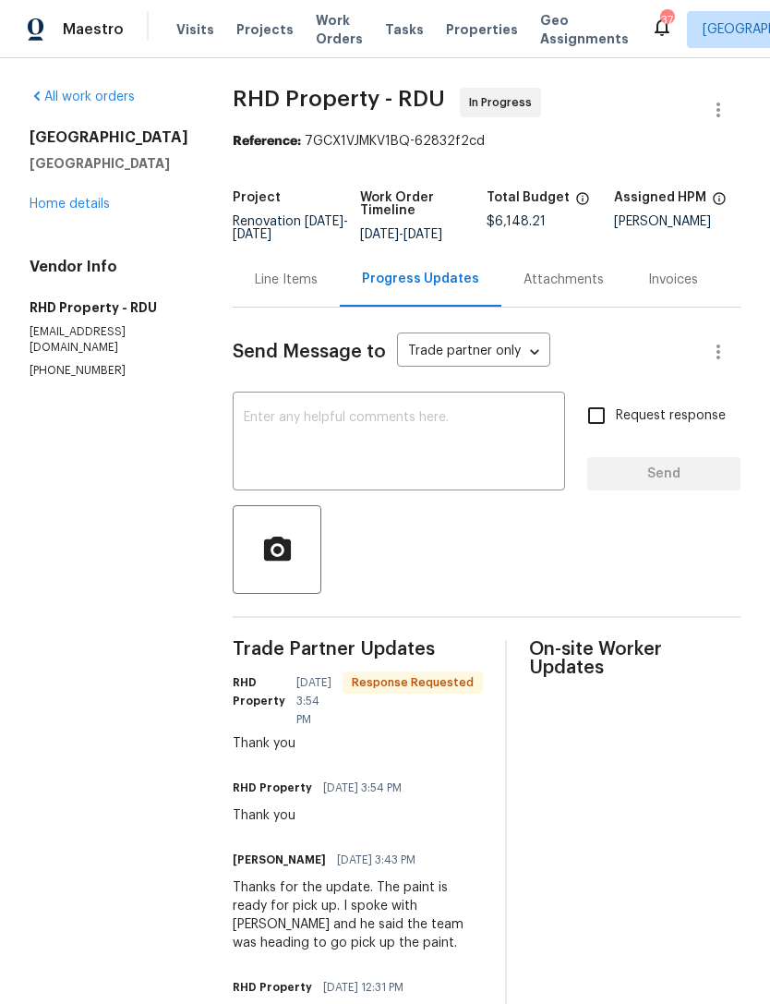
click at [459, 476] on textarea at bounding box center [399, 443] width 310 height 65
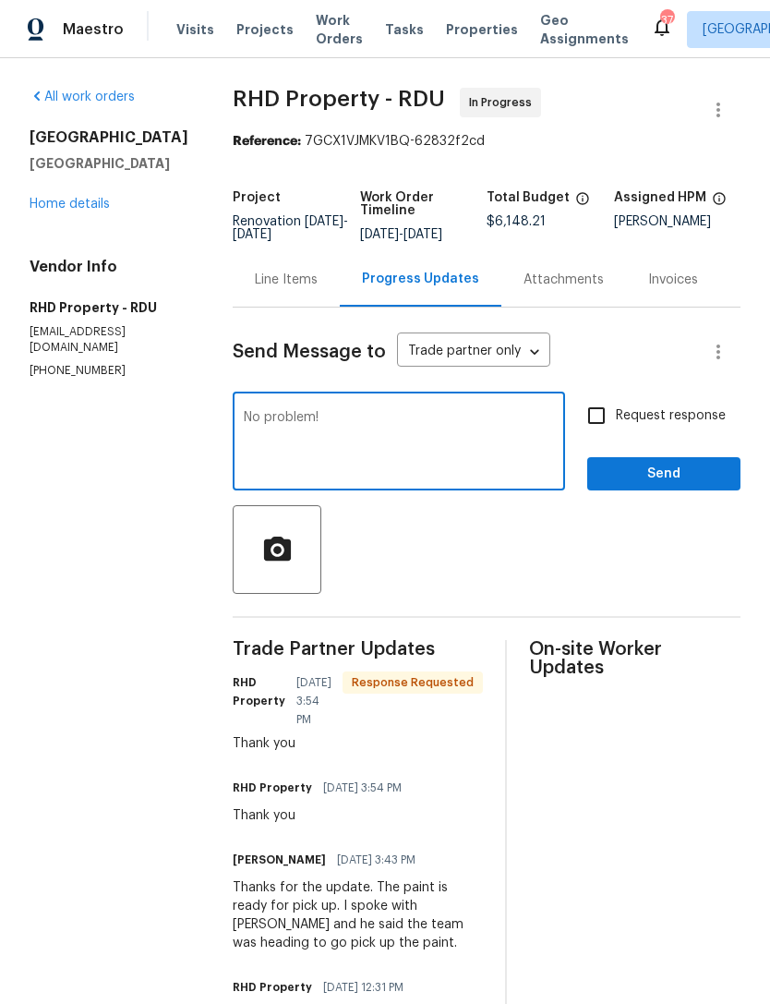
type textarea "No problem!"
click at [666, 486] on span "Send" at bounding box center [664, 474] width 124 height 23
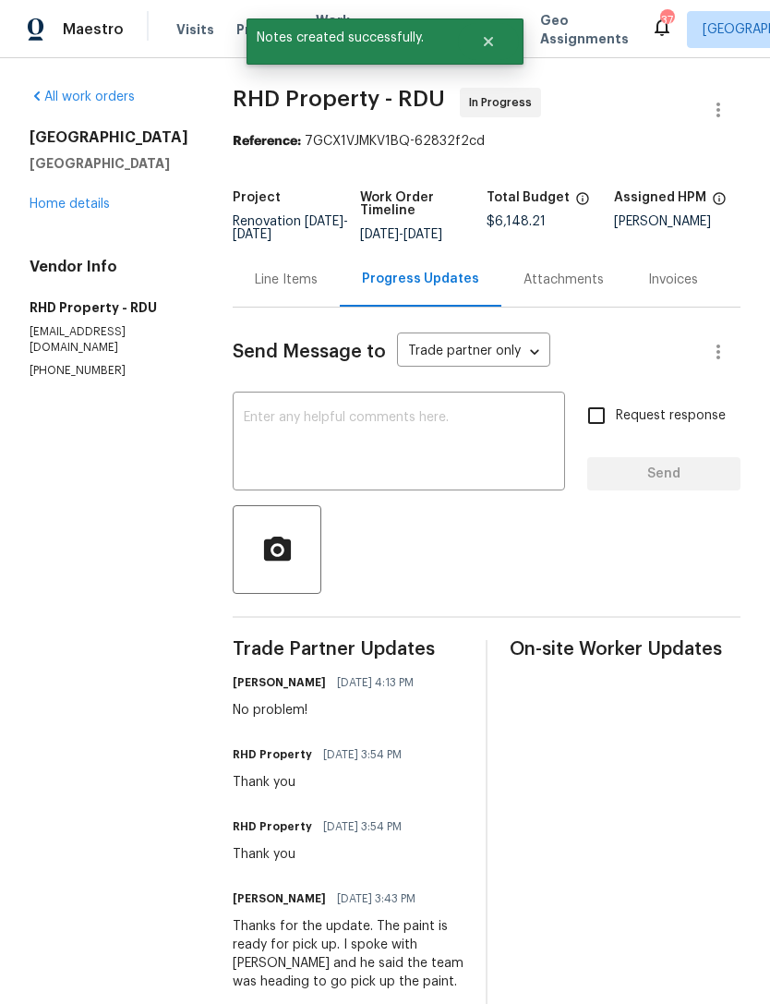
click at [54, 200] on link "Home details" at bounding box center [70, 204] width 80 height 13
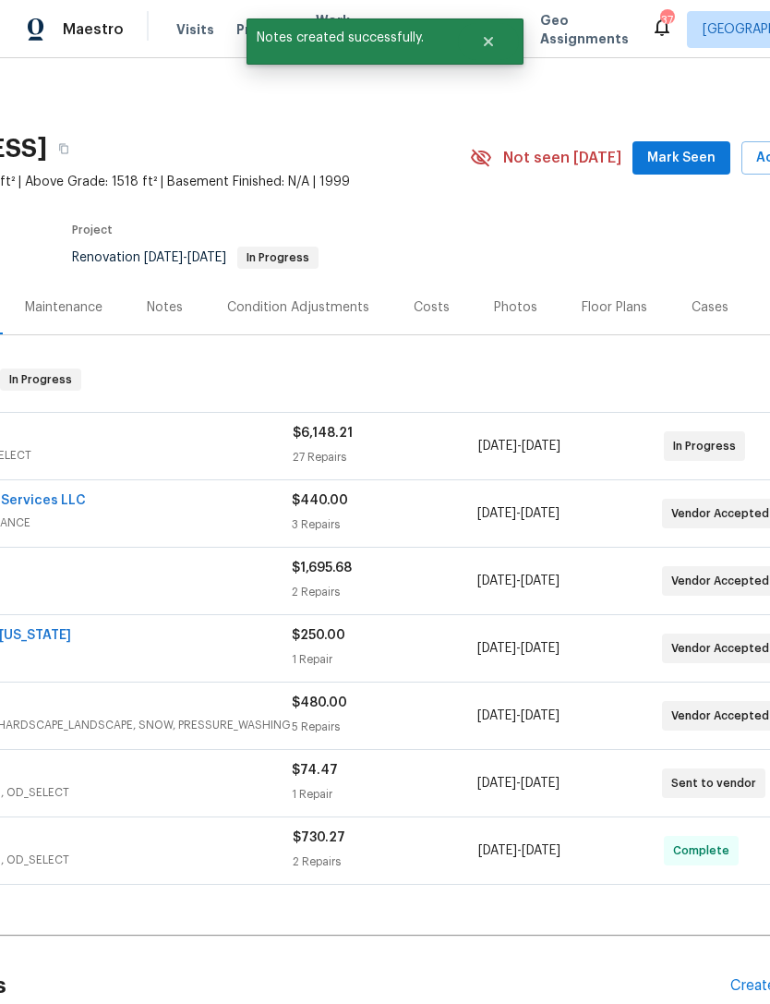
scroll to position [0, 211]
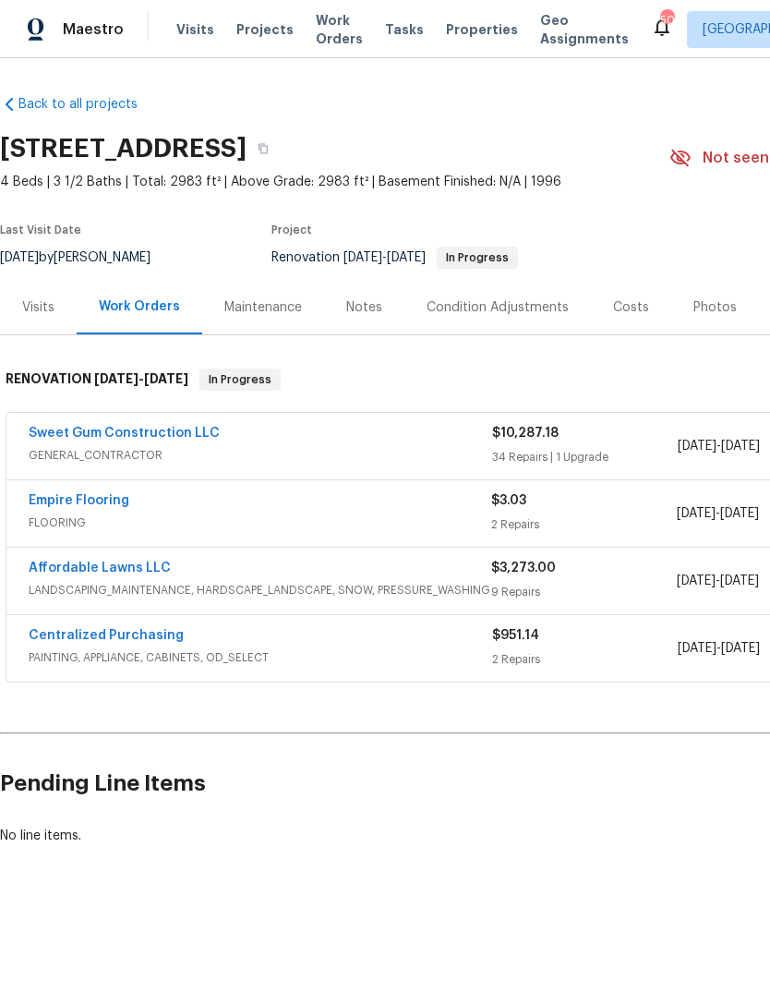
click at [356, 310] on div "Notes" at bounding box center [364, 307] width 36 height 18
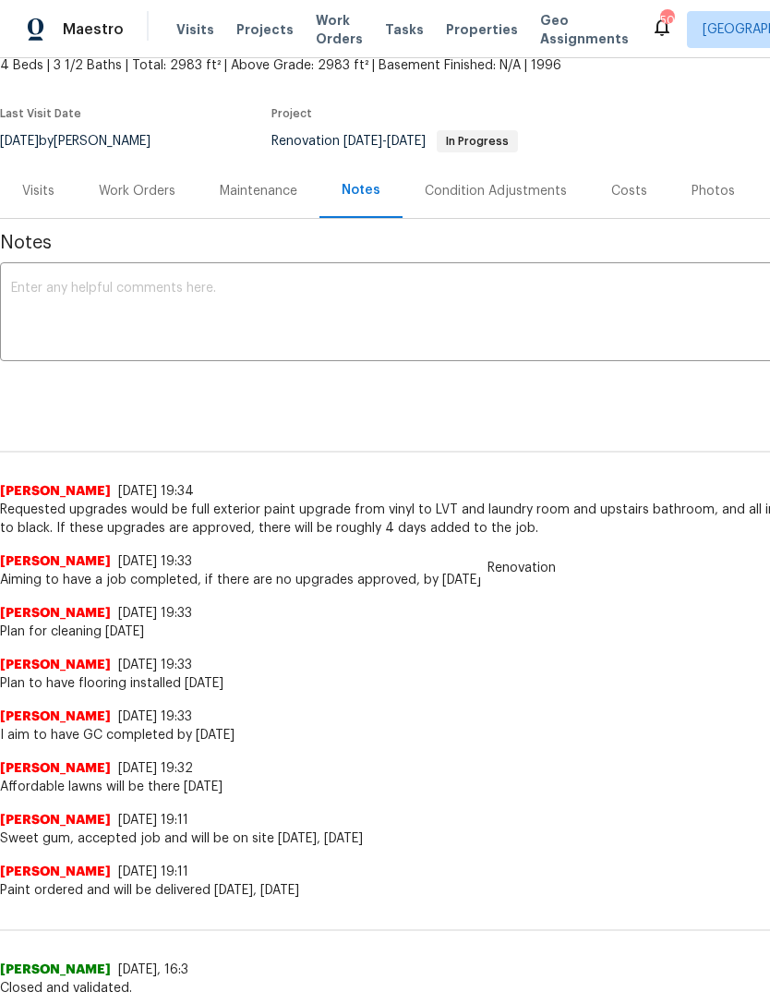
scroll to position [116, 0]
click at [435, 303] on textarea at bounding box center [521, 314] width 1021 height 65
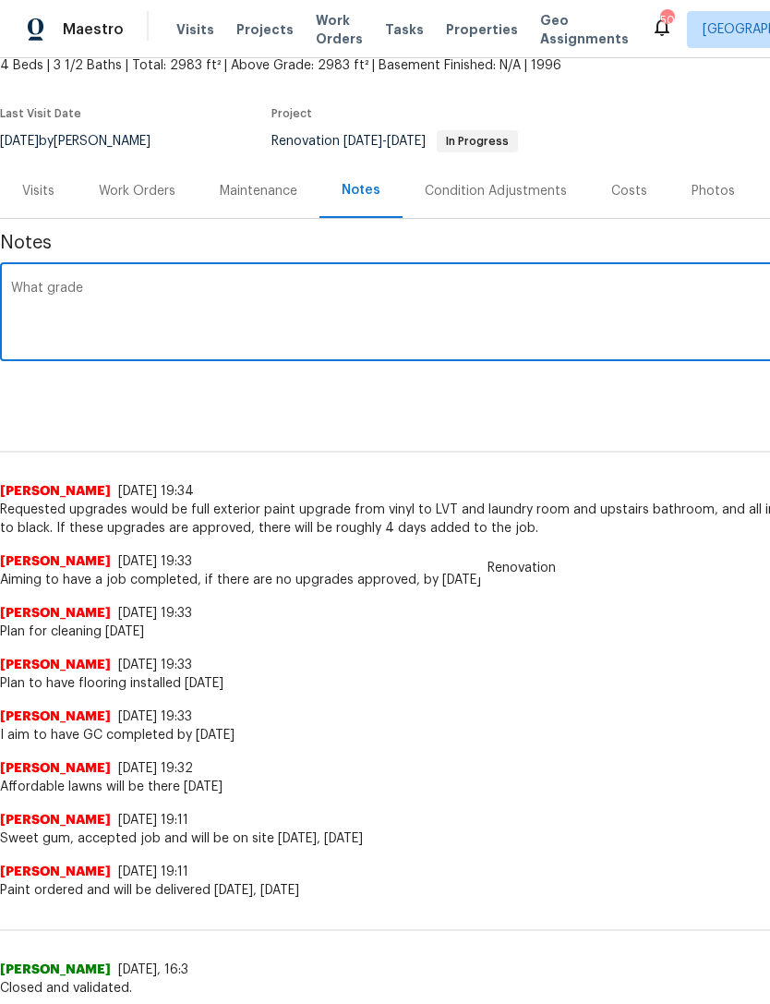
type textarea "What"
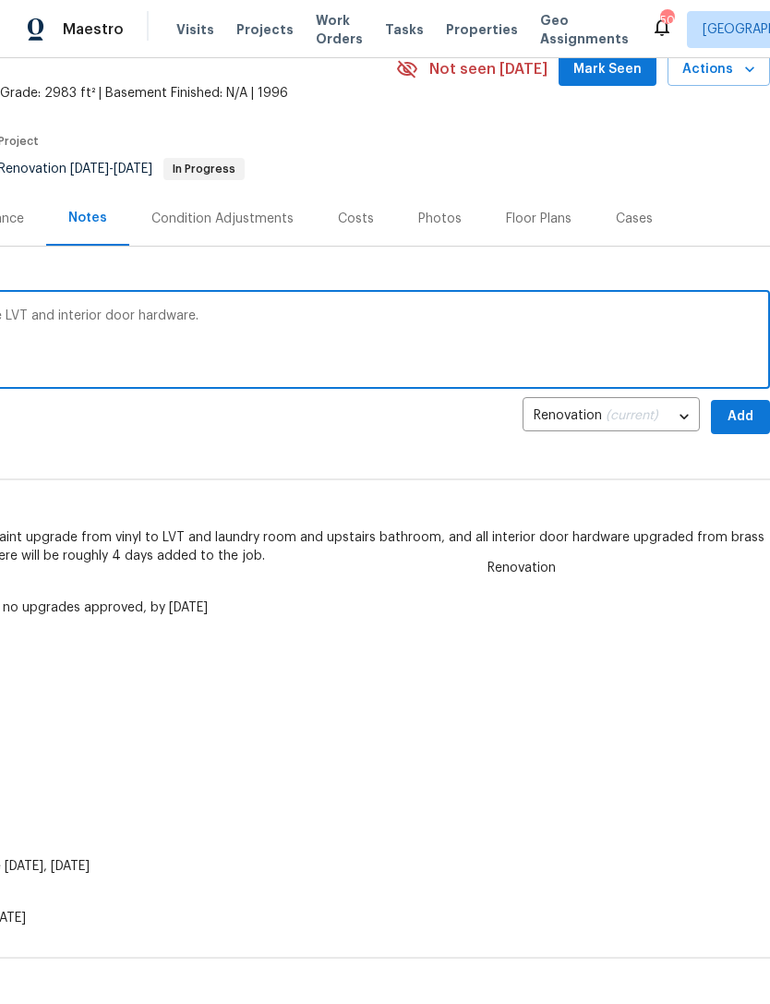
scroll to position [89, 273]
type textarea "The upgrades that were approved with the LVT and interior door hardware."
click at [733, 416] on span "Add" at bounding box center [741, 416] width 30 height 23
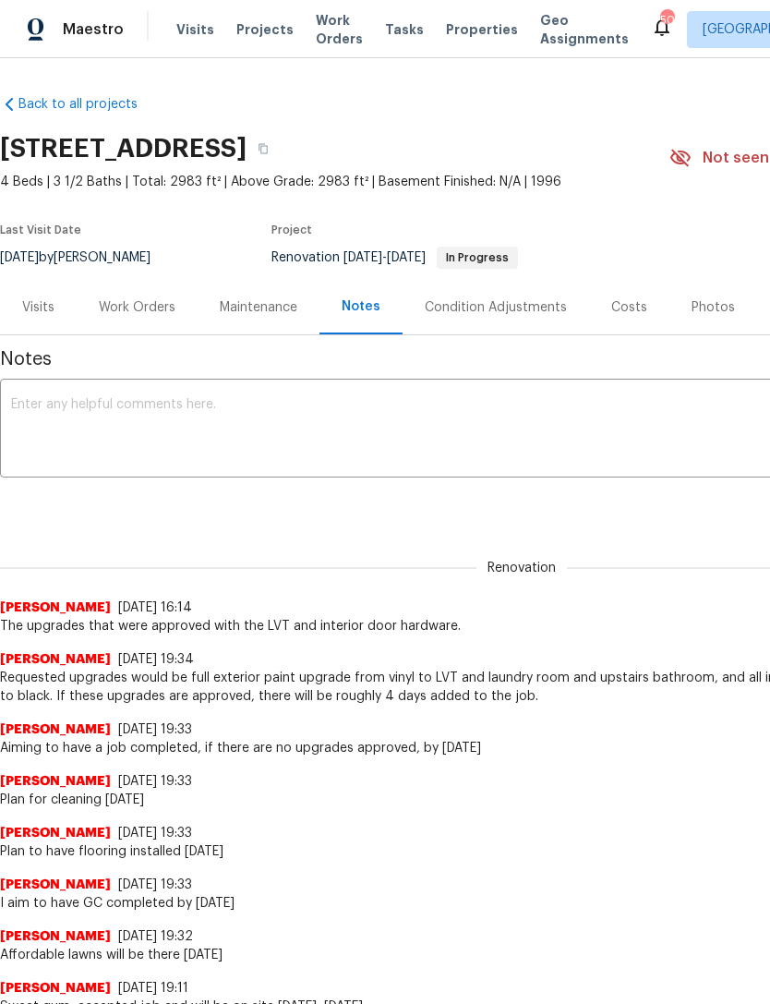
scroll to position [0, 0]
click at [137, 306] on div "Work Orders" at bounding box center [137, 307] width 77 height 18
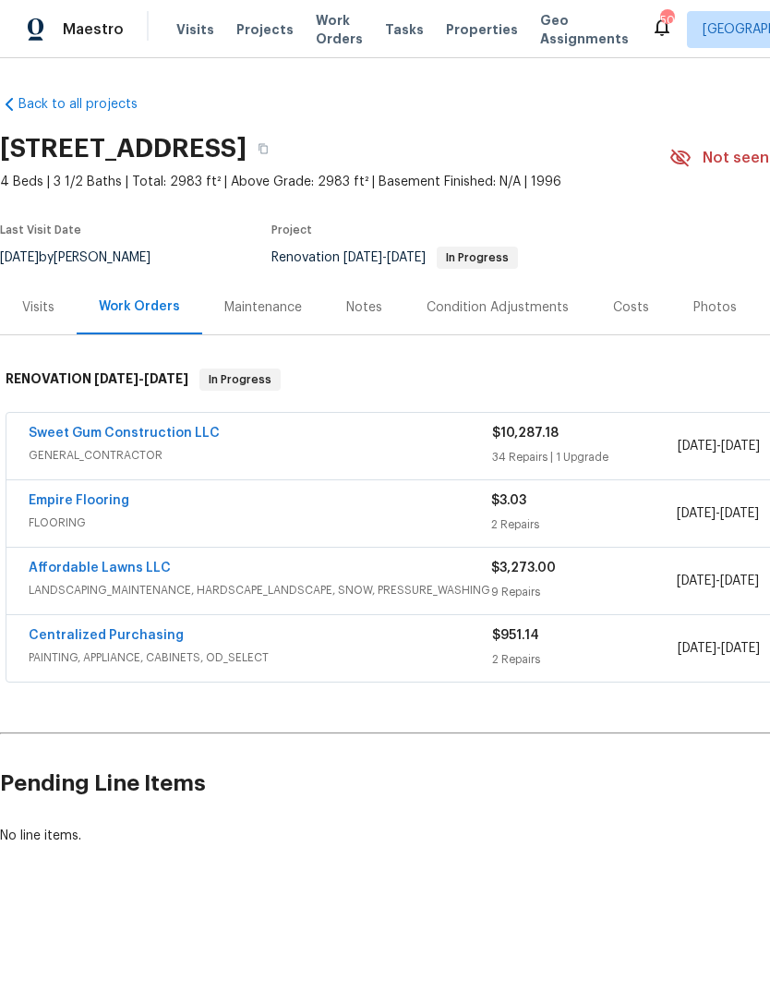
click at [58, 500] on link "Empire Flooring" at bounding box center [79, 500] width 101 height 13
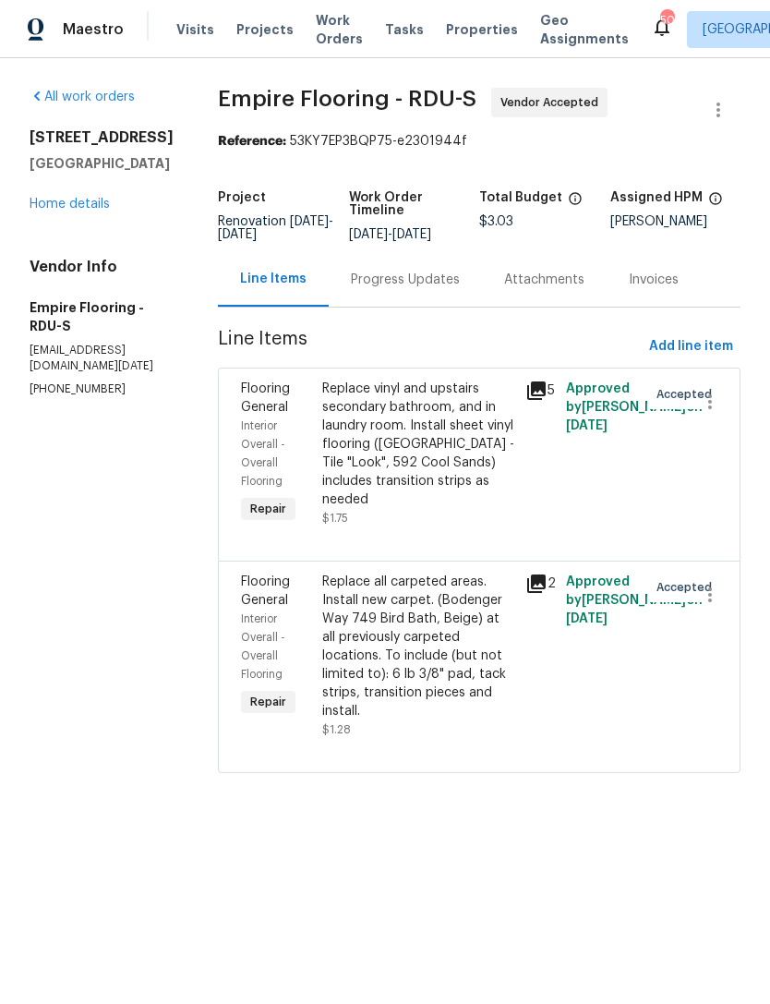
click at [436, 289] on div "Progress Updates" at bounding box center [405, 280] width 109 height 18
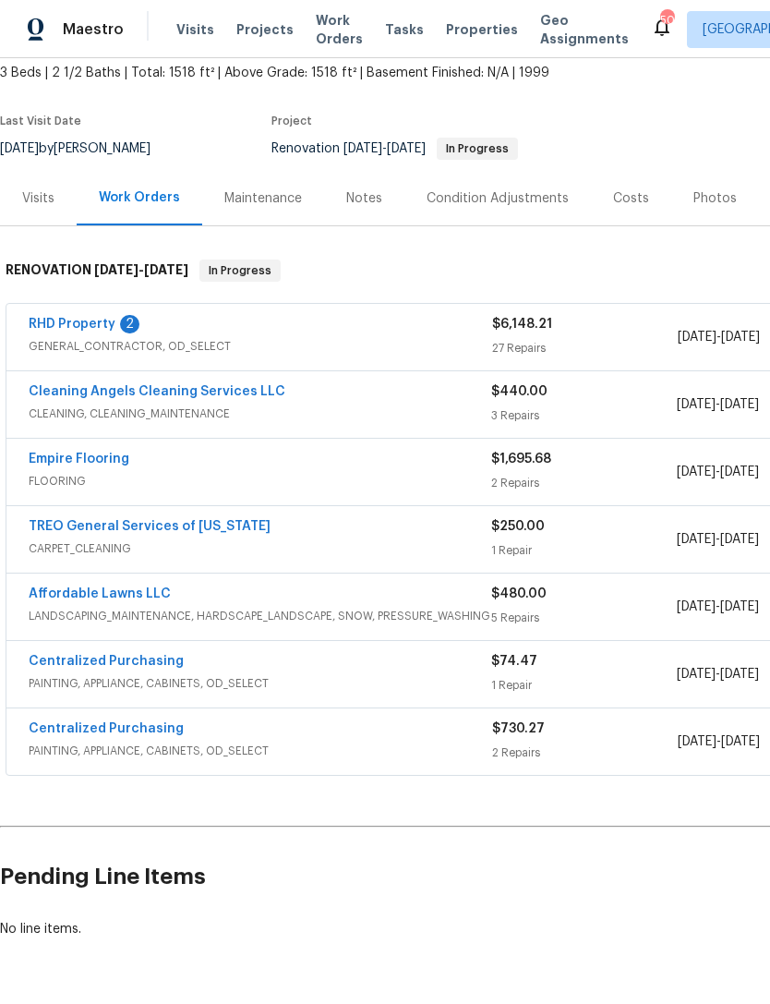
scroll to position [109, 0]
click at [65, 457] on link "Empire Flooring" at bounding box center [79, 458] width 101 height 13
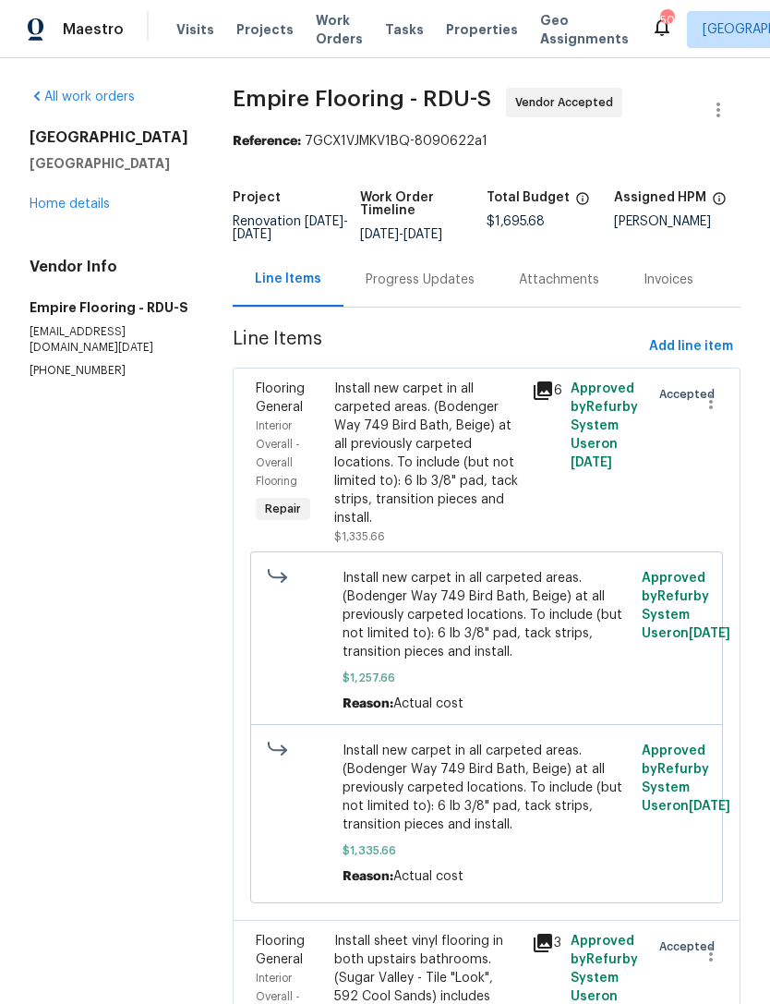
click at [443, 306] on div "Progress Updates" at bounding box center [420, 279] width 153 height 54
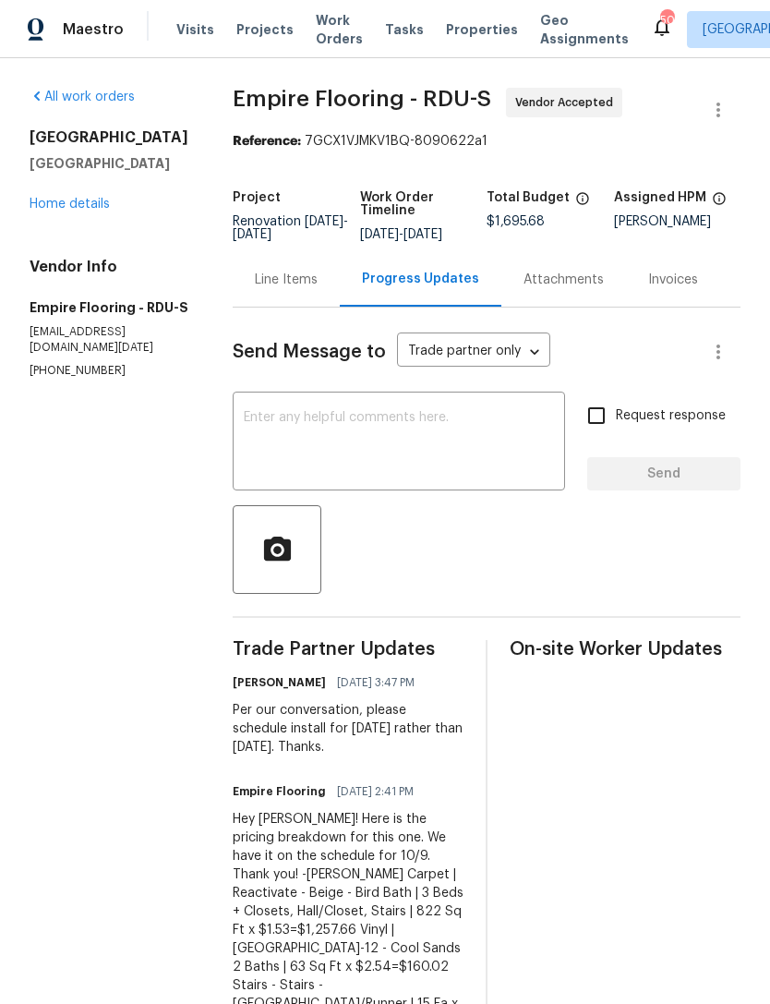
click at [58, 199] on link "Home details" at bounding box center [70, 204] width 80 height 13
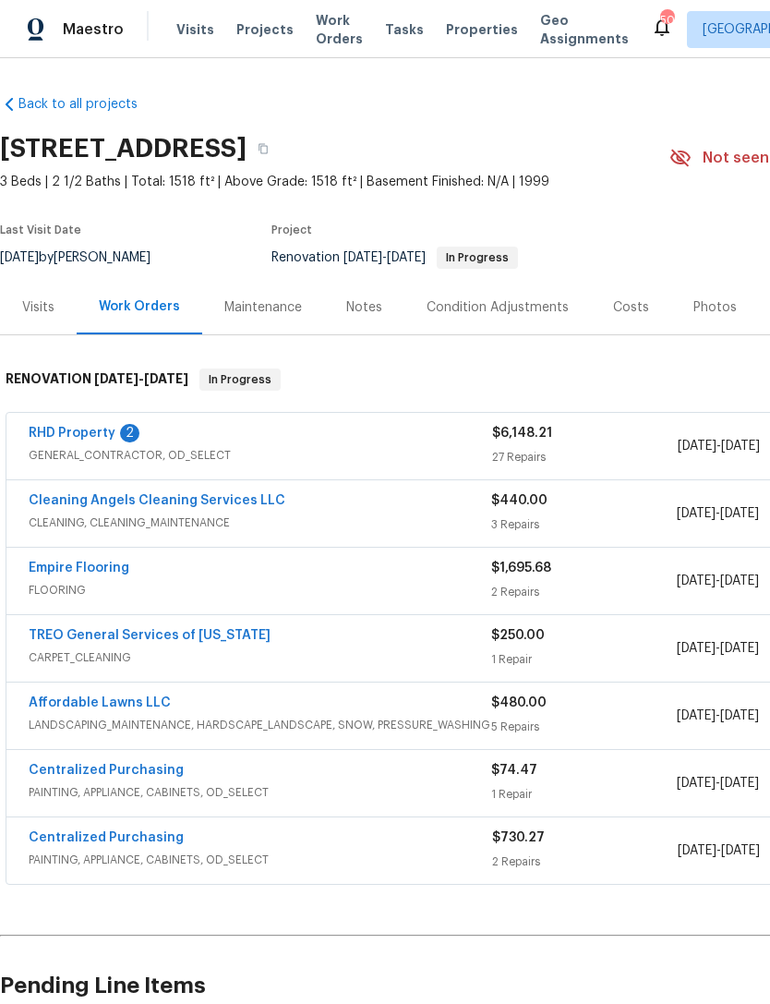
click at [102, 431] on link "RHD Property" at bounding box center [72, 433] width 87 height 13
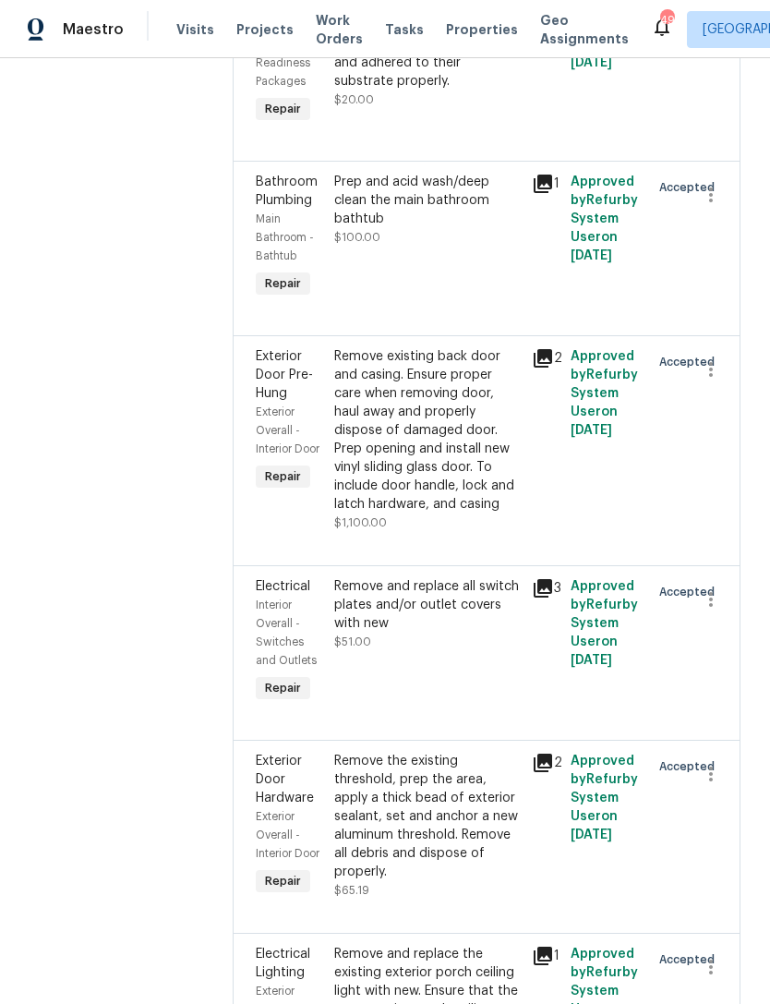
scroll to position [2671, 0]
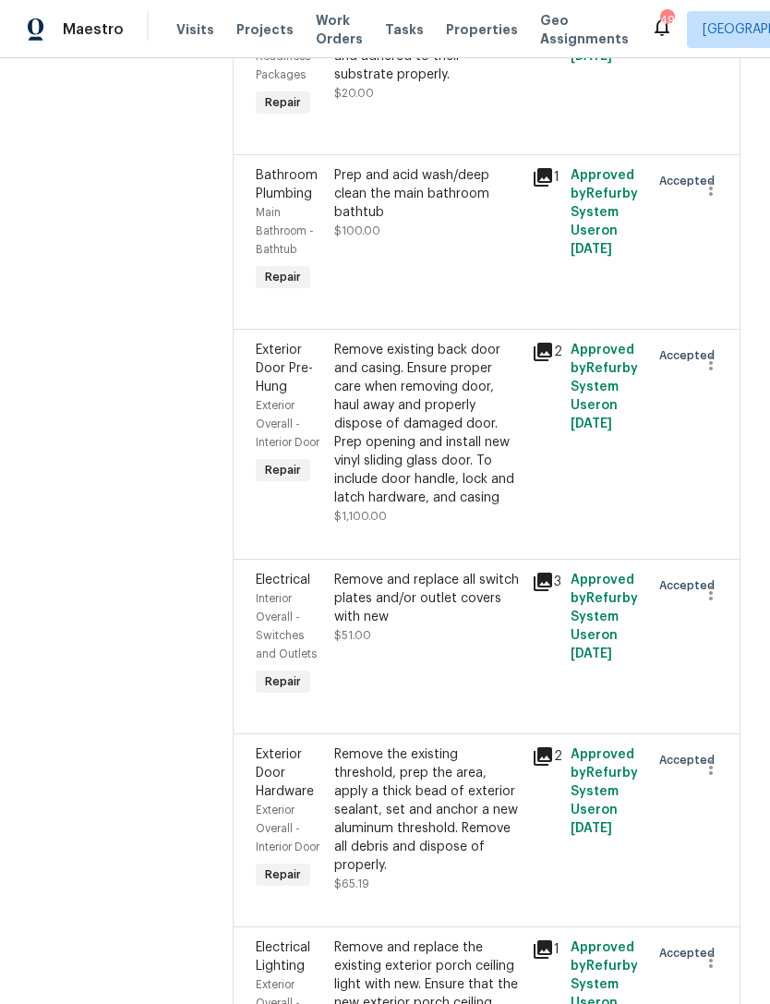
click at [476, 507] on div "Remove existing back door and casing. Ensure proper care when removing door, ha…" at bounding box center [427, 424] width 186 height 166
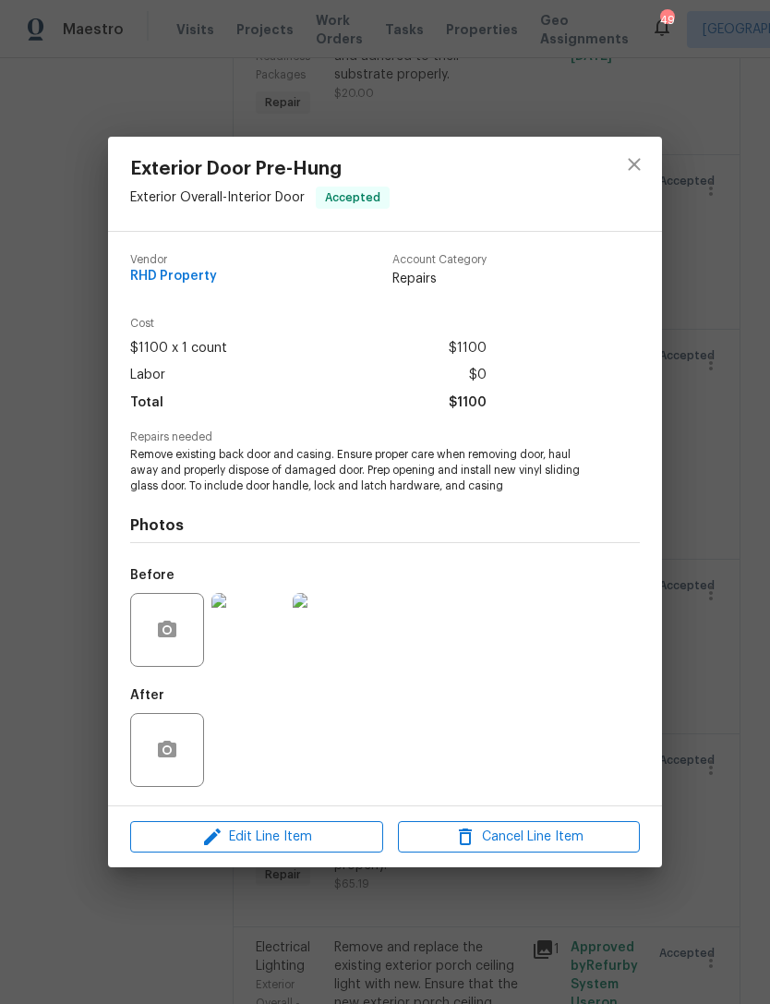
click at [325, 837] on span "Edit Line Item" at bounding box center [257, 837] width 242 height 23
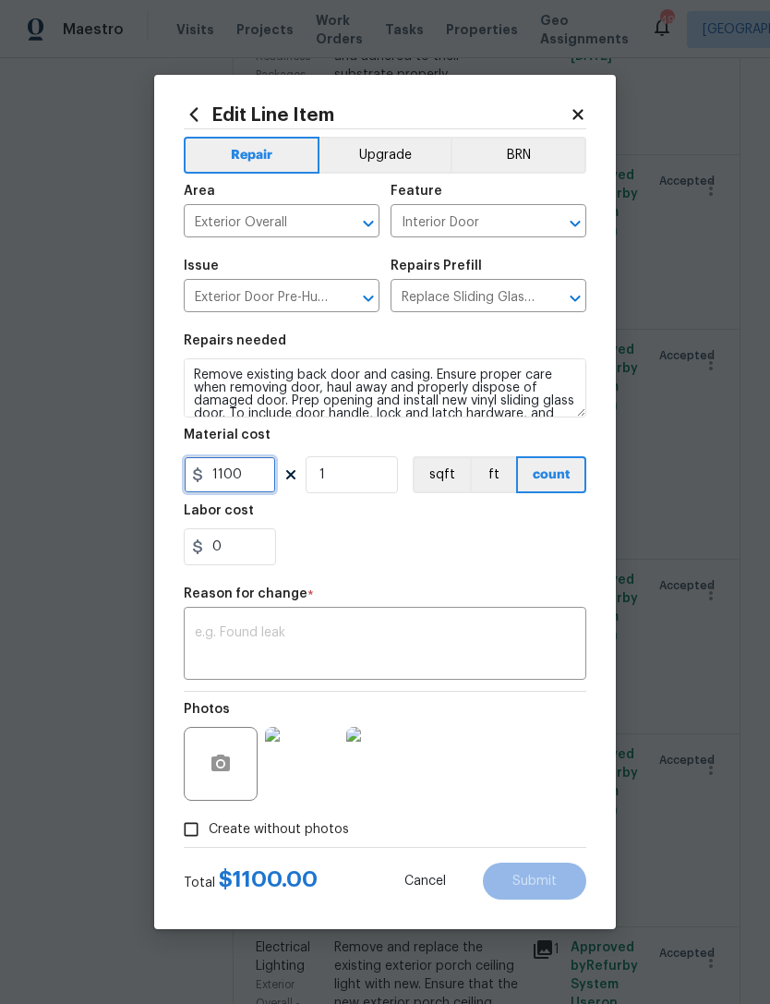
click at [259, 477] on input "1100" at bounding box center [230, 474] width 92 height 37
type input "1400"
click at [459, 567] on section "Repairs needed Remove existing back door and casing. Ensure proper care when re…" at bounding box center [385, 449] width 403 height 253
click at [427, 644] on textarea at bounding box center [385, 645] width 380 height 39
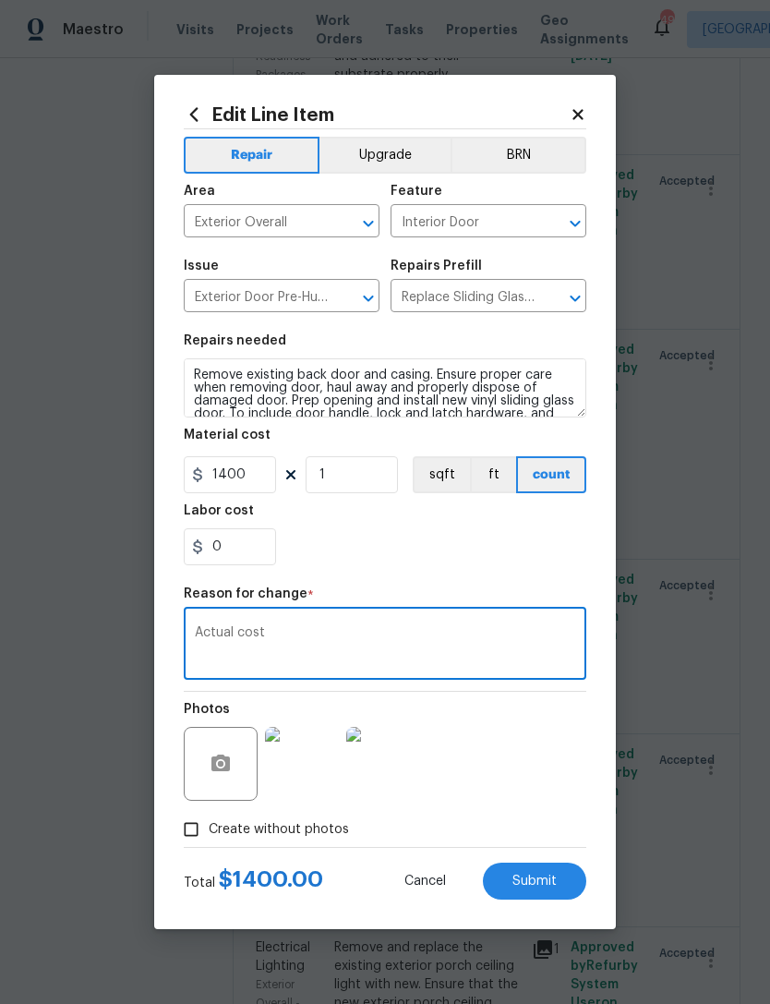
type textarea "Actual cost"
click at [481, 561] on div "0" at bounding box center [385, 546] width 403 height 37
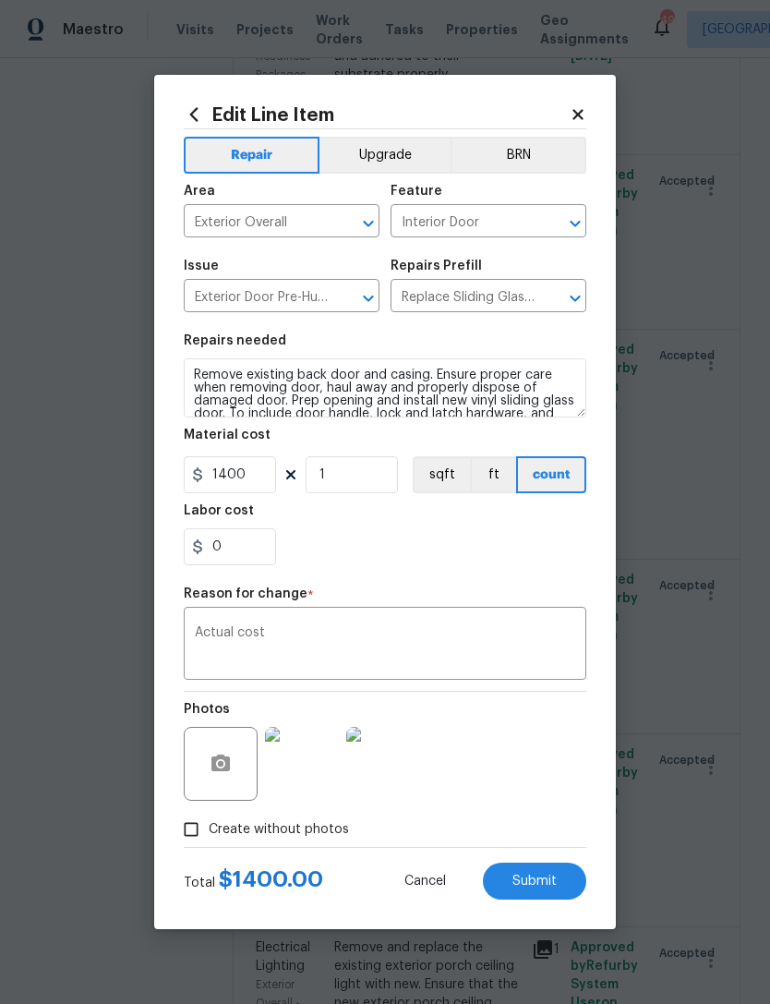
click at [556, 893] on button "Submit" at bounding box center [534, 880] width 103 height 37
type input "1100"
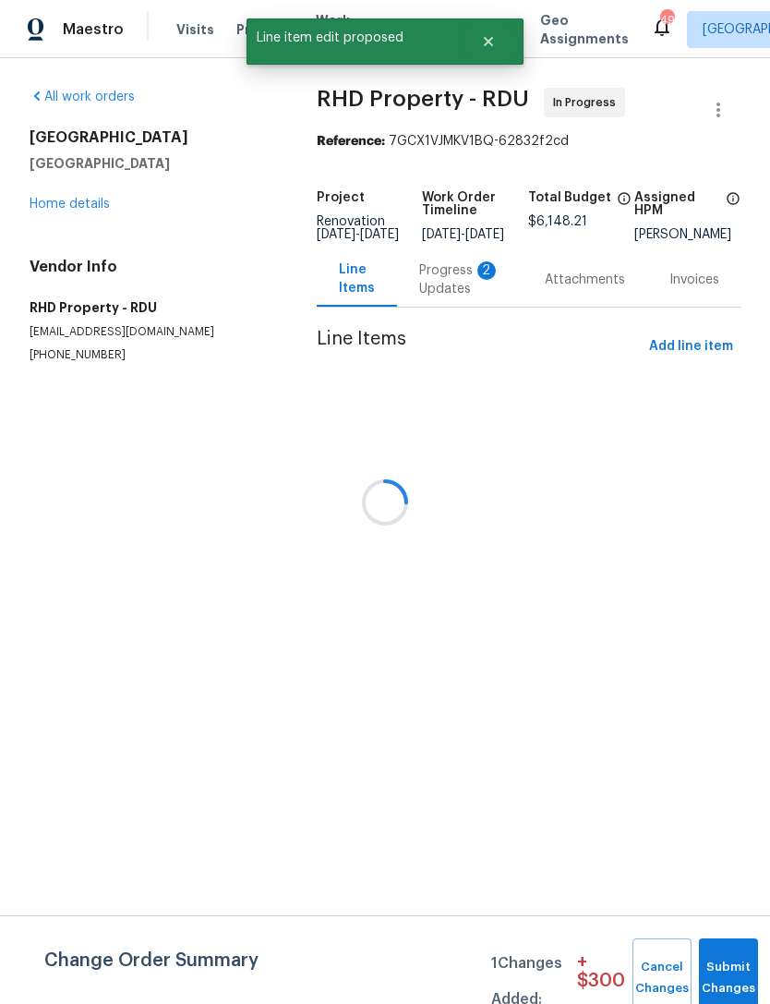
scroll to position [0, 0]
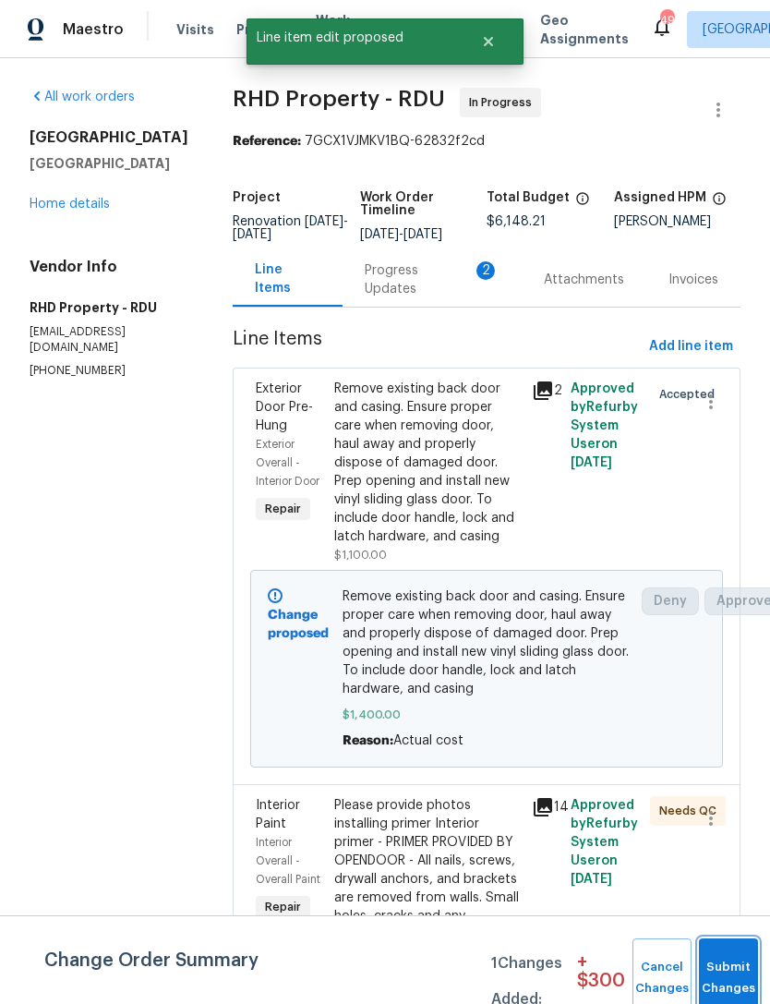
click at [724, 975] on span "Submit Changes" at bounding box center [728, 978] width 41 height 42
